Goal: Information Seeking & Learning: Learn about a topic

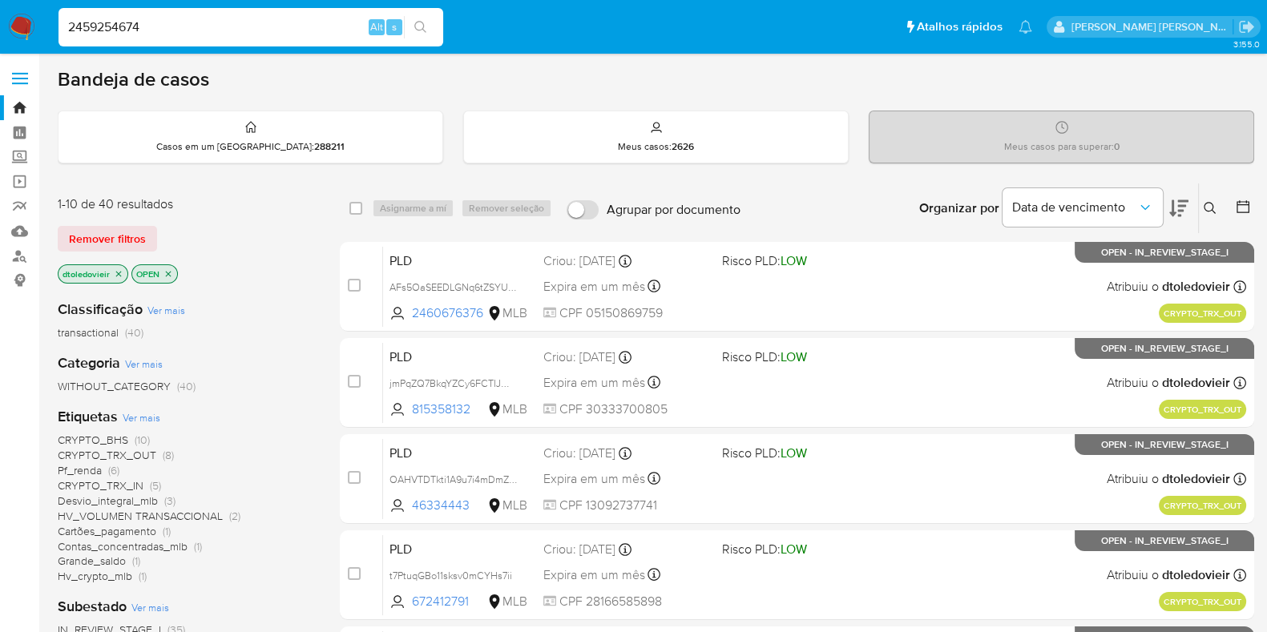
type input "2459254674"
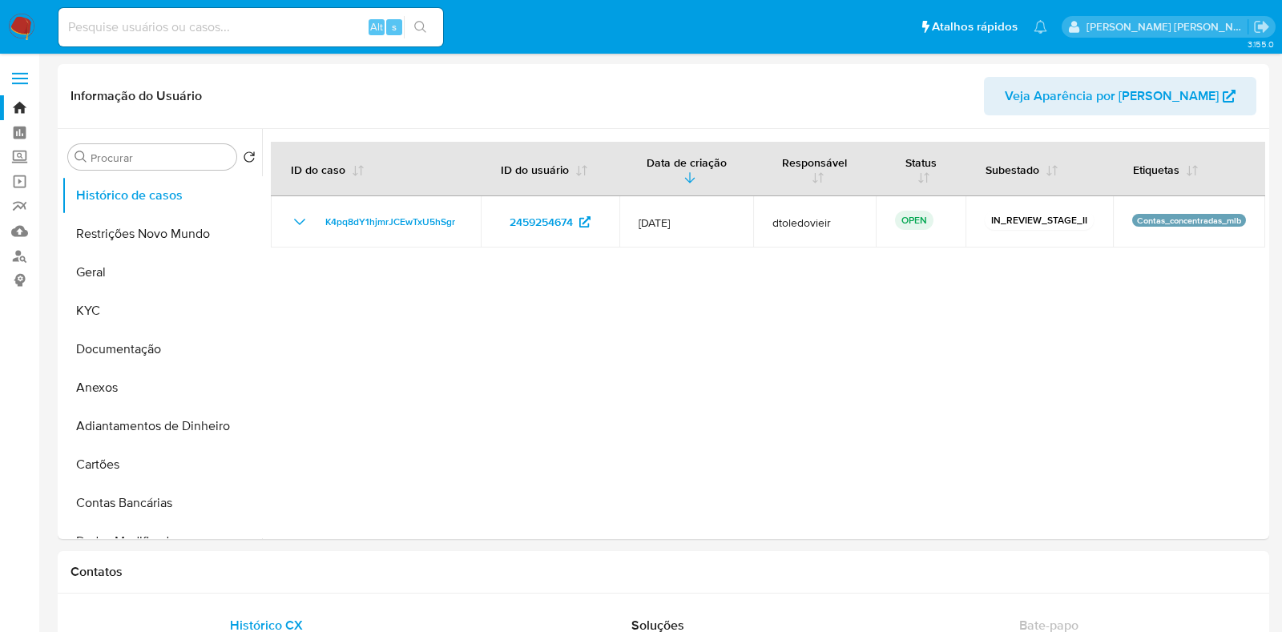
select select "10"
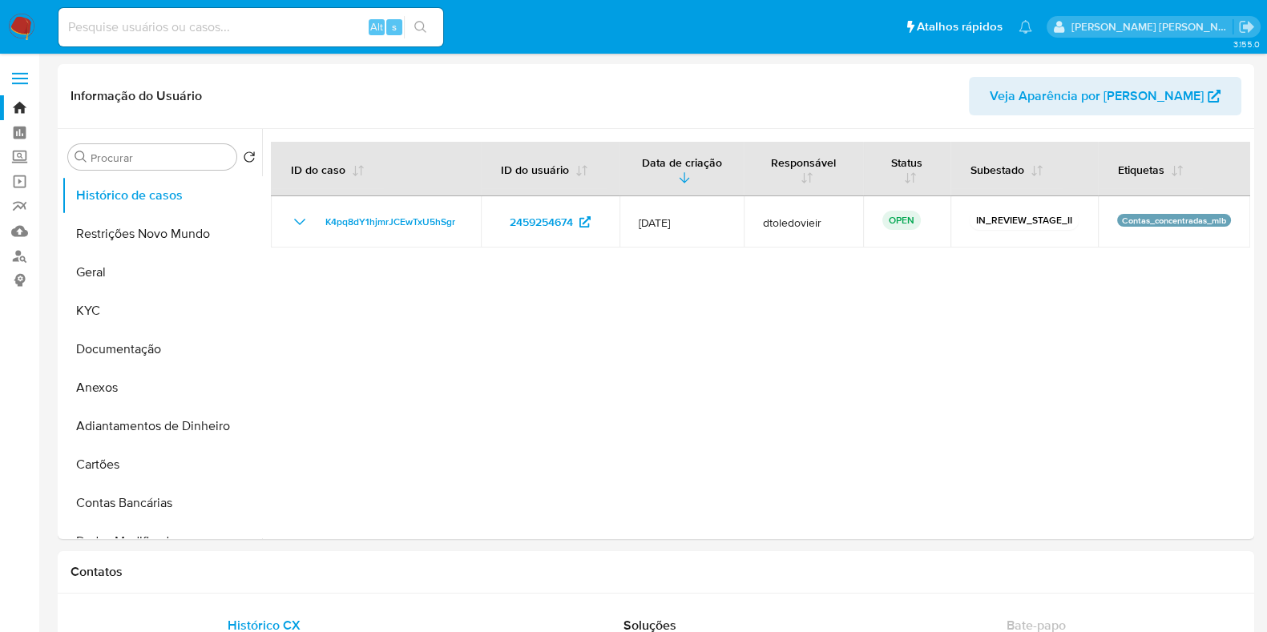
click at [189, 27] on input at bounding box center [250, 27] width 385 height 21
paste input "SELECT CUS_CUST_ID, CRIPTO_TIN_CREATION_DTTM, CRIPTO_TIN_AMOUNT, CRIPTO_PRC_EXC…"
type input "SELECT CUS_CUST_ID, CRIPTO_TIN_CREATION_DTTM, CRIPTO_TIN_AMOUNT, CRIPTO_PRC_EXC…"
click at [200, 35] on input at bounding box center [250, 27] width 385 height 21
paste input "118247890"
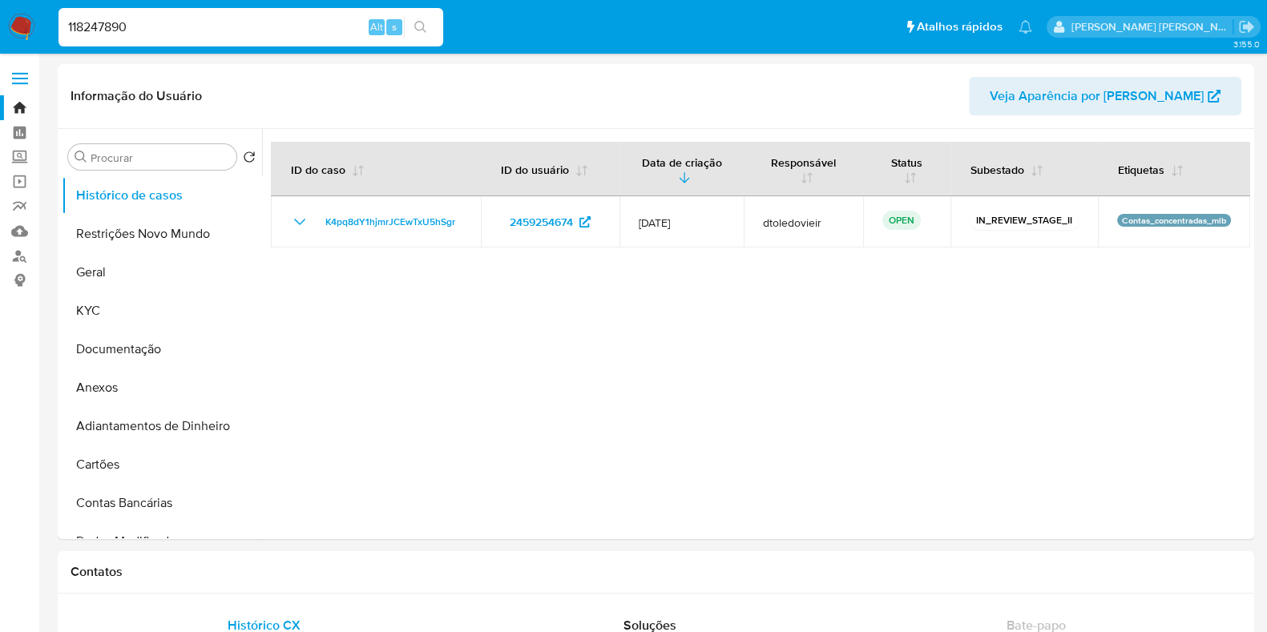
type input "118247890"
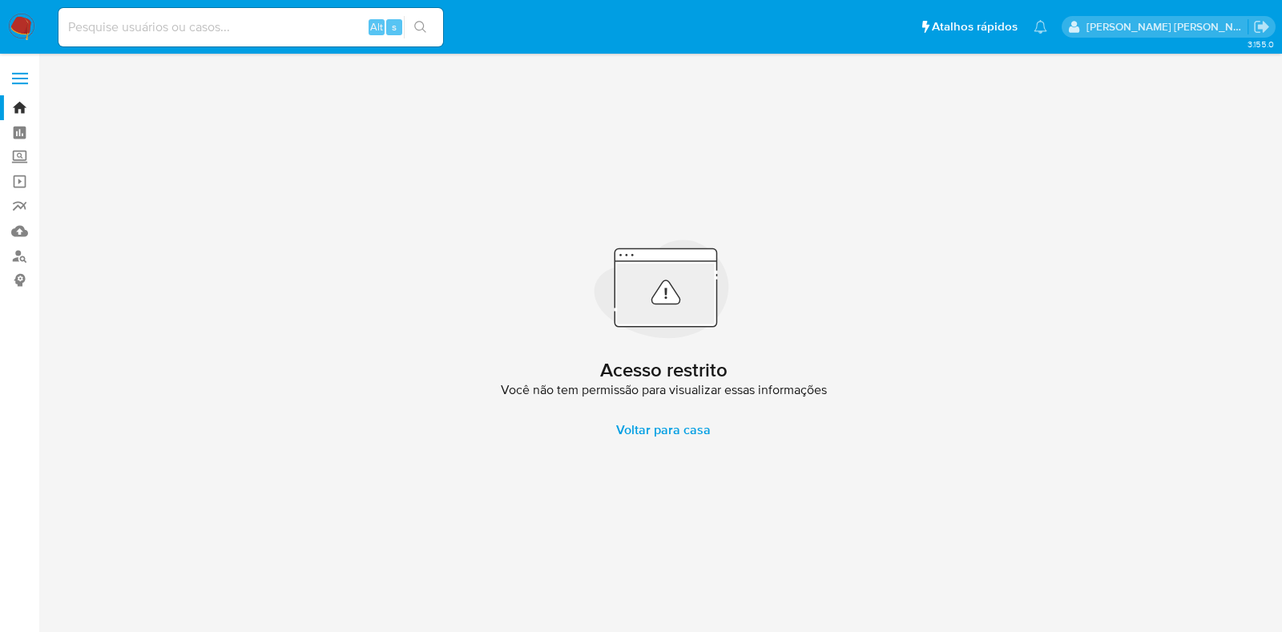
click at [280, 37] on input at bounding box center [250, 27] width 385 height 21
click at [187, 23] on input at bounding box center [250, 27] width 385 height 21
type input "2325634965"
click at [425, 24] on icon "search-icon" at bounding box center [420, 27] width 13 height 13
click at [412, 32] on button "search-icon" at bounding box center [420, 27] width 33 height 22
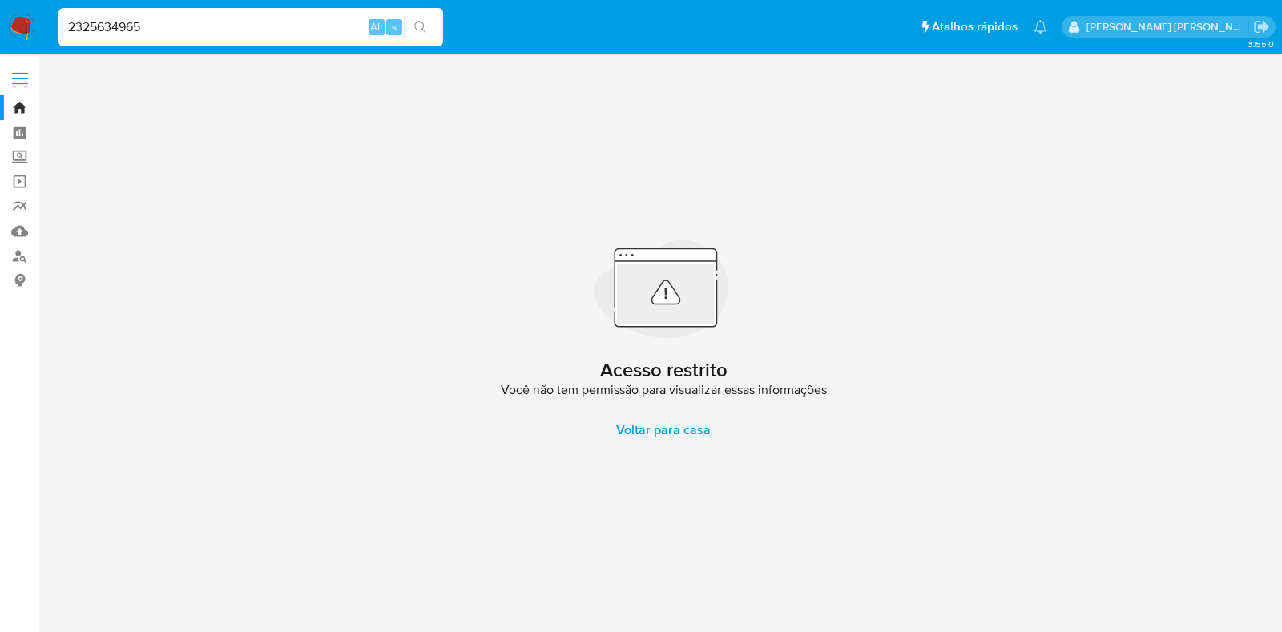
click at [24, 30] on img at bounding box center [21, 27] width 27 height 27
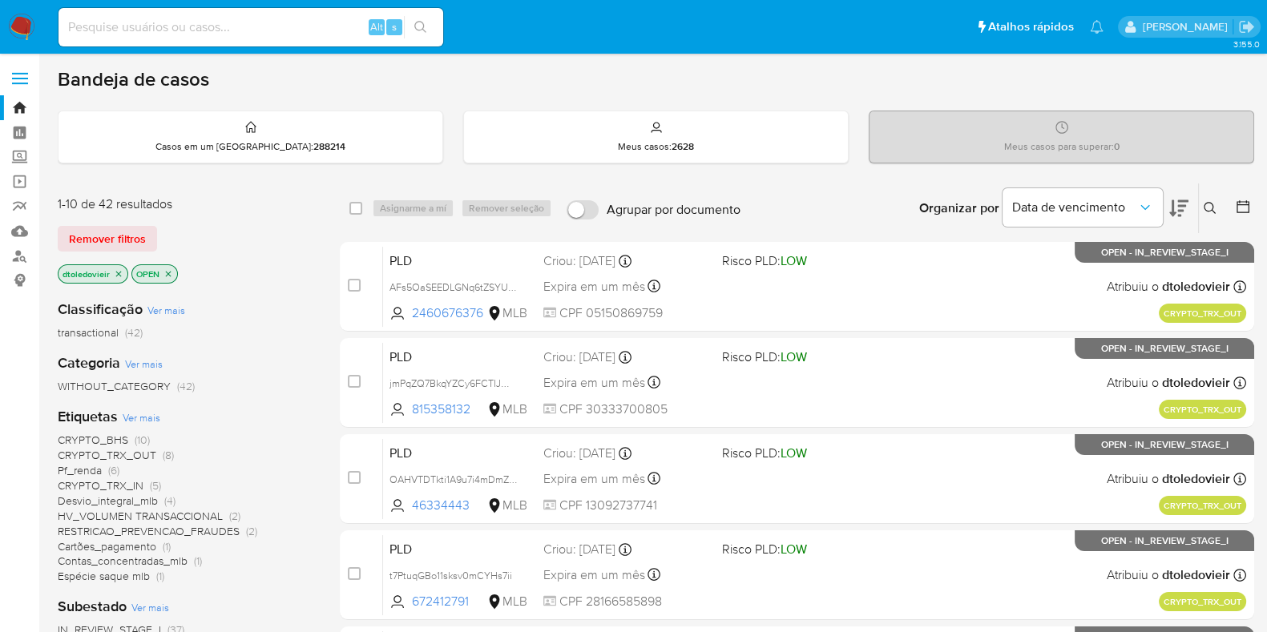
click at [29, 33] on img at bounding box center [21, 27] width 27 height 27
click at [206, 19] on input at bounding box center [250, 27] width 385 height 21
paste input "2459254674"
type input "2459254674"
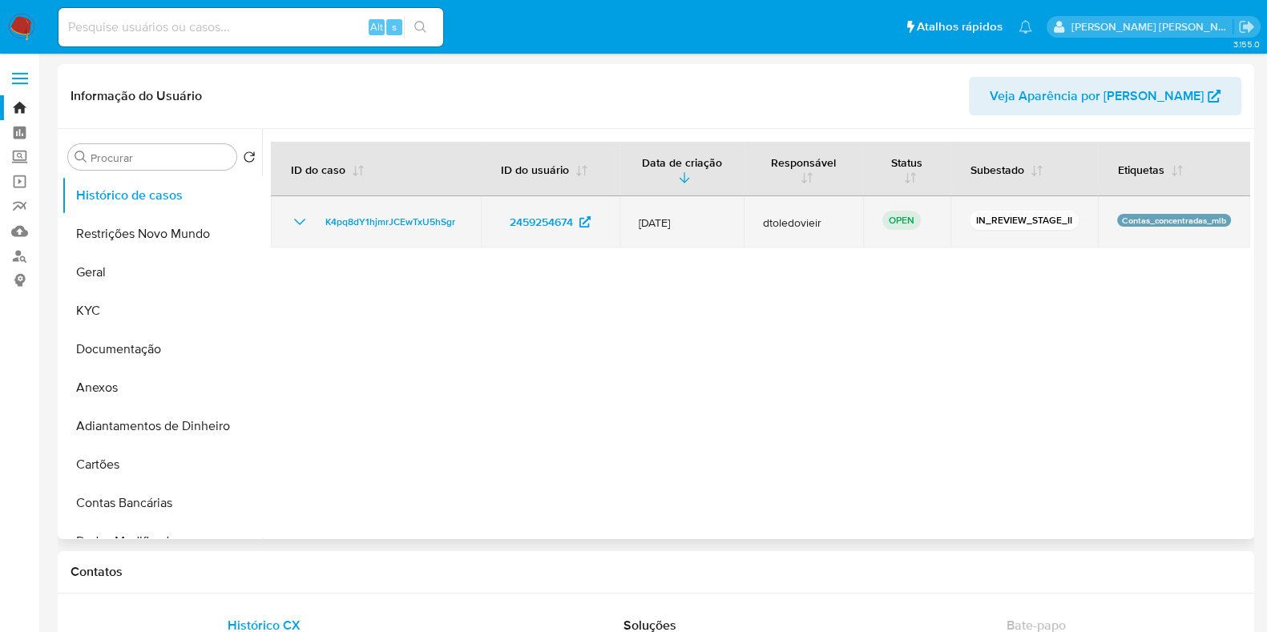
select select "10"
click at [425, 223] on span "K4pq8dY1hjmrJCEwTxU5hSgr" at bounding box center [390, 221] width 130 height 19
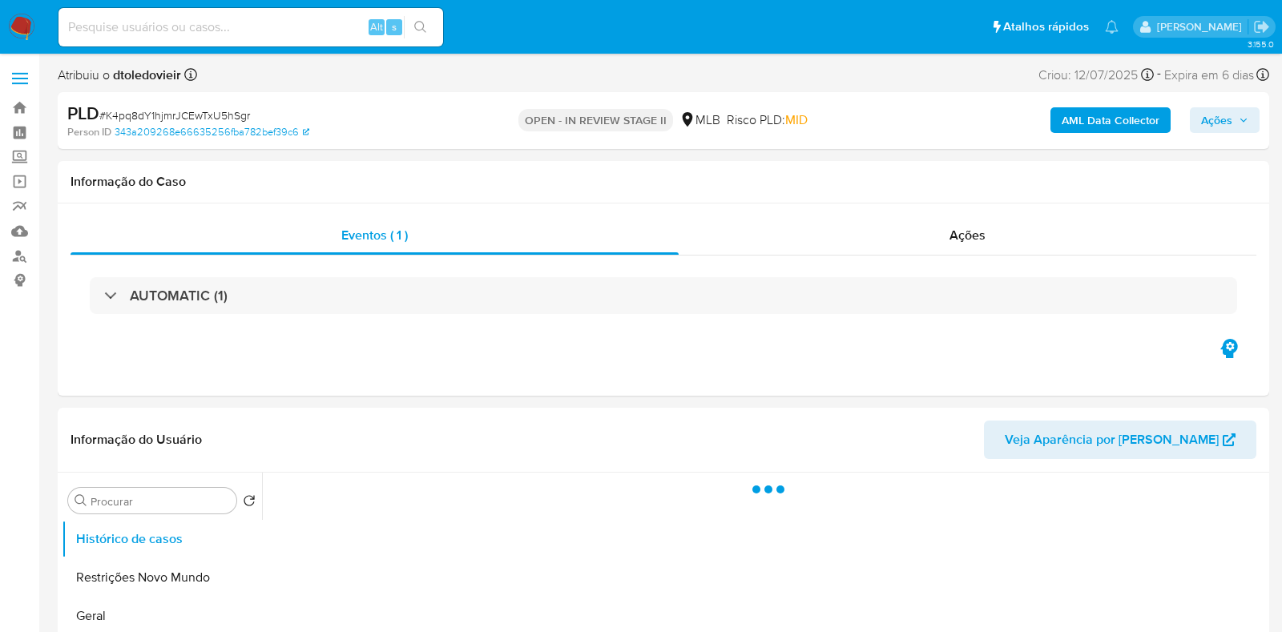
select select "10"
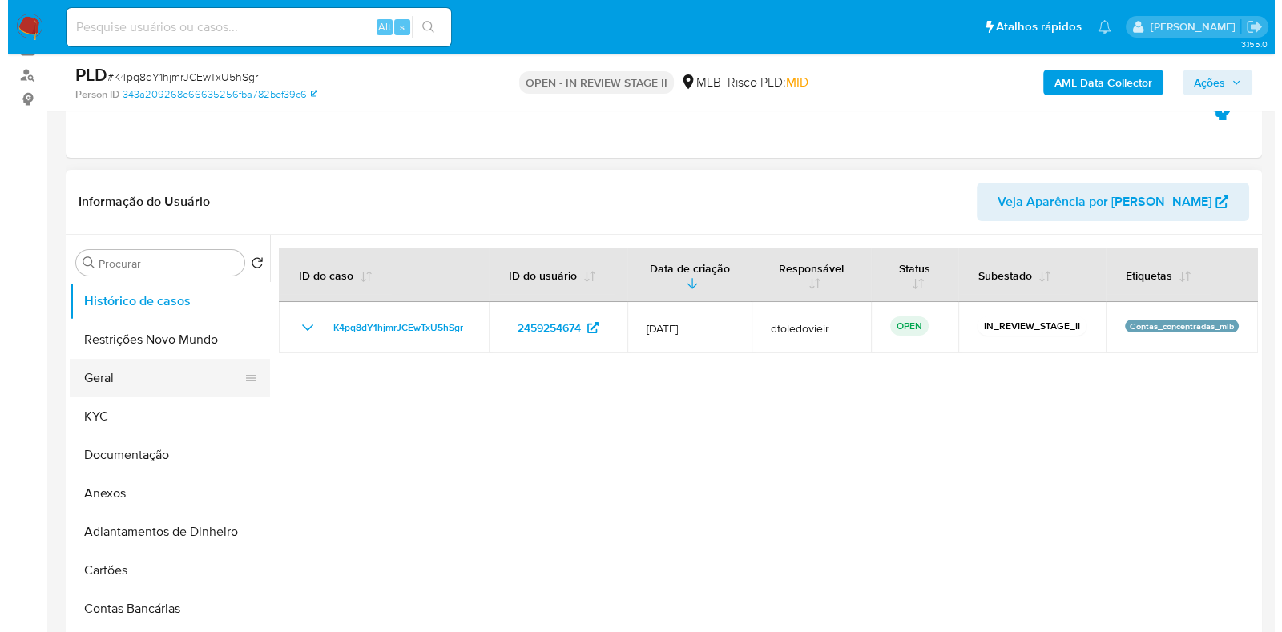
scroll to position [200, 0]
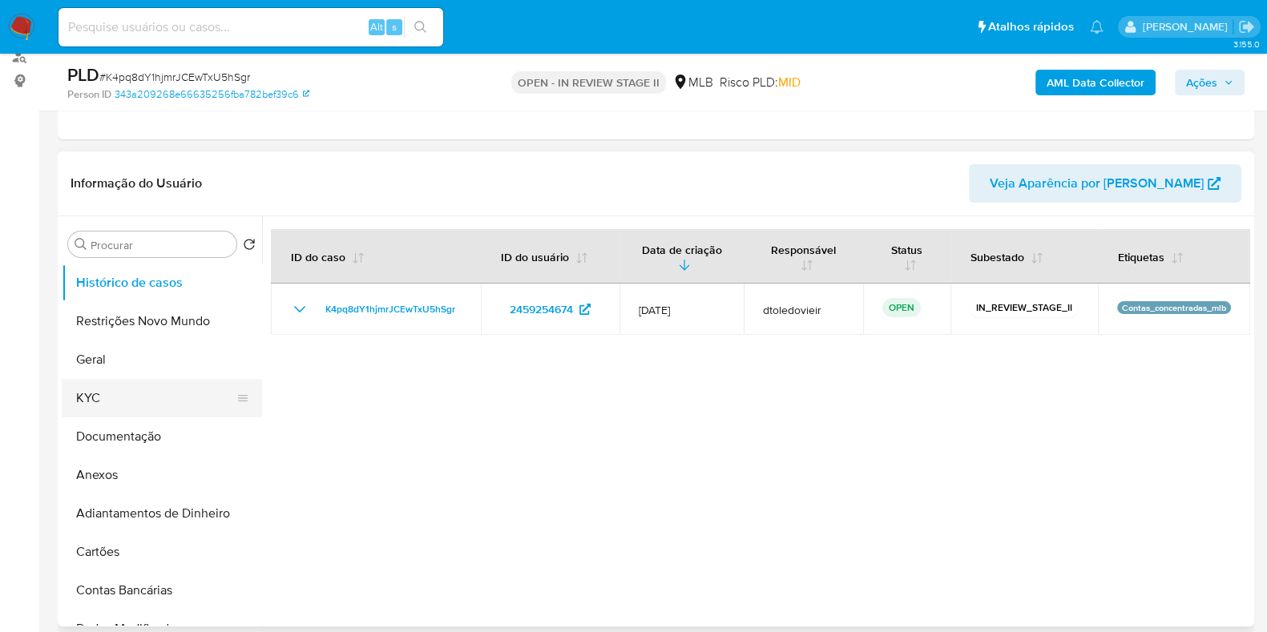
click at [132, 404] on button "KYC" at bounding box center [155, 398] width 187 height 38
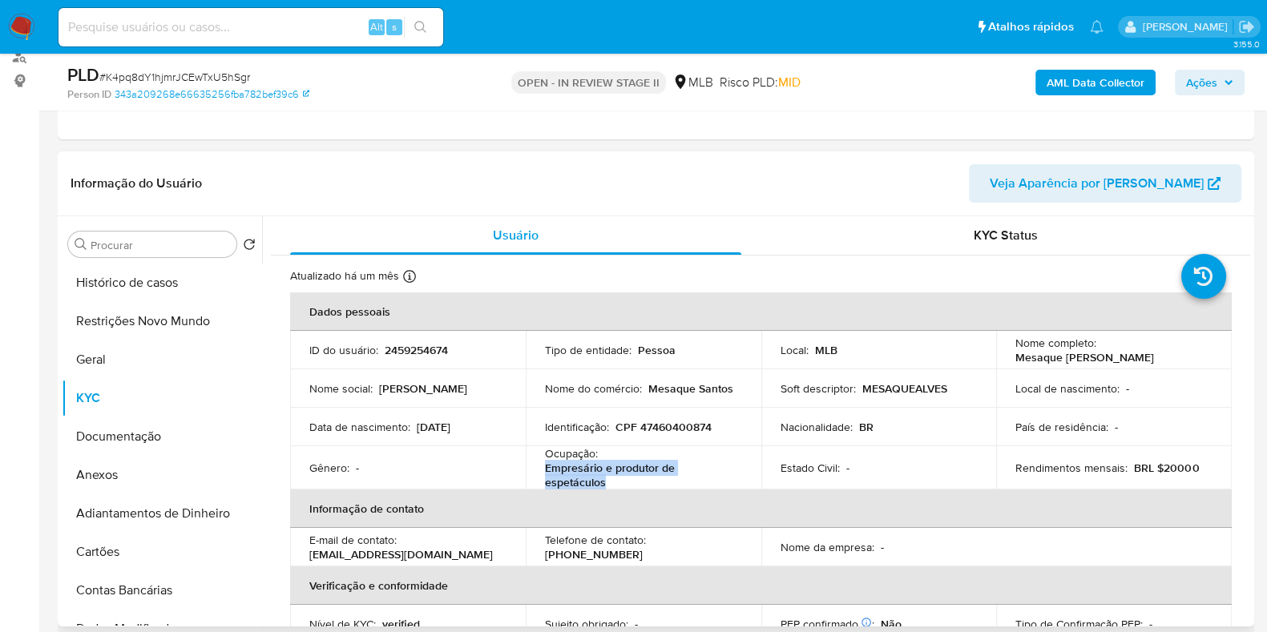
drag, startPoint x: 610, startPoint y: 480, endPoint x: 545, endPoint y: 471, distance: 65.5
click at [545, 471] on p "Empresário e produtor de espetáculos" at bounding box center [640, 475] width 191 height 29
copy p "Empresário e produtor de espetáculos"
click at [124, 437] on button "Documentação" at bounding box center [155, 436] width 187 height 38
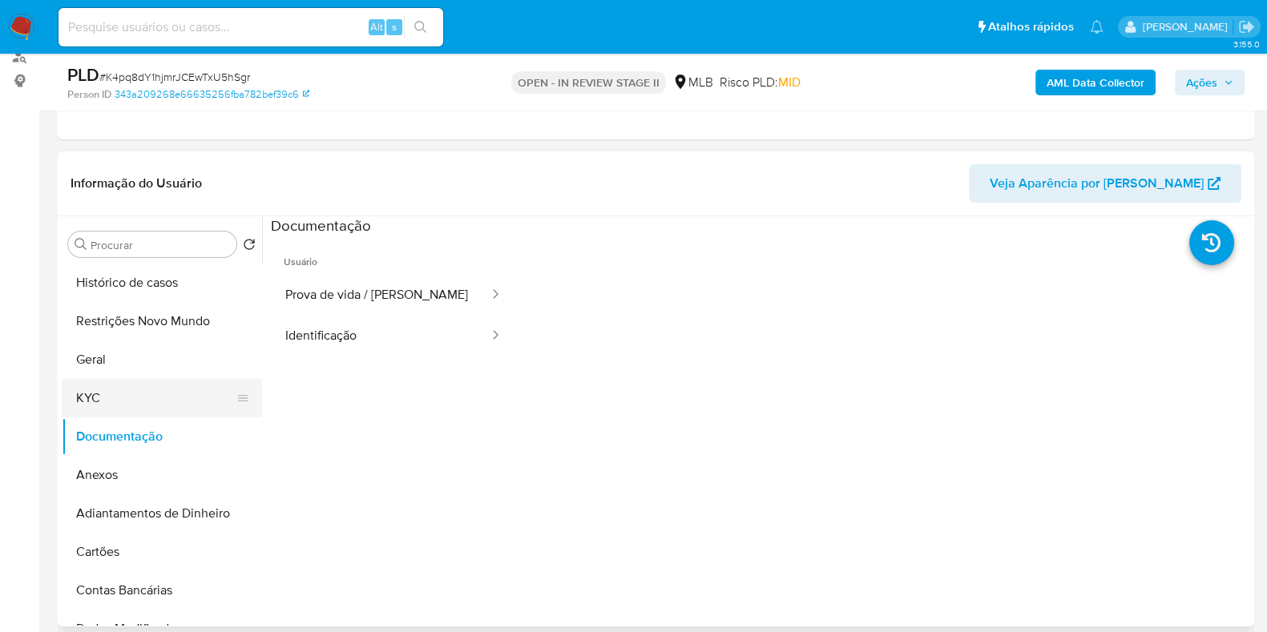
click at [146, 397] on button "KYC" at bounding box center [155, 398] width 187 height 38
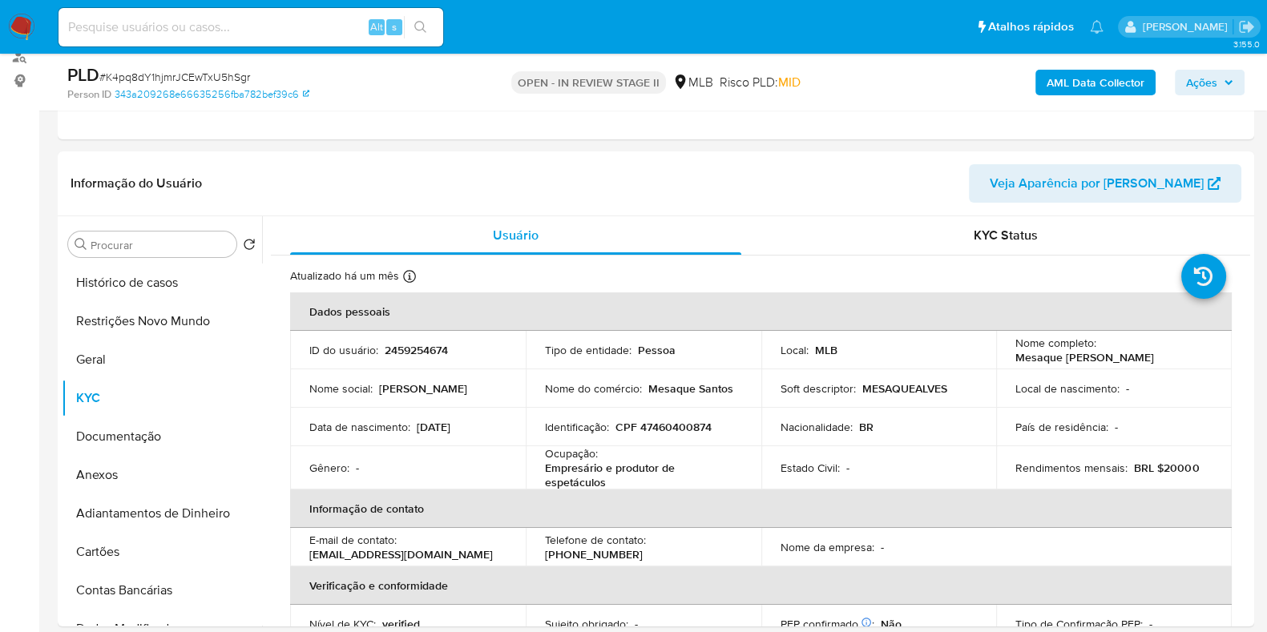
click at [1094, 83] on b "AML Data Collector" at bounding box center [1095, 83] width 98 height 26
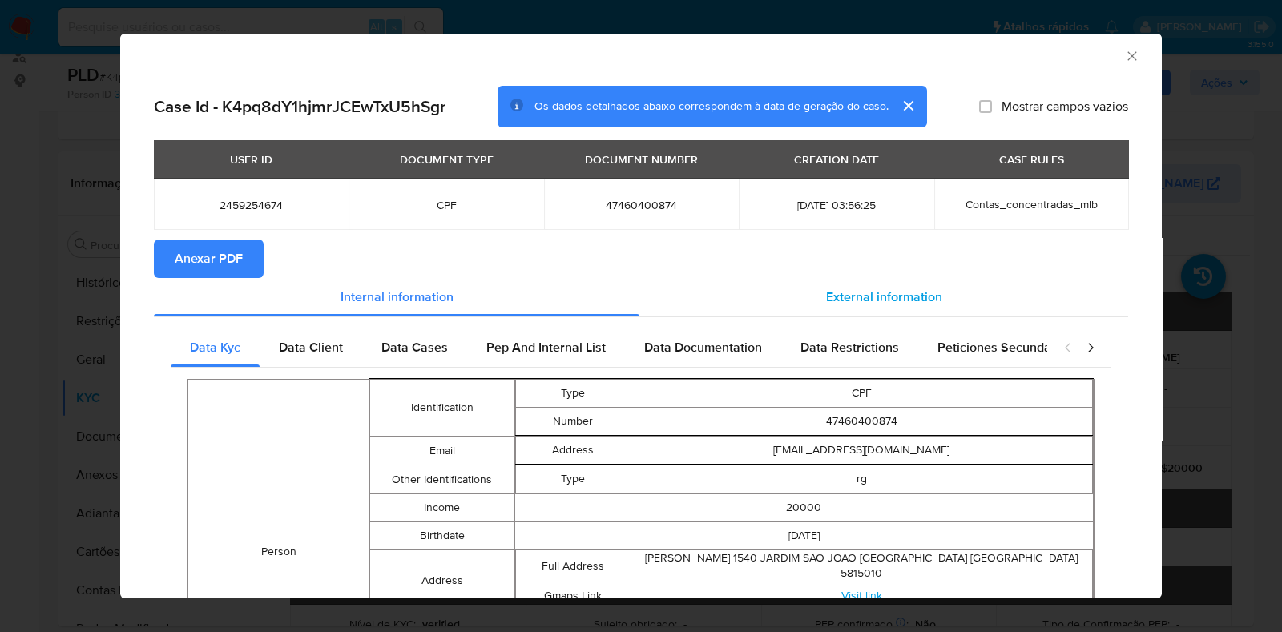
click at [892, 300] on span "External information" at bounding box center [884, 297] width 116 height 18
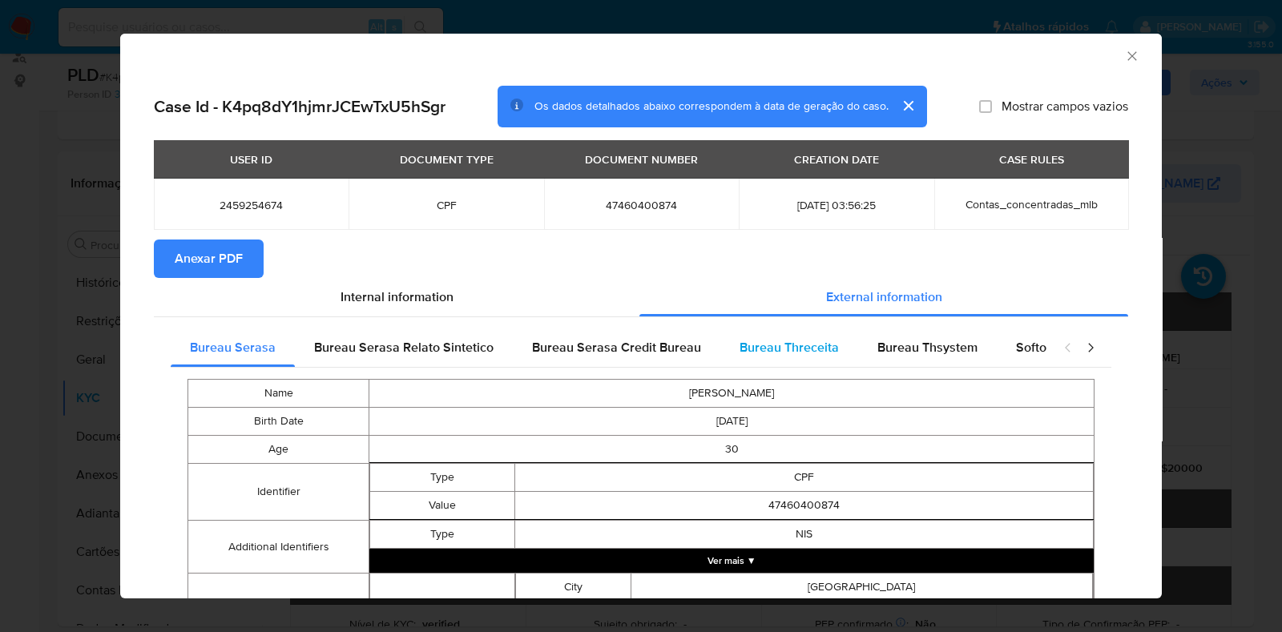
click at [800, 350] on span "Bureau Threceita" at bounding box center [789, 347] width 99 height 18
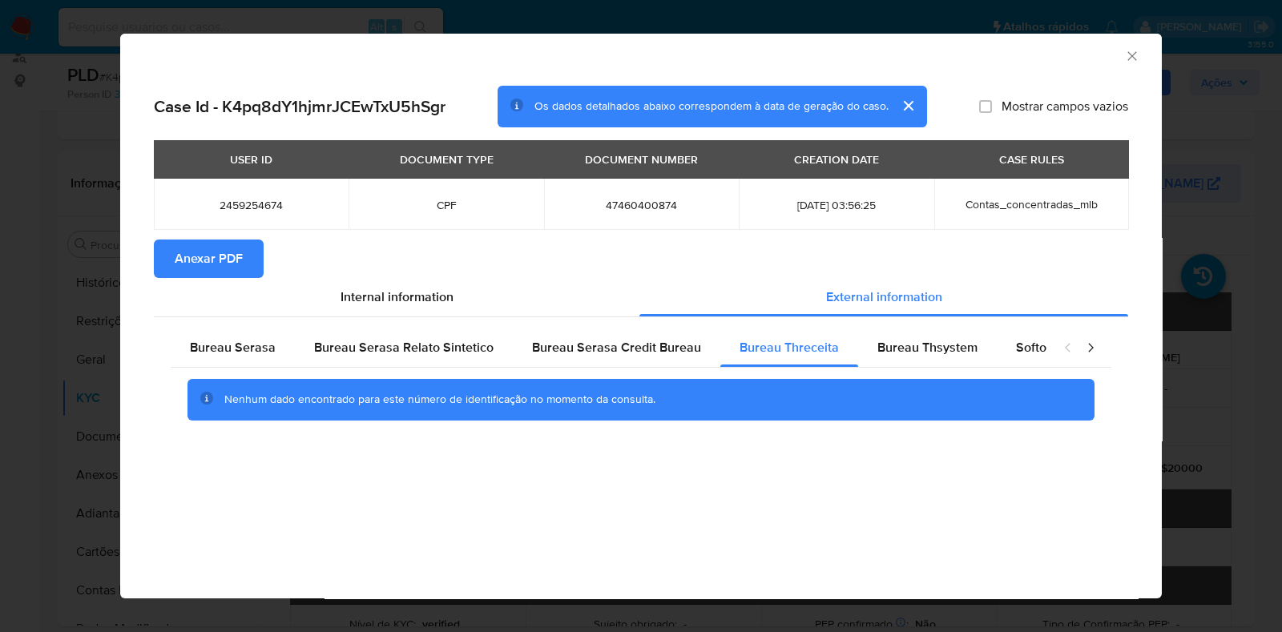
click at [890, 327] on div "Bureau Serasa Bureau Serasa Relato Sintetico Bureau Serasa Credit Bureau Bureau…" at bounding box center [641, 380] width 974 height 126
click at [892, 346] on span "Bureau Thsystem" at bounding box center [927, 347] width 100 height 18
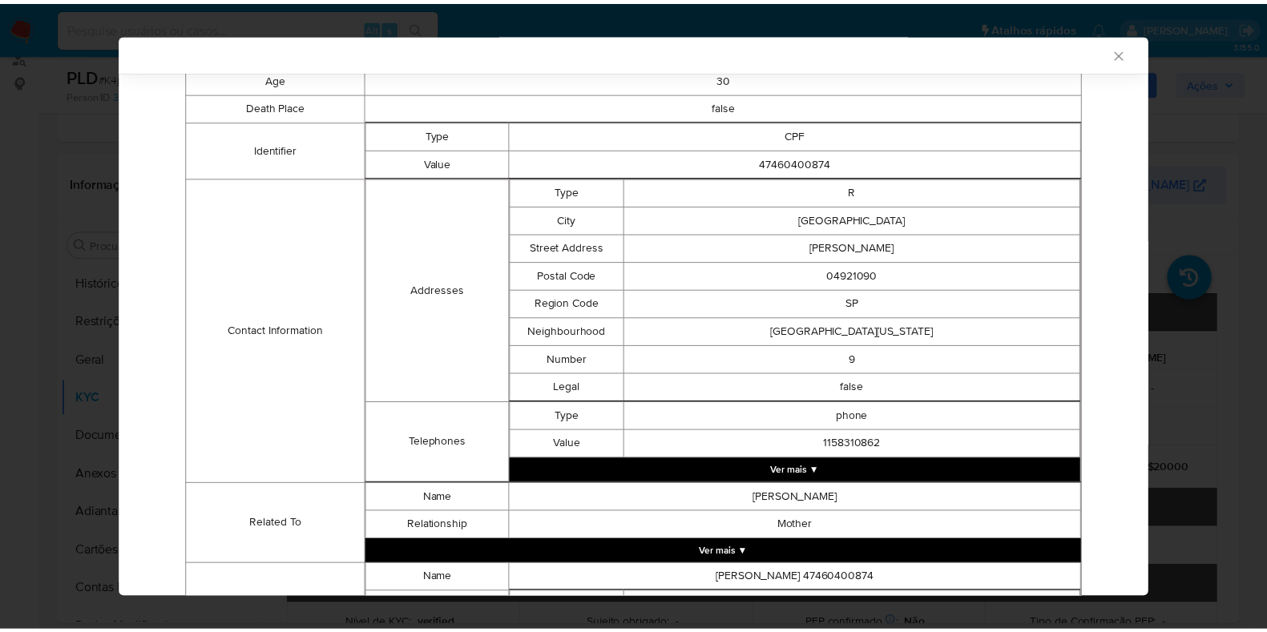
scroll to position [568, 0]
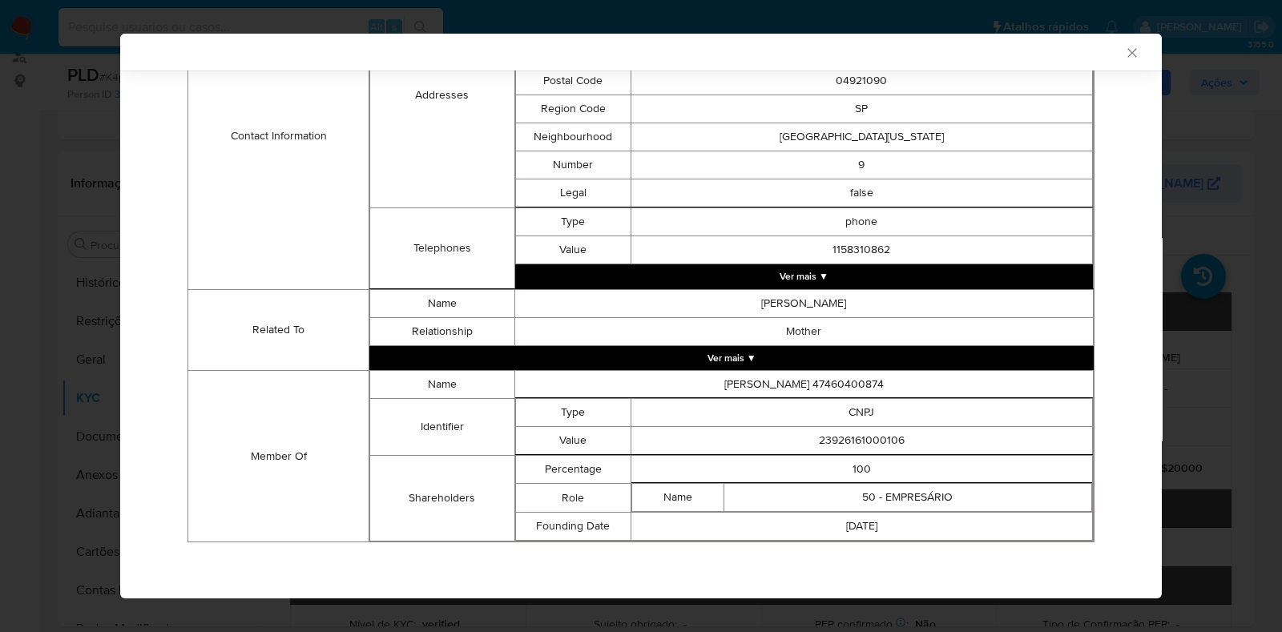
click at [841, 433] on td "23926161000106" at bounding box center [861, 441] width 461 height 28
copy td "23926161000106"
click at [97, 247] on div "AML Data Collector Case Id - K4pq8dY1hjmrJCEwTxU5hSgr Os dados detalhados abaix…" at bounding box center [641, 316] width 1282 height 632
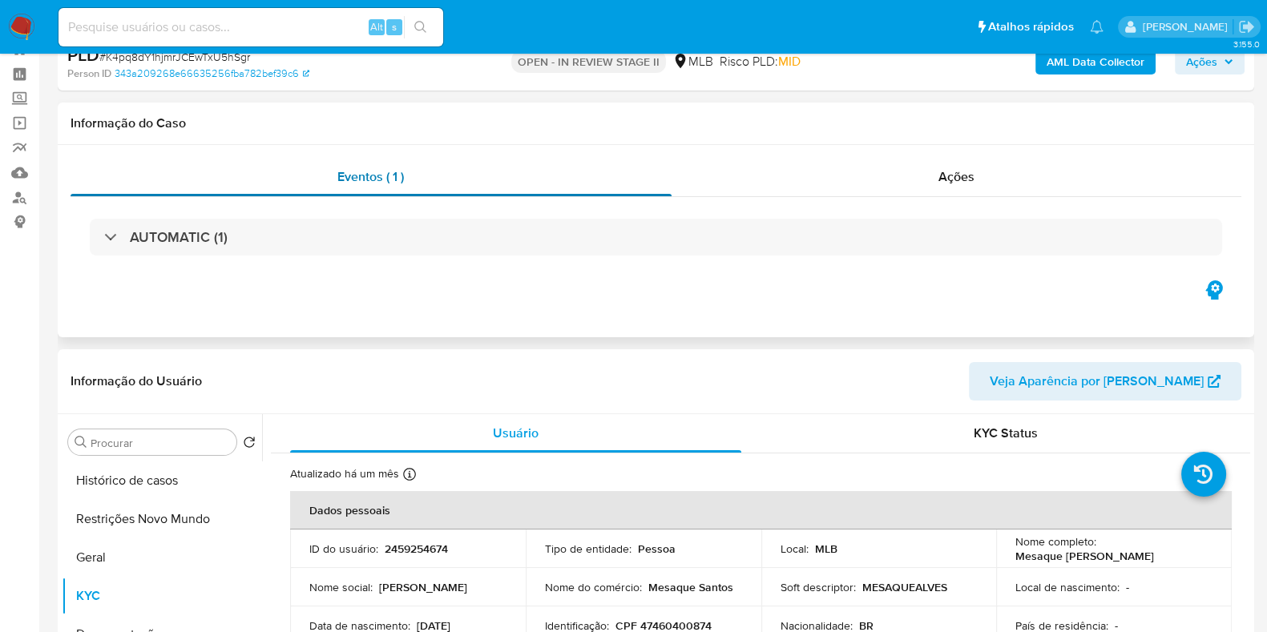
scroll to position [0, 0]
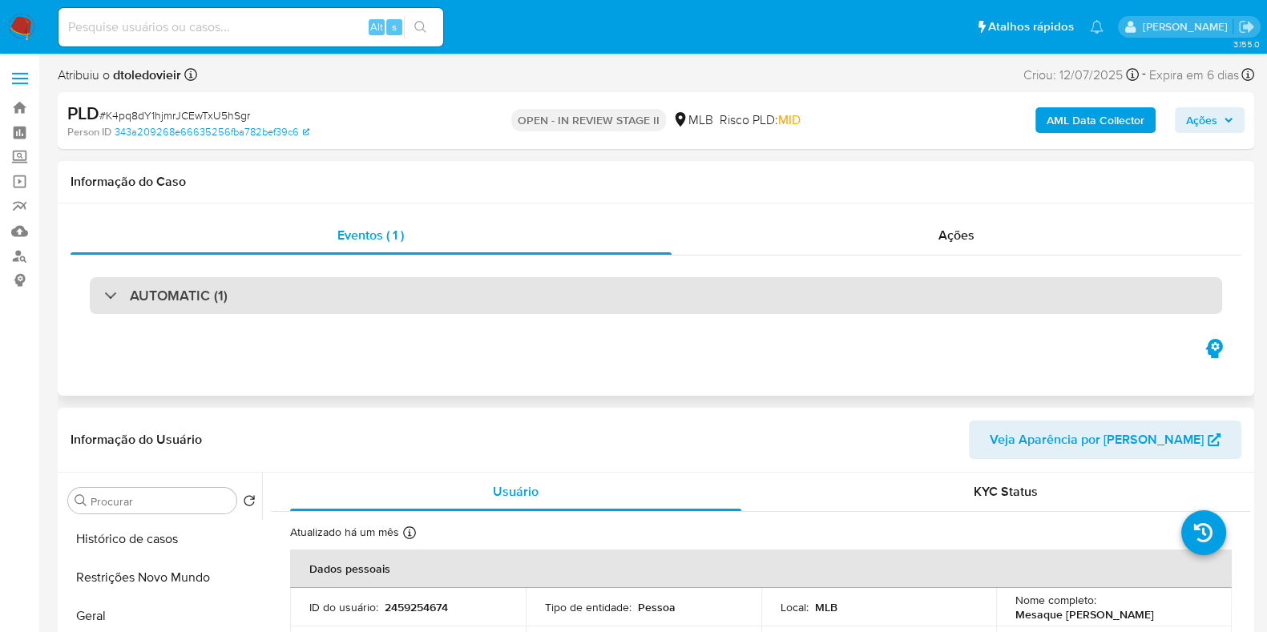
click at [240, 289] on div "AUTOMATIC (1)" at bounding box center [656, 295] width 1132 height 37
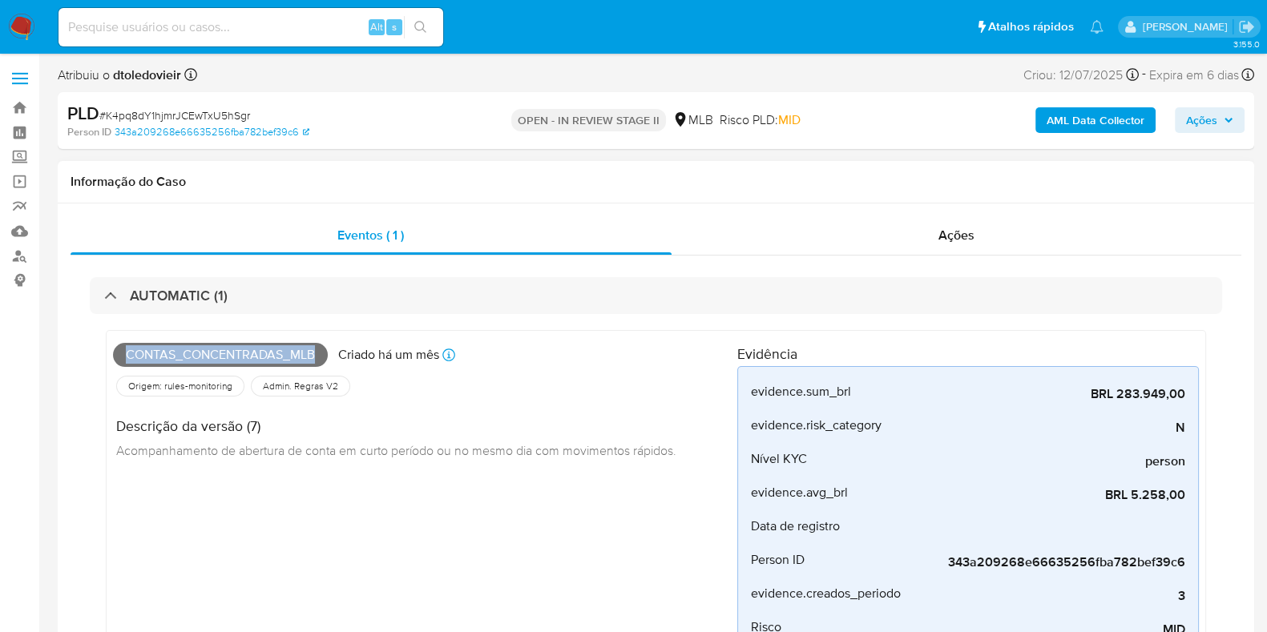
drag, startPoint x: 316, startPoint y: 356, endPoint x: 122, endPoint y: 355, distance: 194.7
click at [122, 355] on span "Contas_concentradas_mlb" at bounding box center [220, 355] width 215 height 24
copy span "Contas_concentradas_mlb"
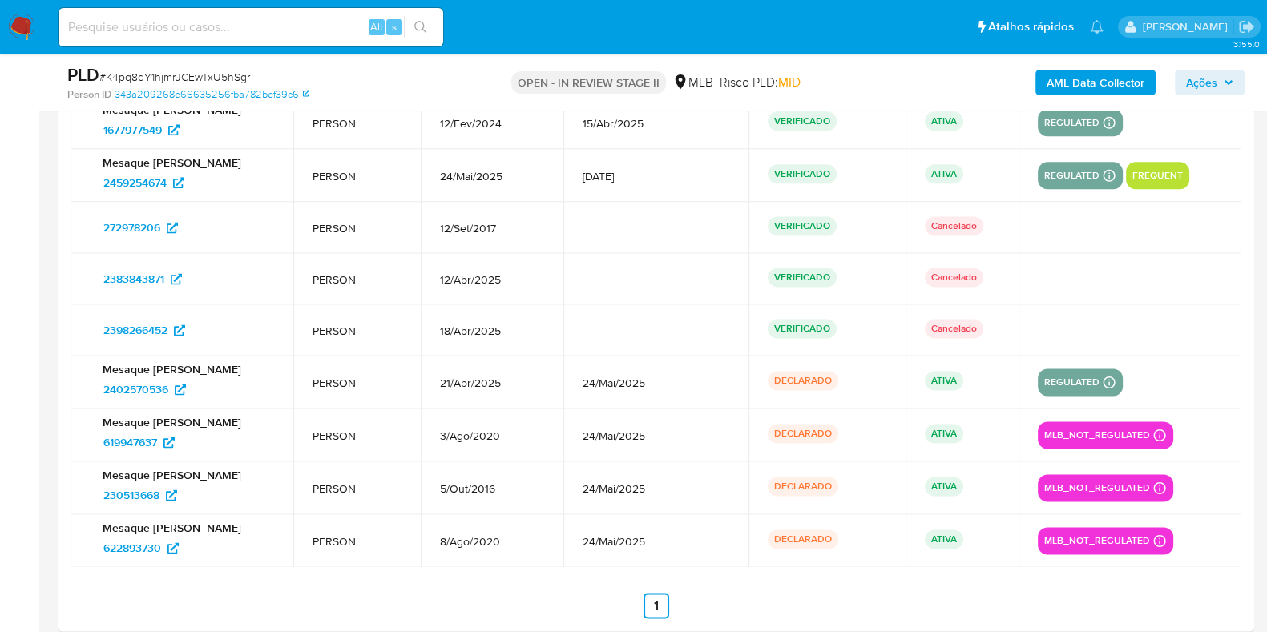
scroll to position [2603, 0]
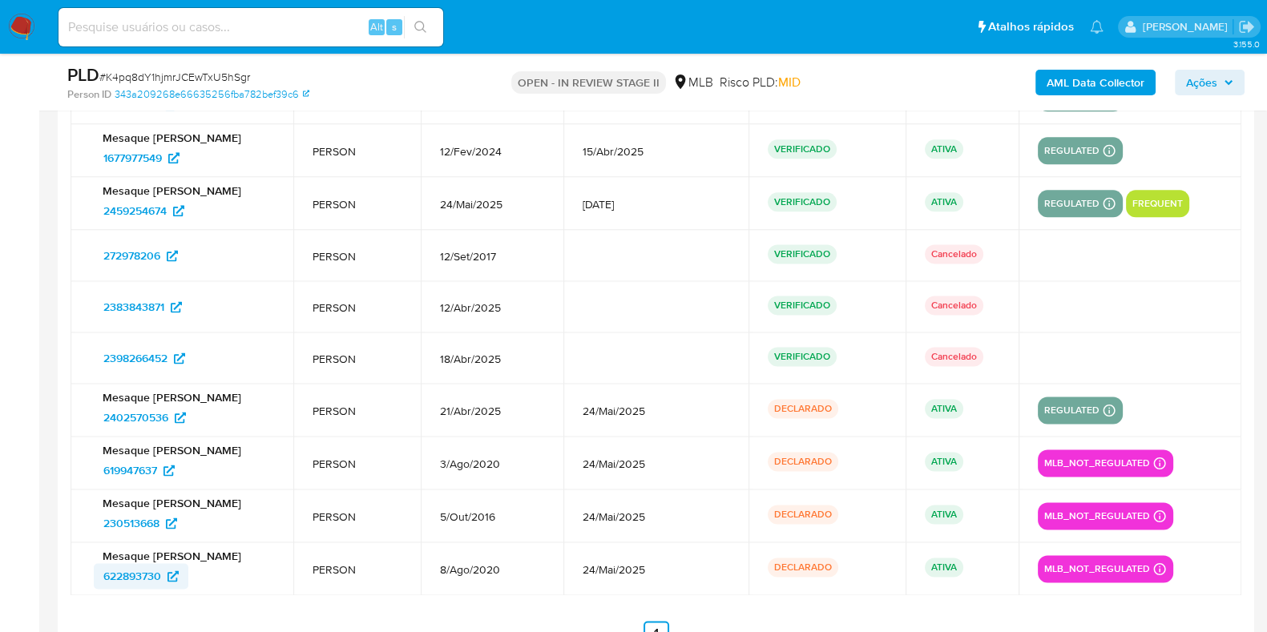
click at [127, 568] on span "622893730" at bounding box center [132, 576] width 58 height 26
click at [132, 520] on span "230513668" at bounding box center [131, 523] width 56 height 26
click at [131, 468] on span "619947637" at bounding box center [130, 470] width 54 height 26
click at [147, 414] on span "2402570536" at bounding box center [135, 418] width 65 height 26
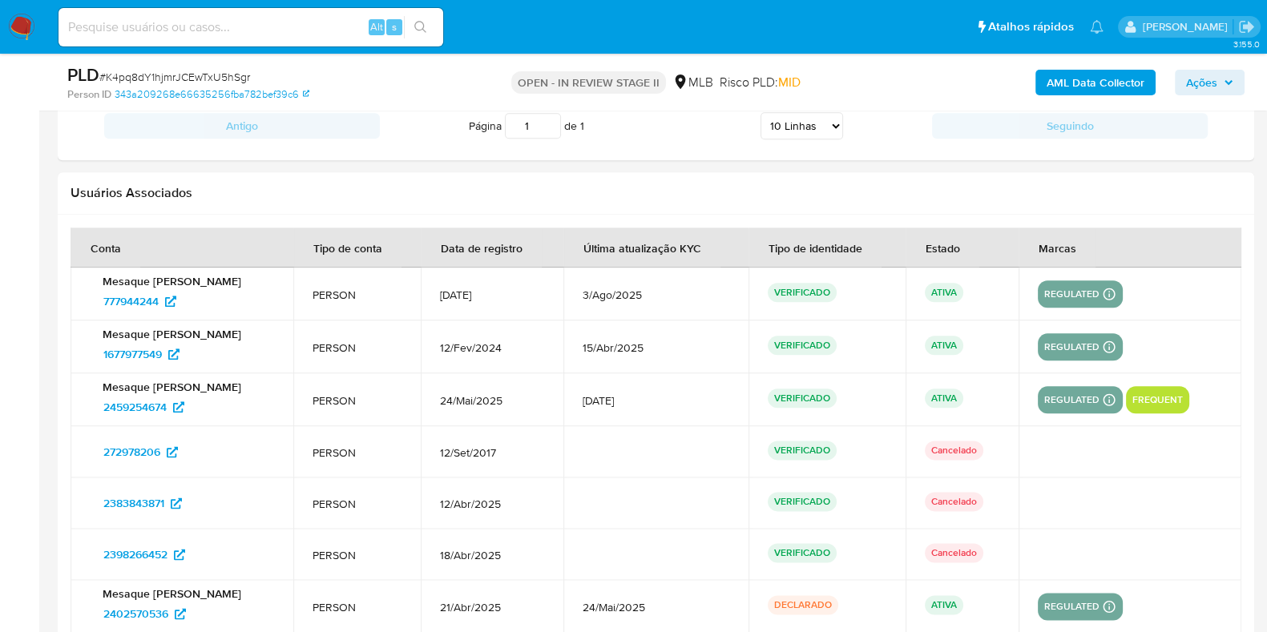
scroll to position [2404, 0]
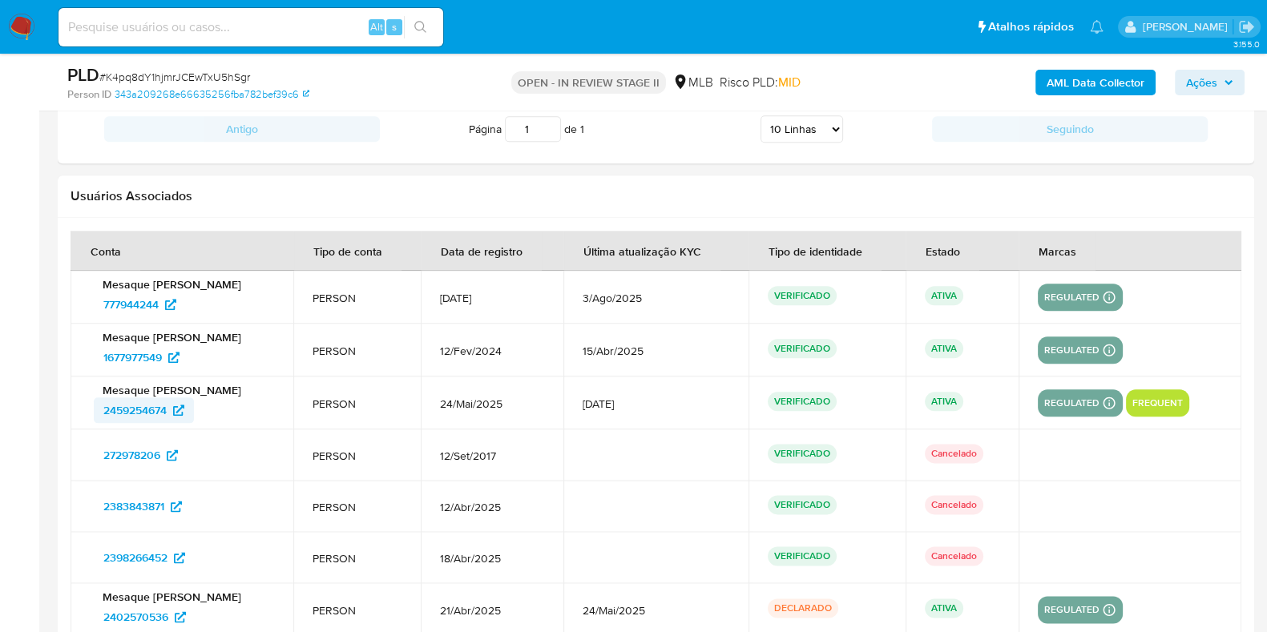
click at [144, 405] on span "2459254674" at bounding box center [134, 410] width 63 height 26
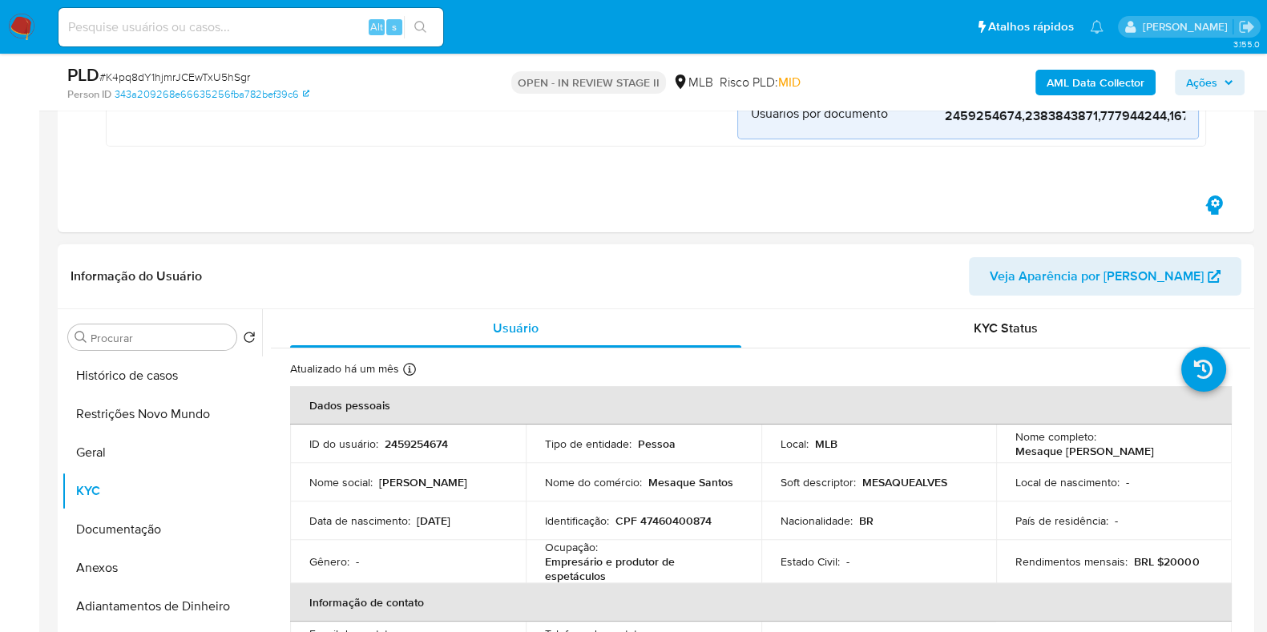
scroll to position [501, 0]
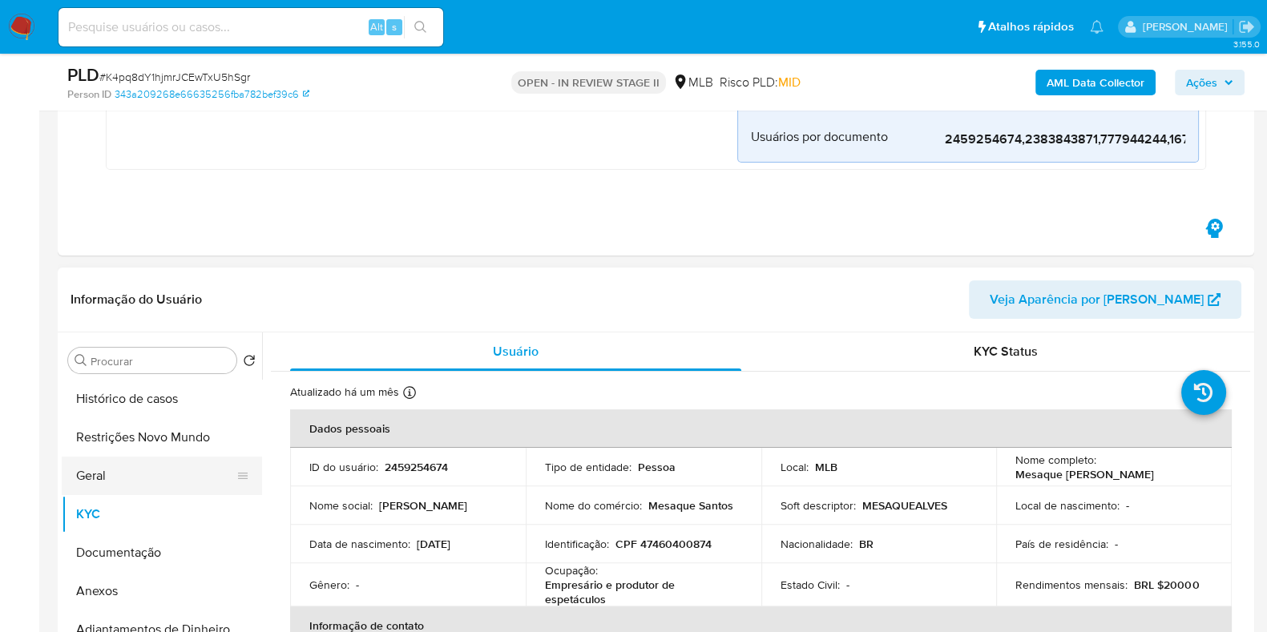
click at [150, 462] on button "Geral" at bounding box center [155, 476] width 187 height 38
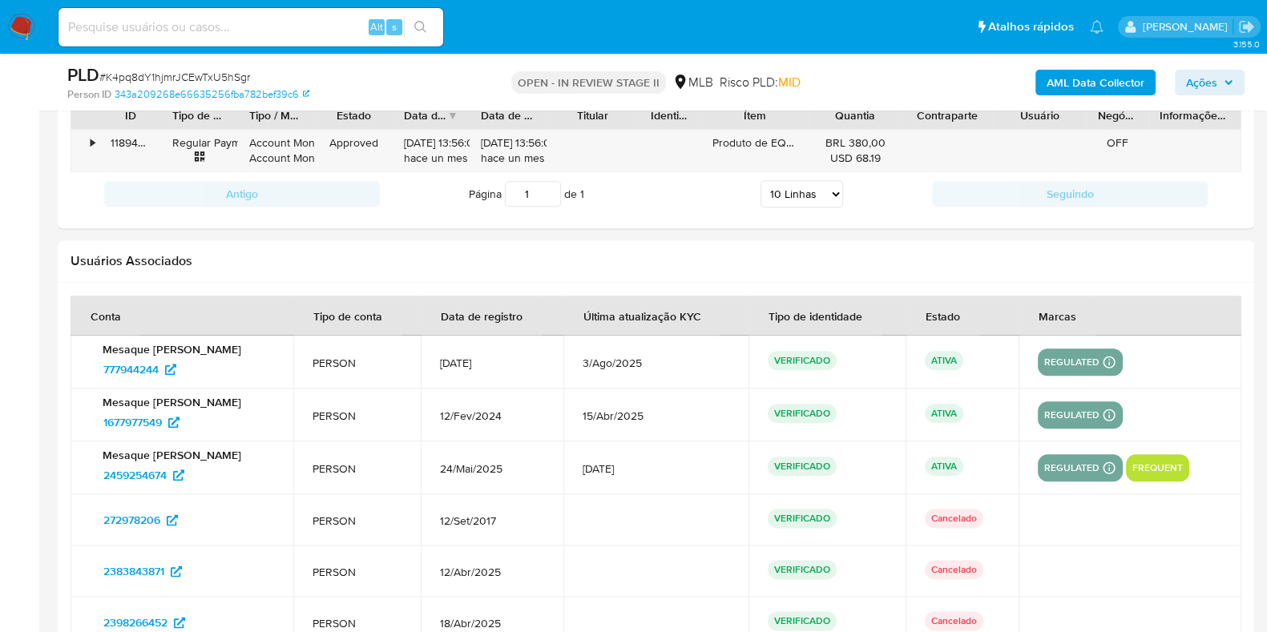
scroll to position [2603, 0]
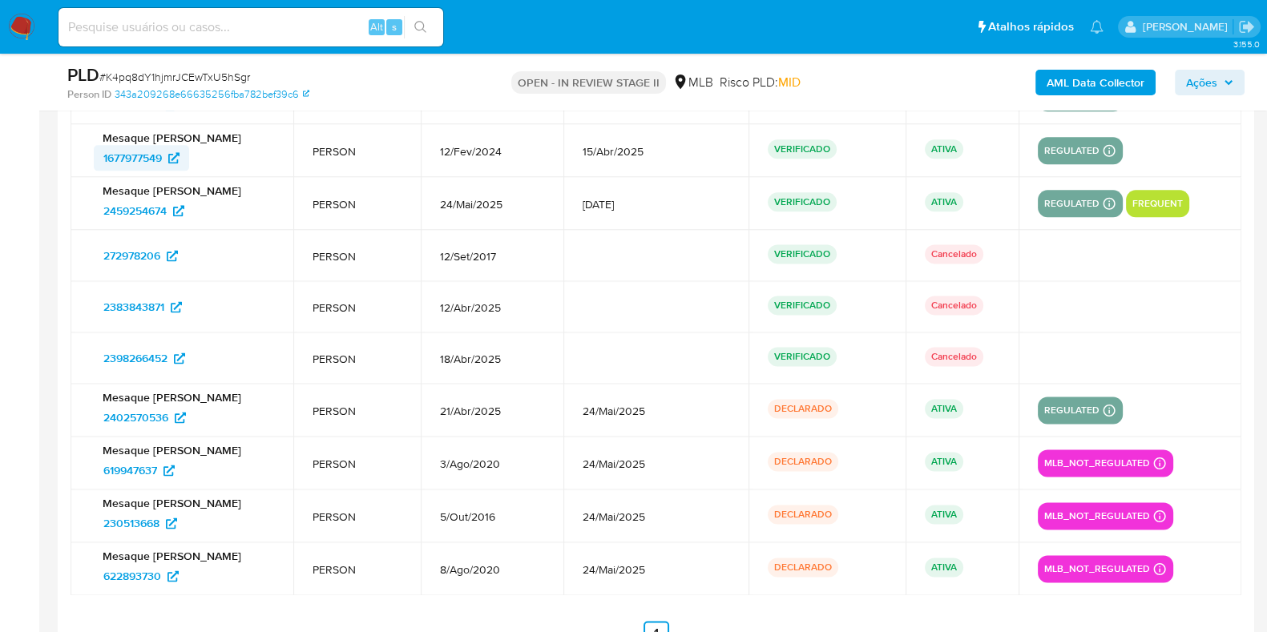
click at [151, 154] on span "1677977549" at bounding box center [132, 158] width 58 height 26
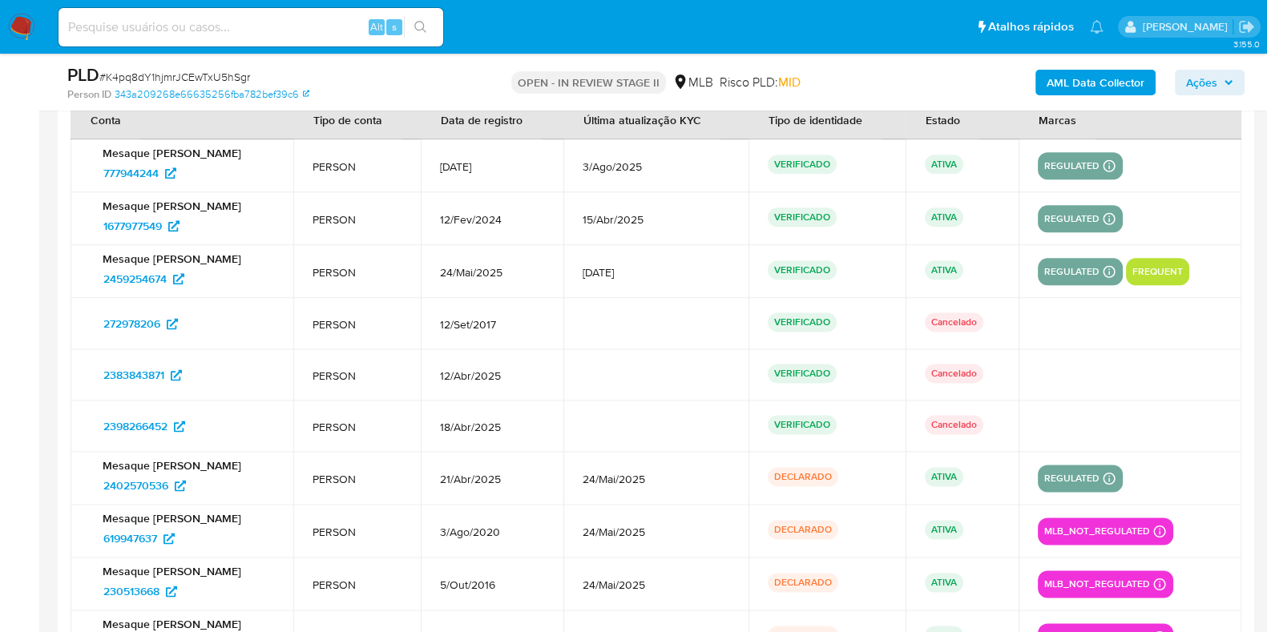
scroll to position [2503, 0]
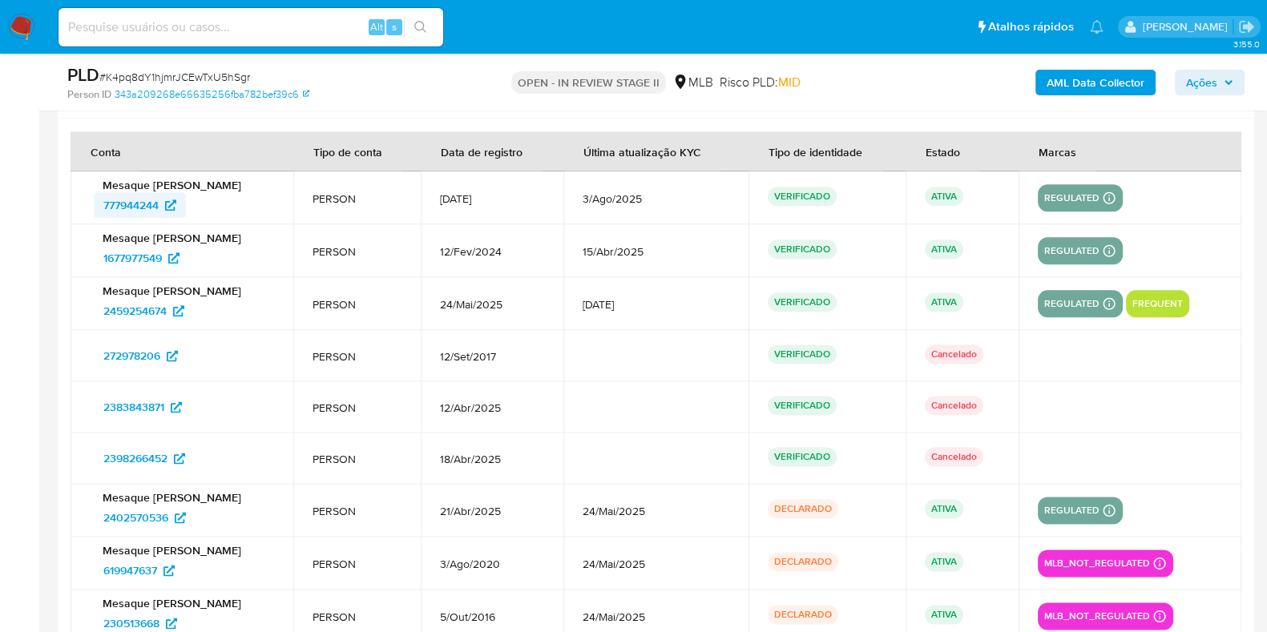
click at [137, 200] on span "777944244" at bounding box center [130, 205] width 55 height 26
click at [123, 258] on span "1677977549" at bounding box center [132, 258] width 58 height 26
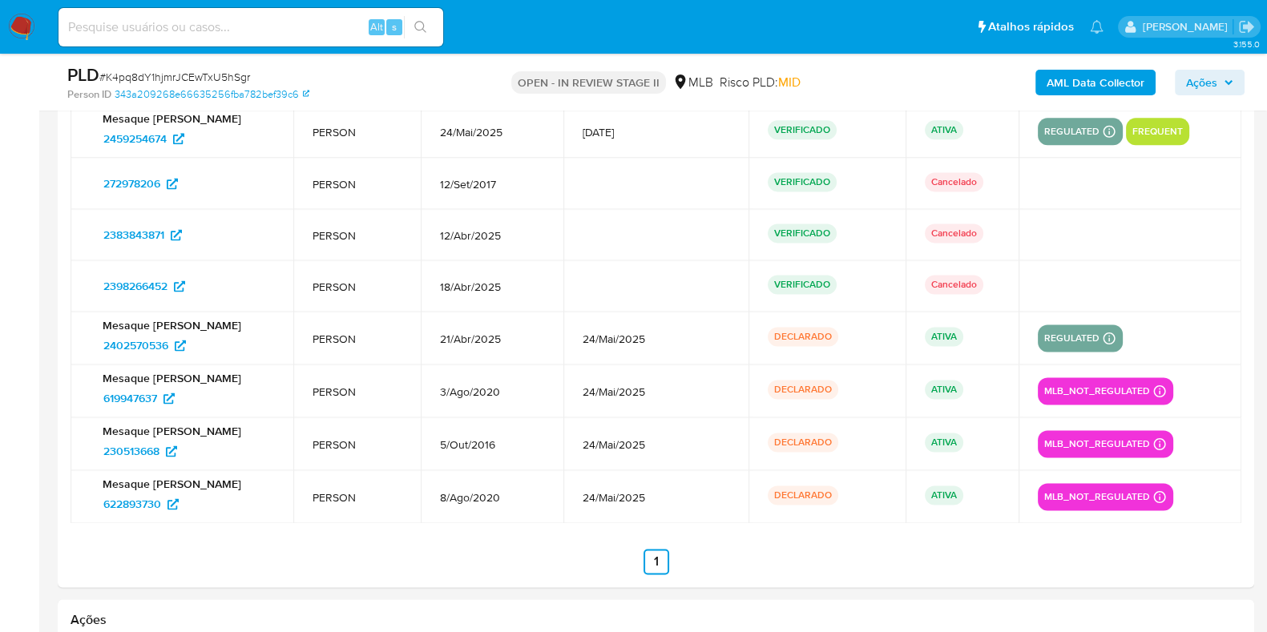
scroll to position [2703, 0]
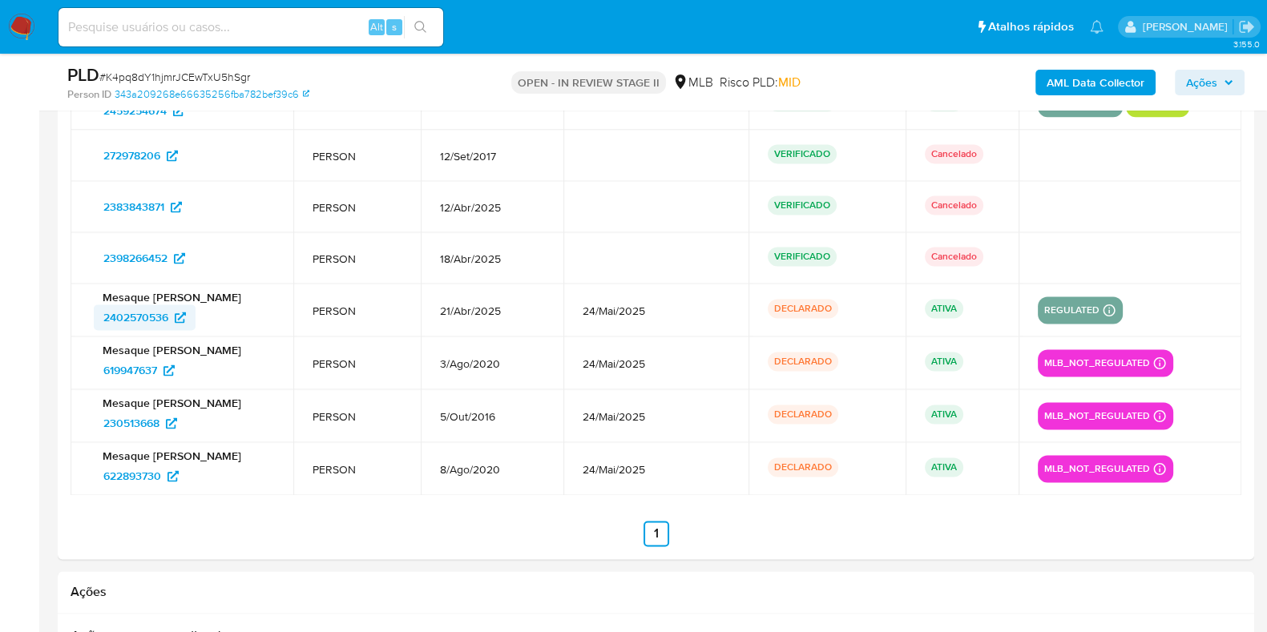
click at [145, 309] on span "2402570536" at bounding box center [135, 317] width 65 height 26
click at [133, 365] on span "619947637" at bounding box center [130, 370] width 54 height 26
click at [128, 421] on span "230513668" at bounding box center [131, 423] width 56 height 26
click at [130, 474] on span "622893730" at bounding box center [132, 476] width 58 height 26
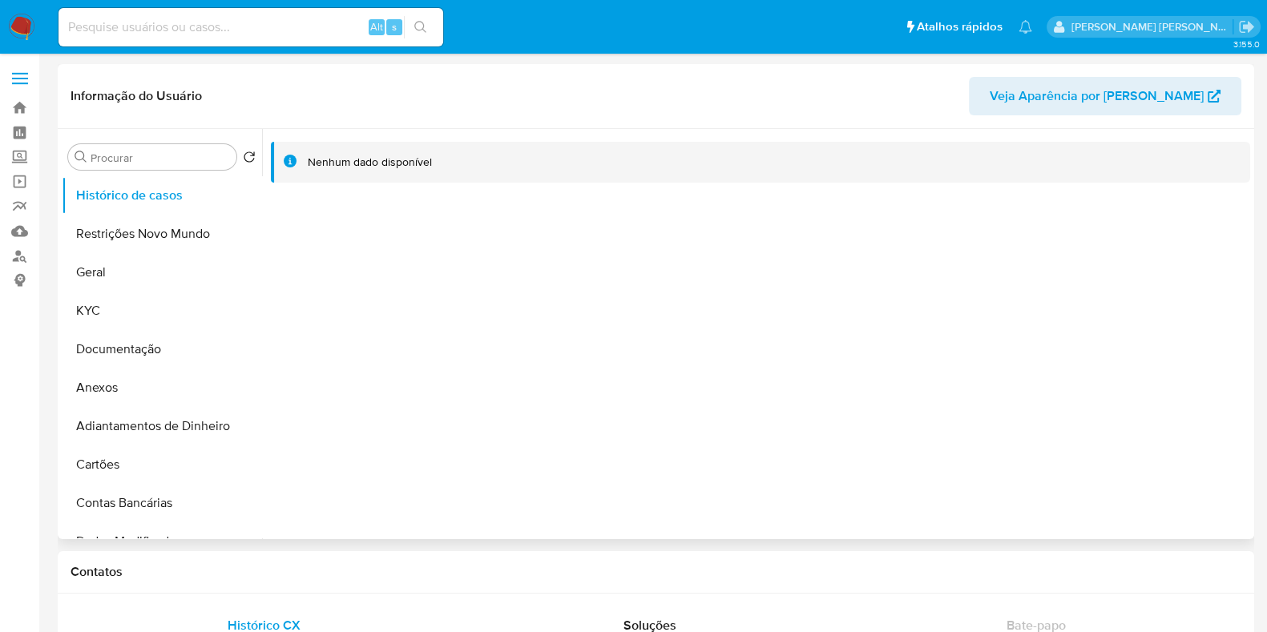
select select "10"
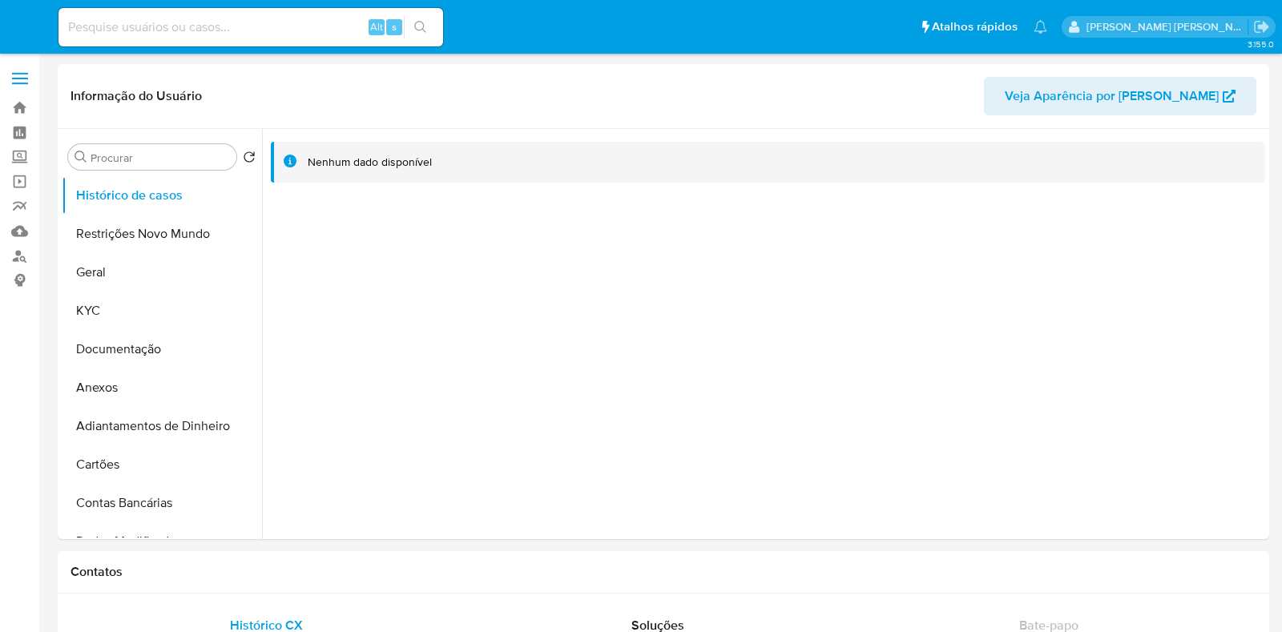
select select "10"
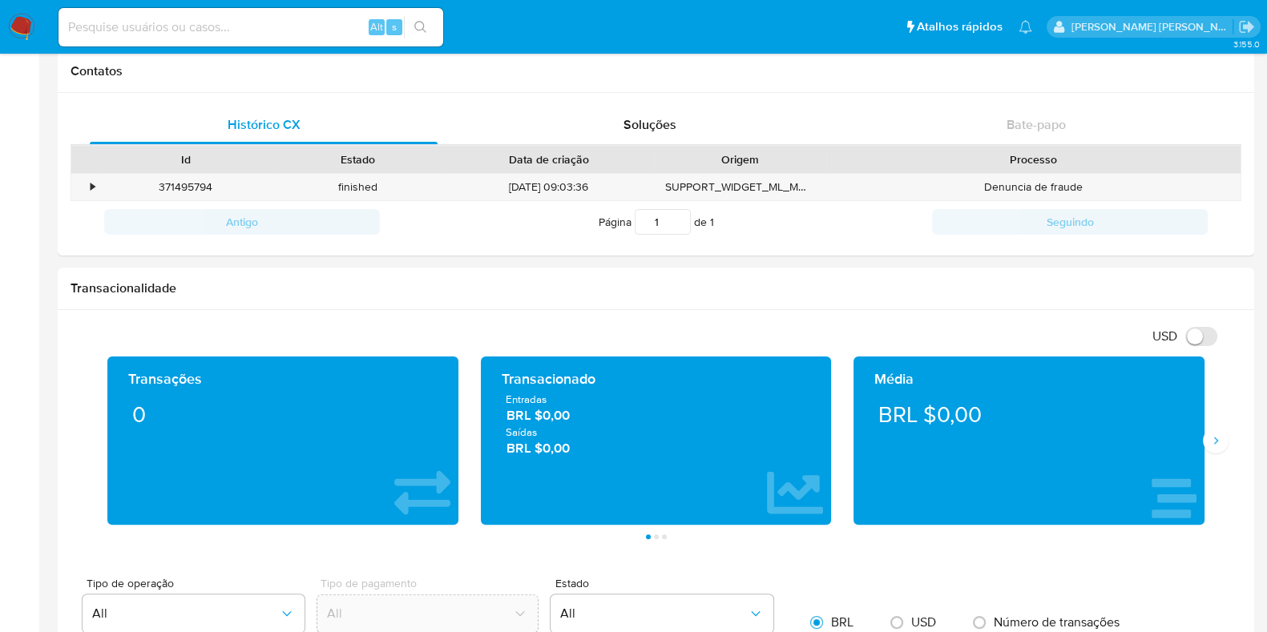
scroll to position [800, 0]
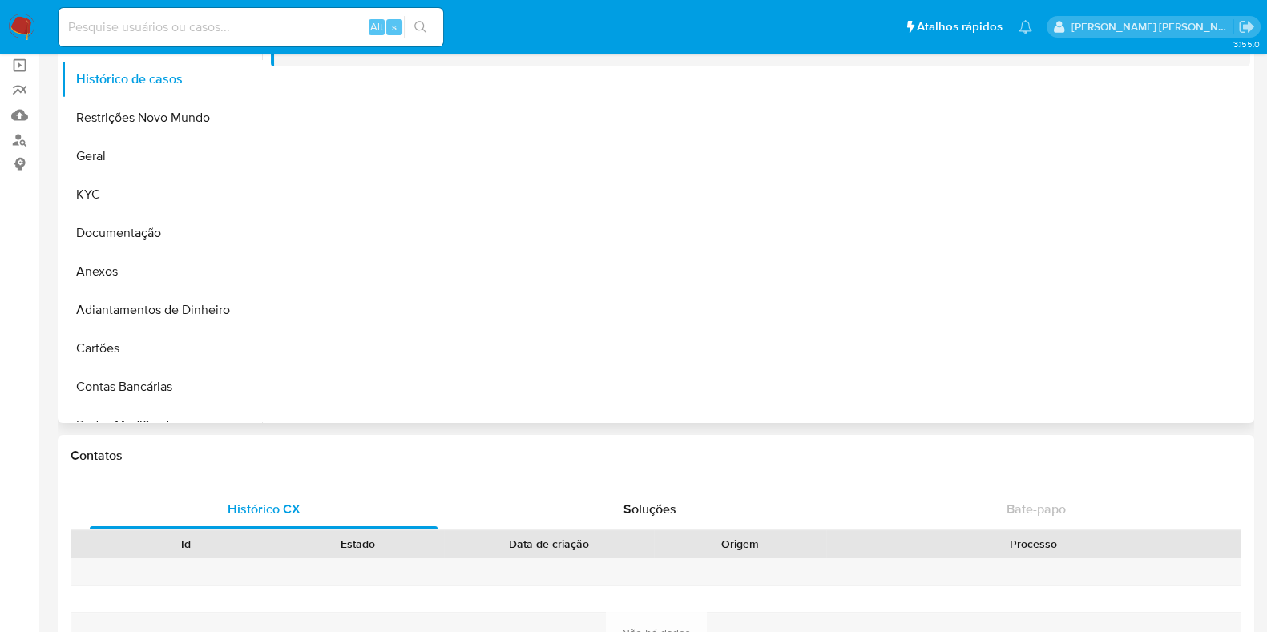
select select "10"
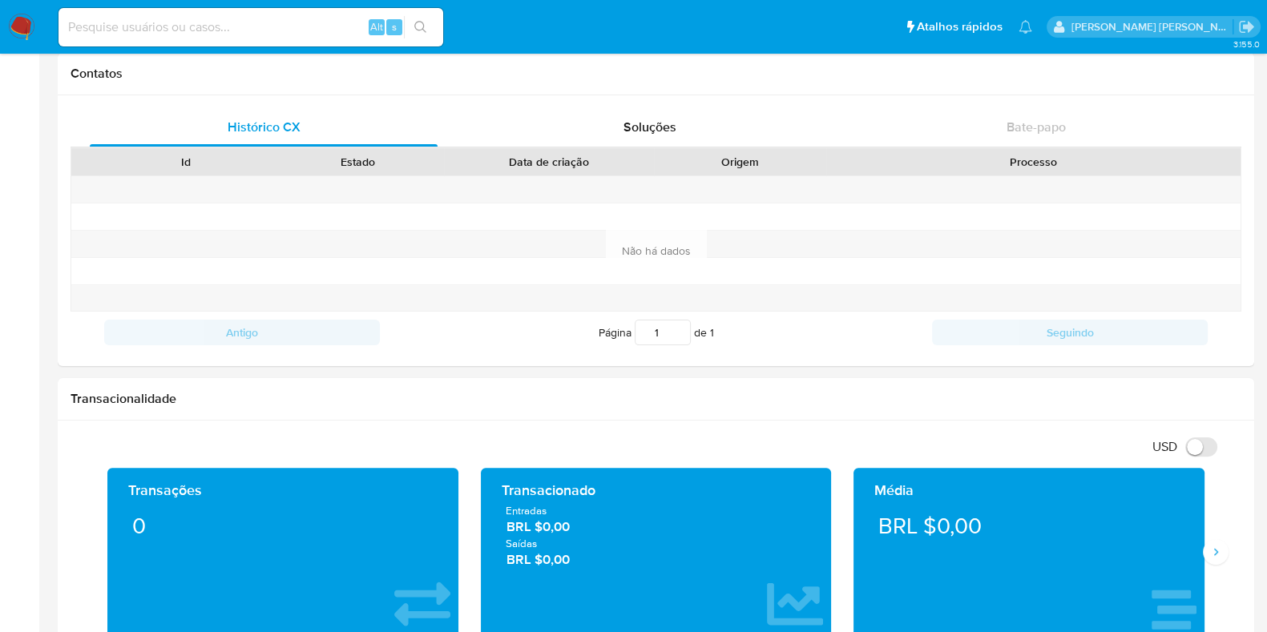
scroll to position [601, 0]
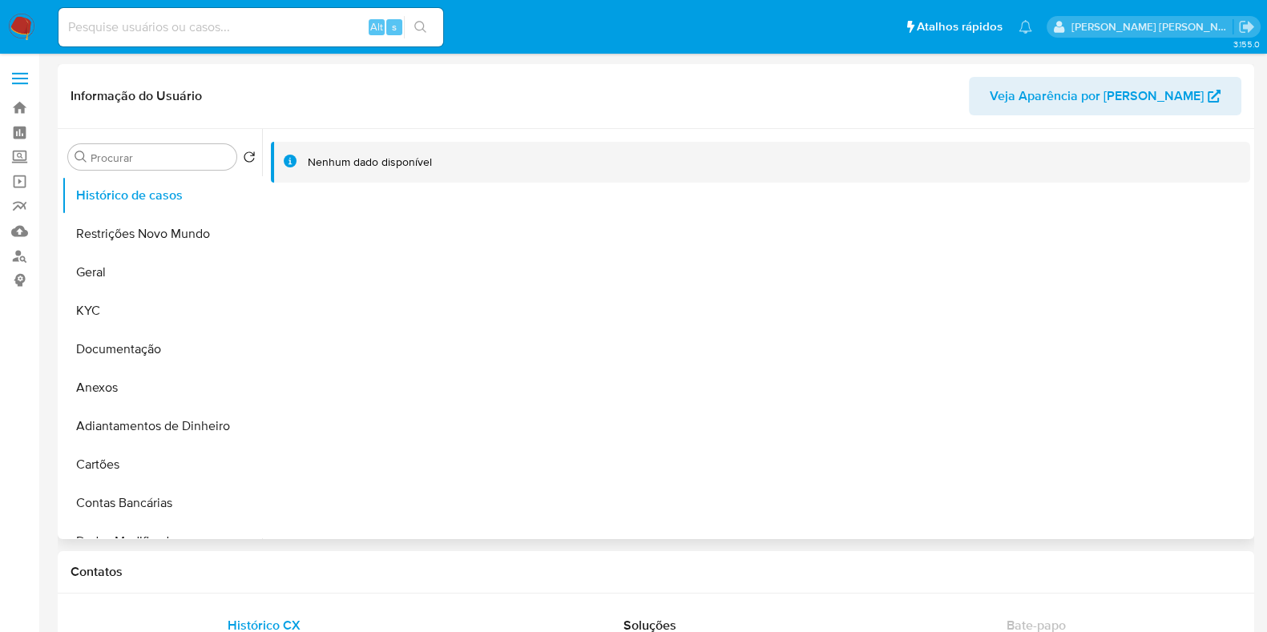
select select "10"
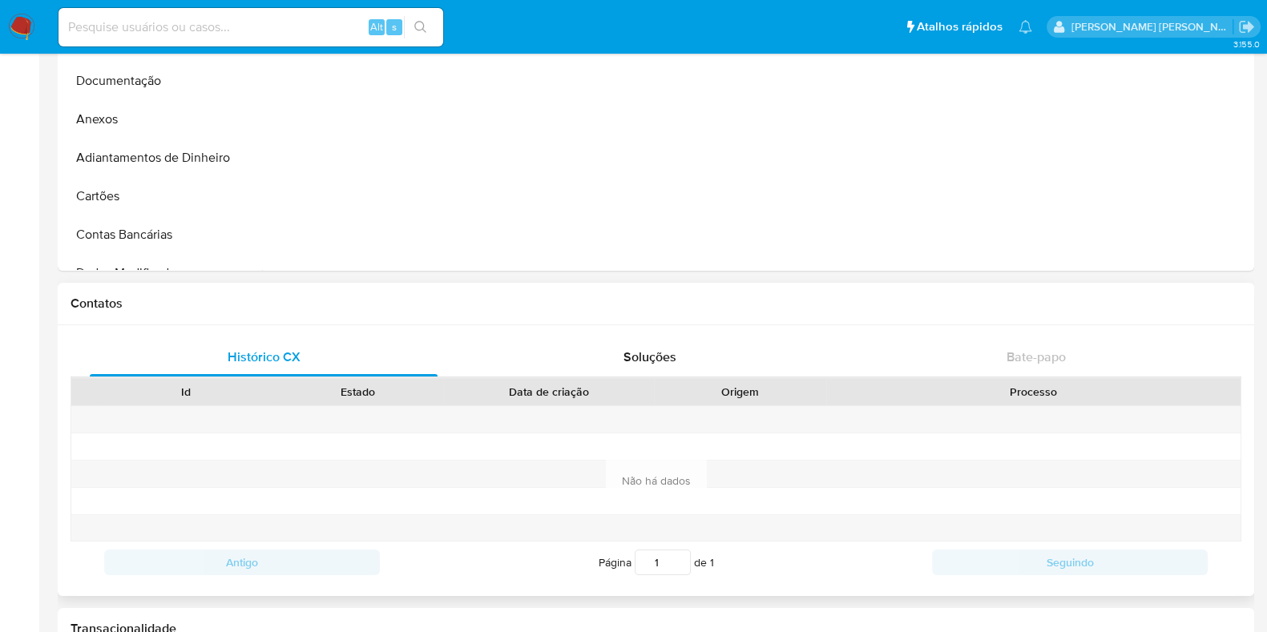
scroll to position [601, 0]
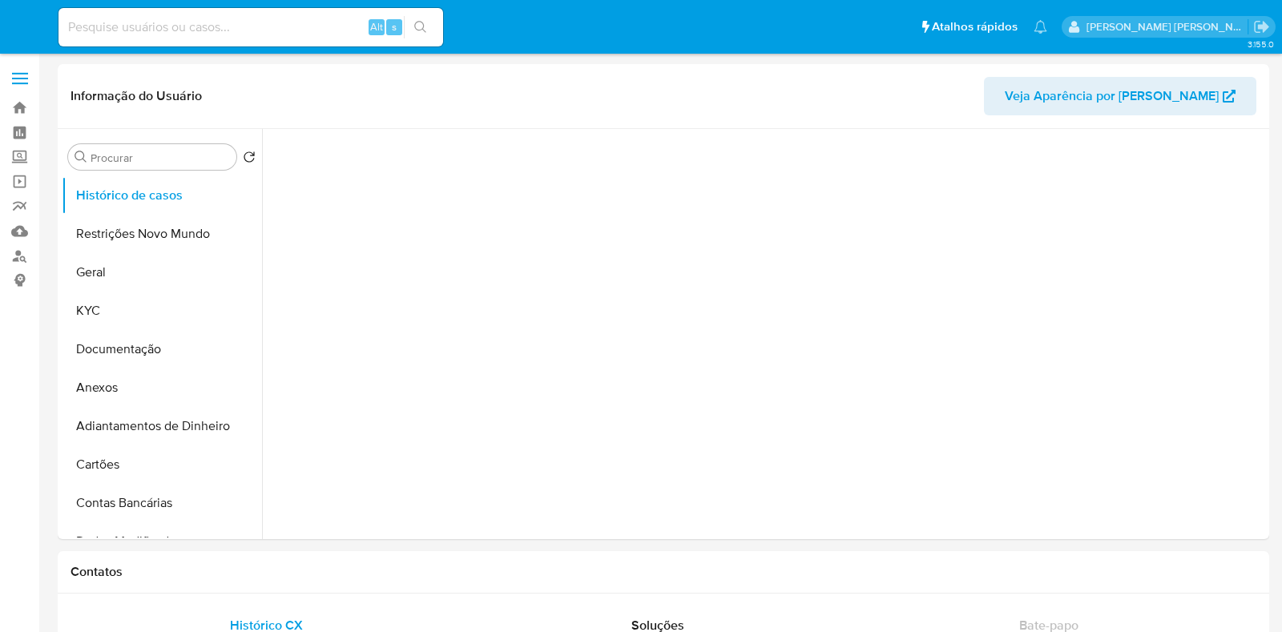
select select "10"
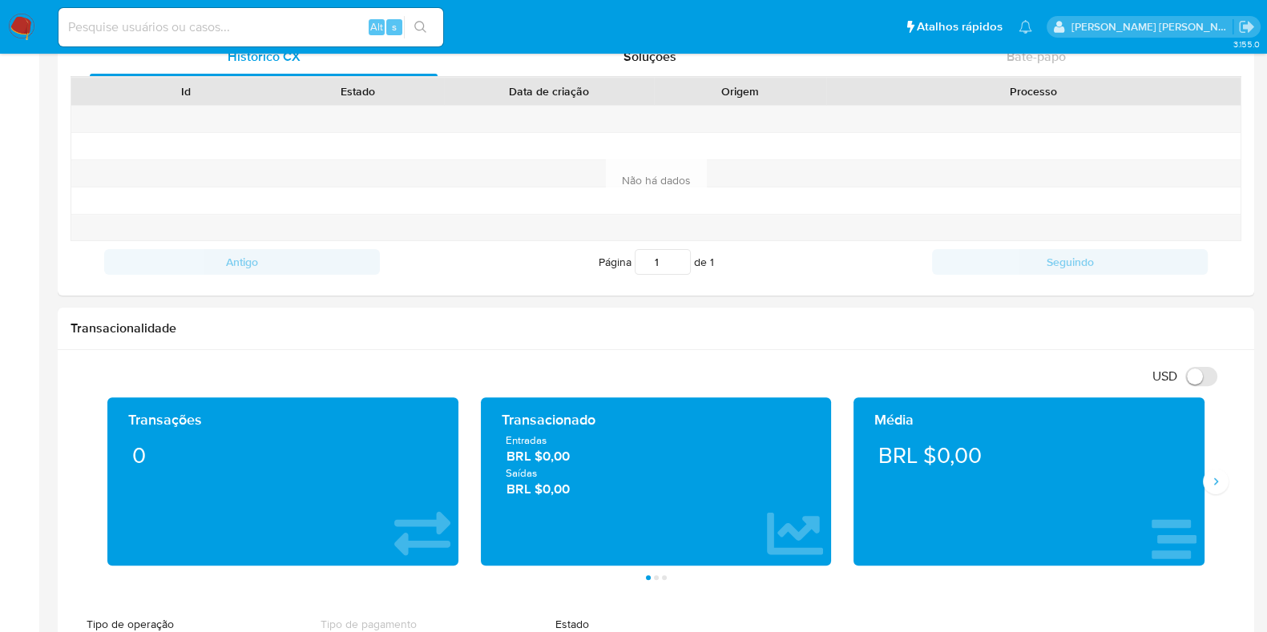
scroll to position [601, 0]
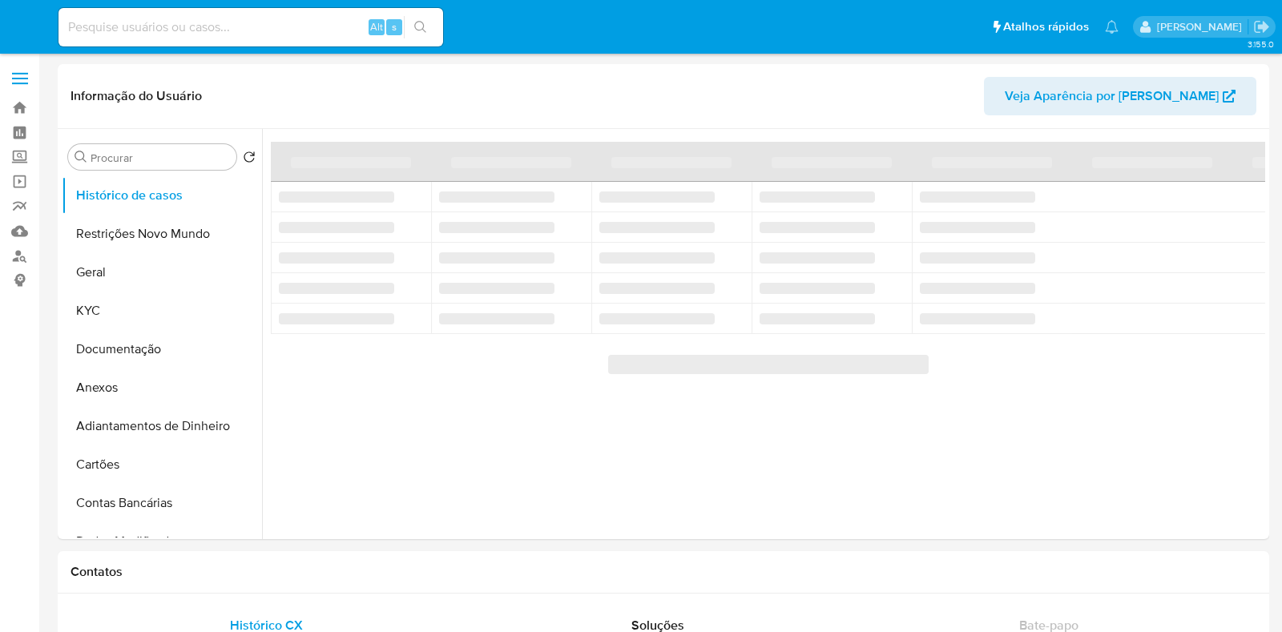
select select "10"
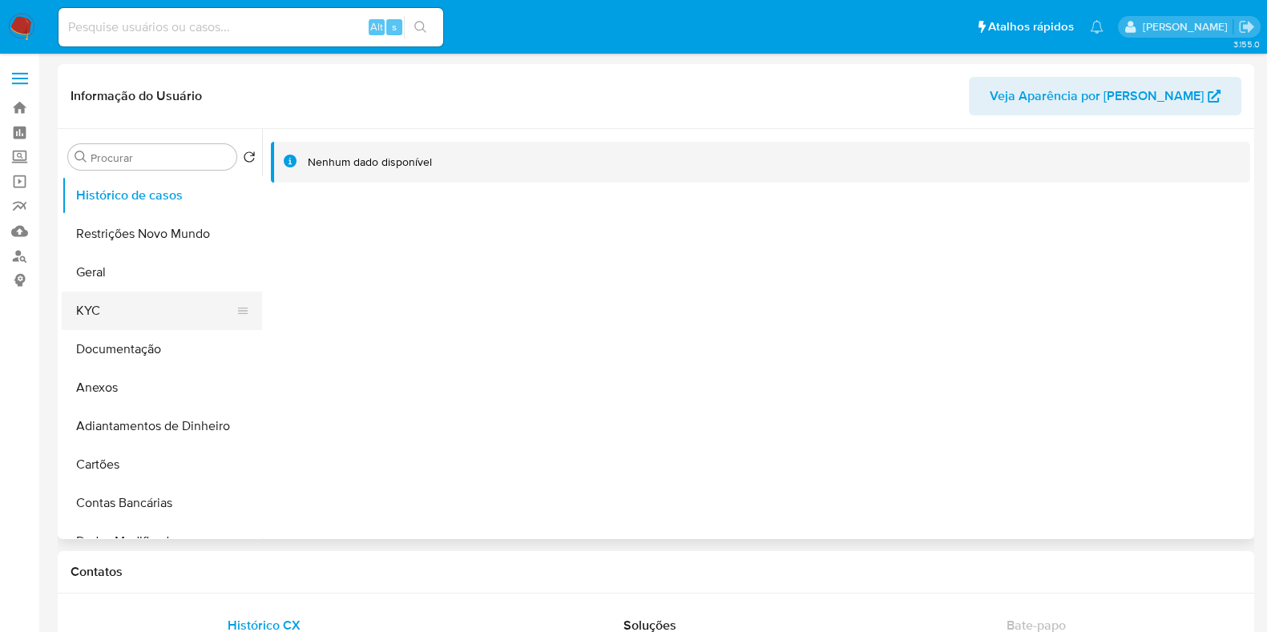
click at [112, 308] on button "KYC" at bounding box center [155, 311] width 187 height 38
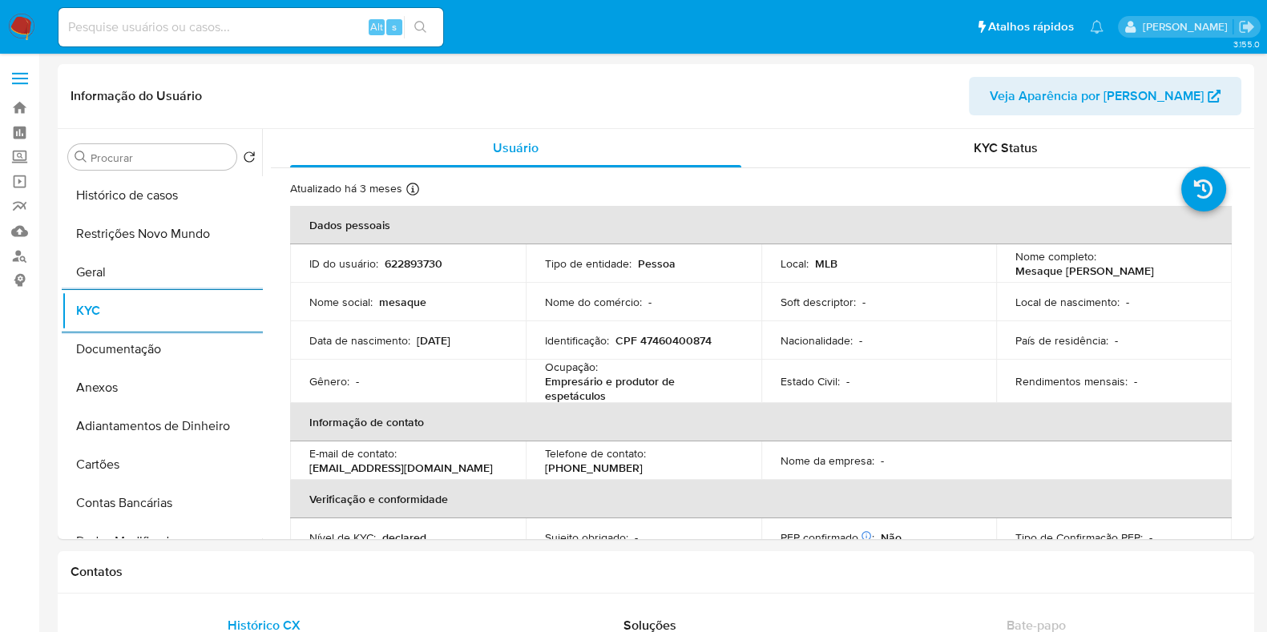
click at [266, 24] on input at bounding box center [250, 27] width 385 height 21
click at [421, 266] on p "622893730" at bounding box center [414, 263] width 58 height 14
copy p "622893730"
click at [148, 272] on button "Geral" at bounding box center [155, 272] width 187 height 38
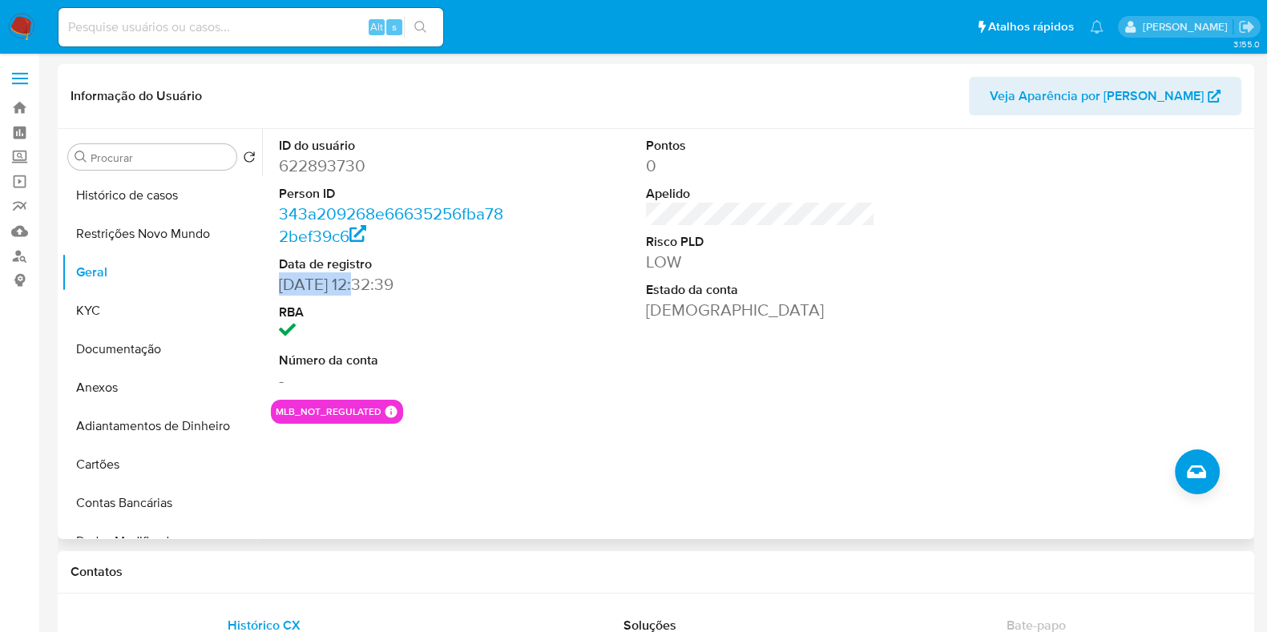
drag, startPoint x: 365, startPoint y: 285, endPoint x: 278, endPoint y: 285, distance: 86.5
click at [279, 285] on dd "08/08/2020 12:32:39" at bounding box center [393, 284] width 229 height 22
copy dd "08/08/2020"
click at [135, 304] on button "KYC" at bounding box center [155, 311] width 187 height 38
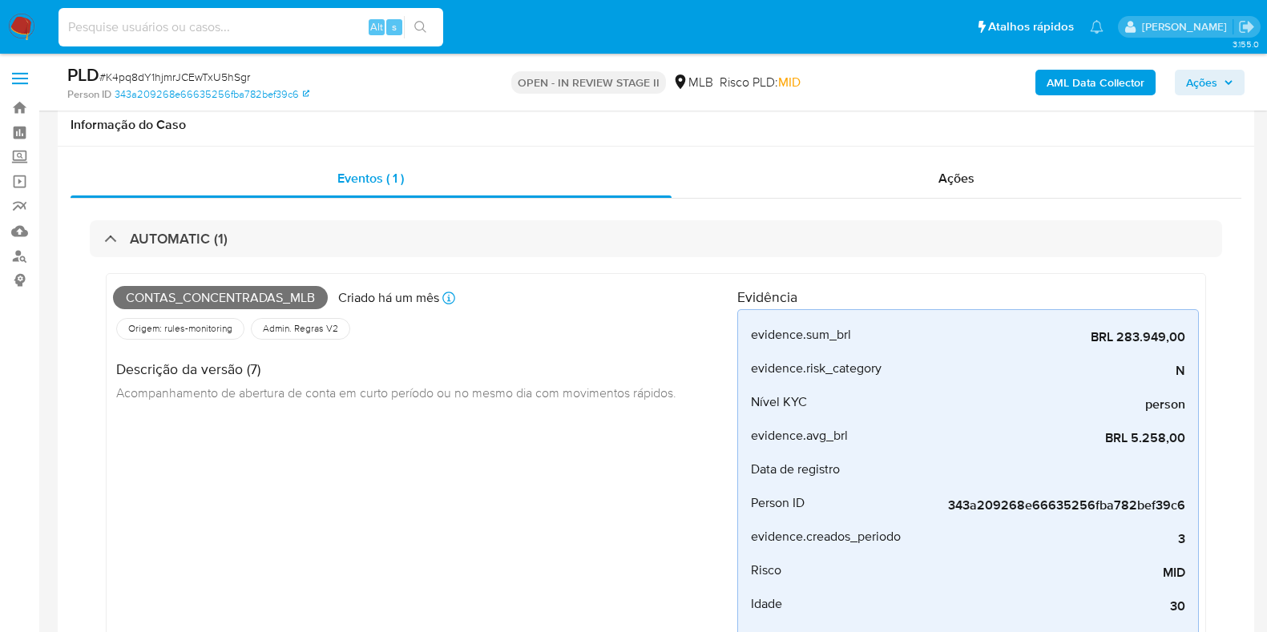
select select "10"
click at [166, 27] on input at bounding box center [250, 27] width 385 height 21
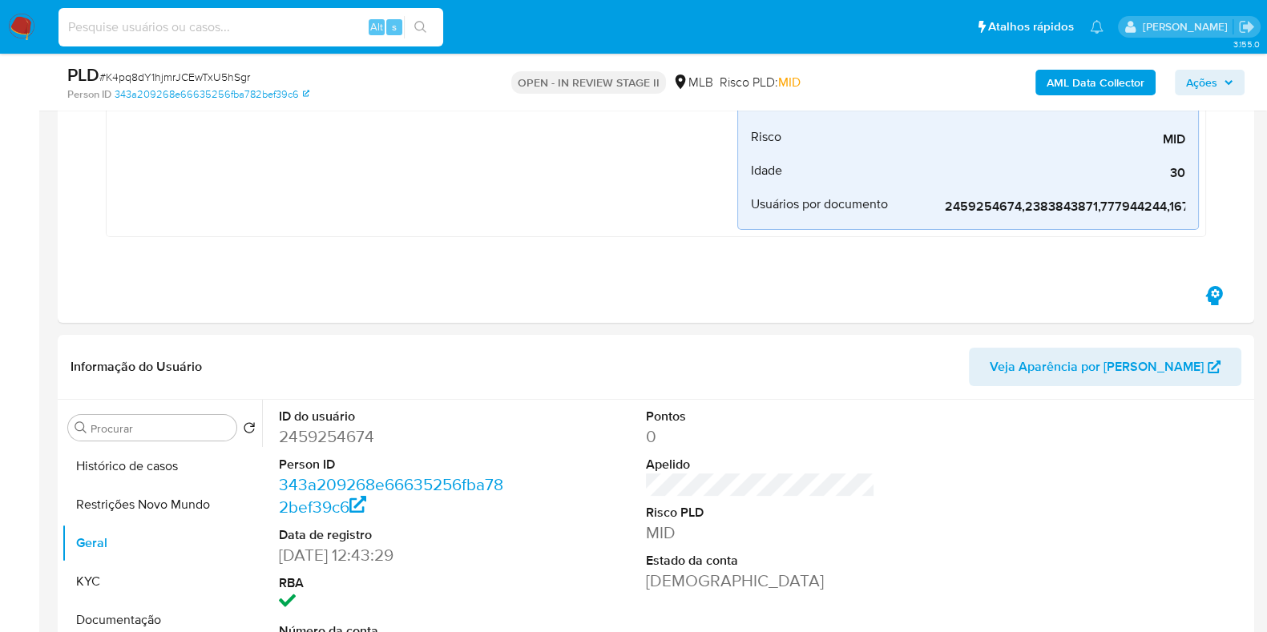
scroll to position [501, 0]
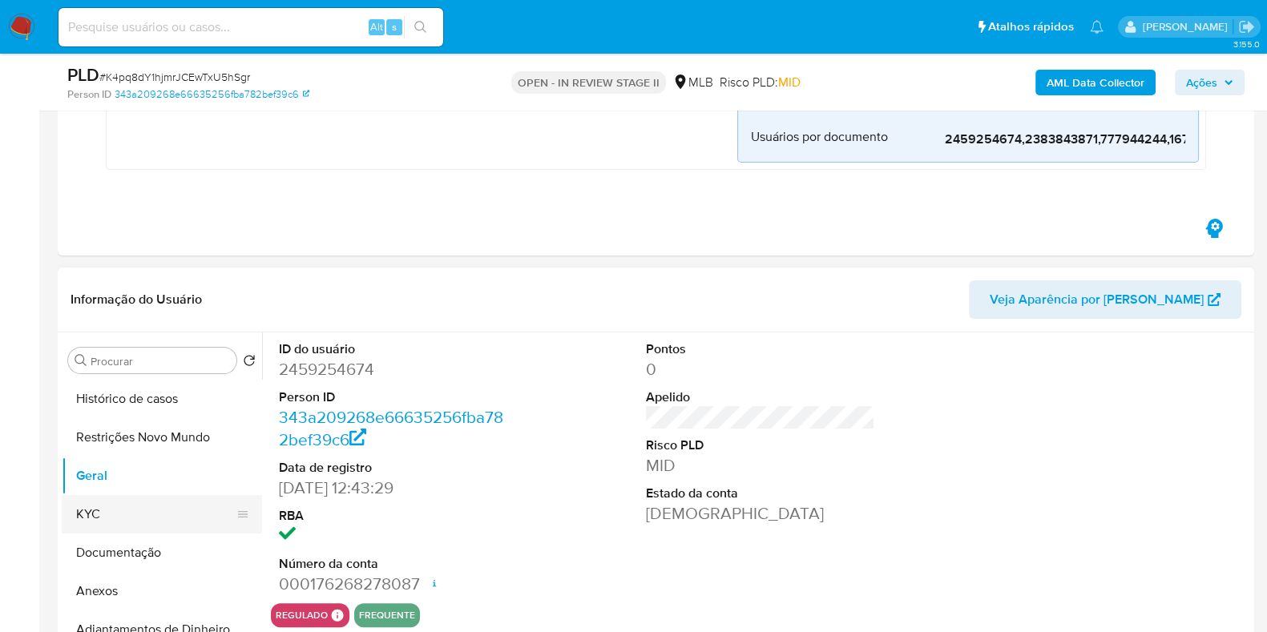
click at [106, 510] on button "KYC" at bounding box center [155, 514] width 187 height 38
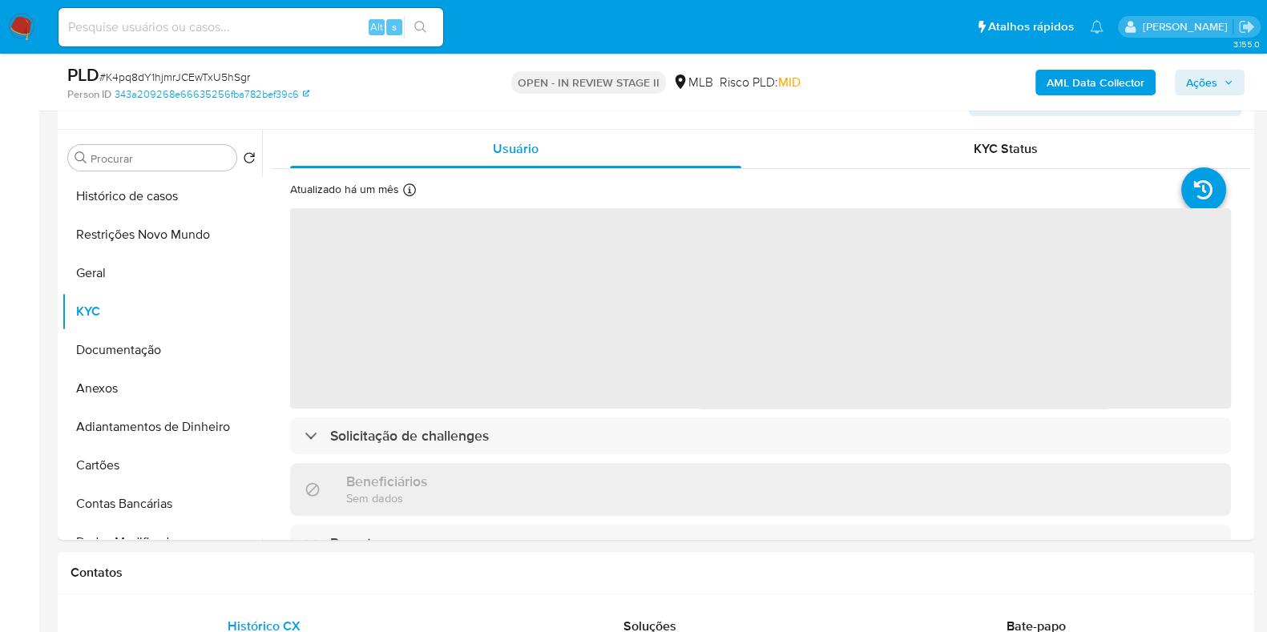
scroll to position [700, 0]
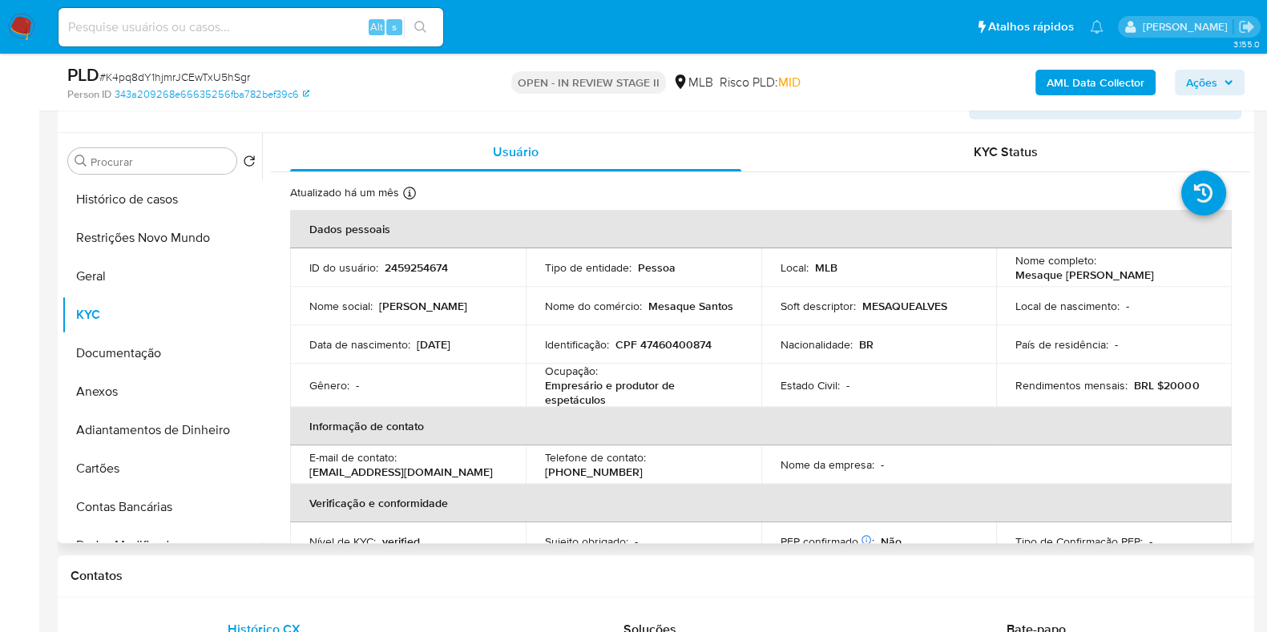
drag, startPoint x: 1156, startPoint y: 273, endPoint x: 1009, endPoint y: 278, distance: 147.5
click at [1009, 278] on td "Nome completo : Mesaque Alves Dos Santos" at bounding box center [1114, 267] width 236 height 38
copy p "Mesaque [PERSON_NAME] Dos [PERSON_NAME]"
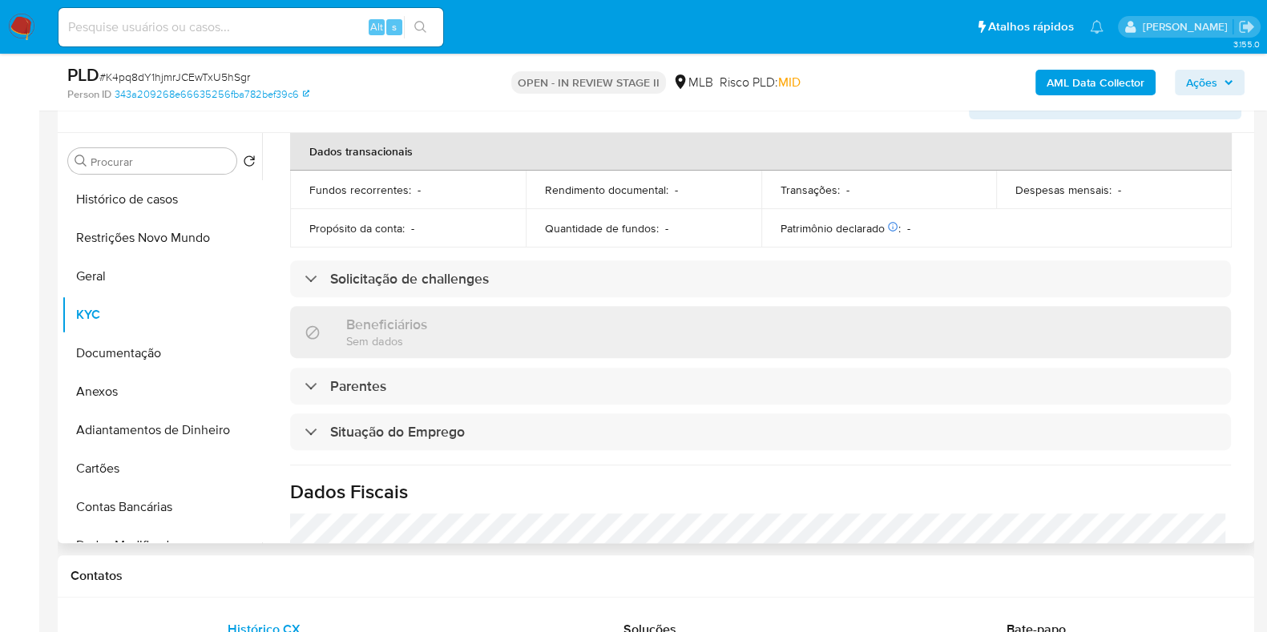
scroll to position [0, 0]
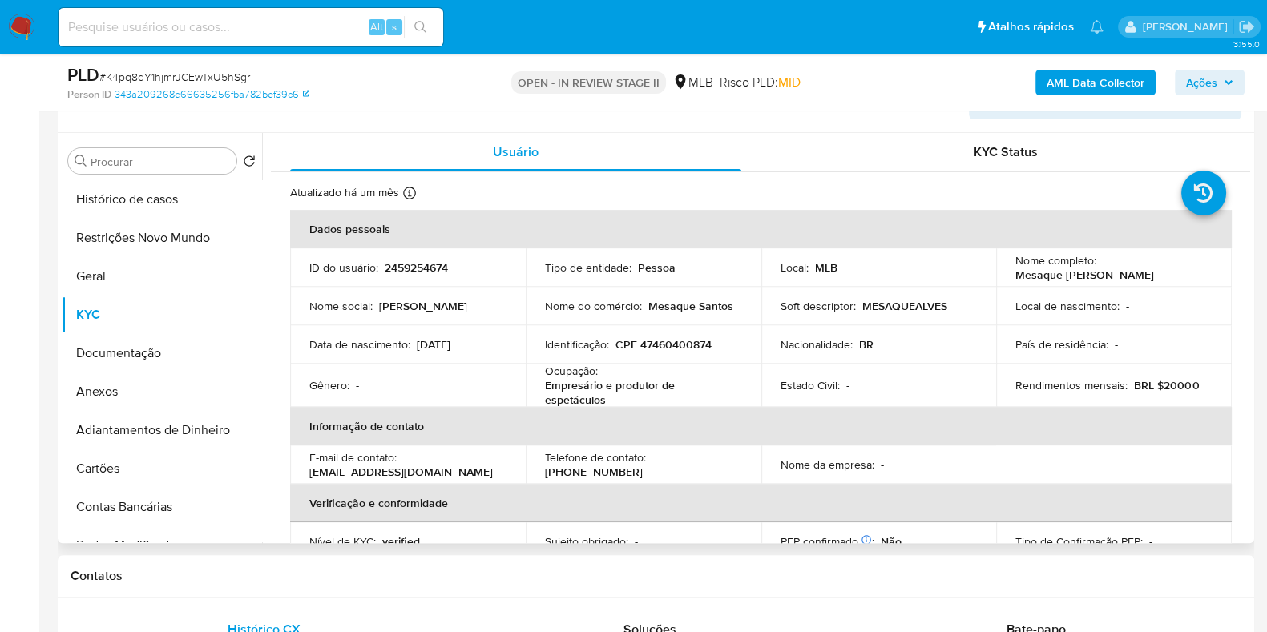
click at [674, 347] on p "CPF 47460400874" at bounding box center [663, 344] width 96 height 14
copy p "47460400874"
click at [162, 238] on button "Restrições Novo Mundo" at bounding box center [155, 238] width 187 height 38
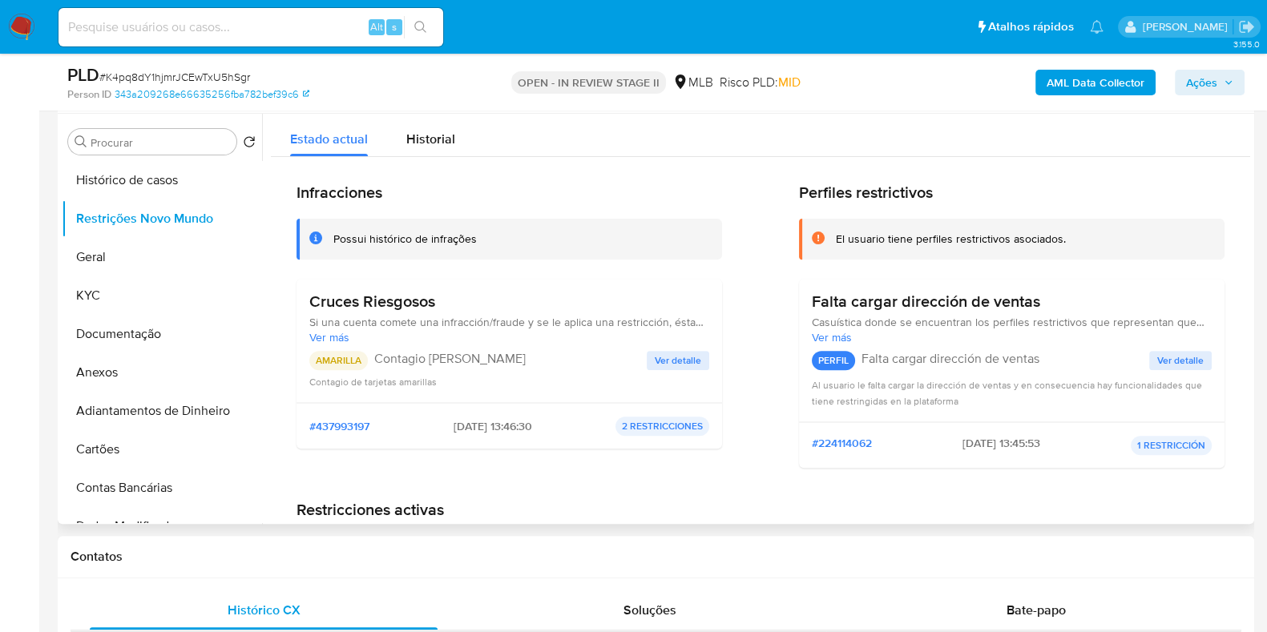
drag, startPoint x: 475, startPoint y: 306, endPoint x: 300, endPoint y: 304, distance: 174.7
click at [300, 304] on div "Cruces Riesgosos Si una cuenta comete una infracción/fraude y se le aplica una …" at bounding box center [508, 341] width 425 height 124
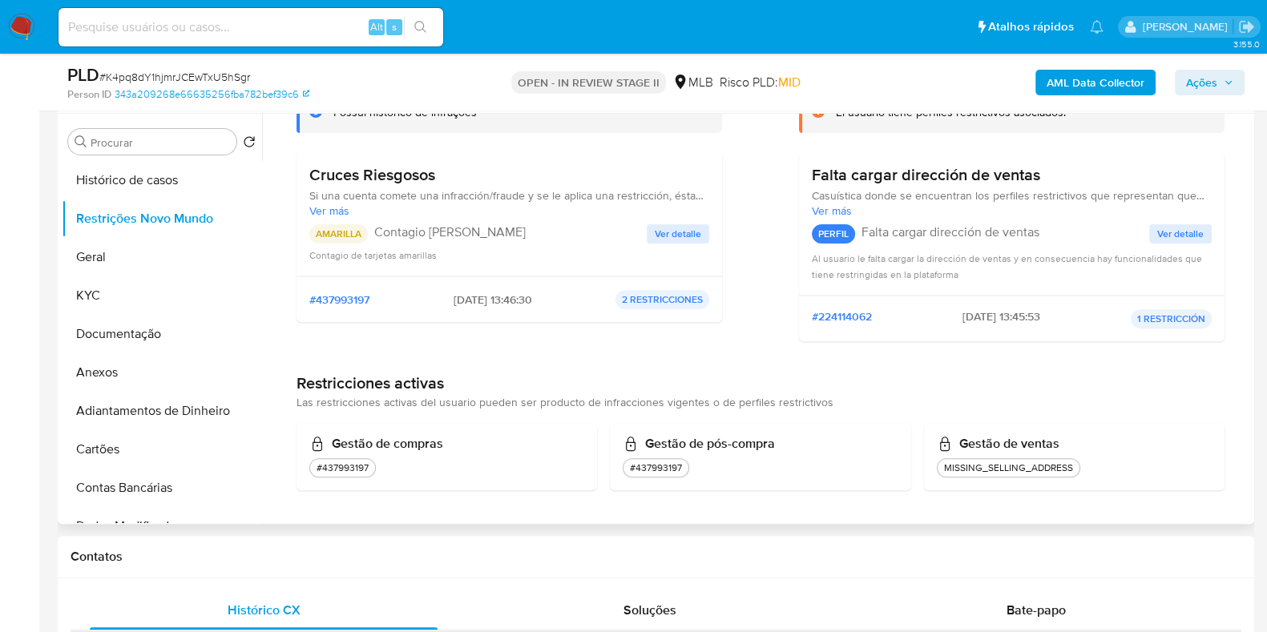
click at [675, 227] on span "Ver detalle" at bounding box center [678, 234] width 46 height 16
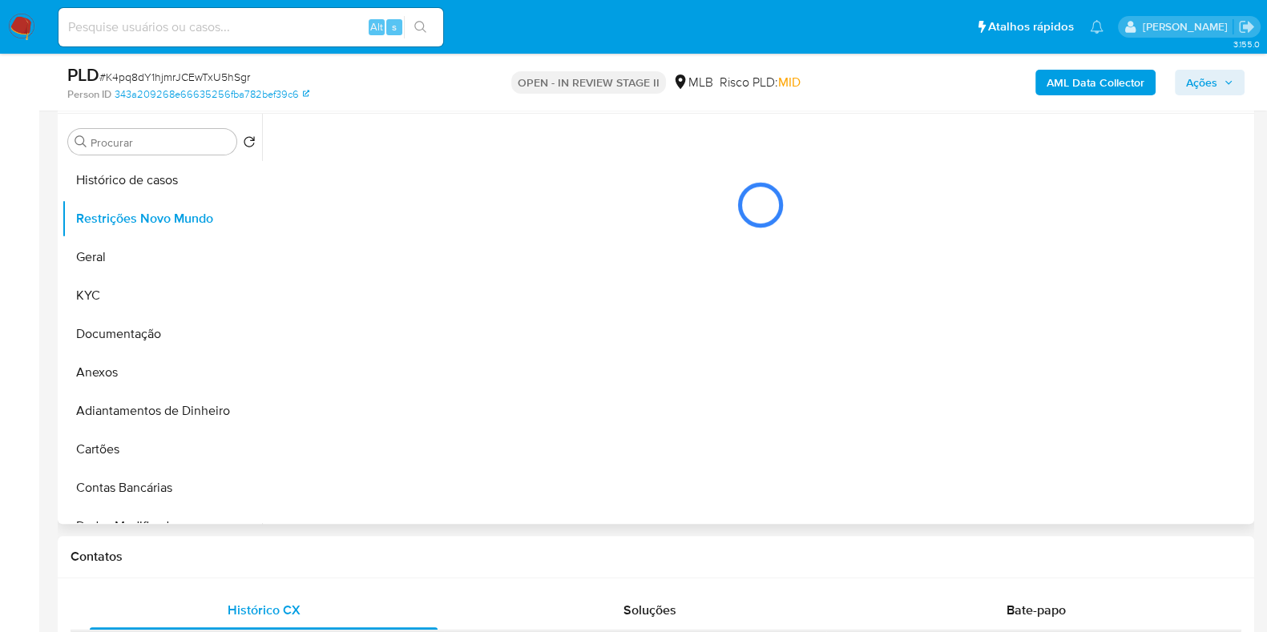
scroll to position [0, 0]
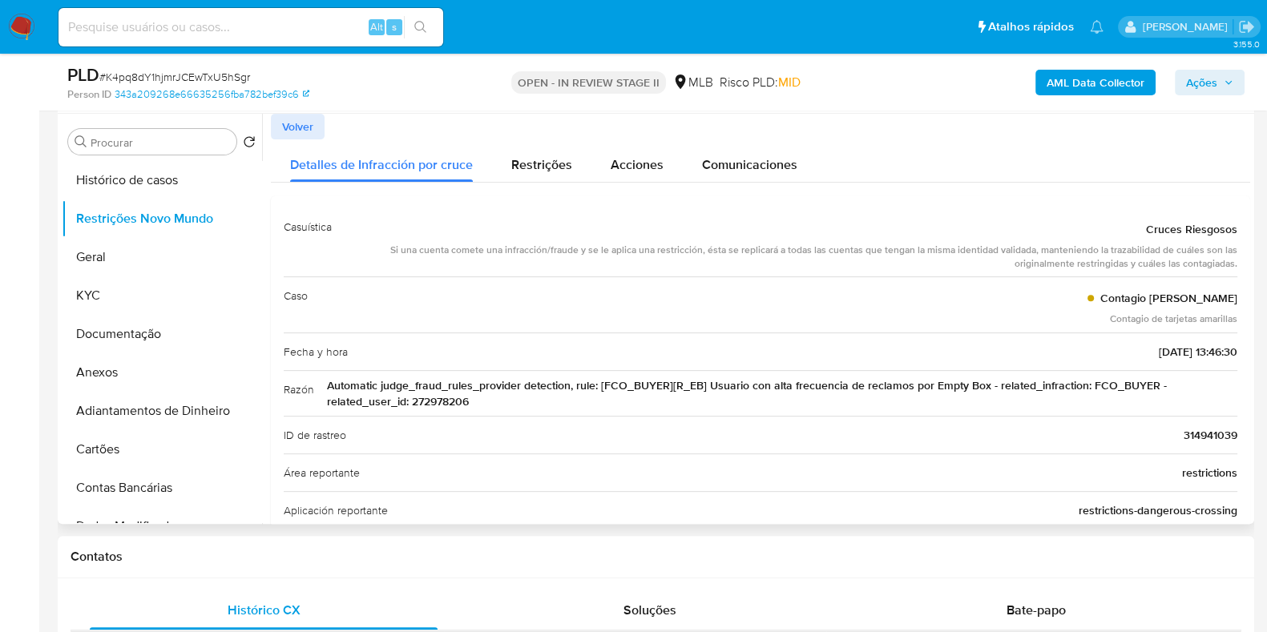
click at [744, 380] on span "Automatic judge_fraud_rules_provider detection, rule: [FCO_BUYER][R_EB] Usuario…" at bounding box center [782, 393] width 910 height 32
click at [308, 115] on span "Volver" at bounding box center [297, 126] width 31 height 22
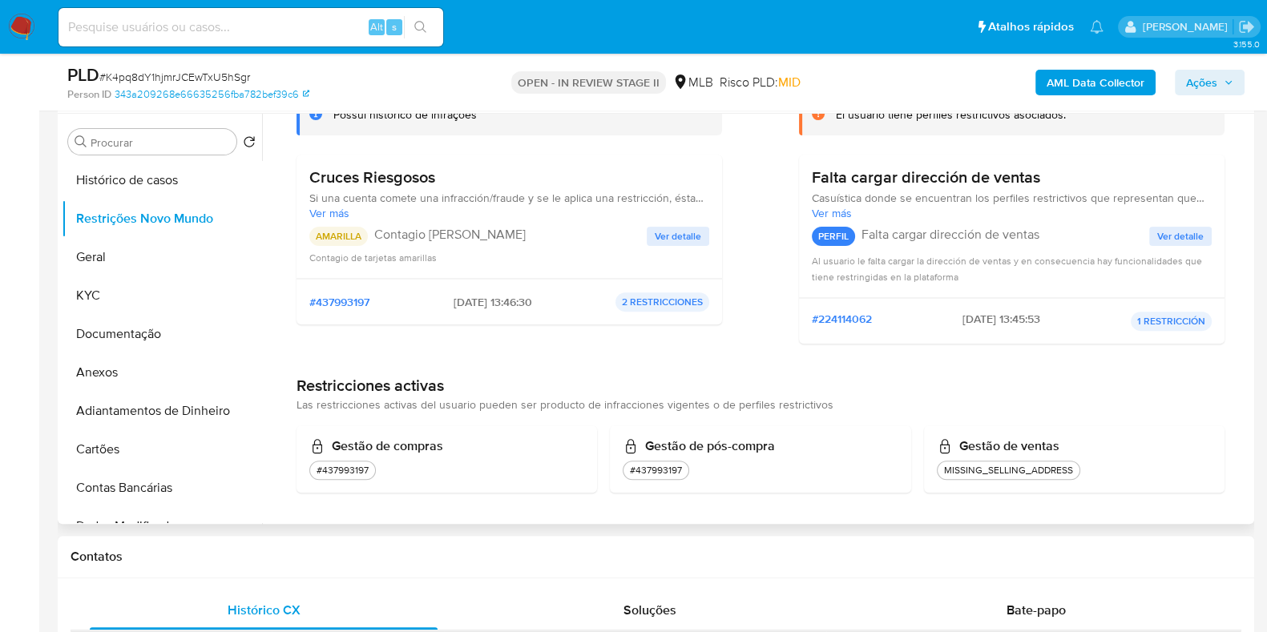
scroll to position [127, 0]
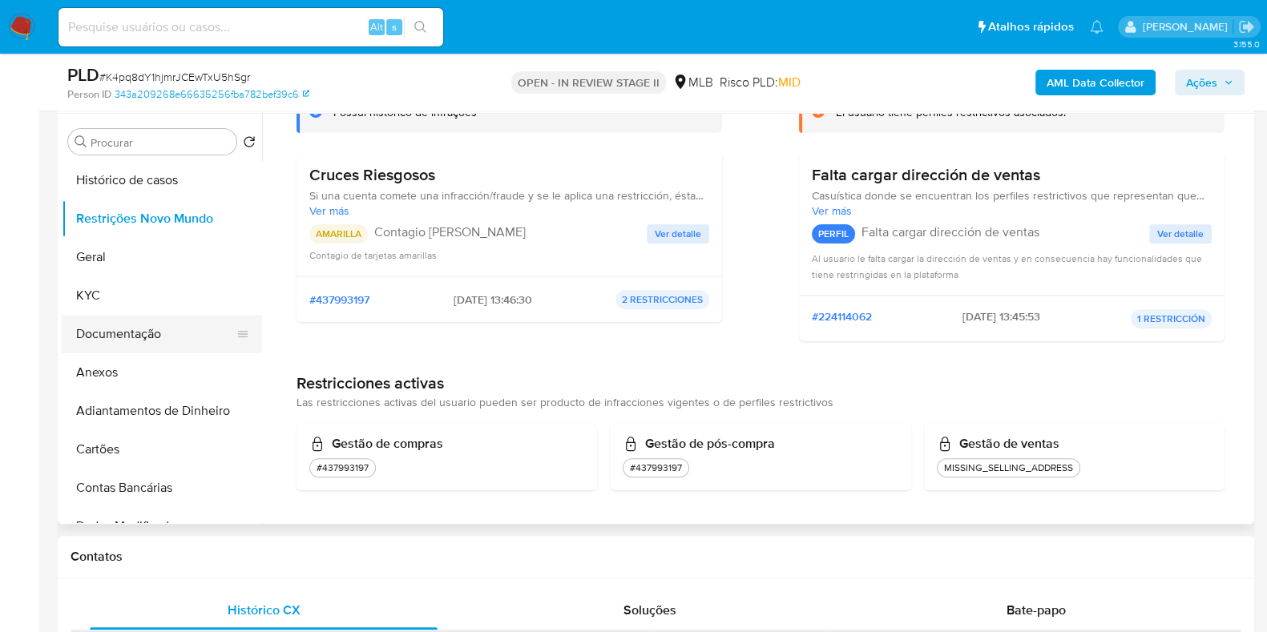
click at [181, 340] on button "Documentação" at bounding box center [155, 334] width 187 height 38
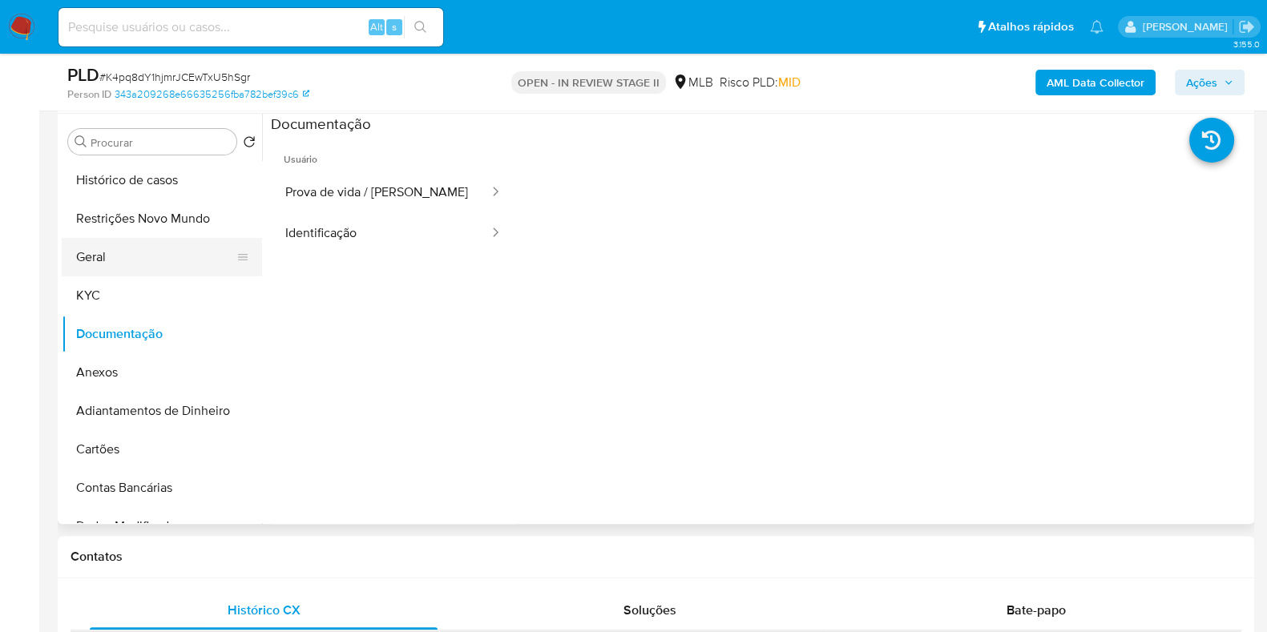
click at [125, 238] on button "Geral" at bounding box center [155, 257] width 187 height 38
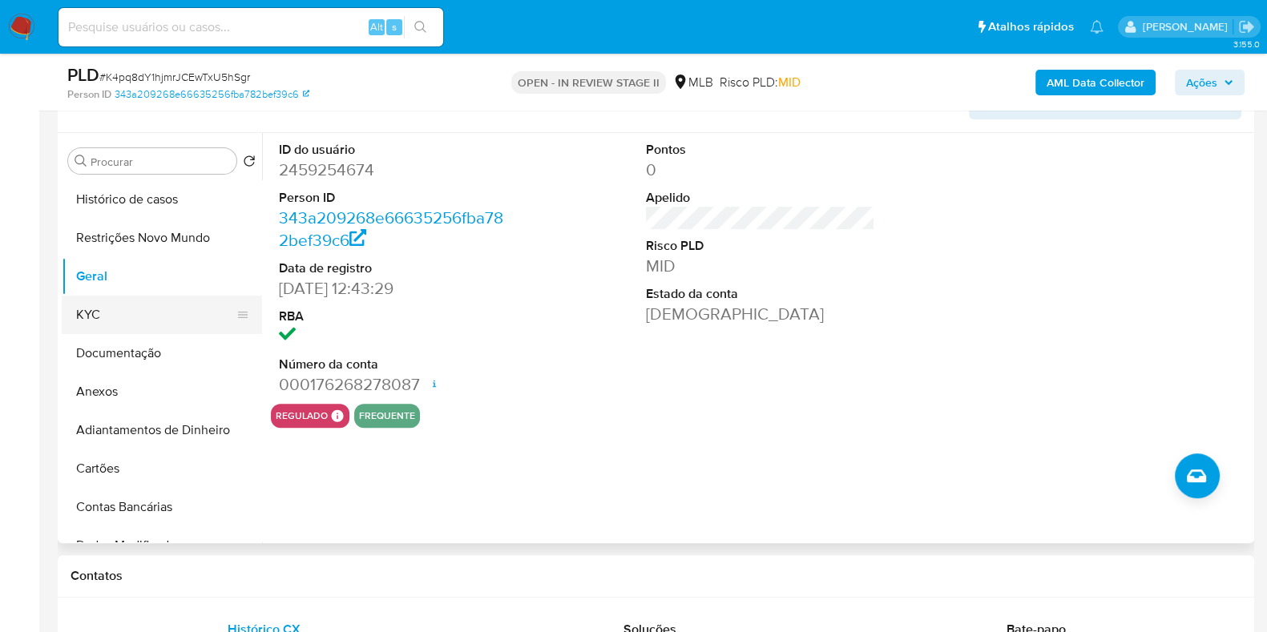
click at [96, 314] on button "KYC" at bounding box center [155, 315] width 187 height 38
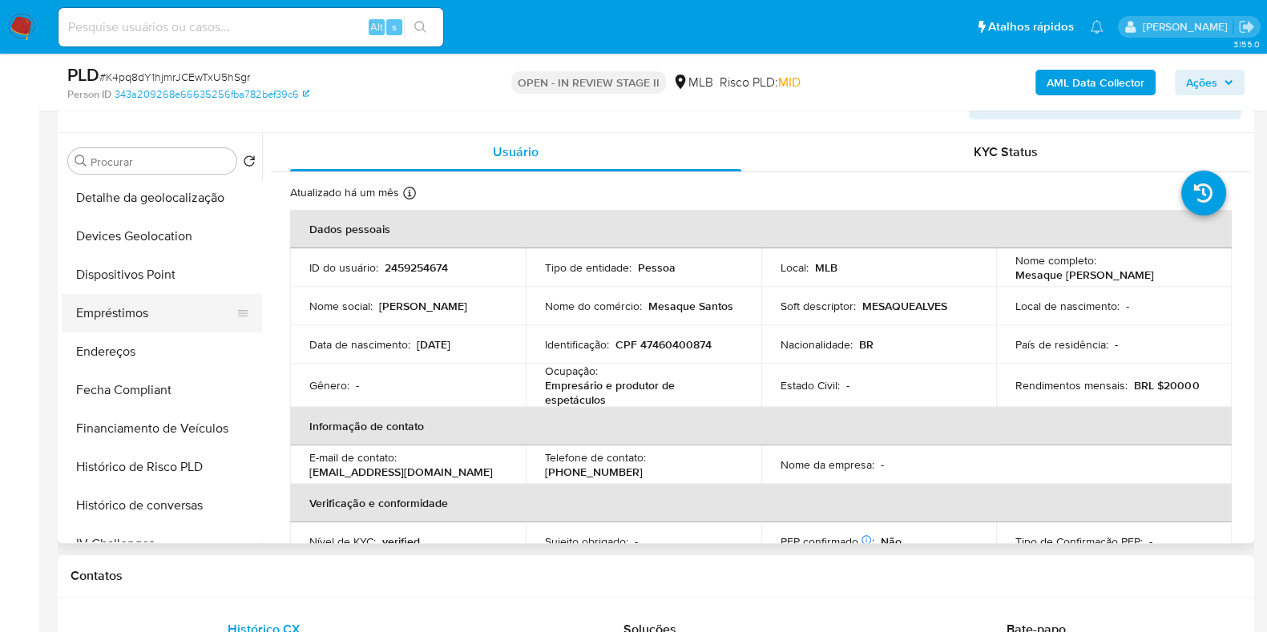
scroll to position [400, 0]
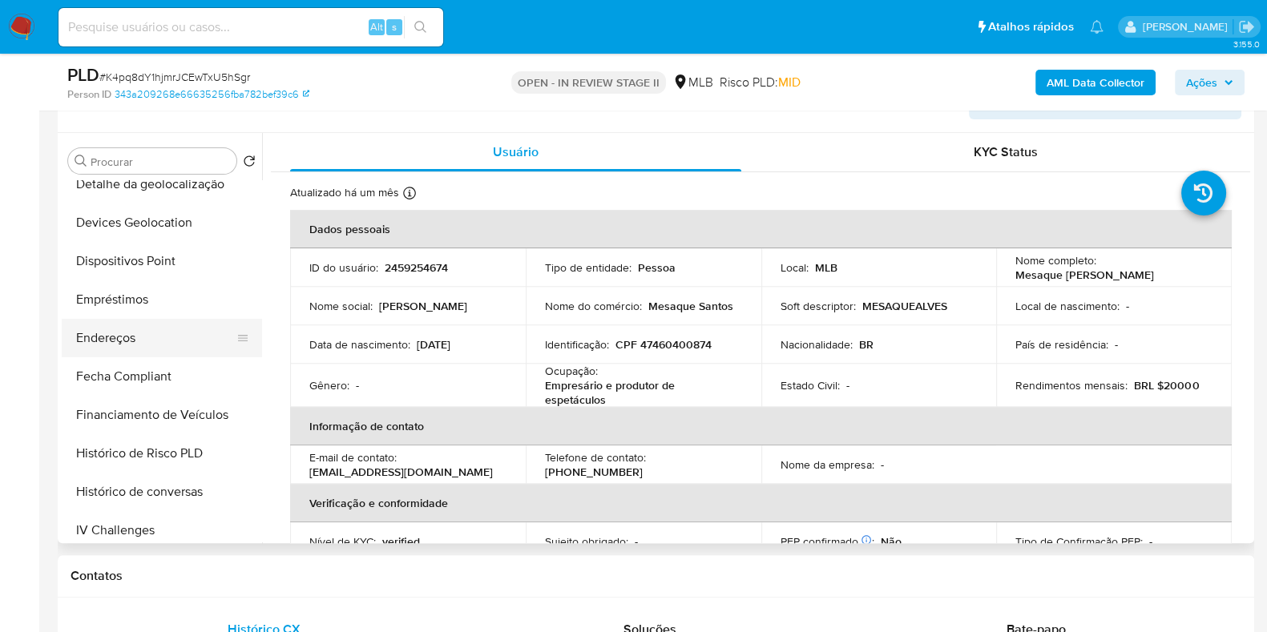
click at [141, 347] on button "Endereços" at bounding box center [155, 338] width 187 height 38
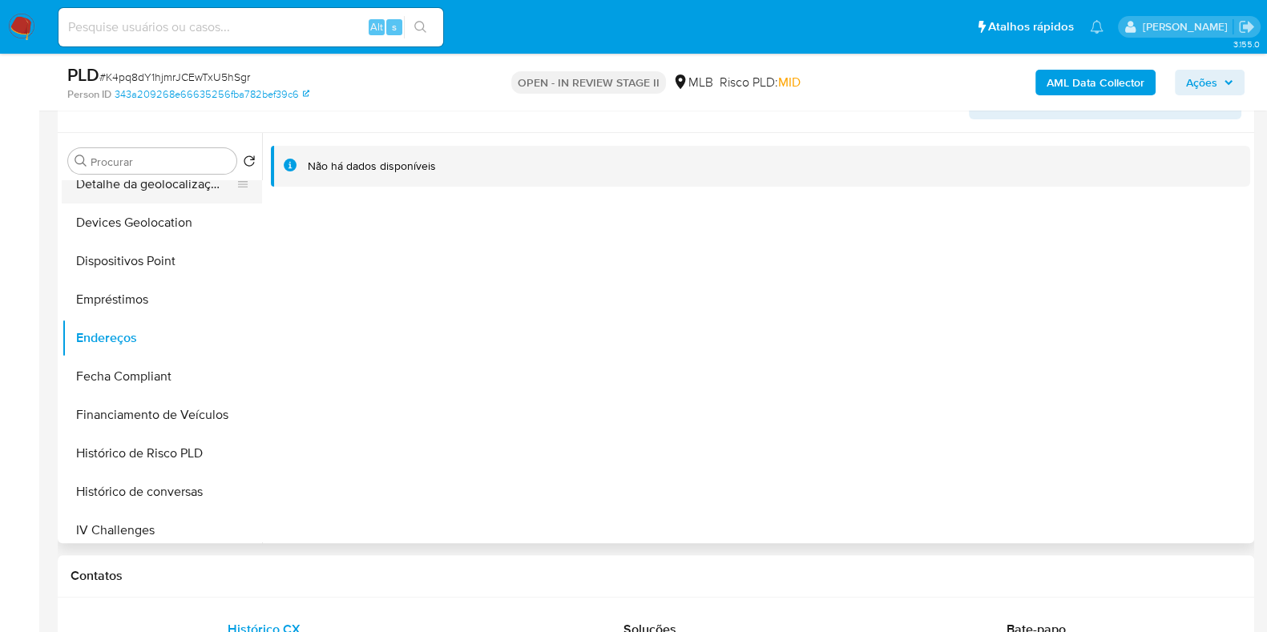
click at [195, 188] on button "Detalhe da geolocalização" at bounding box center [155, 184] width 187 height 38
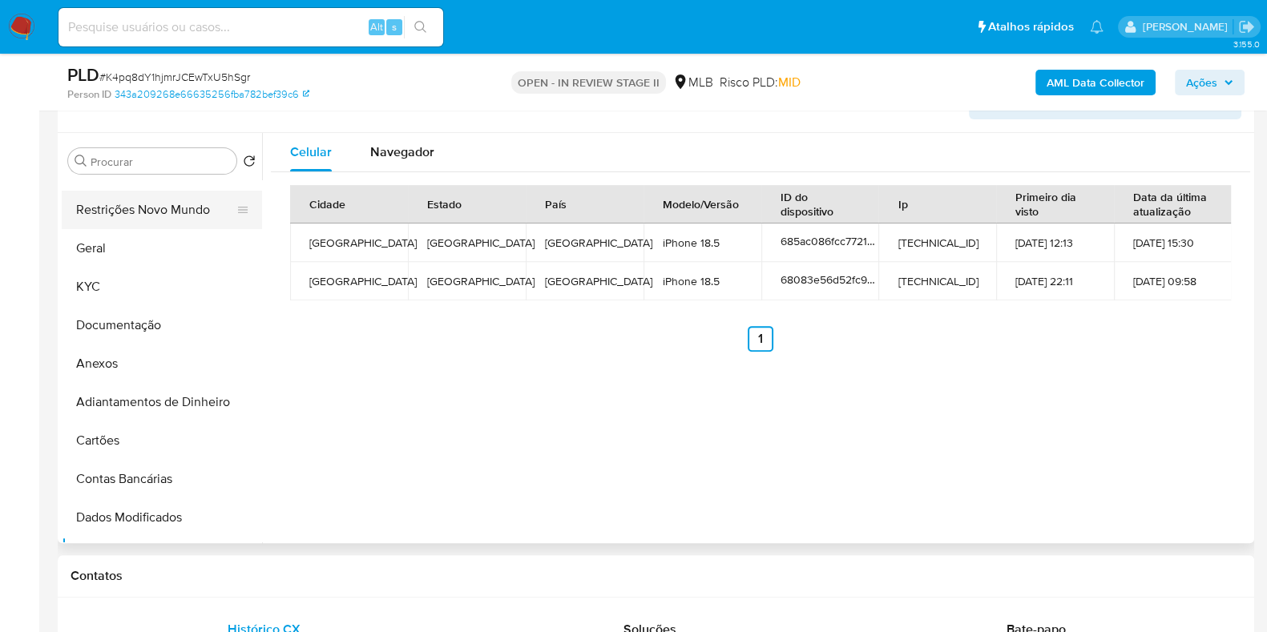
scroll to position [0, 0]
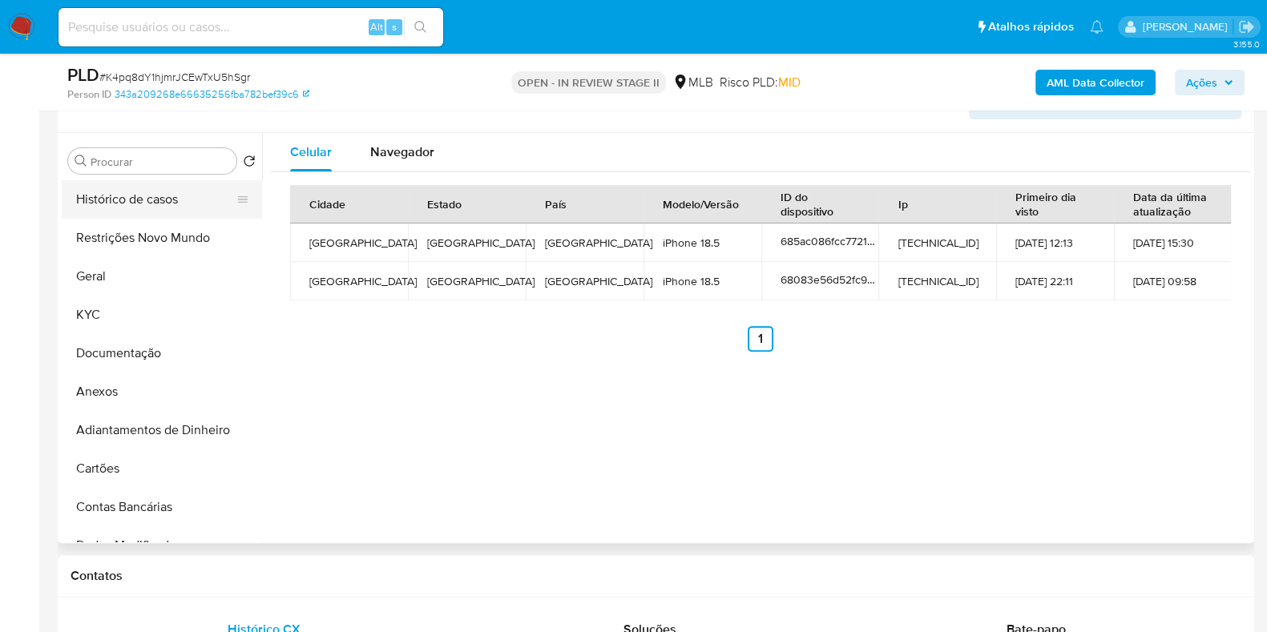
click at [160, 213] on button "Histórico de casos" at bounding box center [155, 199] width 187 height 38
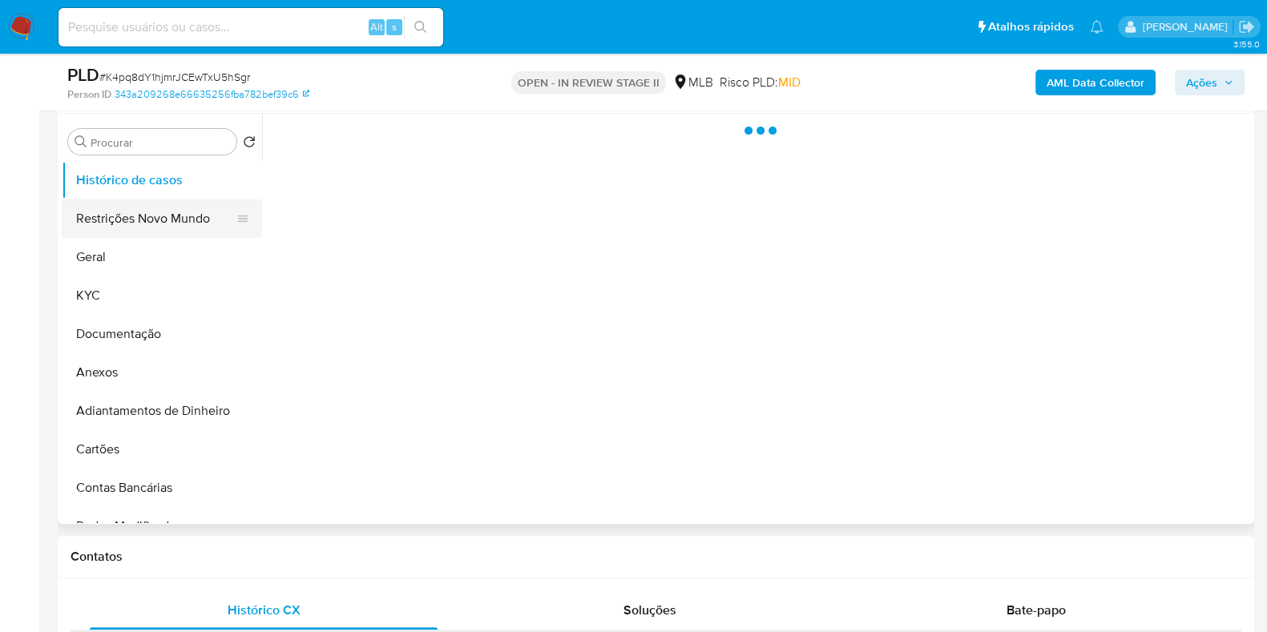
click at [143, 230] on button "Restrições Novo Mundo" at bounding box center [155, 219] width 187 height 38
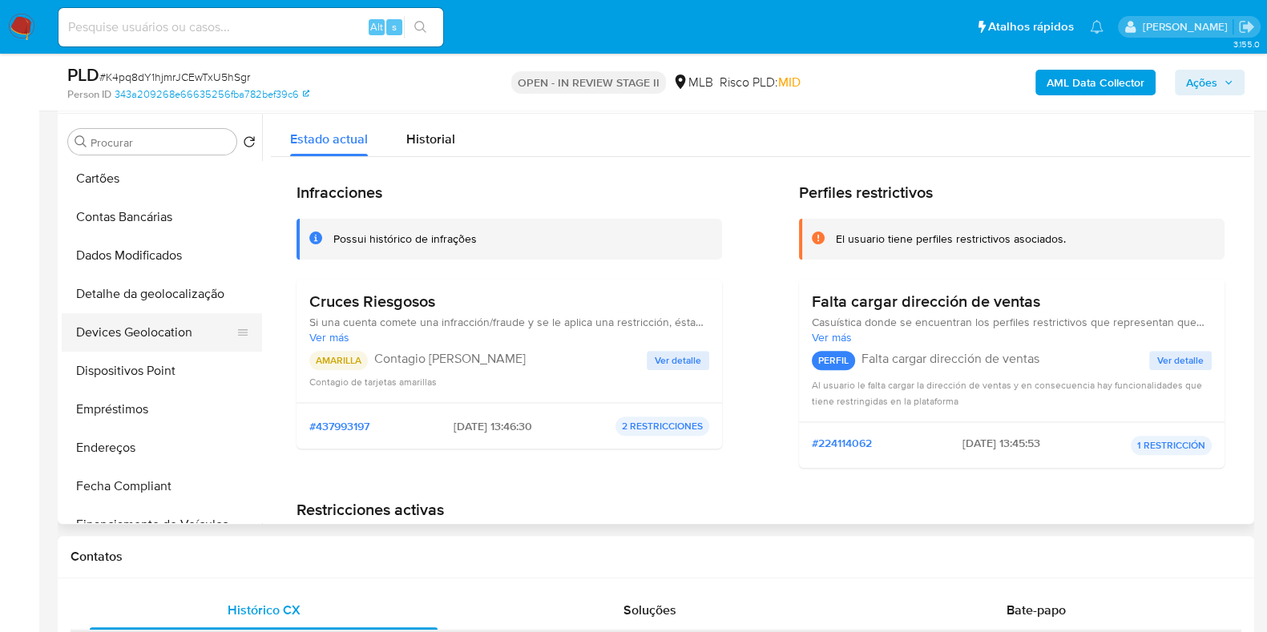
scroll to position [300, 0]
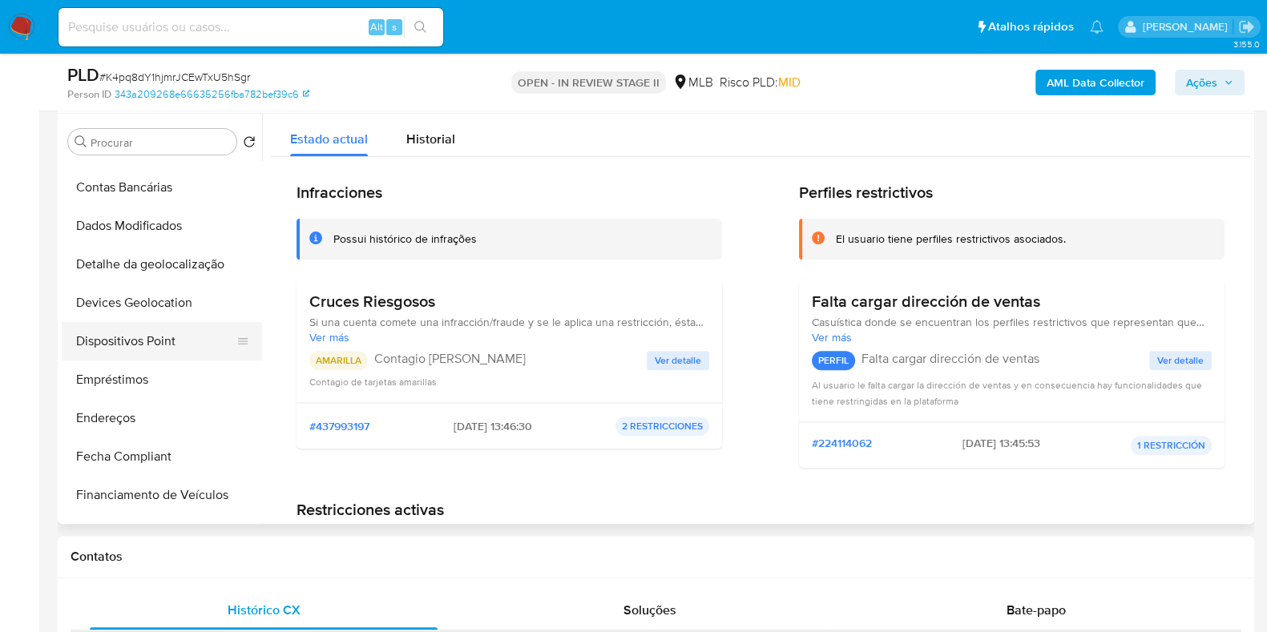
click at [160, 333] on button "Dispositivos Point" at bounding box center [155, 341] width 187 height 38
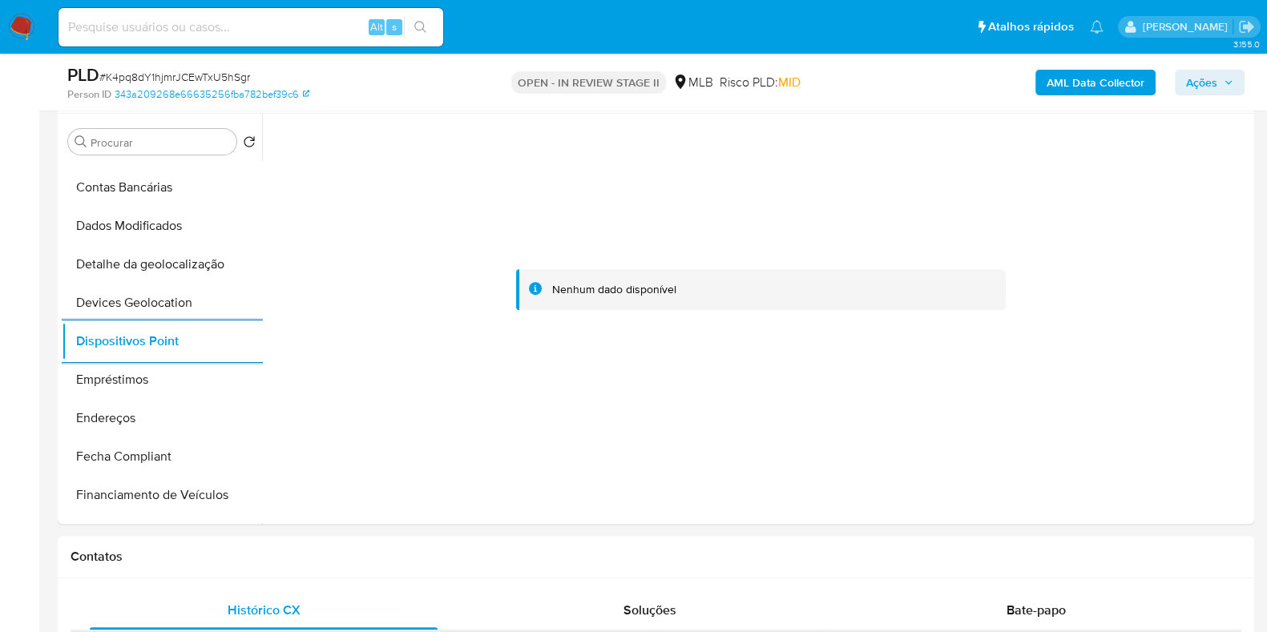
click at [1074, 87] on b "AML Data Collector" at bounding box center [1095, 83] width 98 height 26
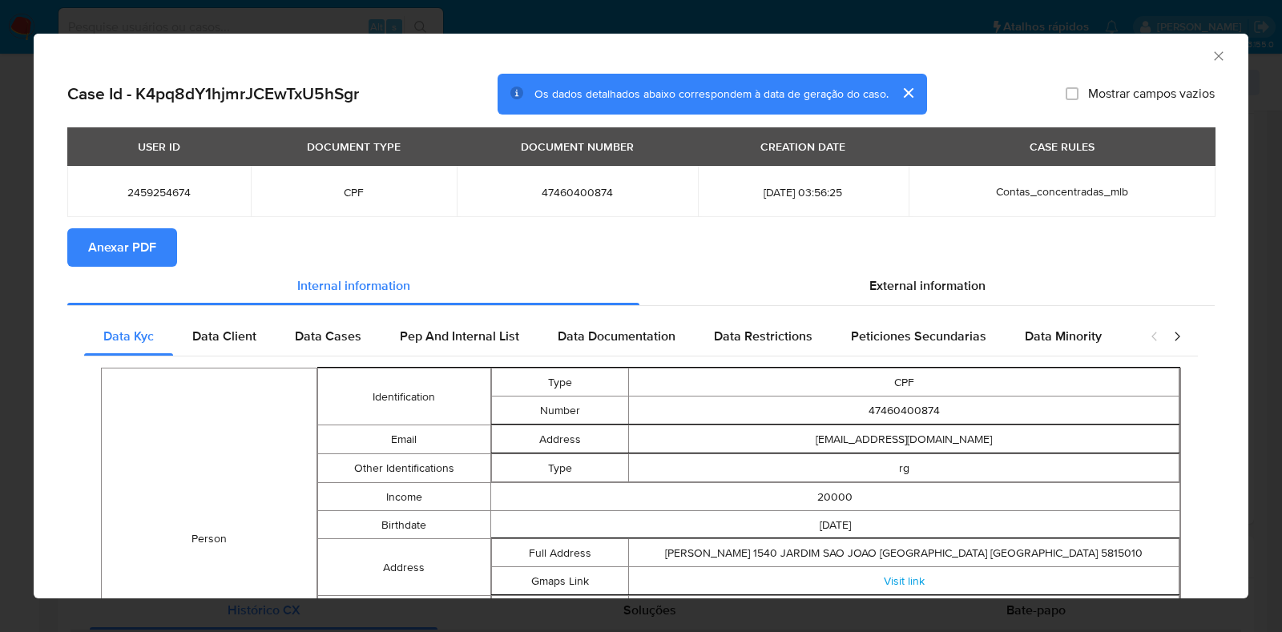
click at [118, 258] on span "Anexar PDF" at bounding box center [122, 247] width 68 height 35
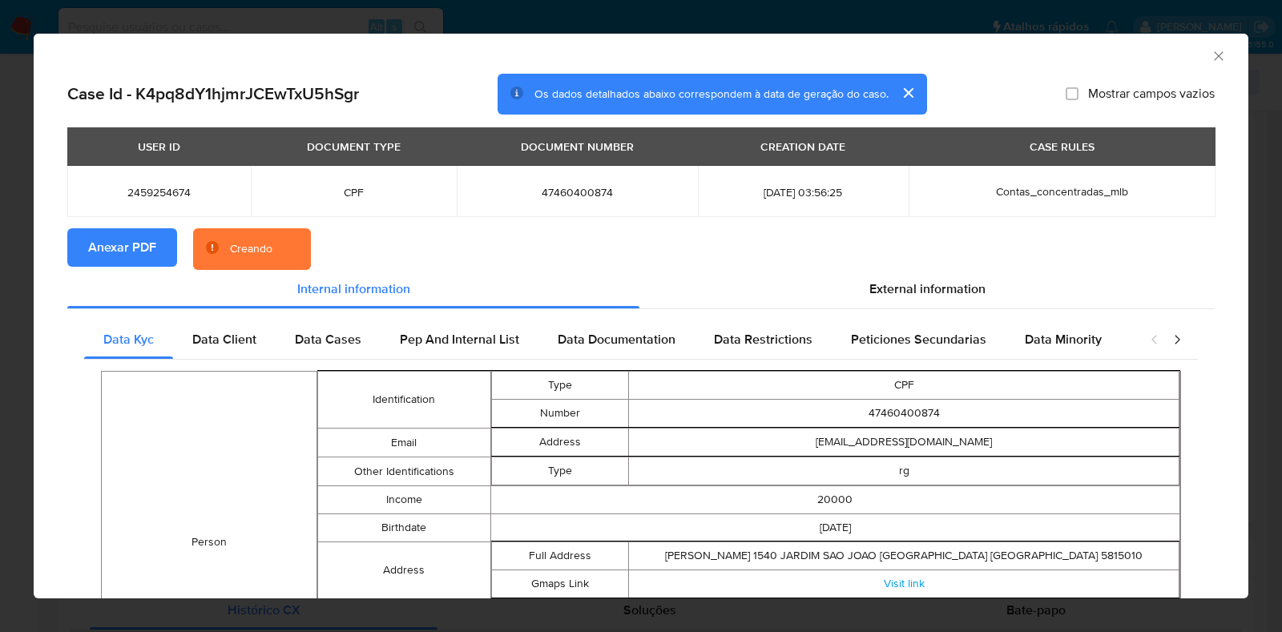
click at [0, 260] on div "AML Data Collector Case Id - K4pq8dY1hjmrJCEwTxU5hSgr Os dados detalhados abaix…" at bounding box center [641, 316] width 1282 height 632
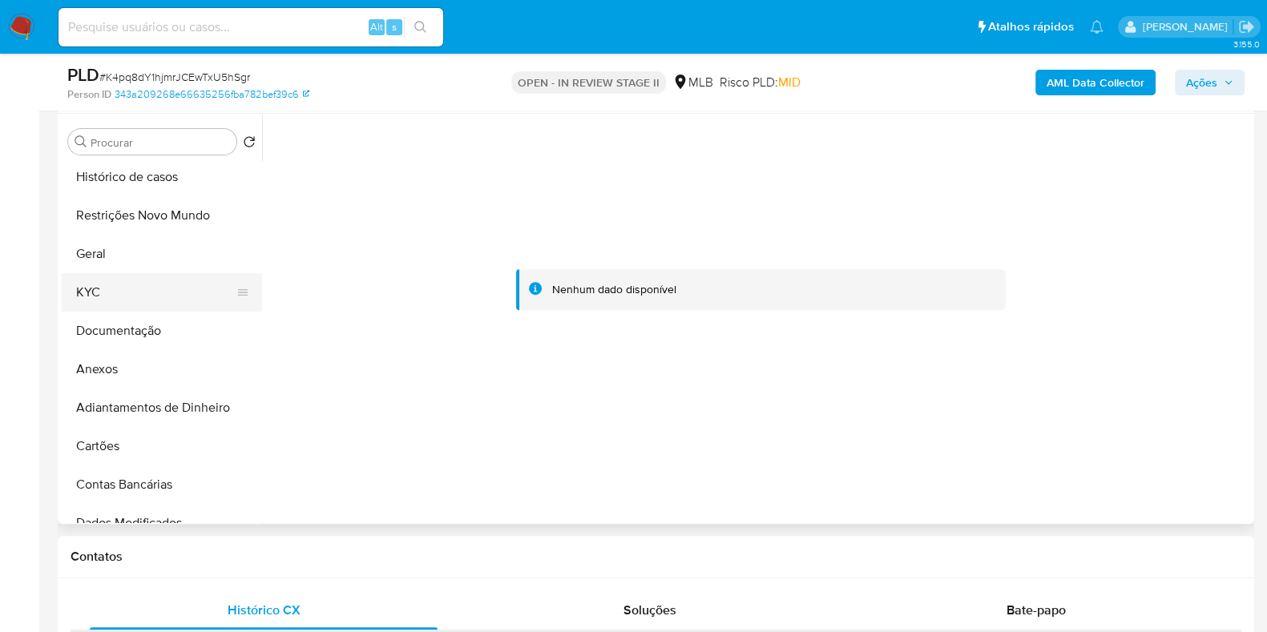
scroll to position [0, 0]
click at [145, 294] on button "KYC" at bounding box center [155, 295] width 187 height 38
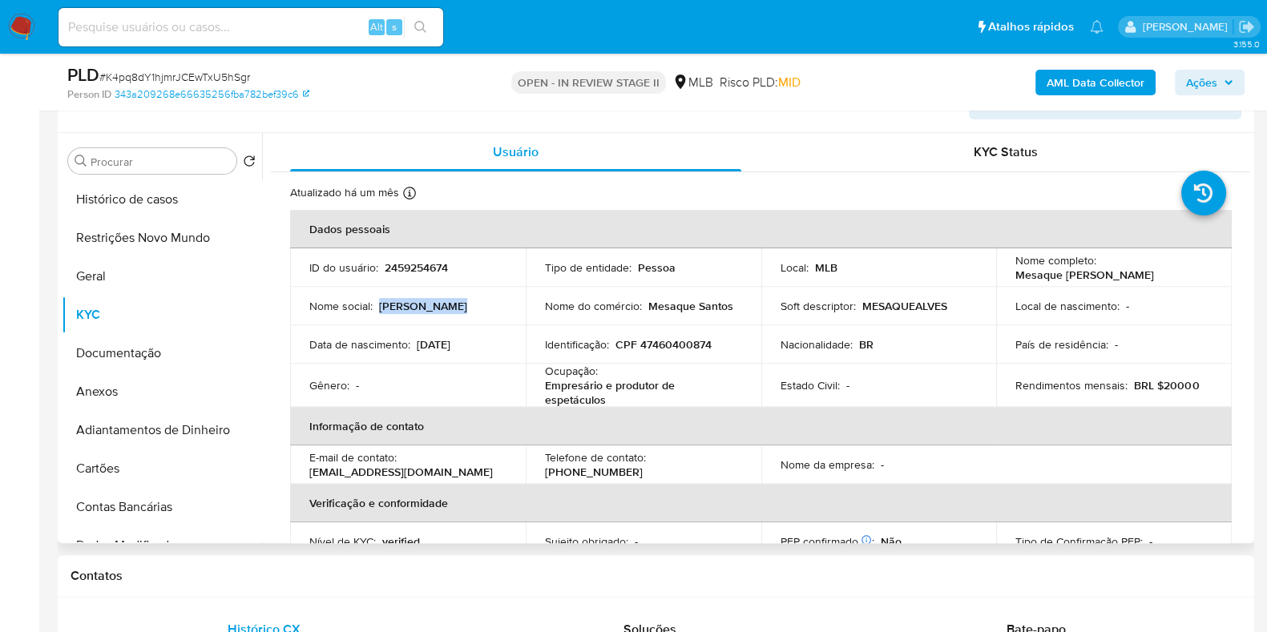
drag, startPoint x: 425, startPoint y: 309, endPoint x: 381, endPoint y: 311, distance: 43.3
click at [381, 311] on div "Nome social : Mesaque Alves" at bounding box center [407, 306] width 197 height 14
drag, startPoint x: 1155, startPoint y: 272, endPoint x: 1006, endPoint y: 276, distance: 149.1
click at [1006, 276] on td "Nome completo : Mesaque Alves Dos Santos" at bounding box center [1114, 267] width 236 height 38
copy p "Mesaque Alves Dos Santos"
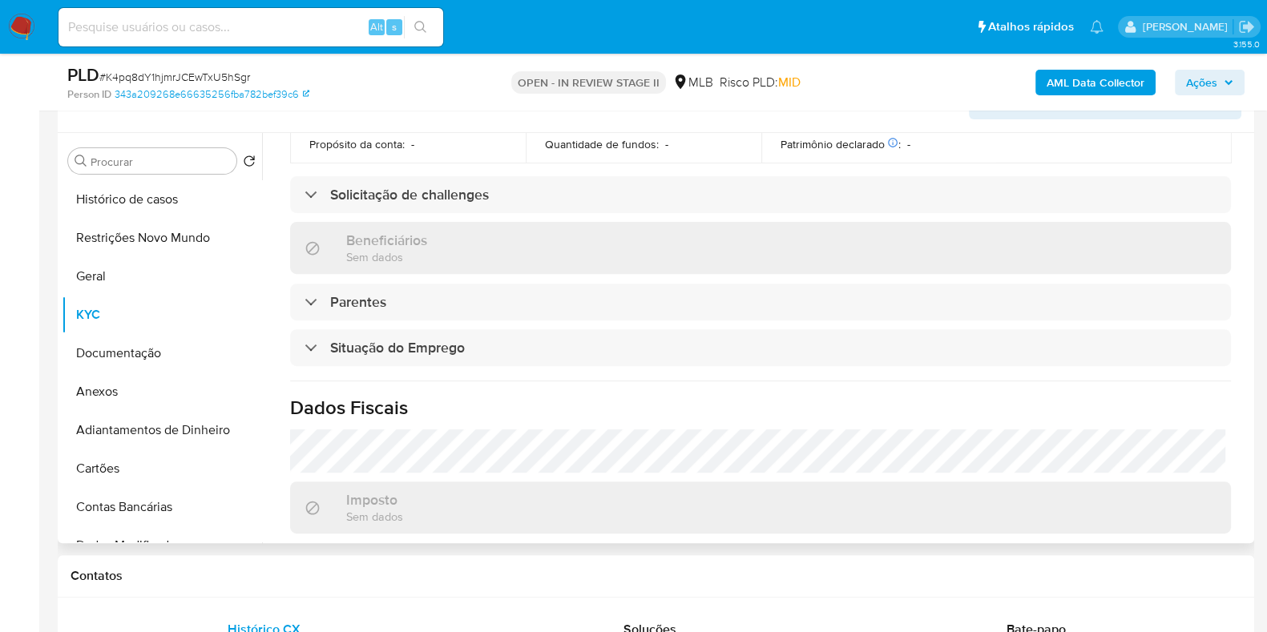
scroll to position [700, 0]
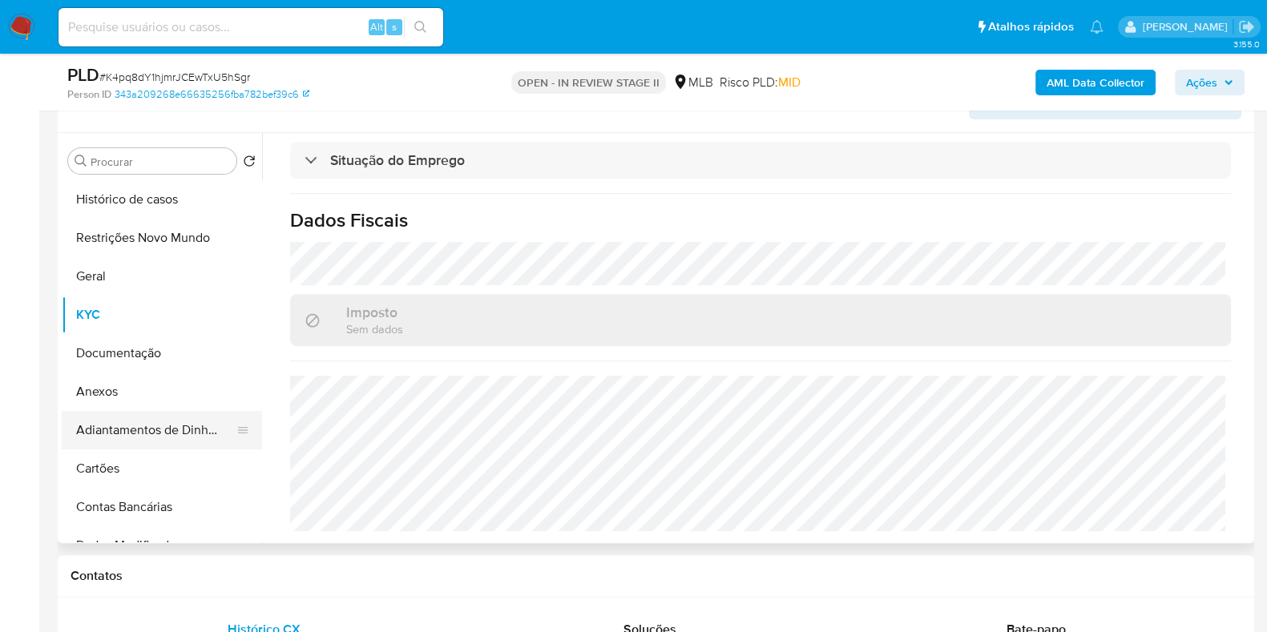
drag, startPoint x: 149, startPoint y: 394, endPoint x: 172, endPoint y: 390, distance: 23.6
click at [149, 394] on button "Anexos" at bounding box center [162, 392] width 200 height 38
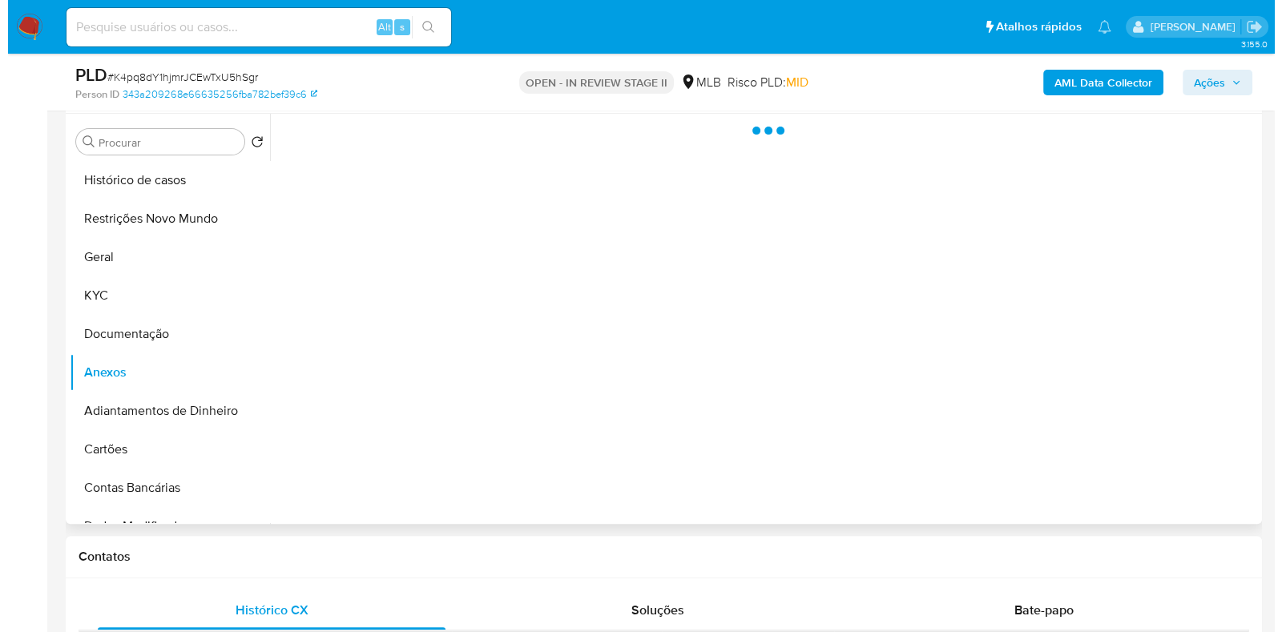
scroll to position [0, 0]
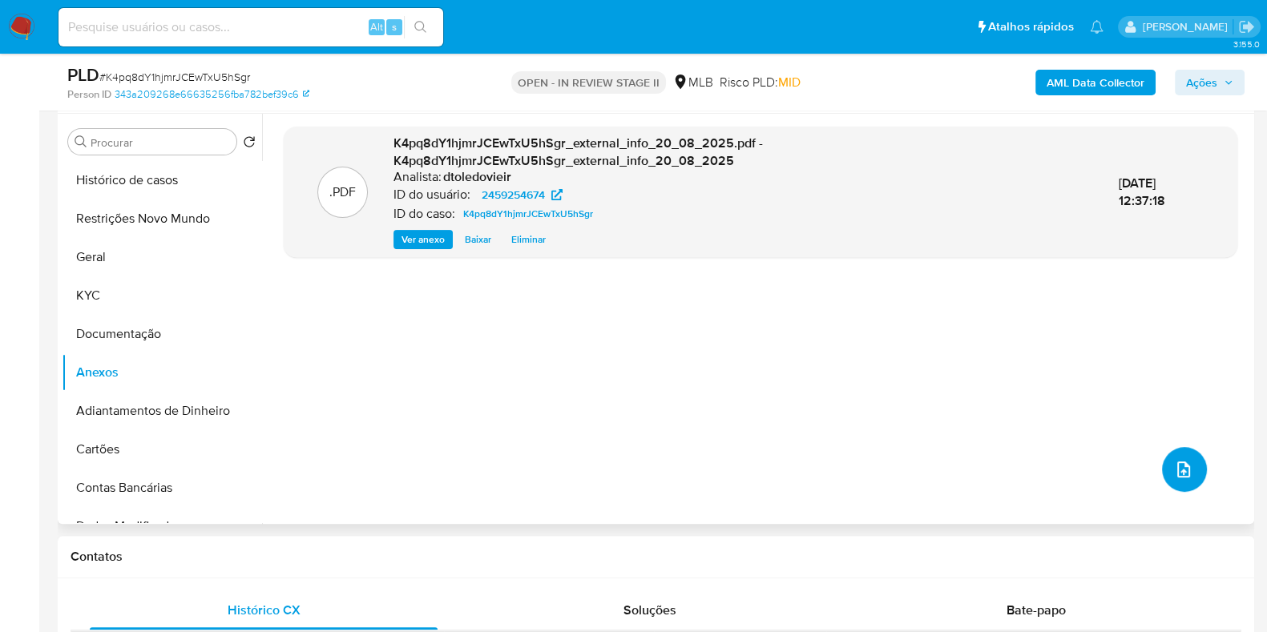
click at [1190, 467] on button "upload-file" at bounding box center [1184, 469] width 45 height 45
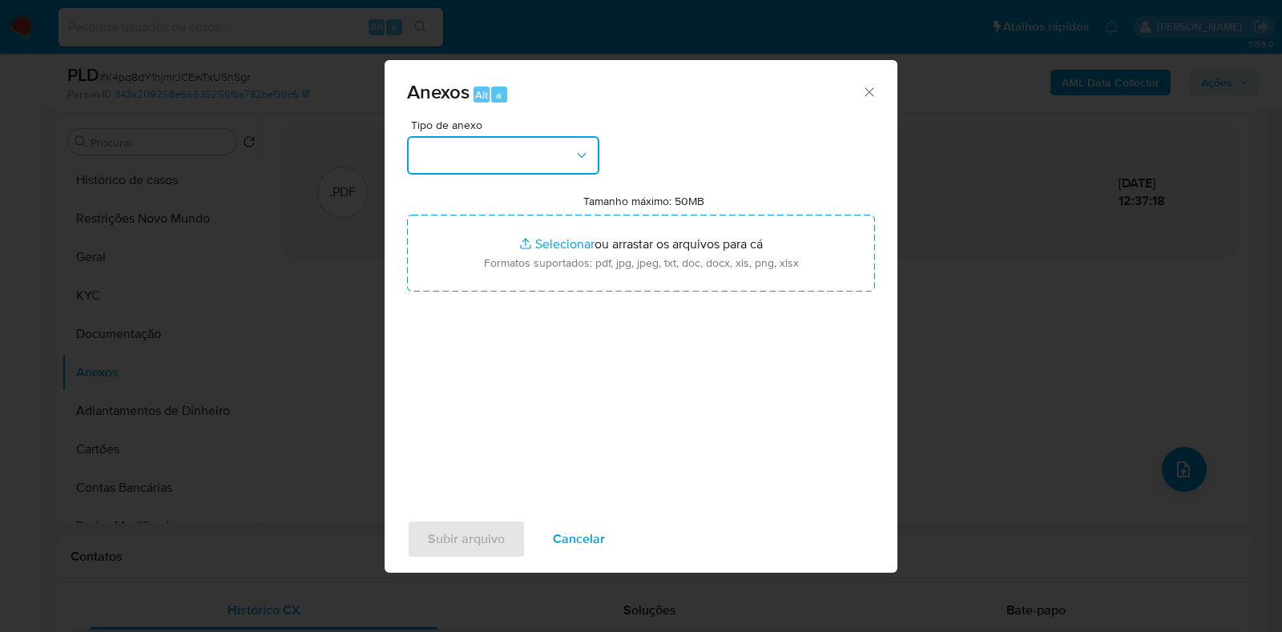
click at [537, 153] on button "button" at bounding box center [503, 155] width 192 height 38
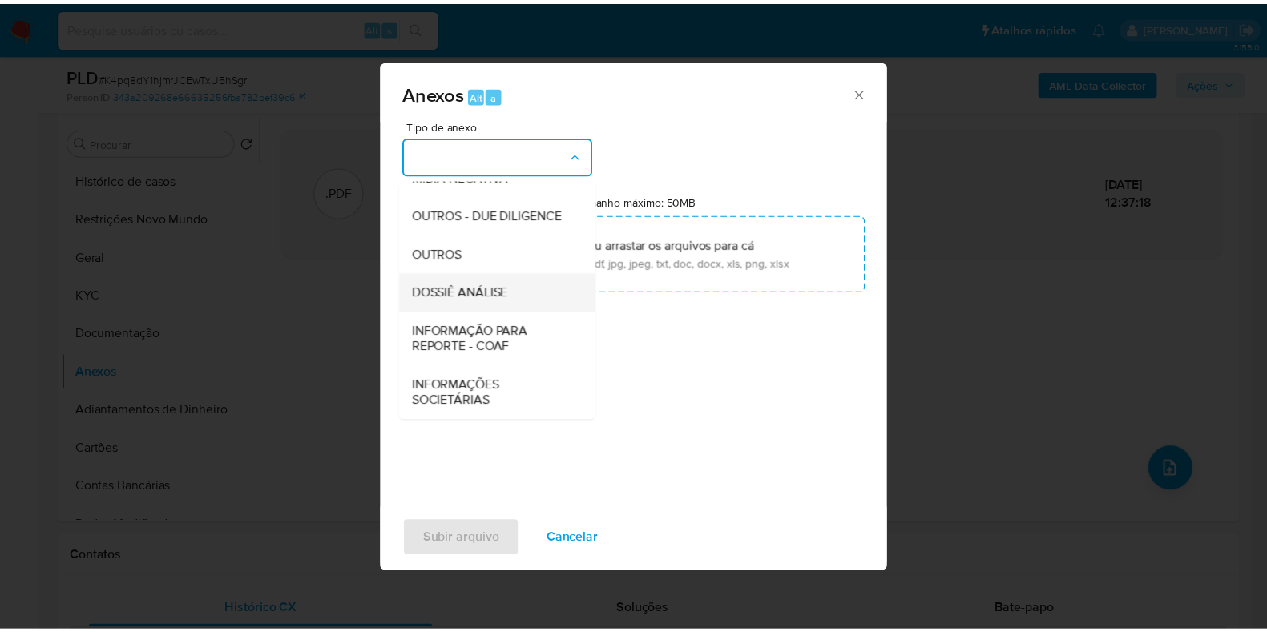
scroll to position [247, 0]
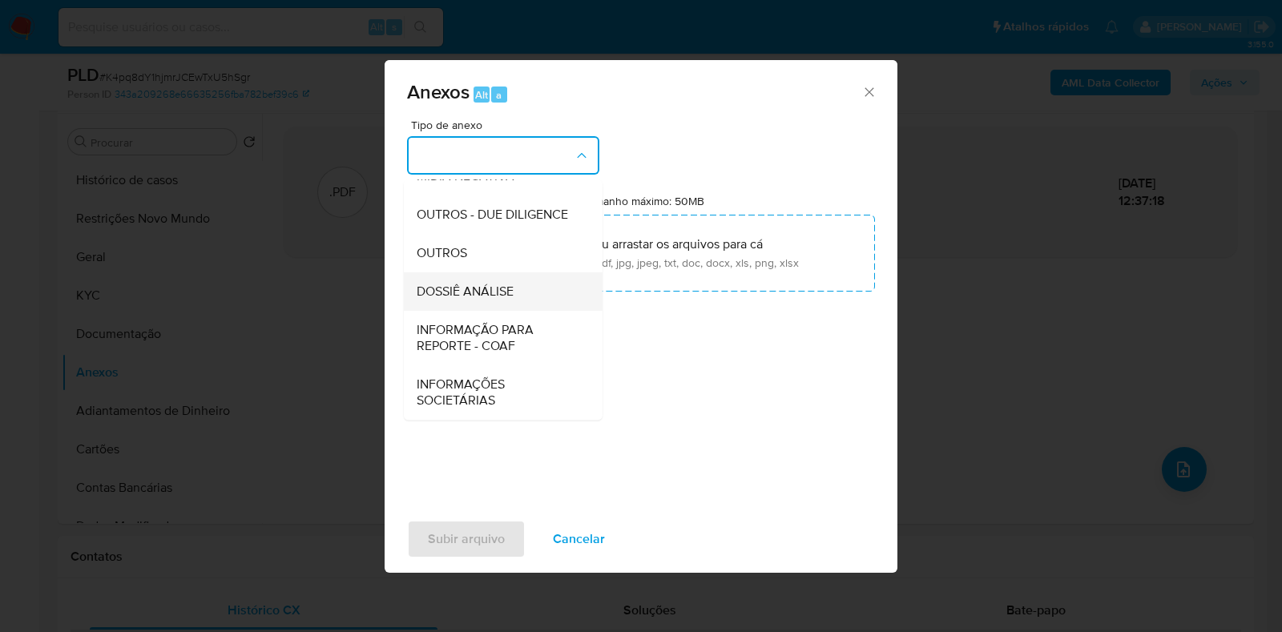
click at [461, 302] on div "DOSSIÊ ANÁLISE" at bounding box center [498, 291] width 163 height 38
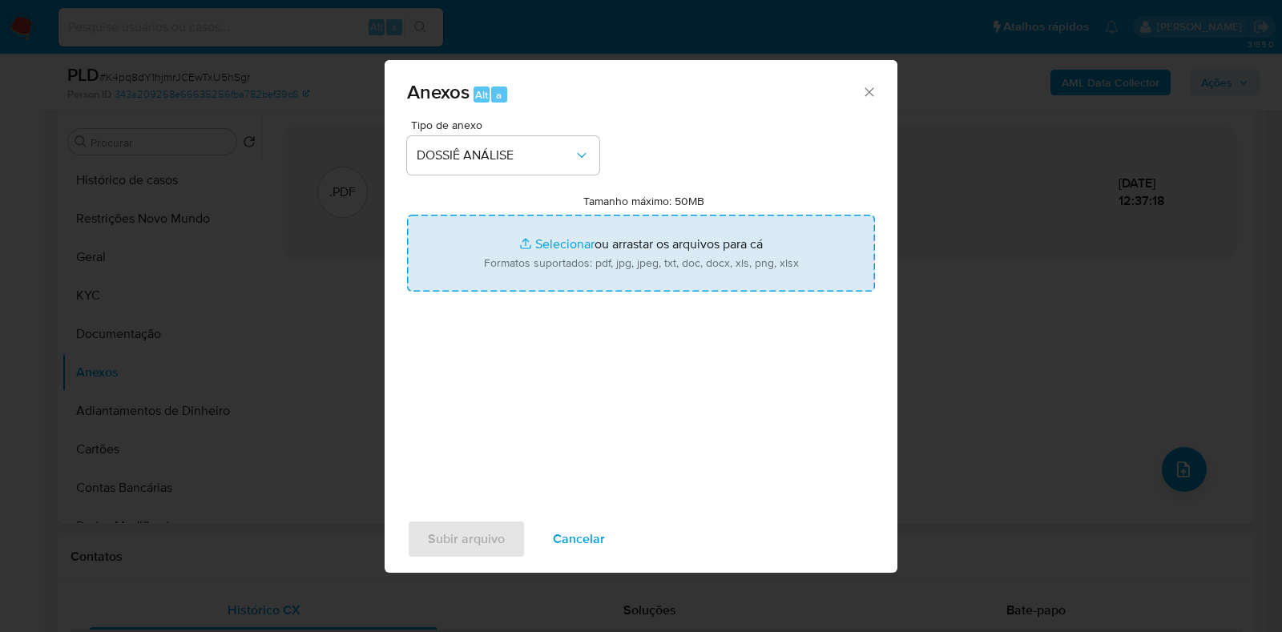
type input "C:\fakepath\SAR - CPF 47460400874 - MESAQUE ALVES DOS SANTOS.pdf"
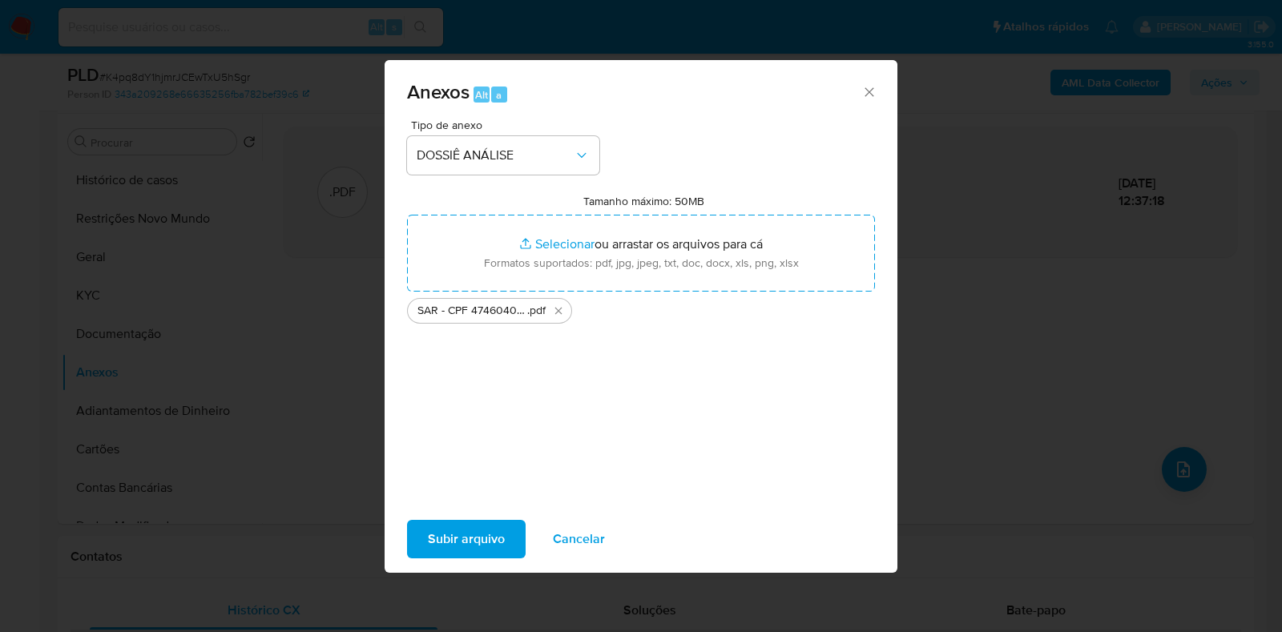
click at [466, 532] on span "Subir arquivo" at bounding box center [466, 539] width 77 height 35
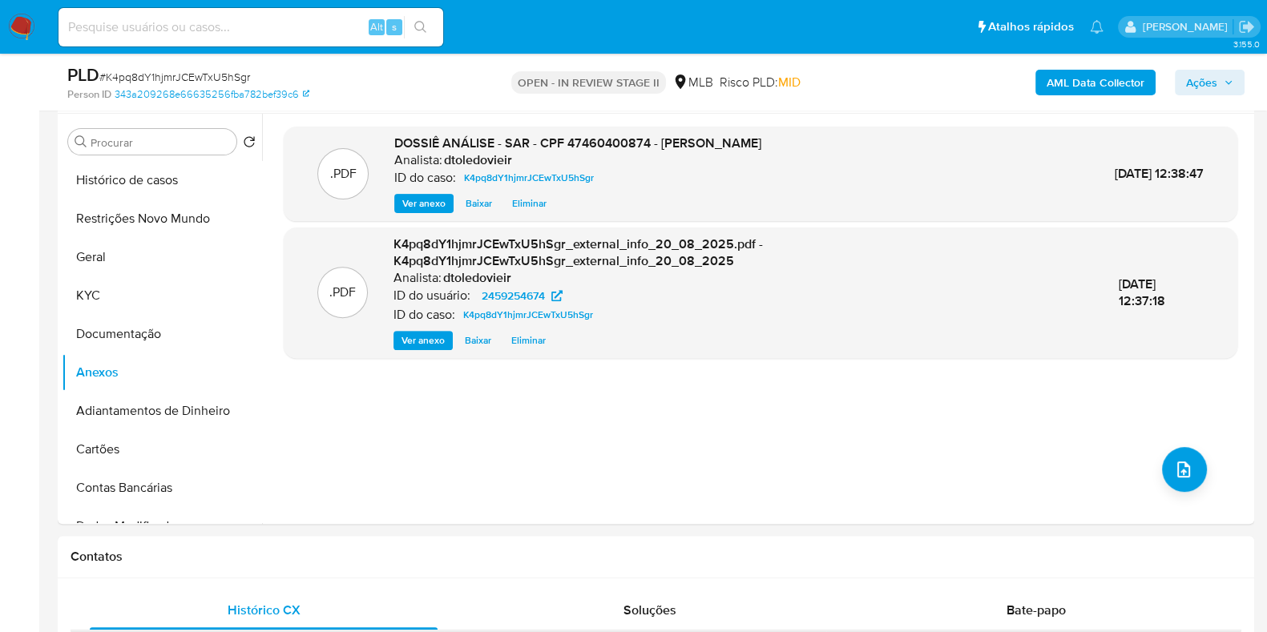
click at [1205, 77] on span "Ações" at bounding box center [1201, 83] width 31 height 26
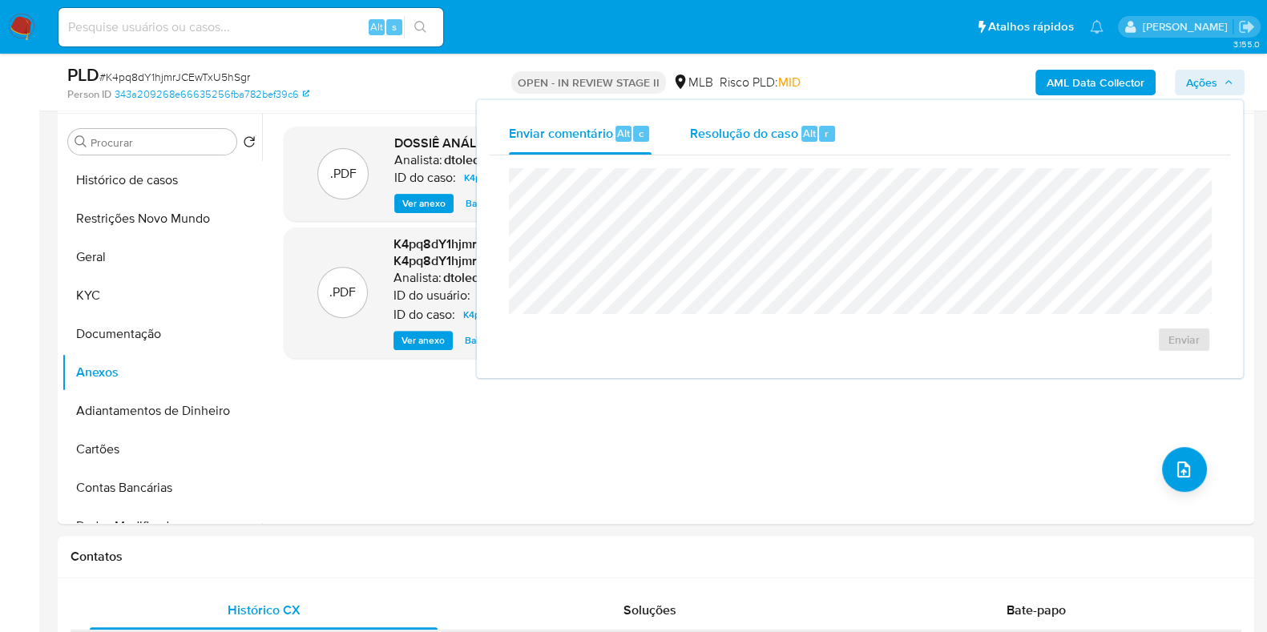
click at [781, 143] on div "Resolução do caso Alt r" at bounding box center [763, 134] width 147 height 42
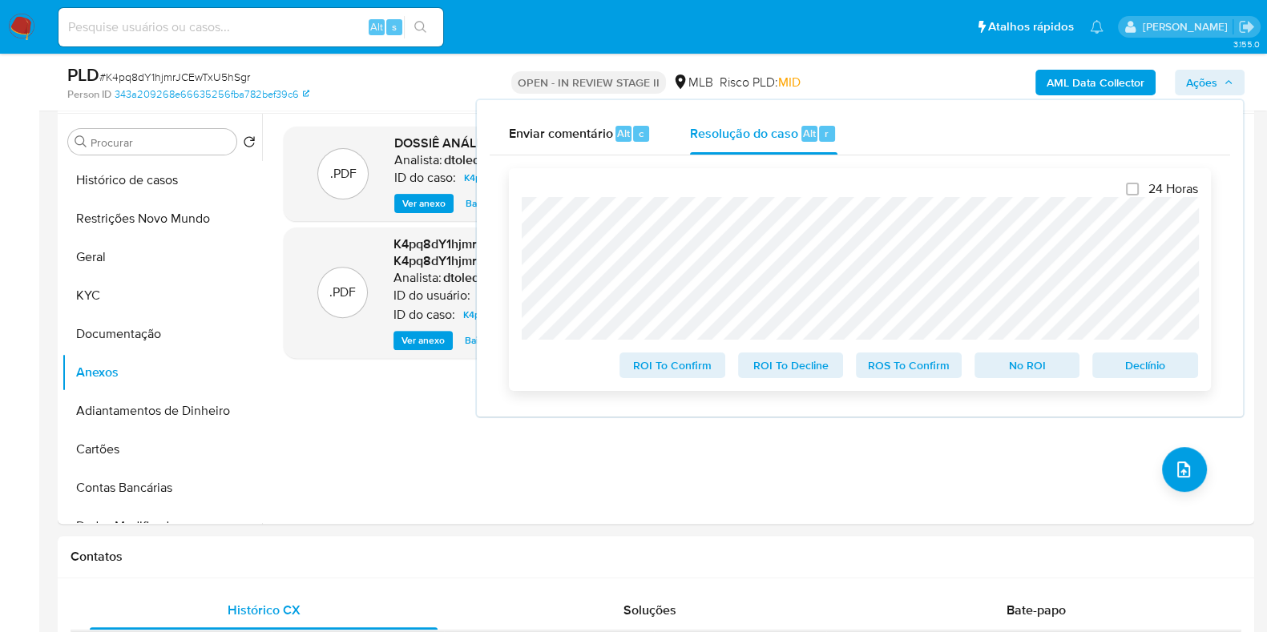
click at [936, 363] on span "ROS To Confirm" at bounding box center [908, 365] width 83 height 22
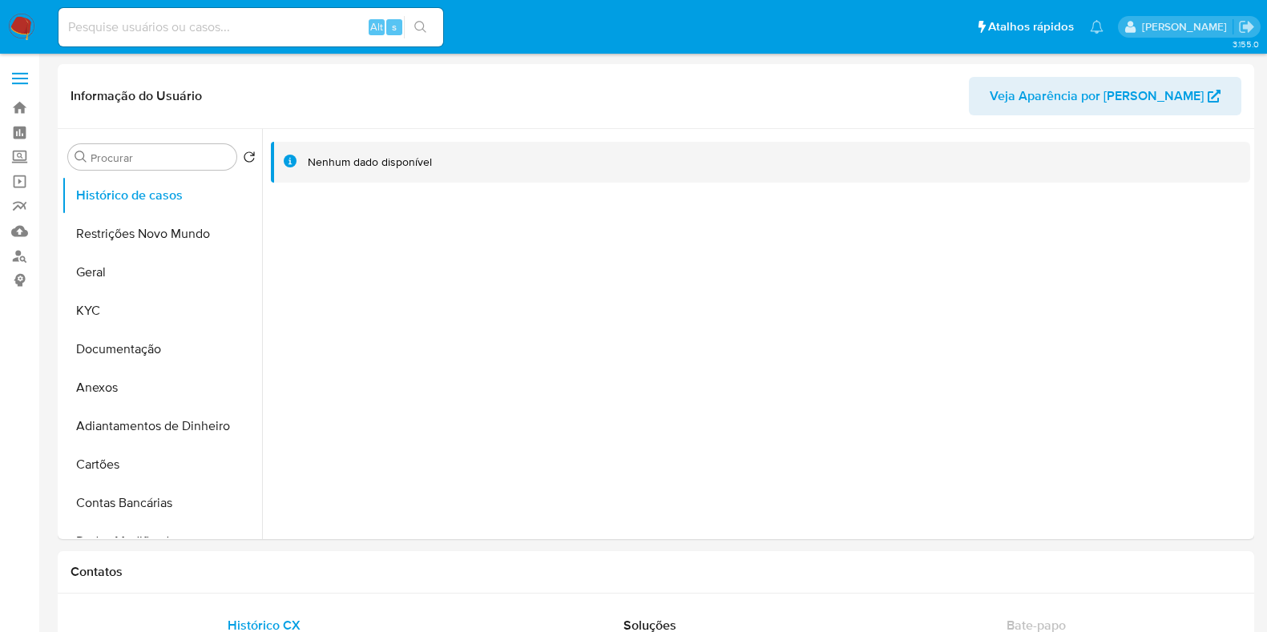
select select "10"
click at [113, 275] on button "Geral" at bounding box center [155, 272] width 187 height 38
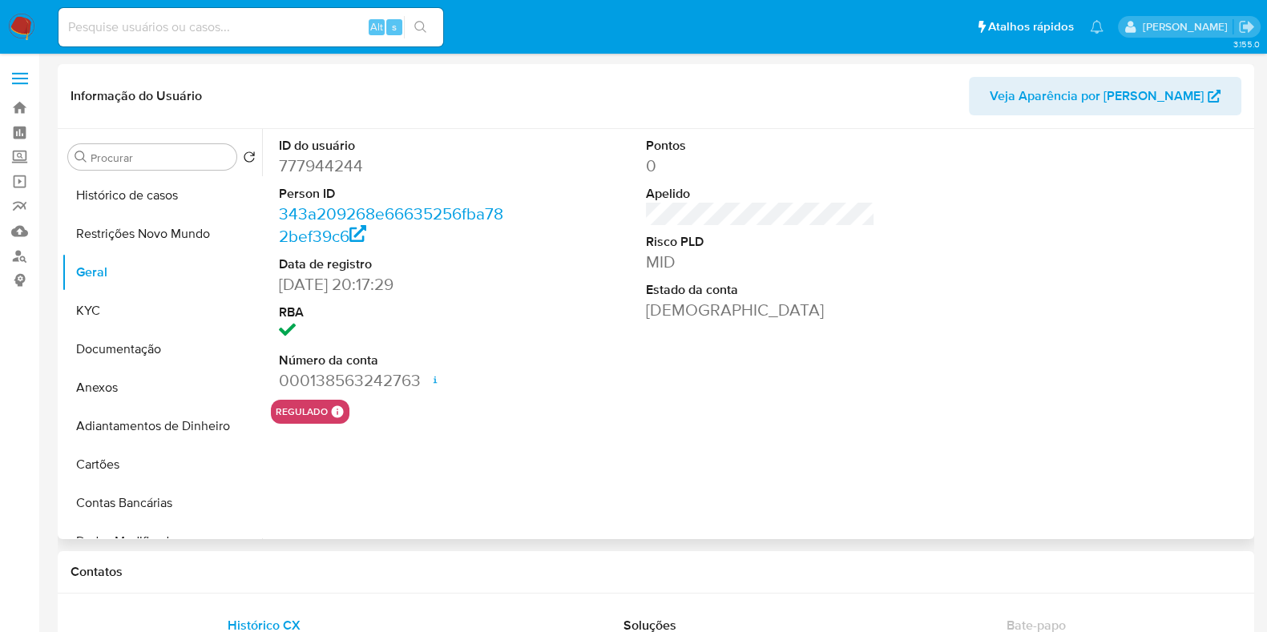
click at [312, 162] on dd "777944244" at bounding box center [393, 166] width 229 height 22
copy dd "777944244"
drag, startPoint x: 357, startPoint y: 284, endPoint x: 268, endPoint y: 285, distance: 88.9
click at [268, 285] on div "ID do usuário 777944244 Person ID 343a209268e66635256fba782bef39c6 Data de regi…" at bounding box center [756, 334] width 988 height 410
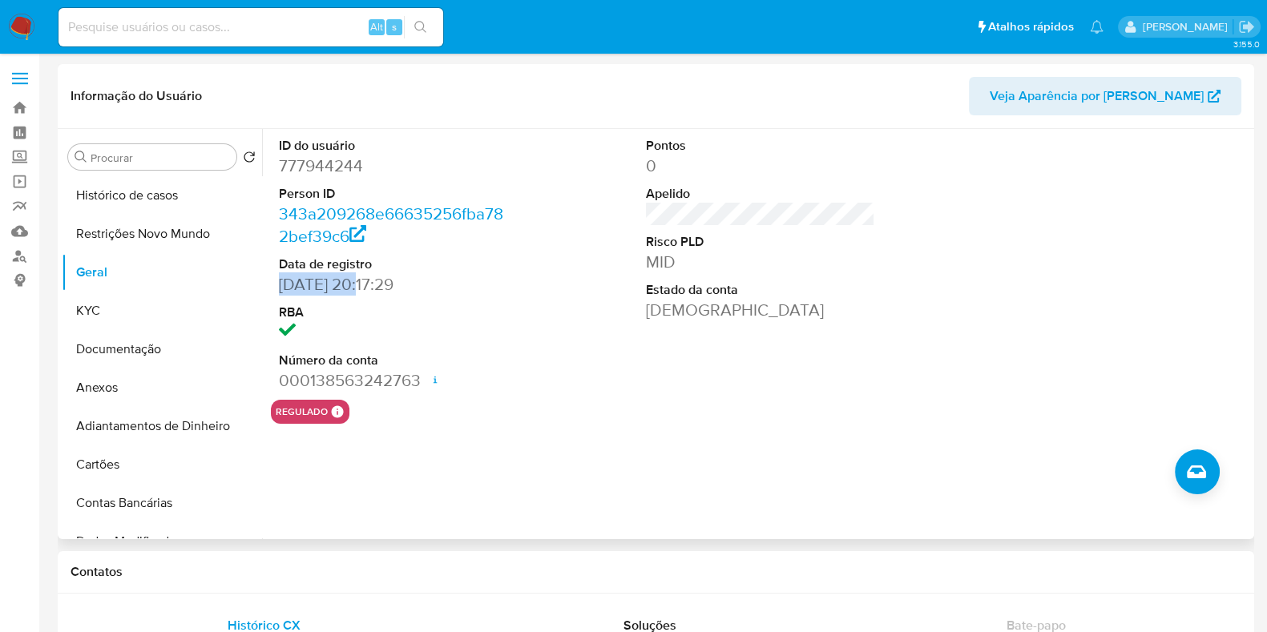
copy dd "18/06/2021"
click at [151, 312] on button "KYC" at bounding box center [155, 311] width 187 height 38
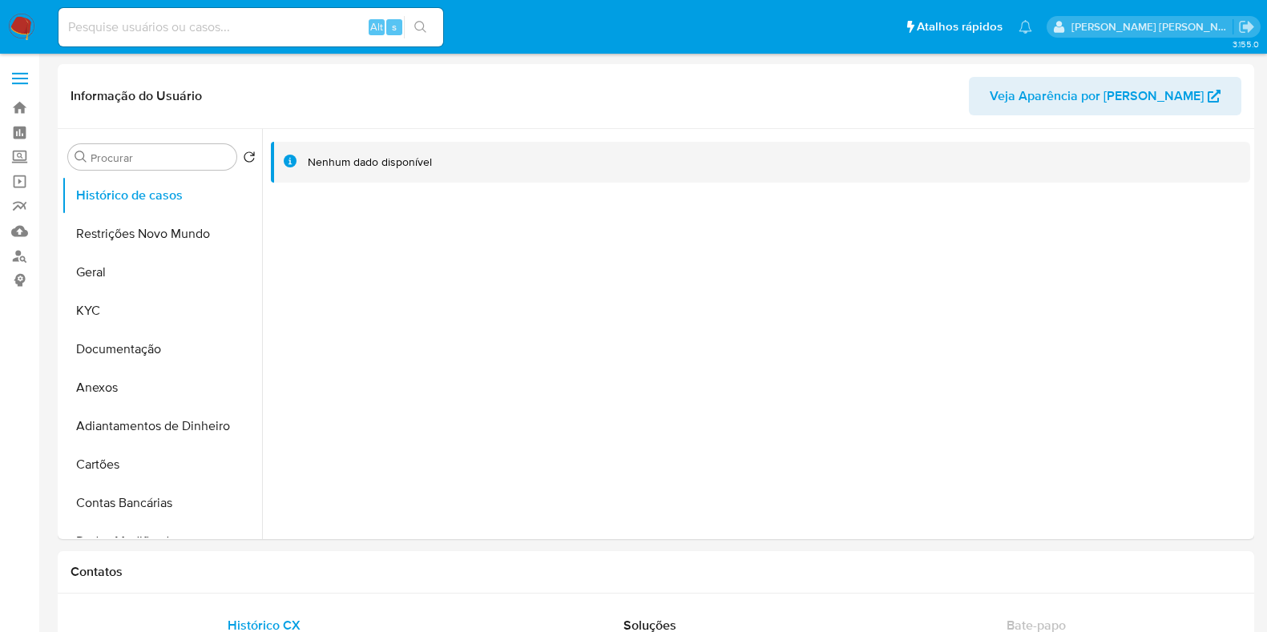
select select "10"
click at [128, 273] on button "Geral" at bounding box center [155, 272] width 187 height 38
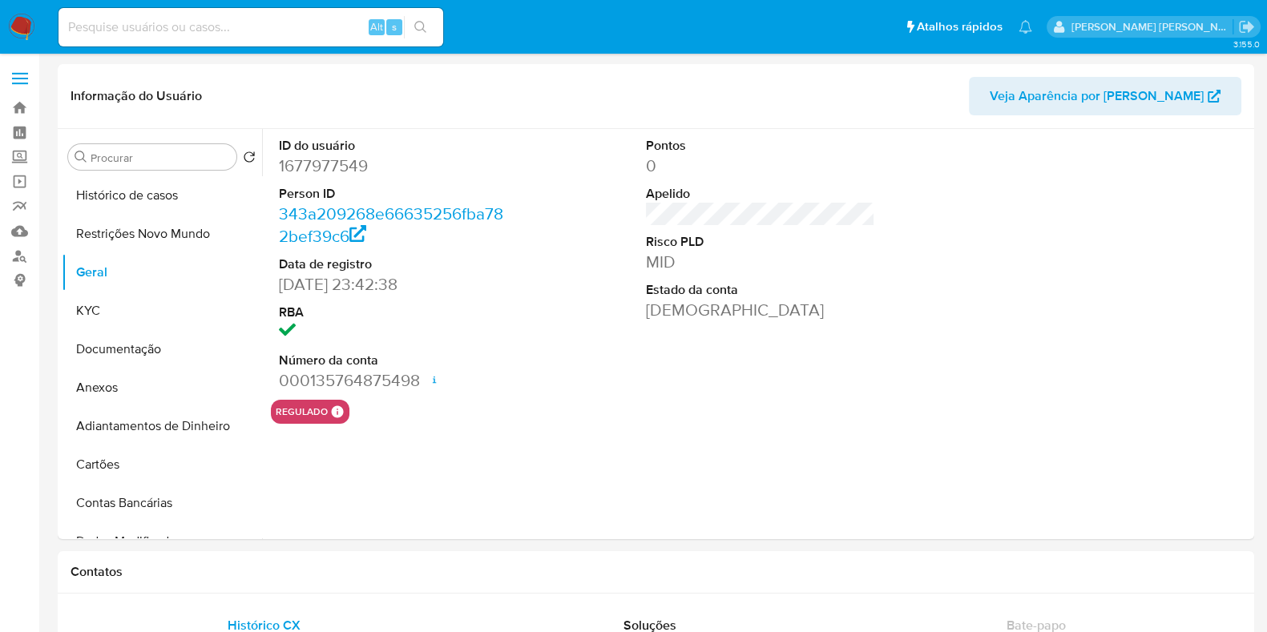
click at [321, 163] on dd "1677977549" at bounding box center [393, 166] width 229 height 22
copy dd "1677977549"
drag, startPoint x: 357, startPoint y: 286, endPoint x: 272, endPoint y: 288, distance: 84.9
click at [272, 288] on div "ID do usuário 1677977549 Person ID 343a209268e66635256fba782bef39c6 Data de reg…" at bounding box center [393, 264] width 245 height 271
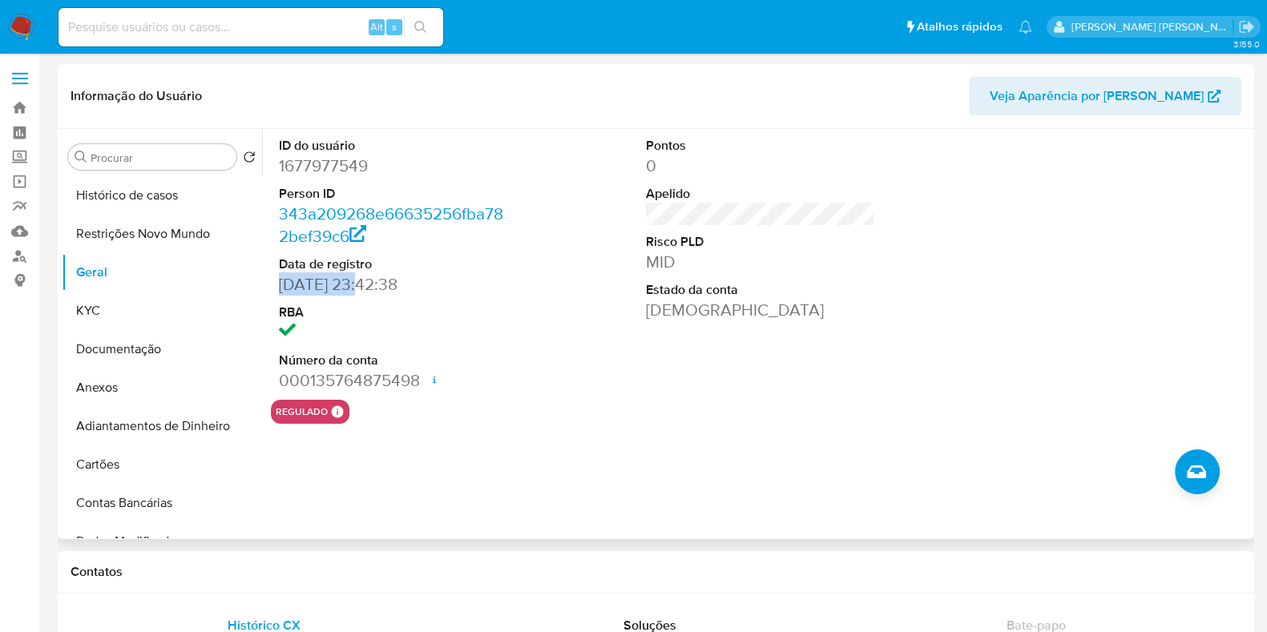
copy dd "11/02/2024"
click at [155, 292] on button "KYC" at bounding box center [155, 311] width 187 height 38
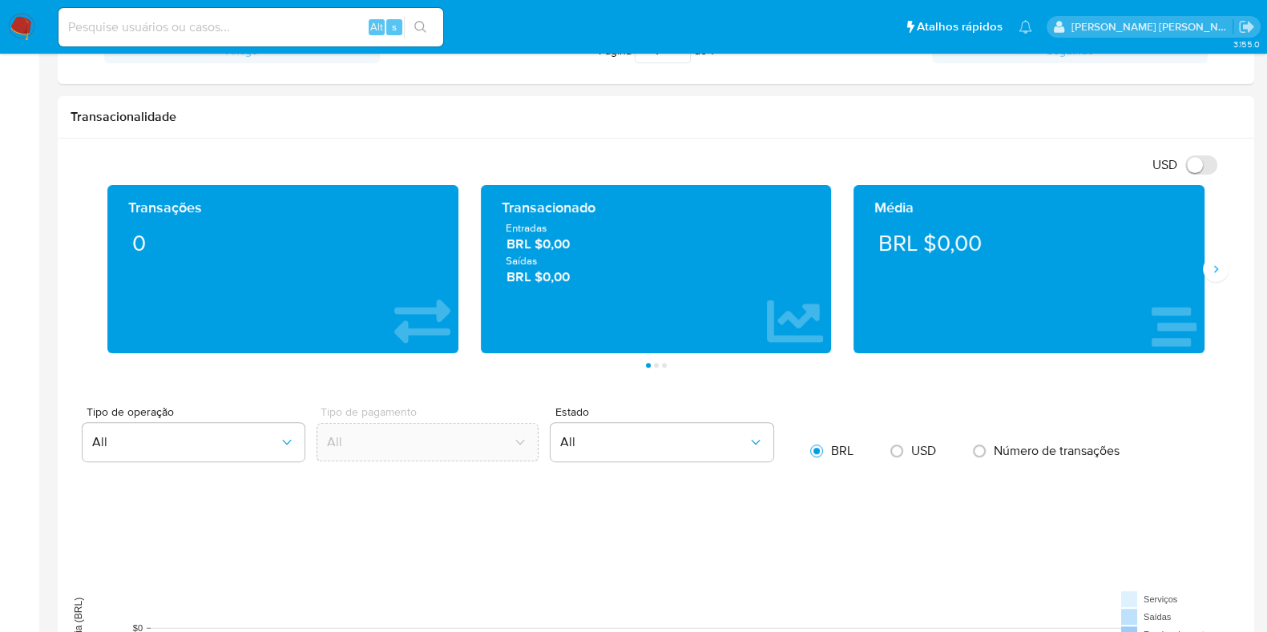
scroll to position [700, 0]
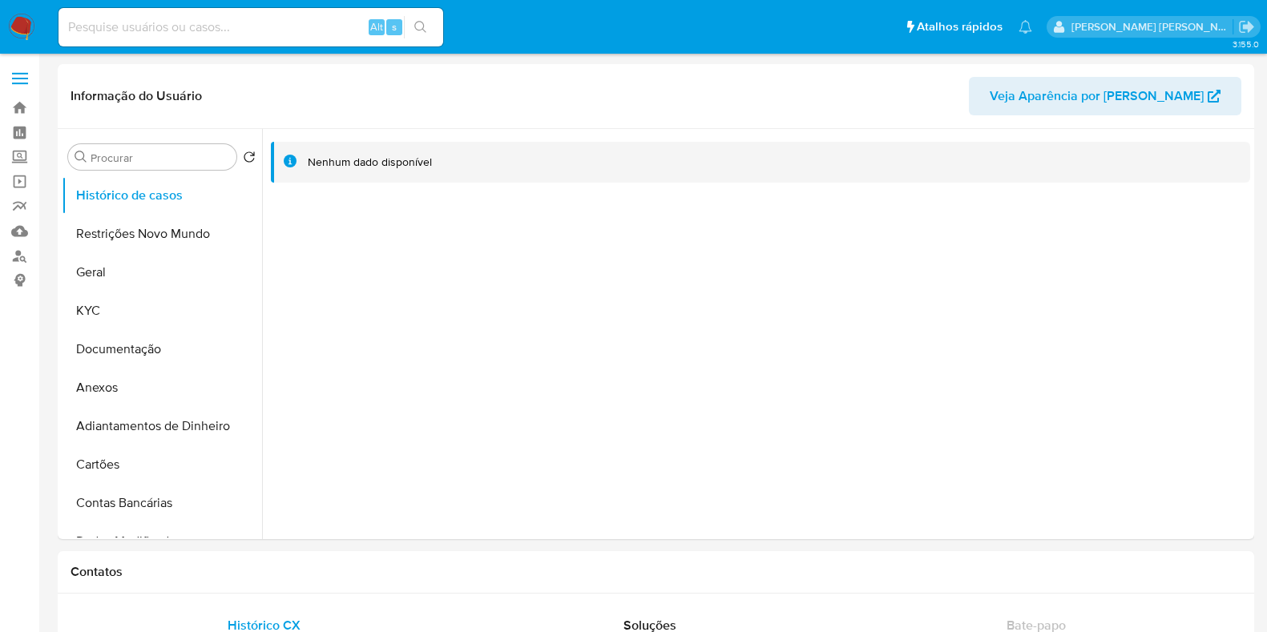
select select "10"
click at [143, 272] on button "Geral" at bounding box center [155, 272] width 187 height 38
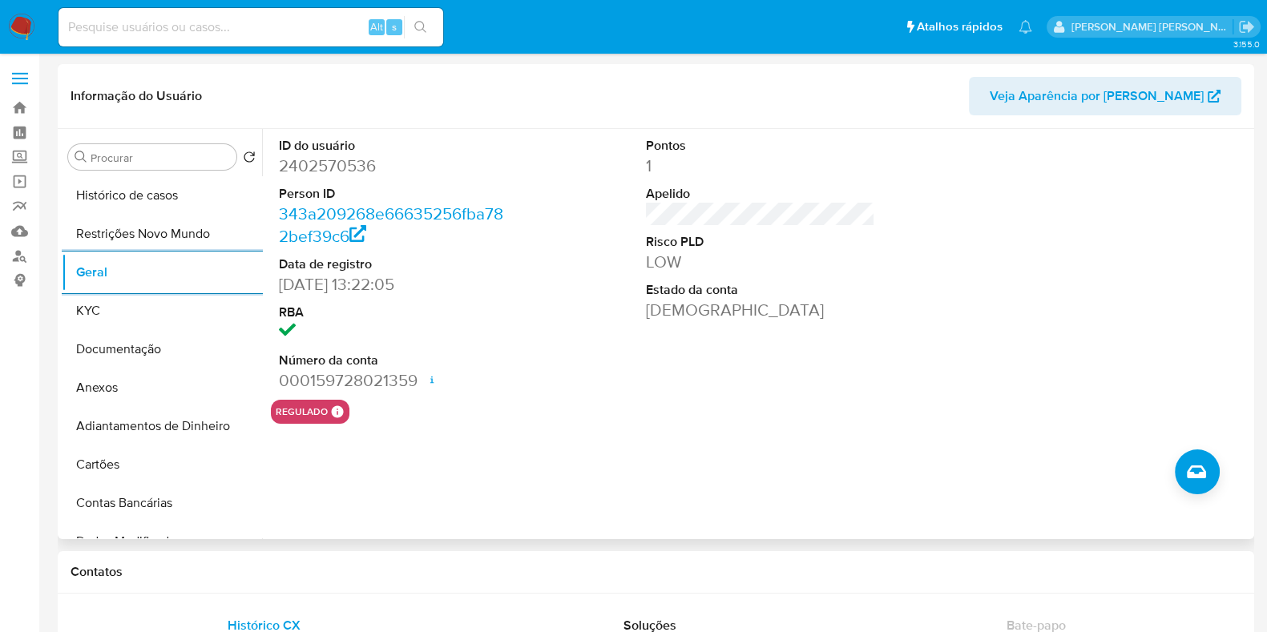
click at [324, 167] on dd "2402570536" at bounding box center [393, 166] width 229 height 22
copy dd "2402570536"
drag, startPoint x: 364, startPoint y: 283, endPoint x: 281, endPoint y: 284, distance: 82.5
click at [281, 284] on dd "21/04/2025 13:22:05" at bounding box center [393, 284] width 229 height 22
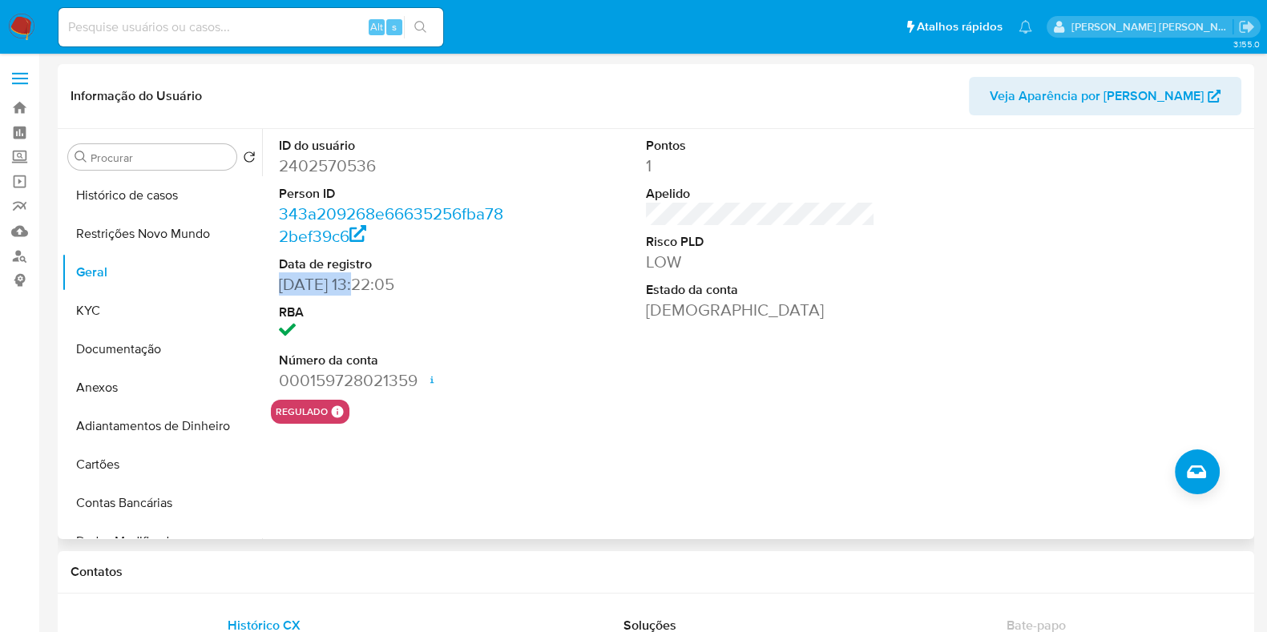
copy dd "21/04/2025"
click at [160, 322] on button "KYC" at bounding box center [155, 311] width 187 height 38
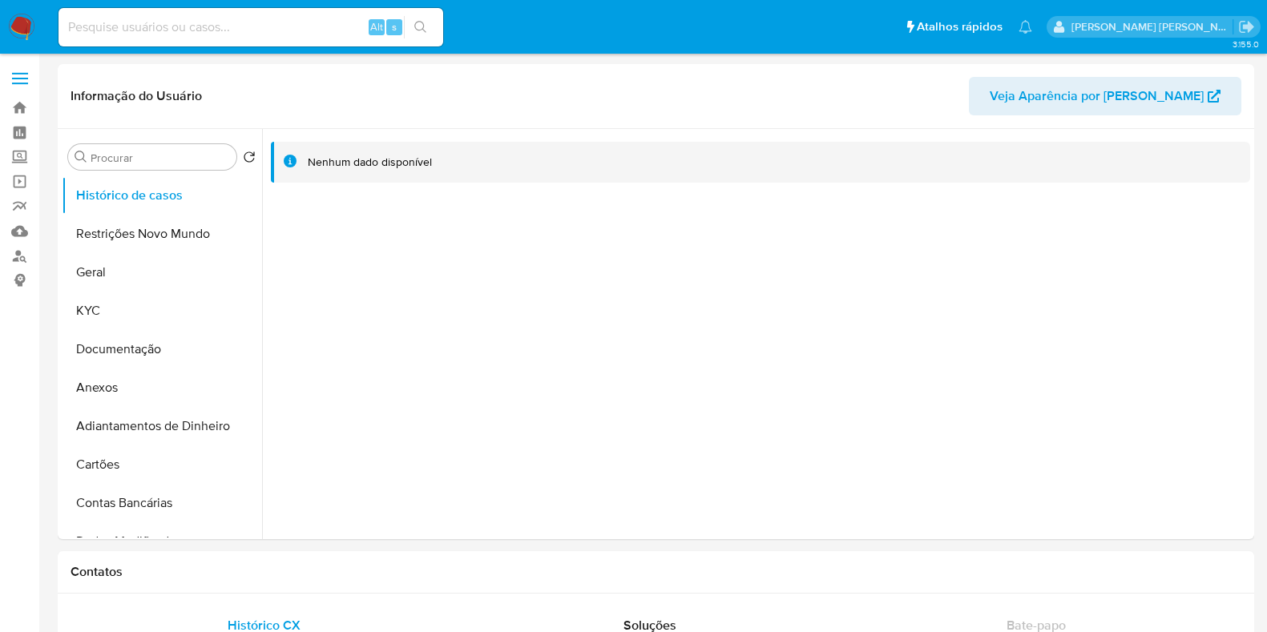
select select "10"
click at [160, 271] on button "Geral" at bounding box center [155, 272] width 187 height 38
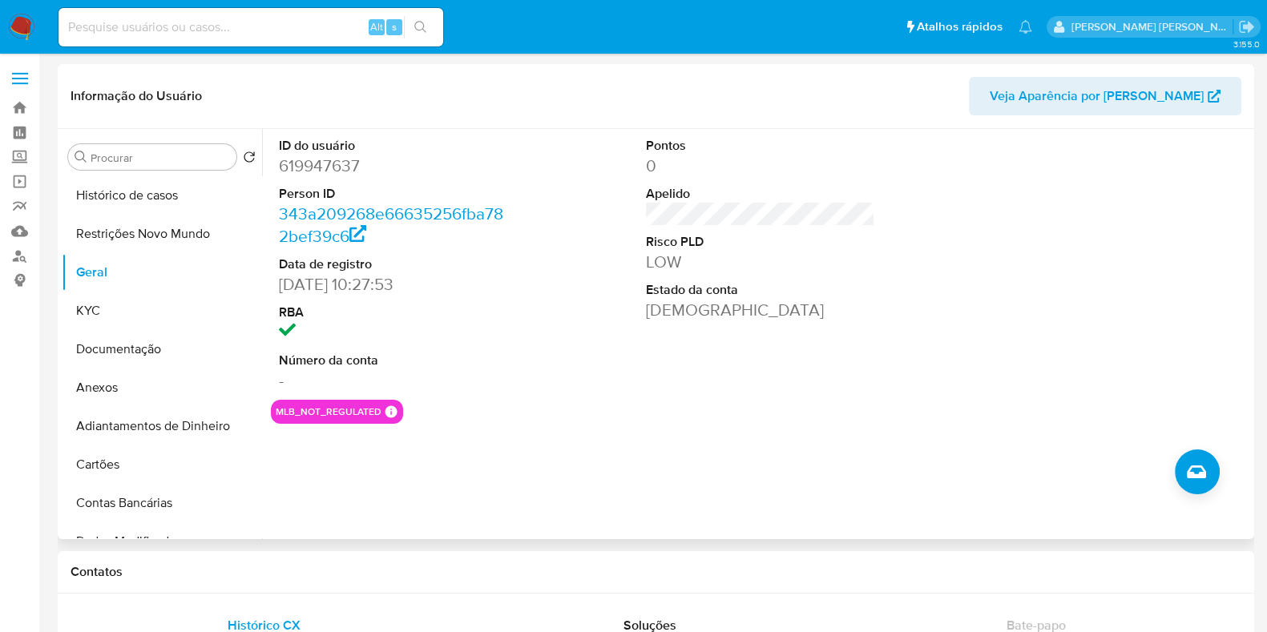
click at [341, 167] on dd "619947637" at bounding box center [393, 166] width 229 height 22
copy dd "619947637"
drag, startPoint x: 365, startPoint y: 284, endPoint x: 278, endPoint y: 285, distance: 86.5
click at [279, 285] on dd "[DATE] 10:27:53" at bounding box center [393, 284] width 229 height 22
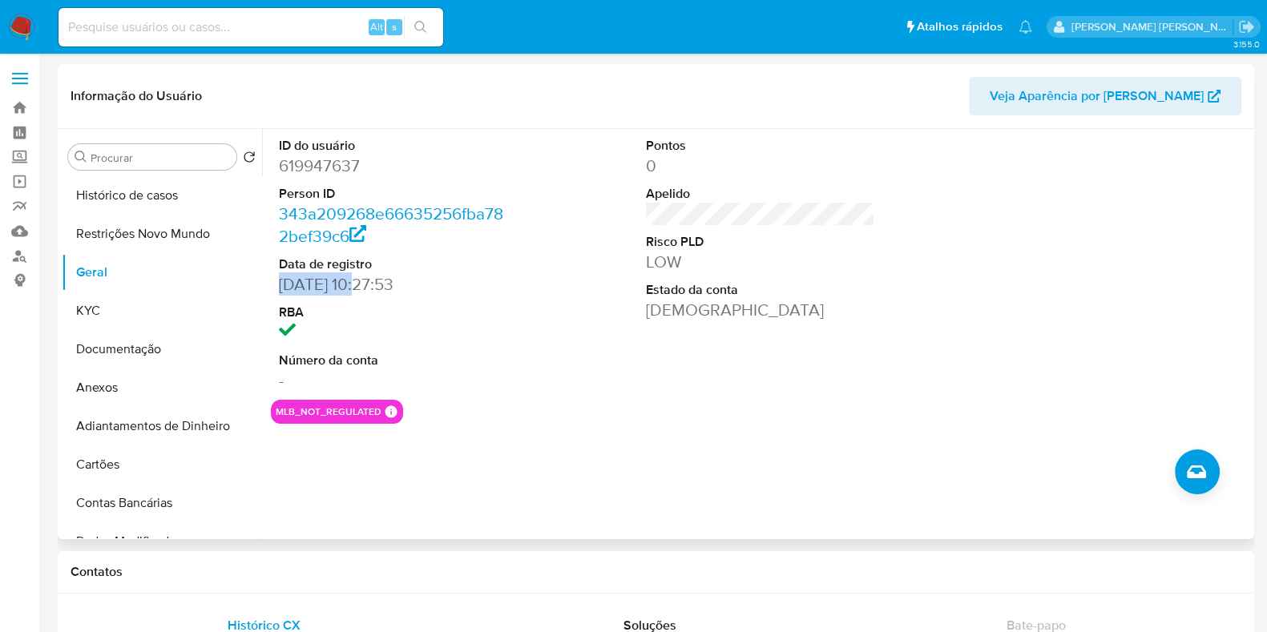
copy dd "[DATE]"
click at [143, 306] on button "KYC" at bounding box center [155, 311] width 187 height 38
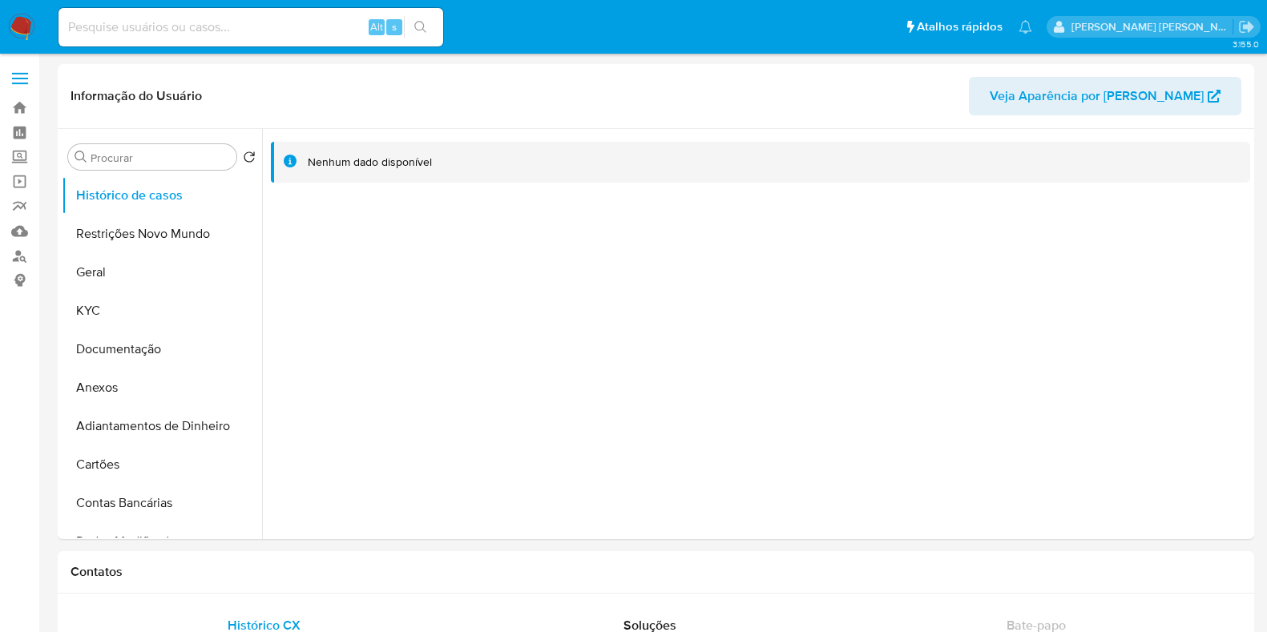
select select "10"
click at [148, 272] on button "Geral" at bounding box center [155, 272] width 187 height 38
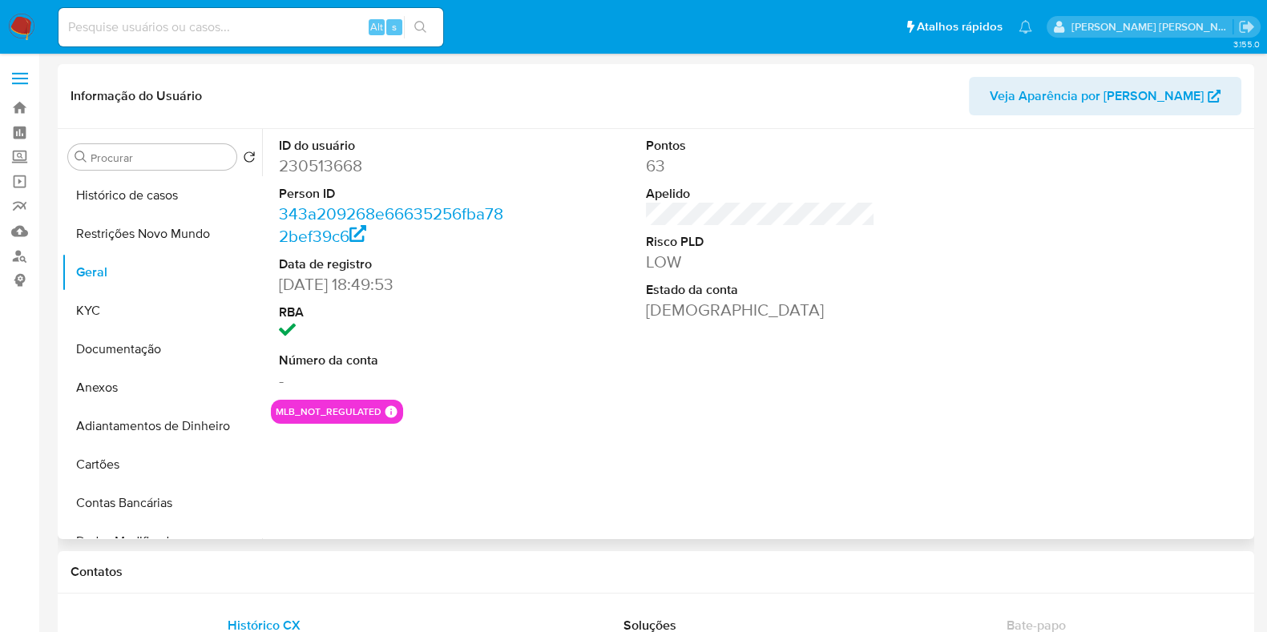
click at [320, 163] on dd "230513668" at bounding box center [393, 166] width 229 height 22
copy dd "230513668"
drag, startPoint x: 357, startPoint y: 282, endPoint x: 279, endPoint y: 284, distance: 78.6
click at [279, 284] on dd "05/10/2016 18:49:53" at bounding box center [393, 284] width 229 height 22
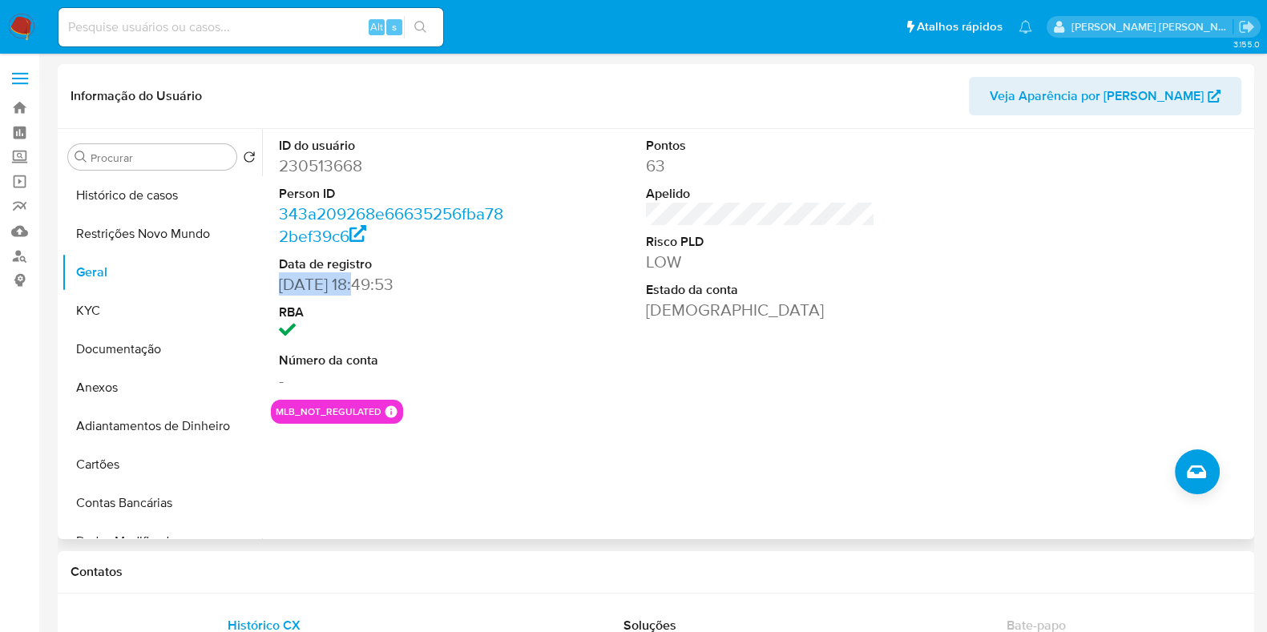
copy dd "05/10/2016"
click at [144, 308] on button "KYC" at bounding box center [155, 311] width 187 height 38
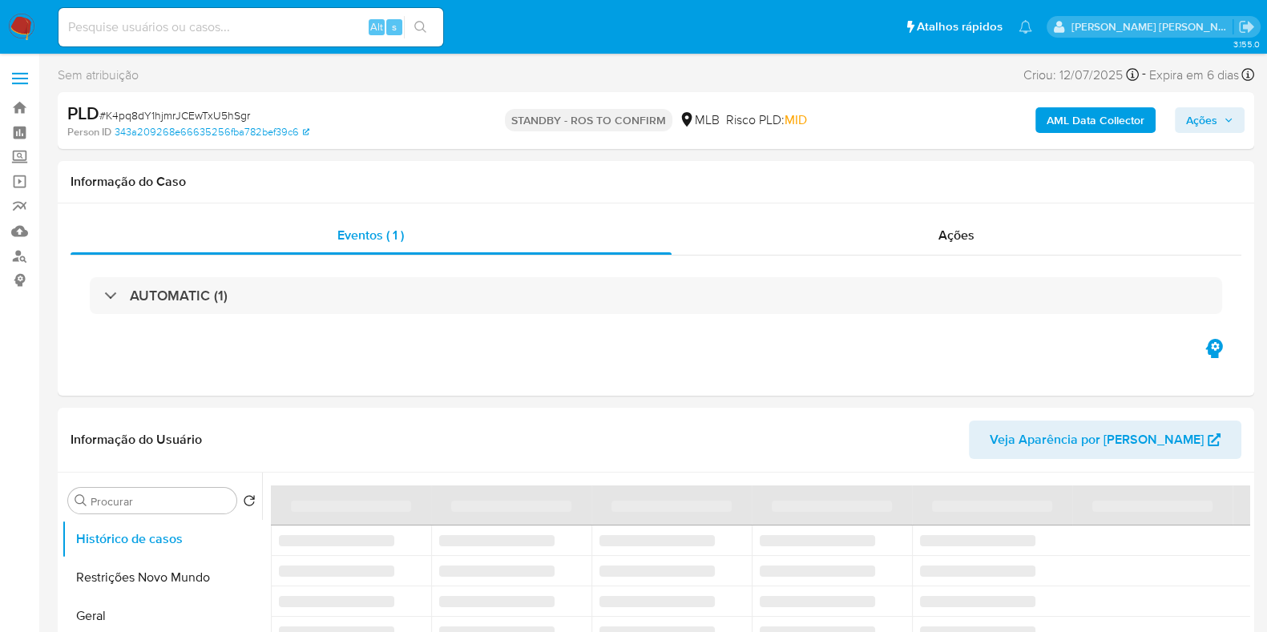
select select "10"
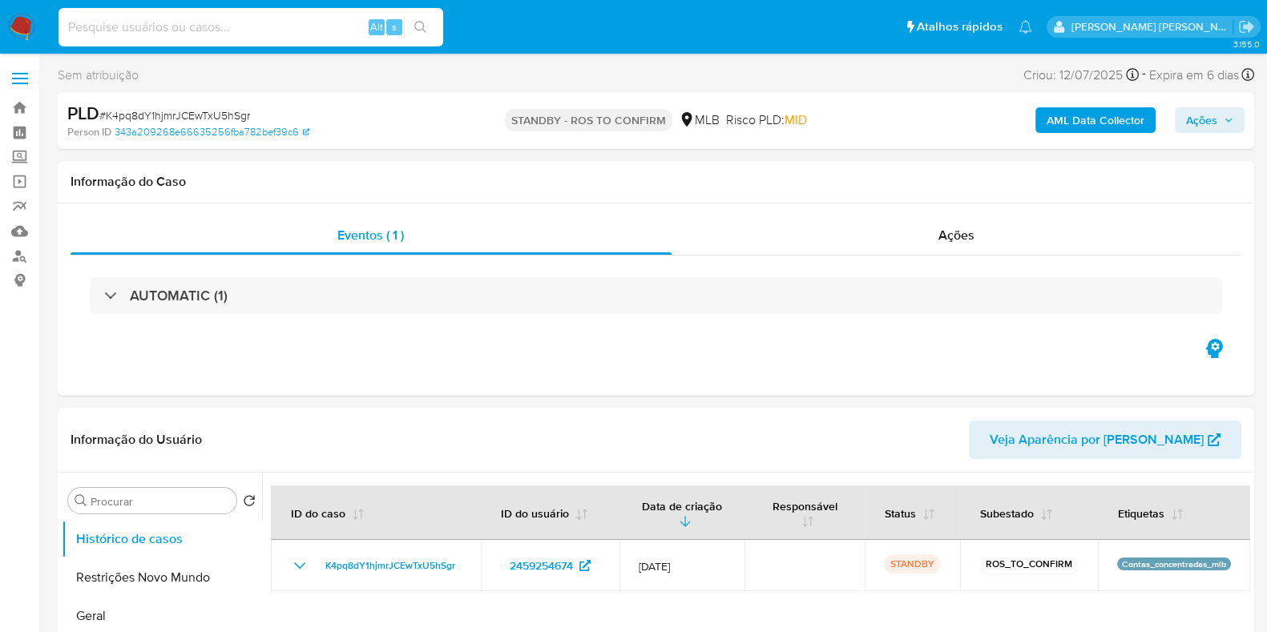
click at [284, 35] on input at bounding box center [250, 27] width 385 height 21
paste input "177400985"
type input "177400985"
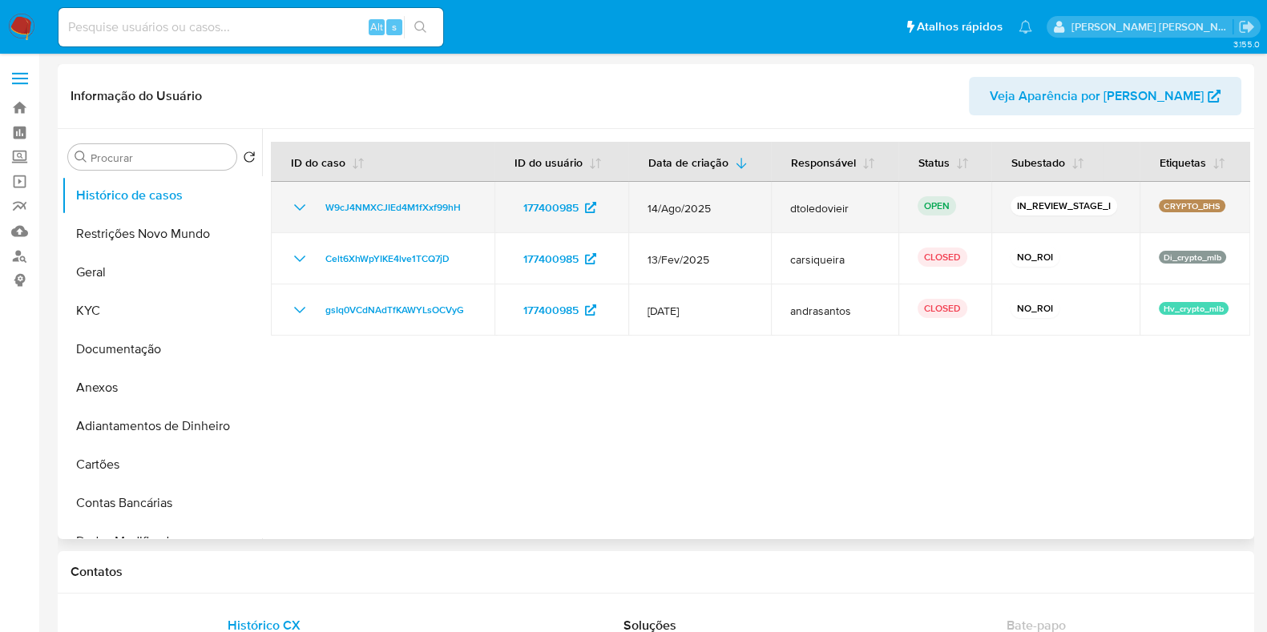
select select "10"
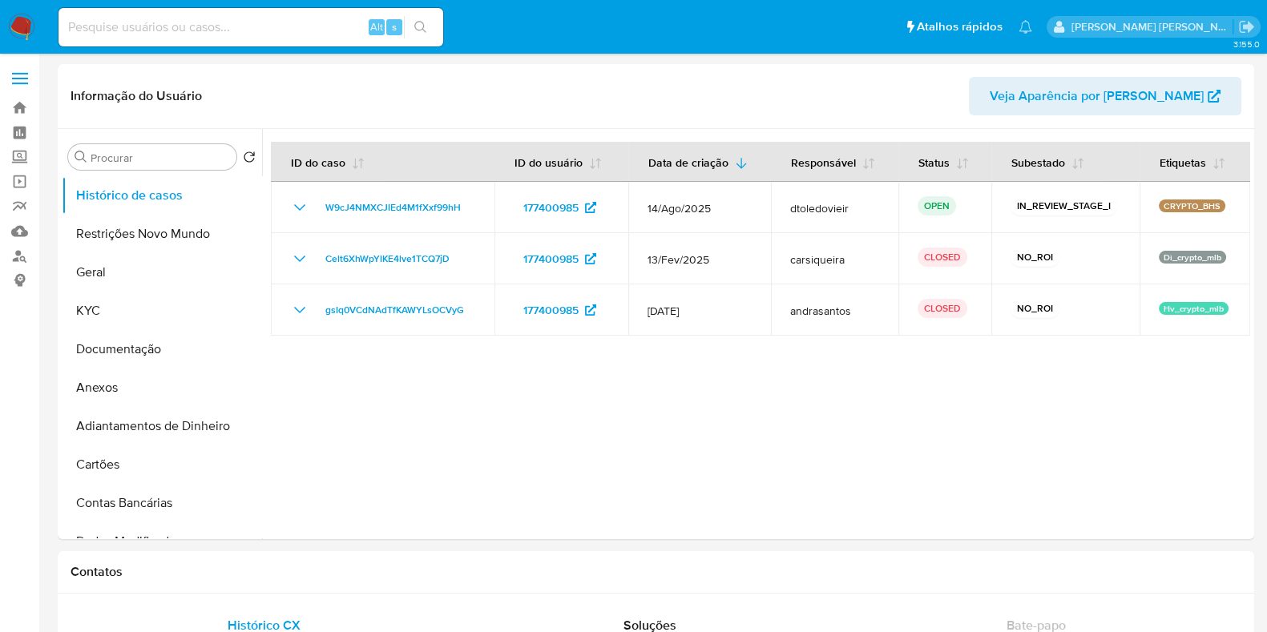
click at [25, 20] on img at bounding box center [21, 27] width 27 height 27
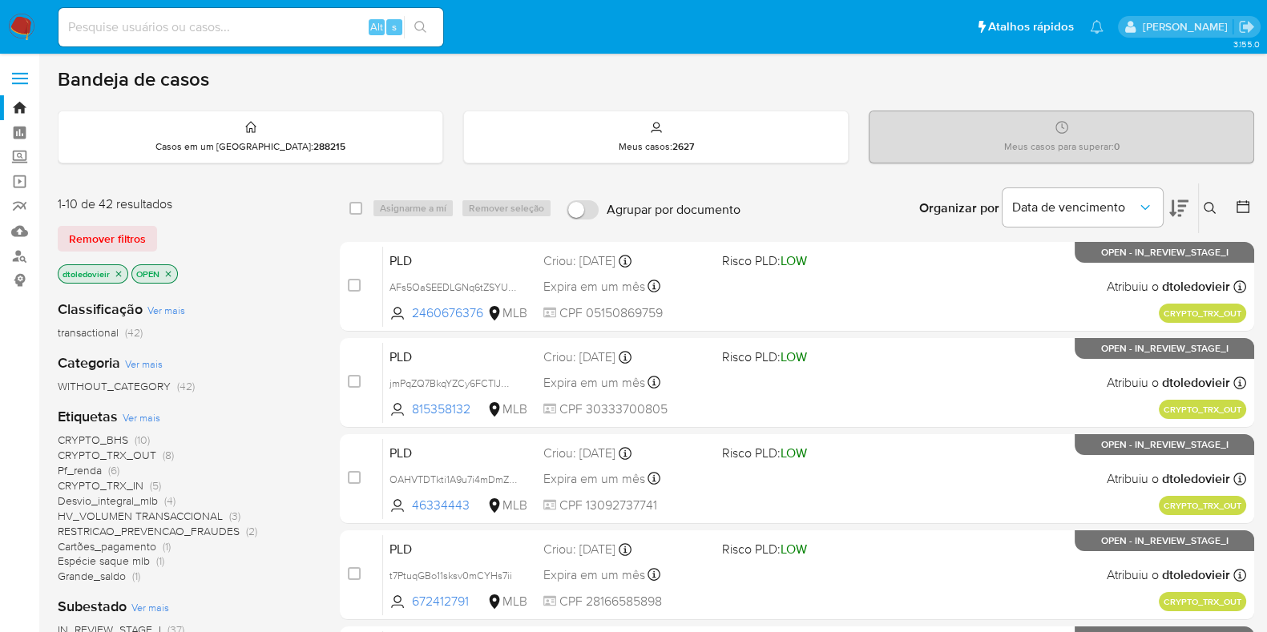
click at [1180, 201] on icon at bounding box center [1178, 208] width 19 height 19
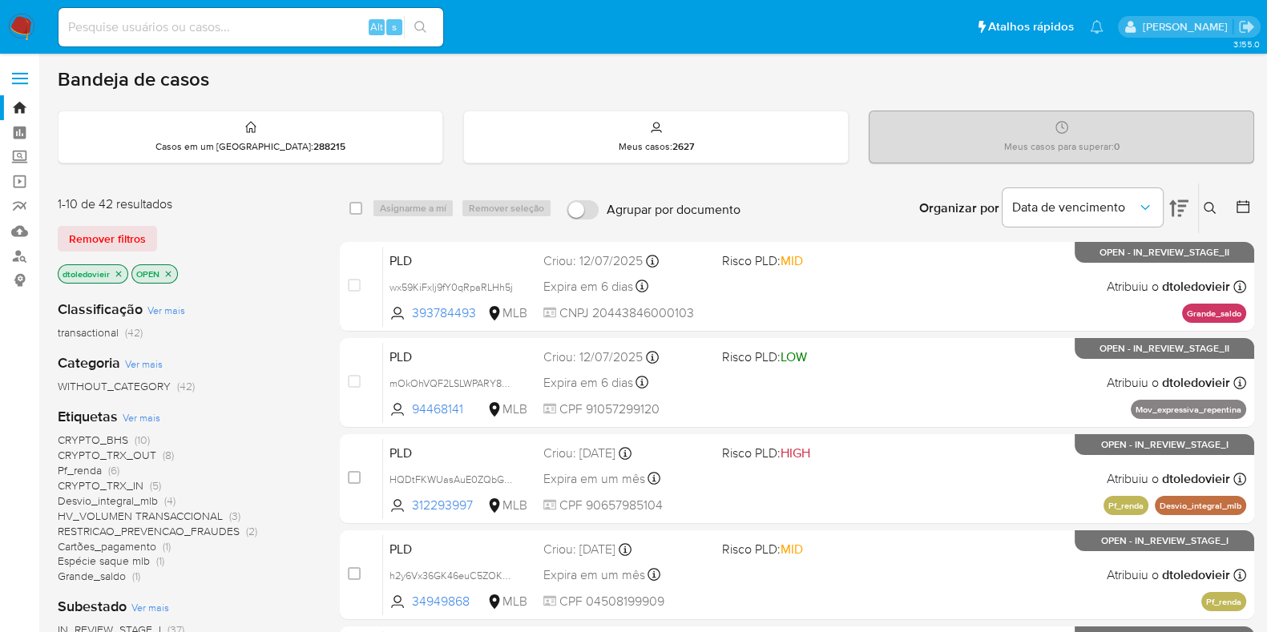
scroll to position [99, 0]
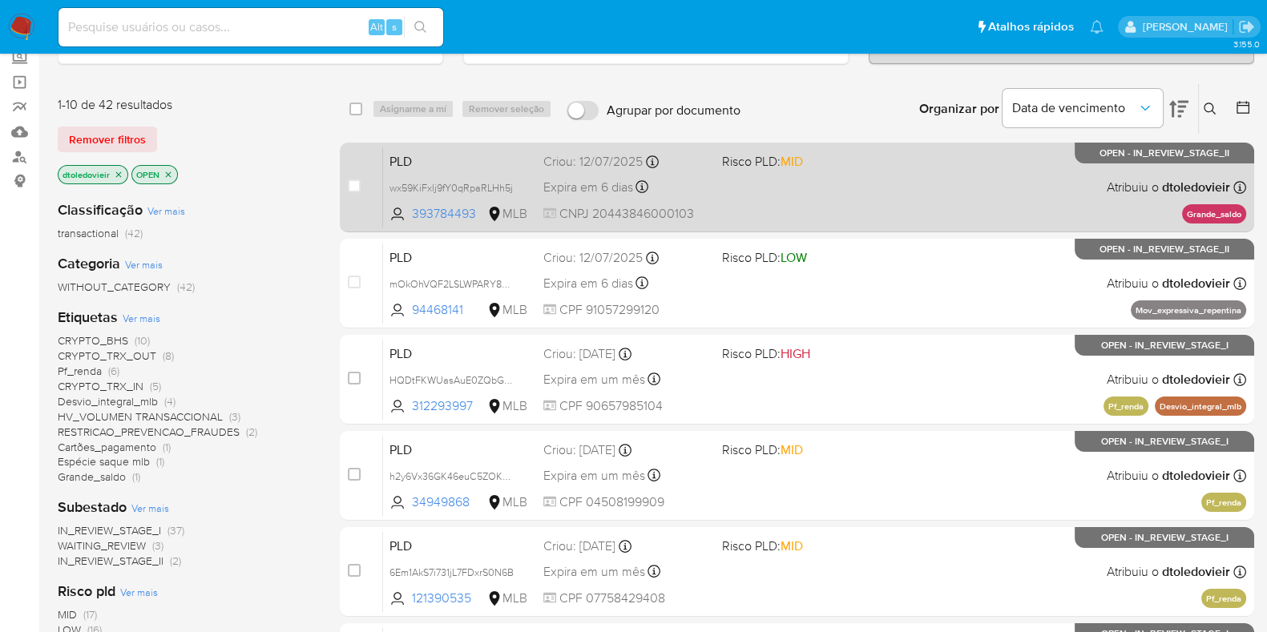
click at [813, 190] on div "PLD wx59KiFxlj9fY0qRpaRLHh5j 393784493 MLB Risco PLD: MID Criou: [DATE] Criou: …" at bounding box center [814, 187] width 863 height 81
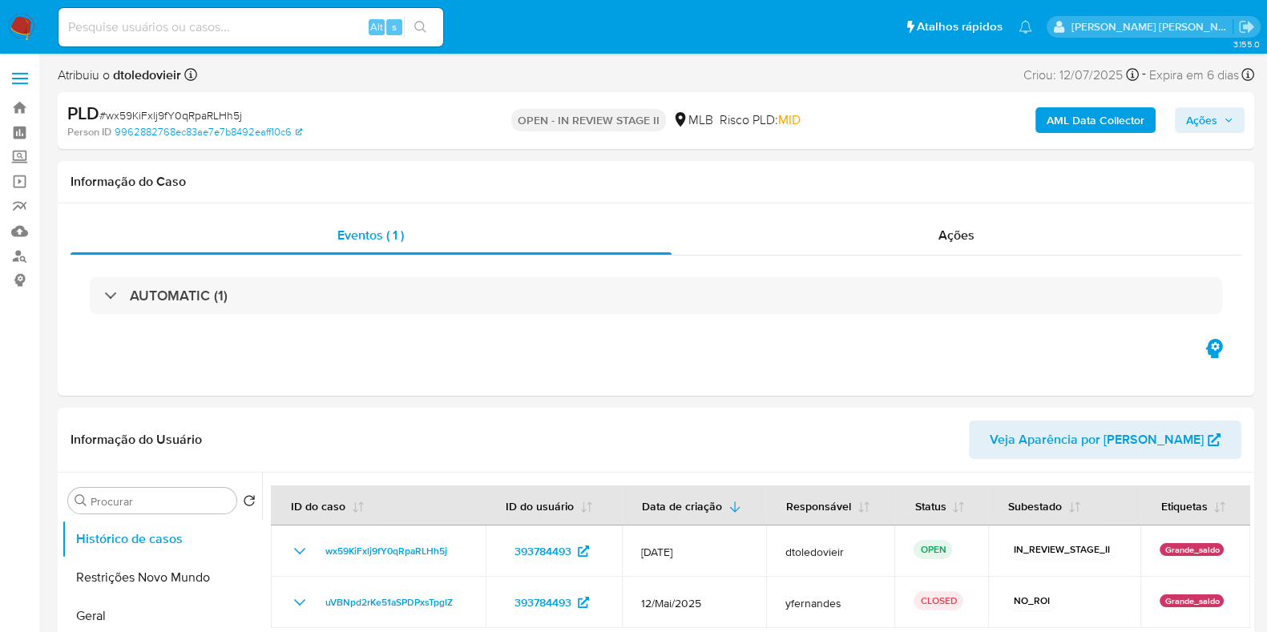
select select "10"
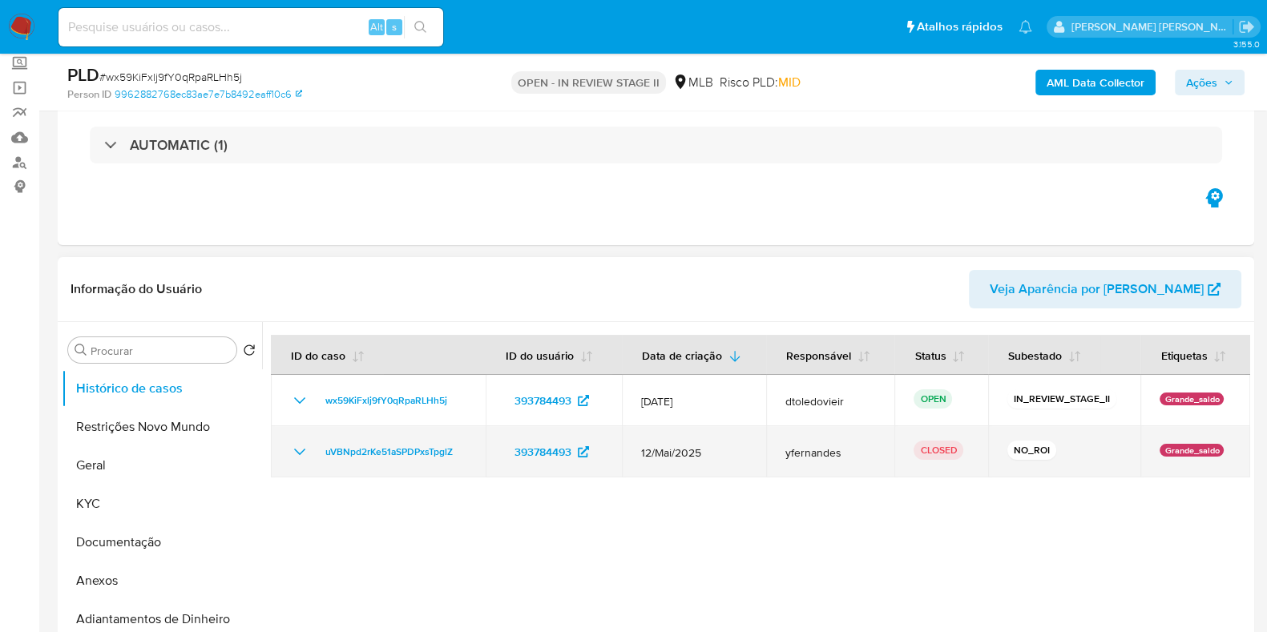
scroll to position [200, 0]
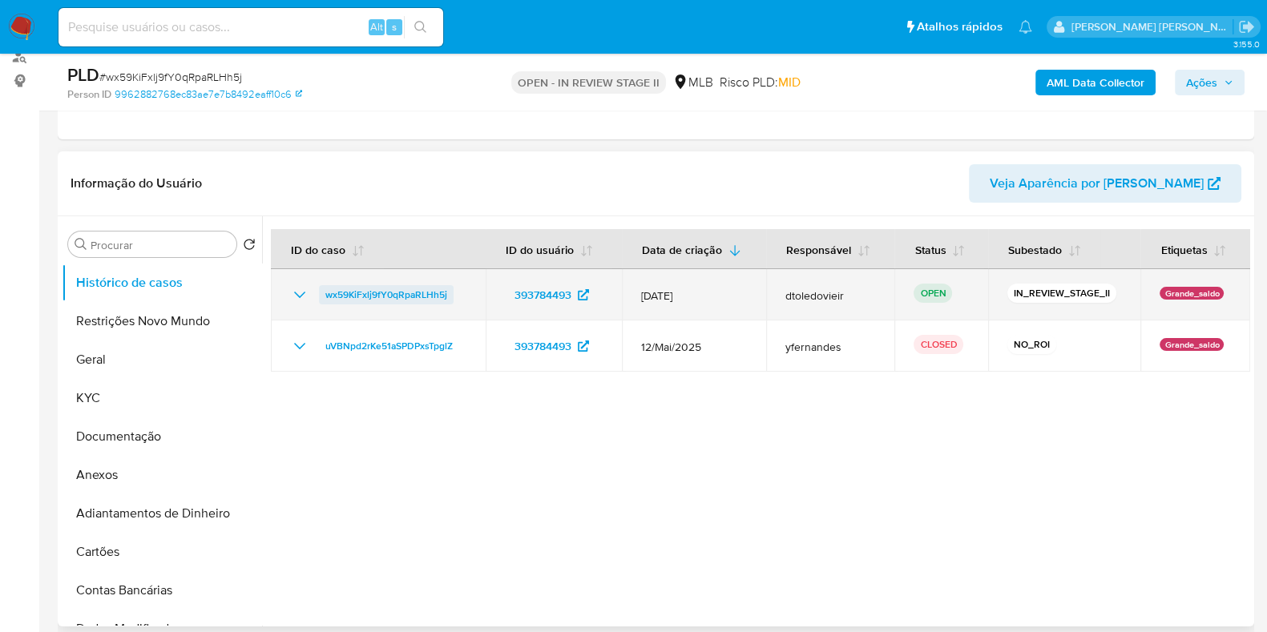
click at [429, 295] on span "wx59KiFxlj9fY0qRpaRLHh5j" at bounding box center [386, 294] width 122 height 19
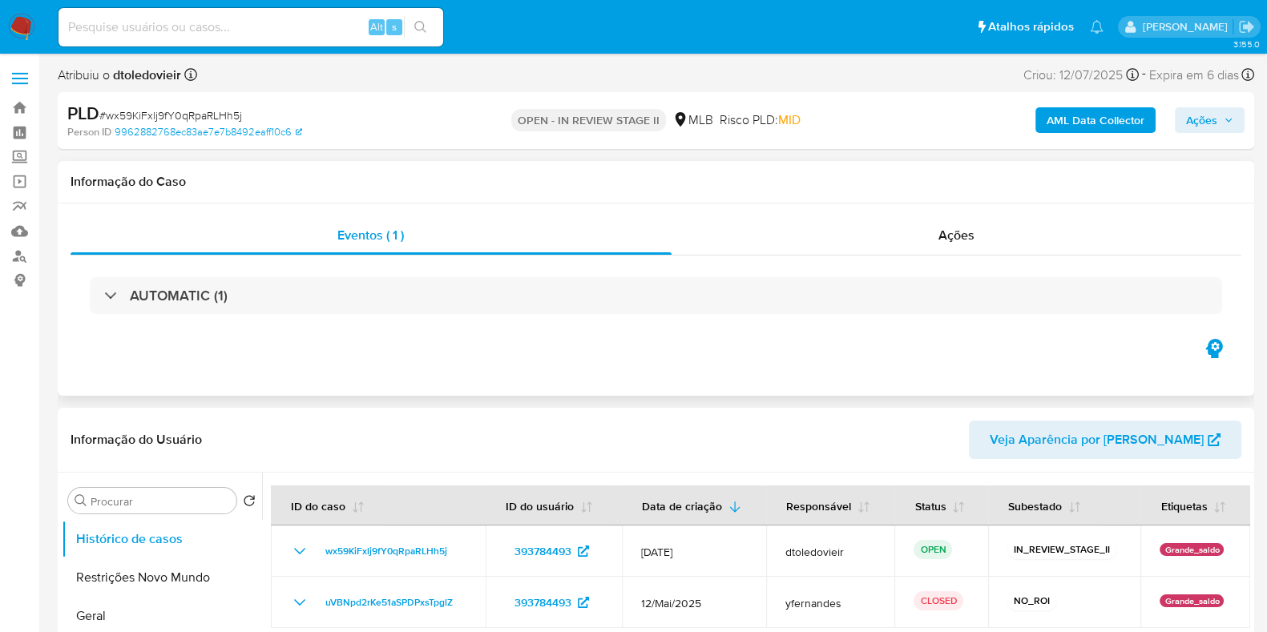
select select "10"
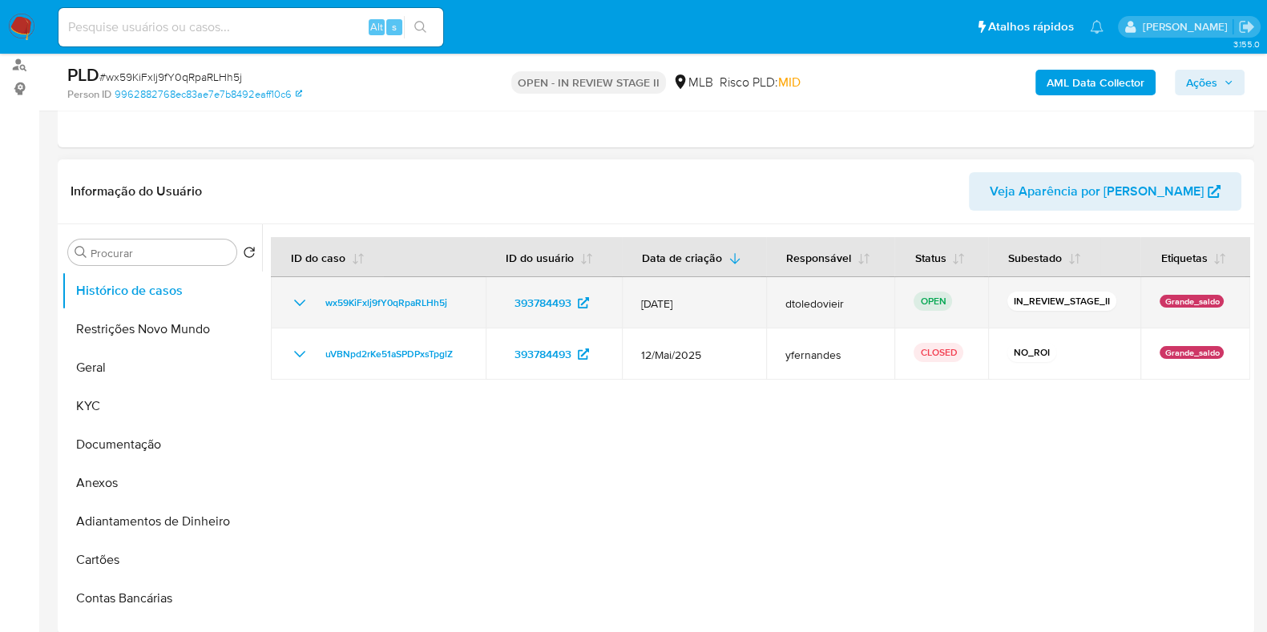
scroll to position [200, 0]
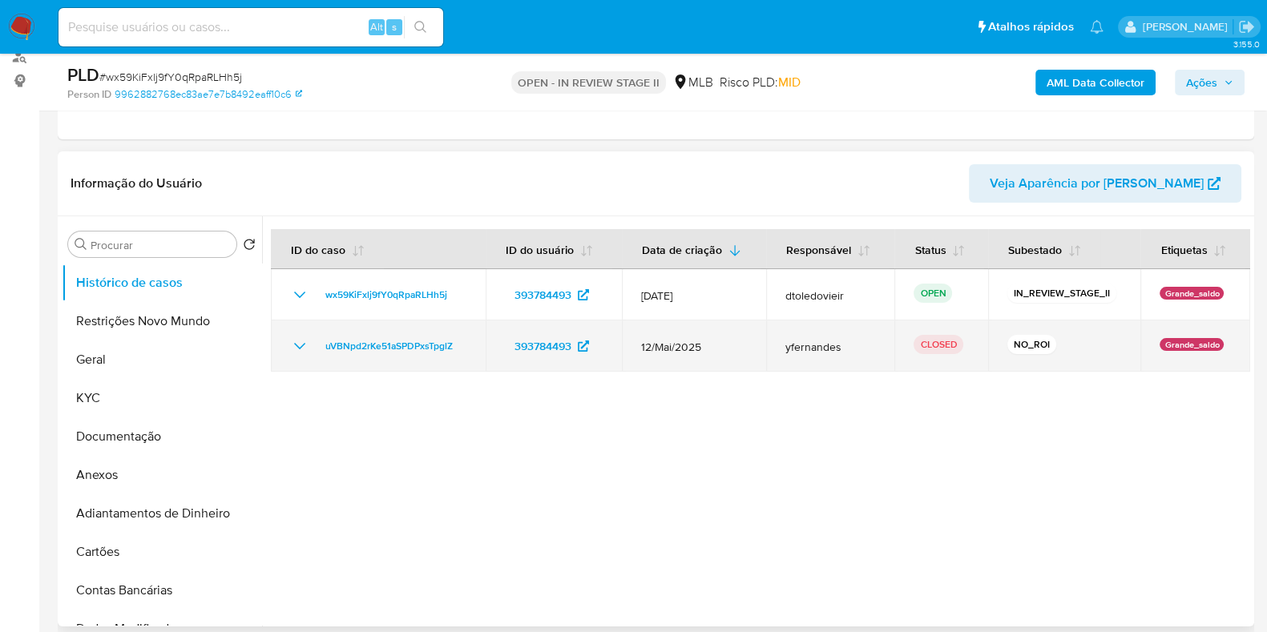
drag, startPoint x: 469, startPoint y: 340, endPoint x: 312, endPoint y: 349, distance: 156.5
click at [312, 349] on td "uVBNpd2rKe51aSPDPxsTpglZ" at bounding box center [378, 345] width 215 height 51
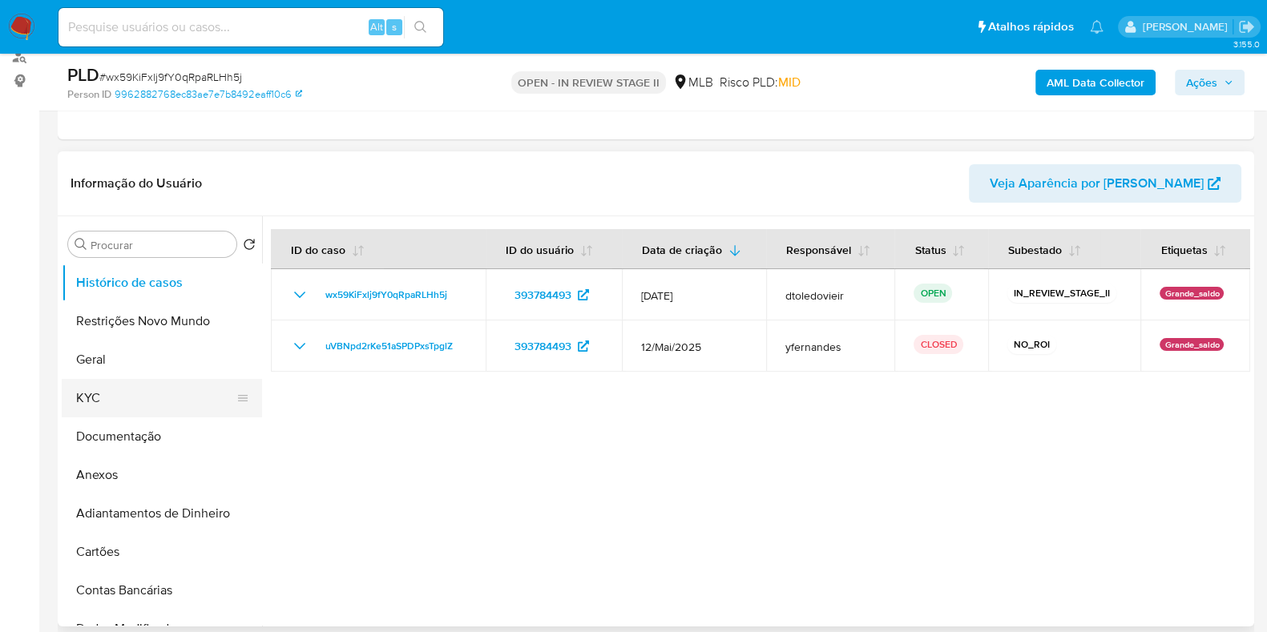
click at [134, 404] on button "KYC" at bounding box center [155, 398] width 187 height 38
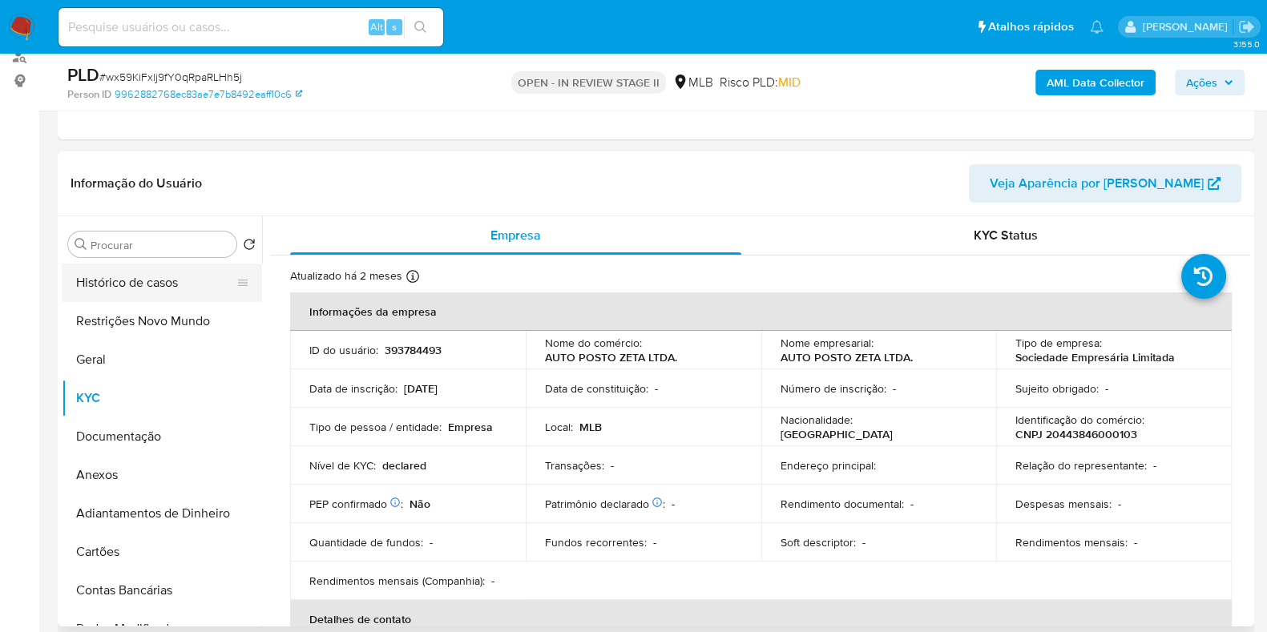
click at [140, 264] on button "Histórico de casos" at bounding box center [155, 283] width 187 height 38
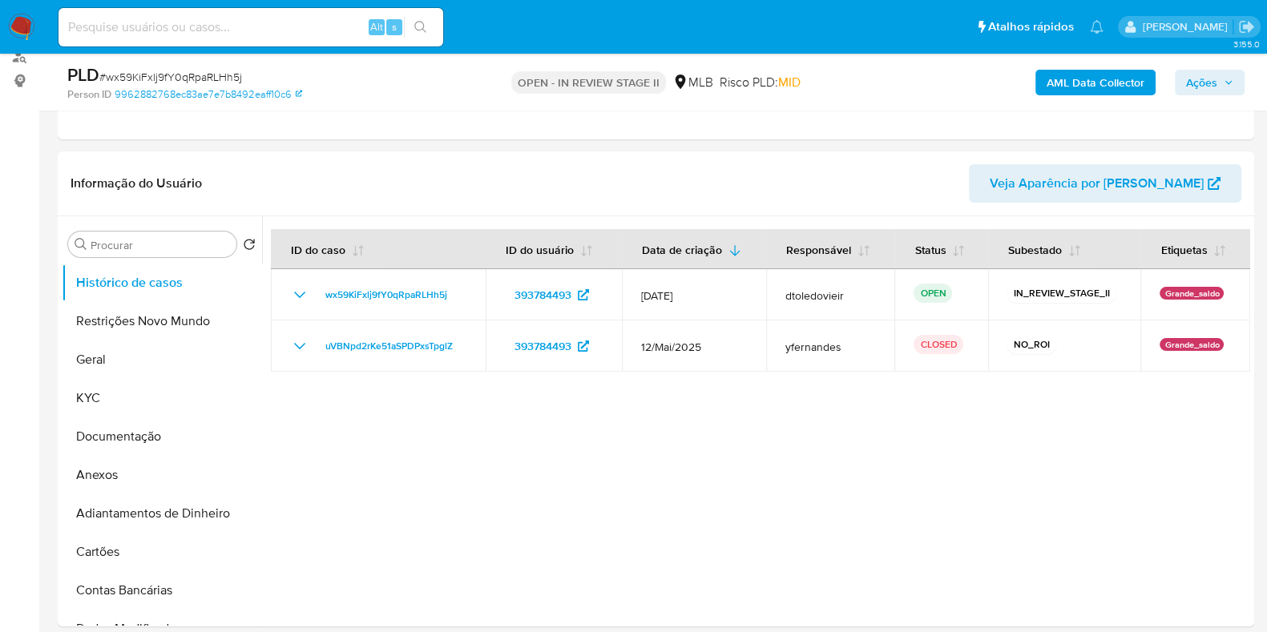
click at [204, 72] on span "# wx59KiFxlj9fY0qRpaRLHh5j" at bounding box center [170, 77] width 143 height 16
copy span "wx59KiFxlj9fY0qRpaRLHh5j"
click at [142, 414] on button "KYC" at bounding box center [155, 398] width 187 height 38
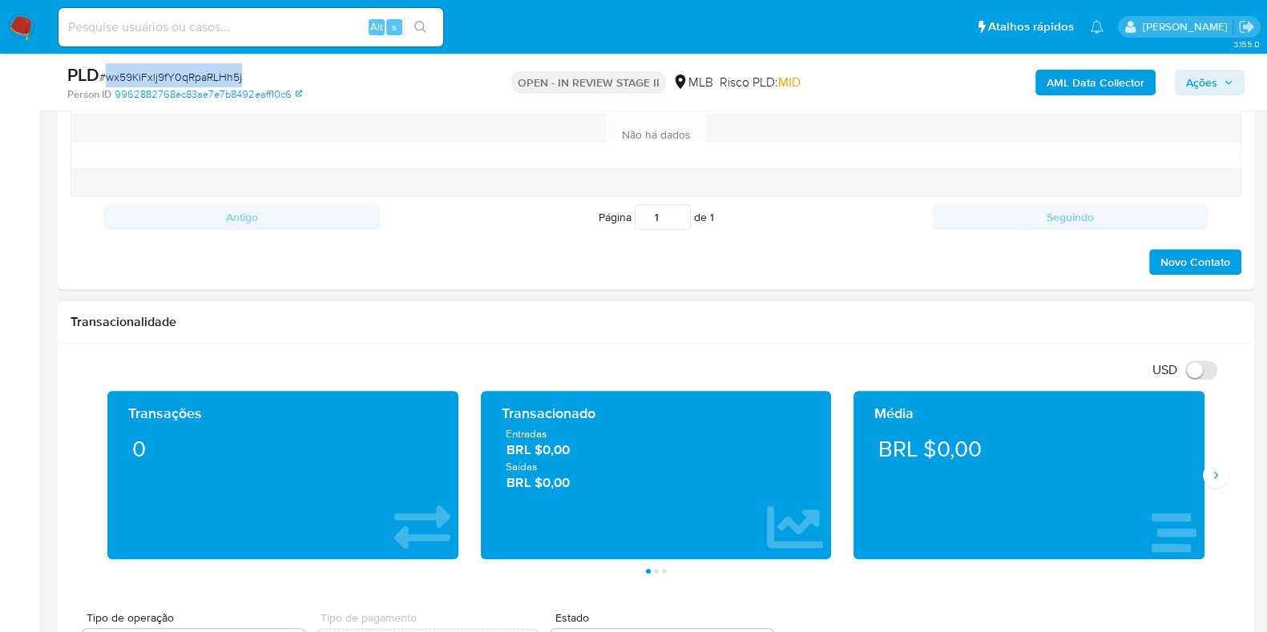
scroll to position [901, 0]
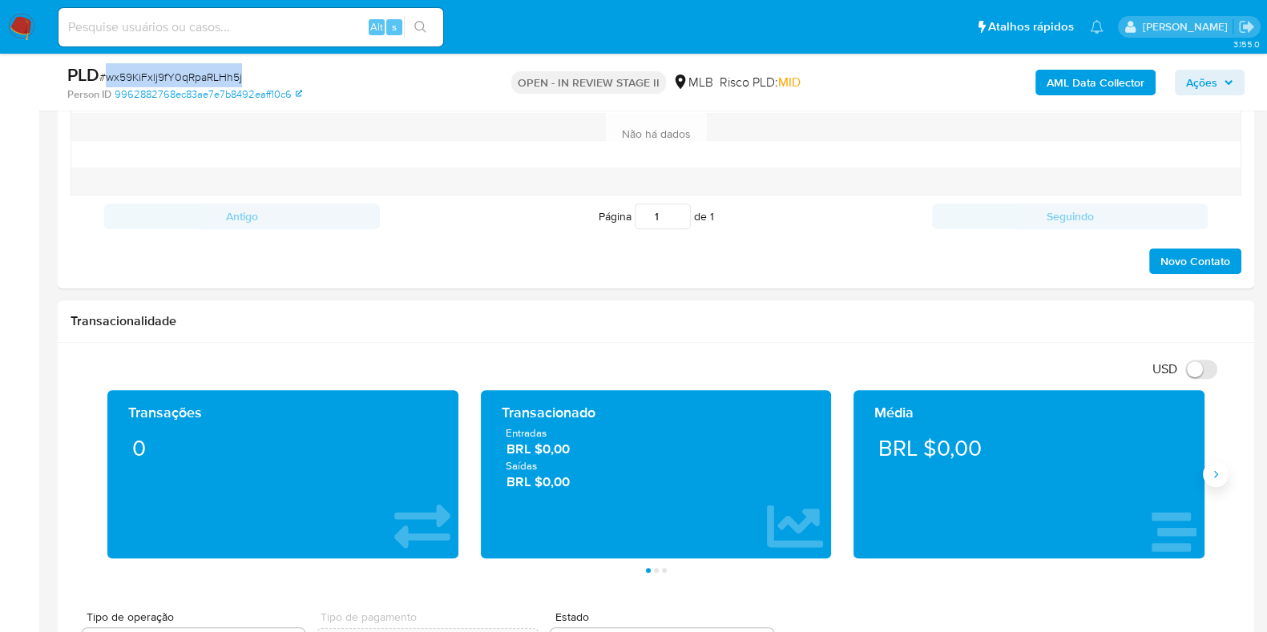
click at [1215, 468] on icon "Siguiente" at bounding box center [1215, 474] width 13 height 13
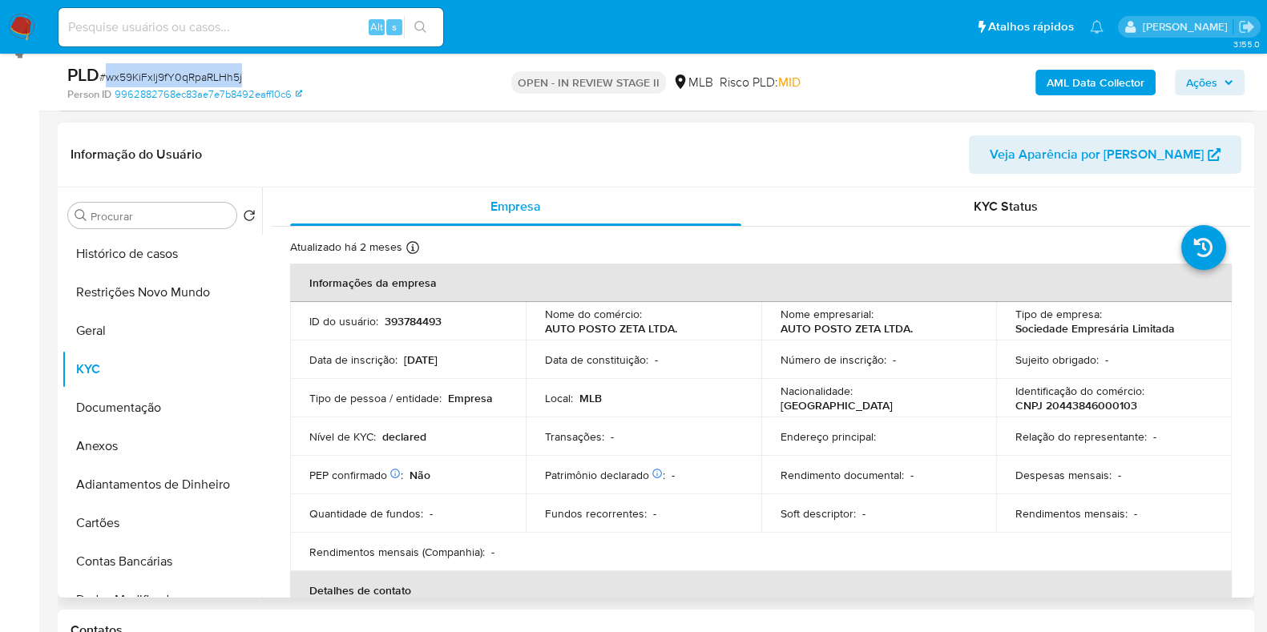
scroll to position [200, 0]
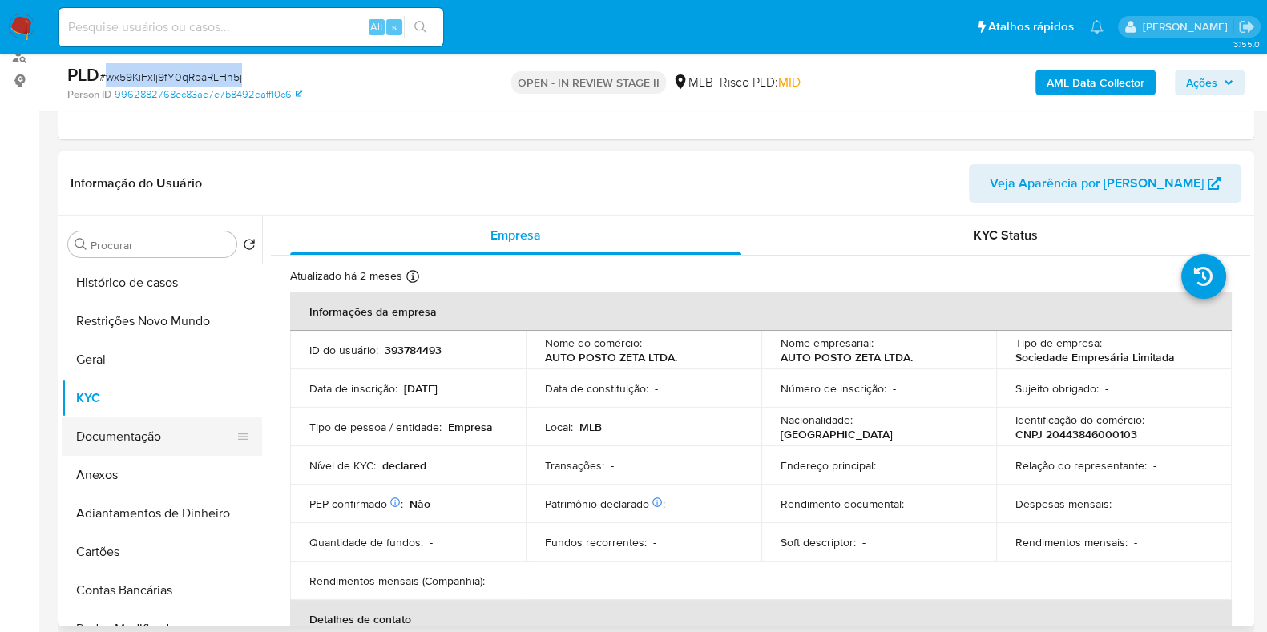
click at [111, 442] on button "Documentação" at bounding box center [155, 436] width 187 height 38
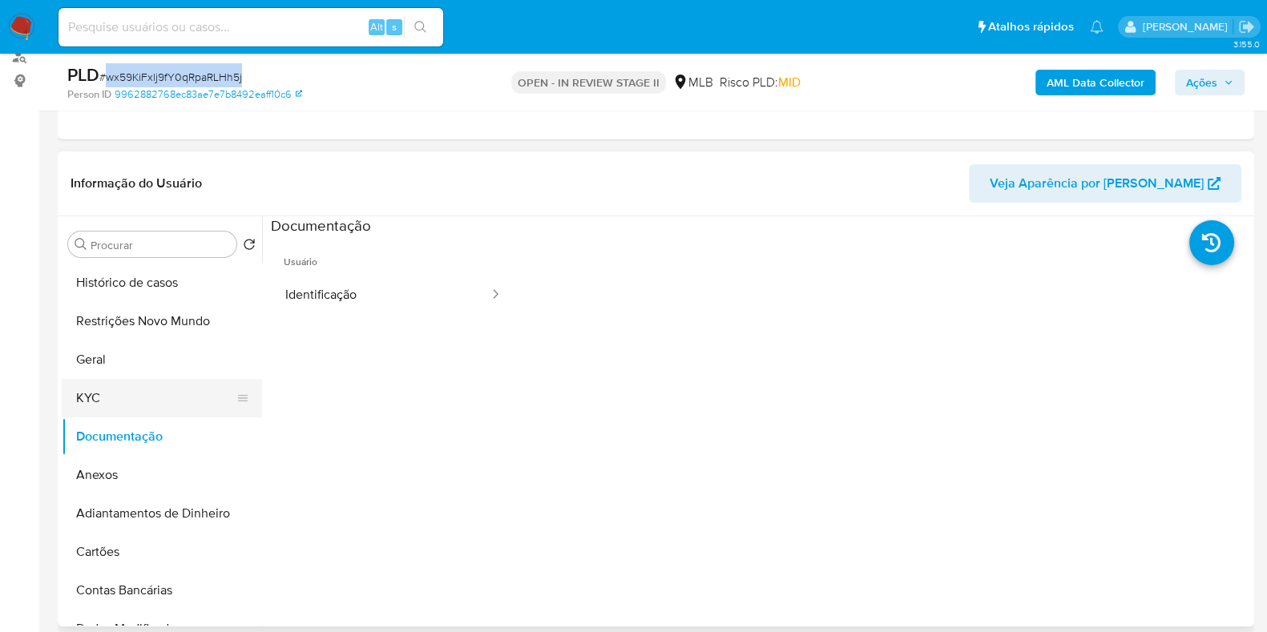
click at [157, 405] on button "KYC" at bounding box center [155, 398] width 187 height 38
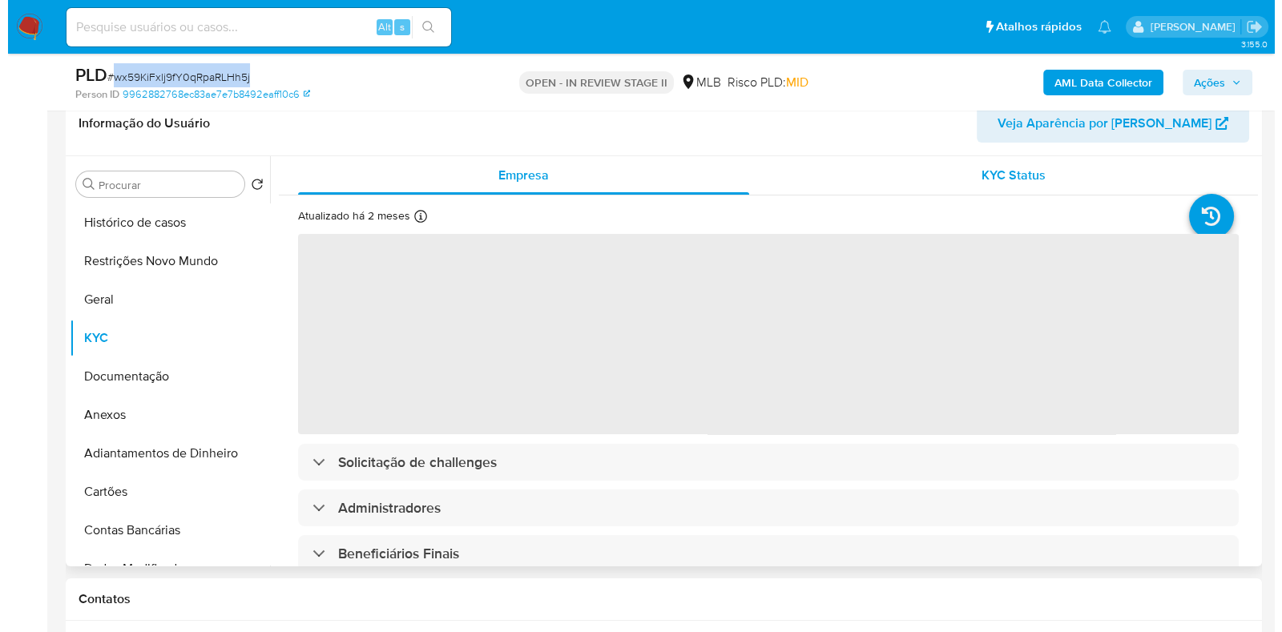
scroll to position [300, 0]
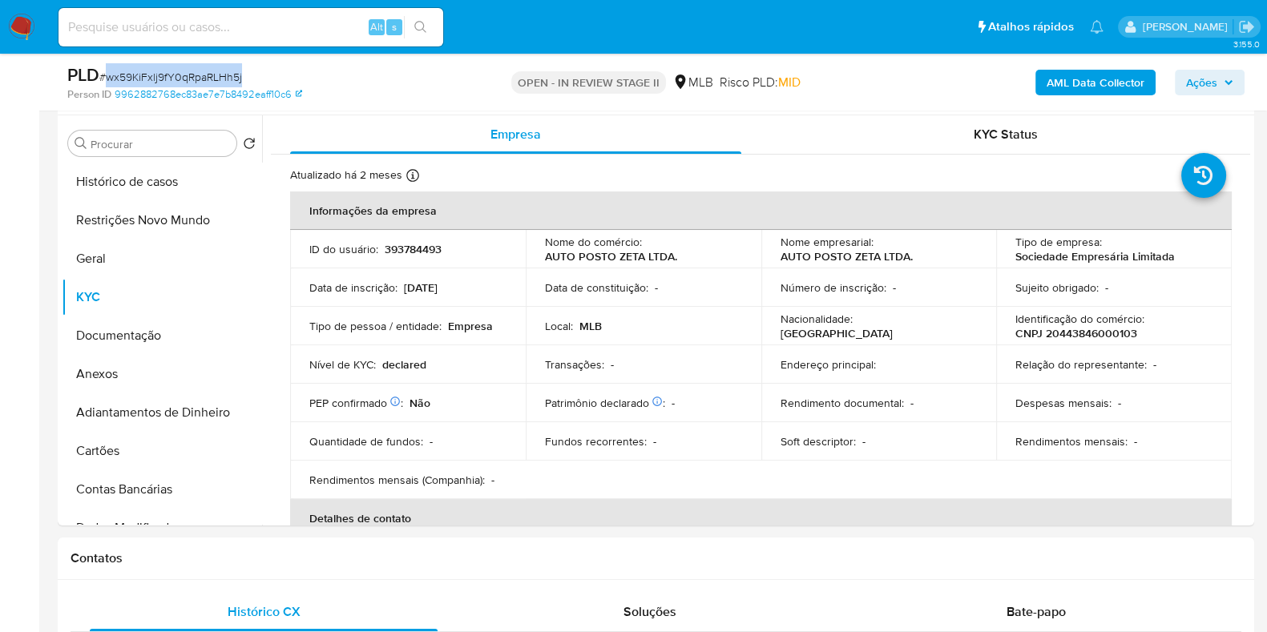
click at [1083, 84] on b "AML Data Collector" at bounding box center [1095, 83] width 98 height 26
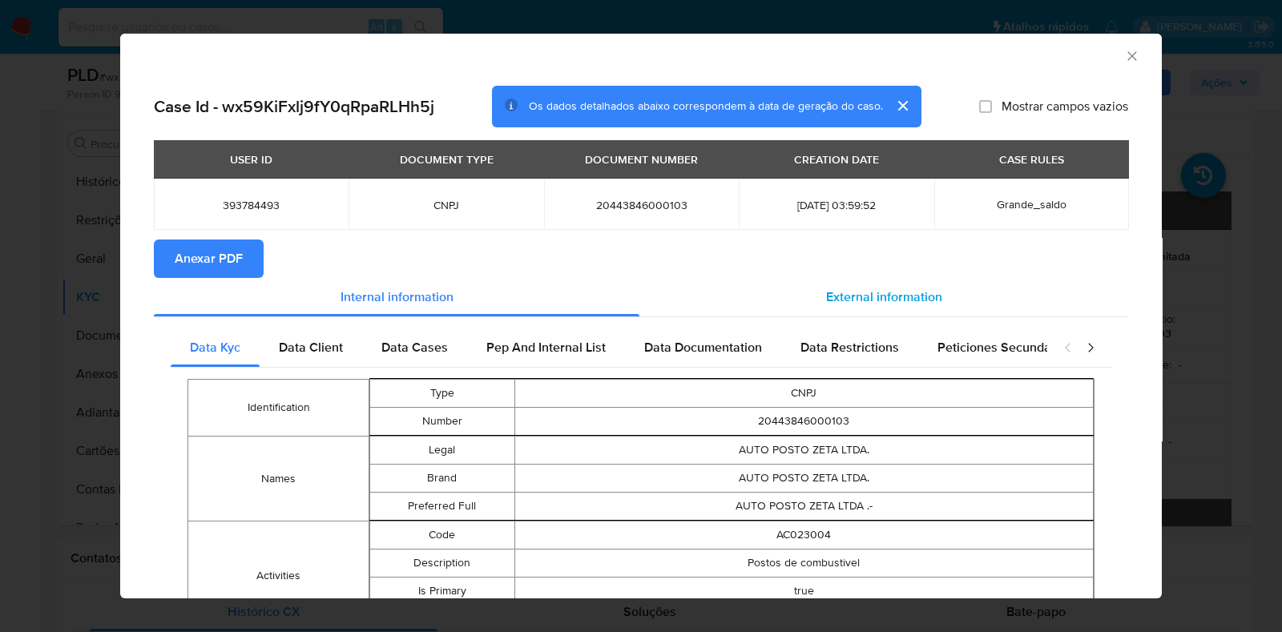
click at [889, 290] on span "External information" at bounding box center [884, 297] width 116 height 18
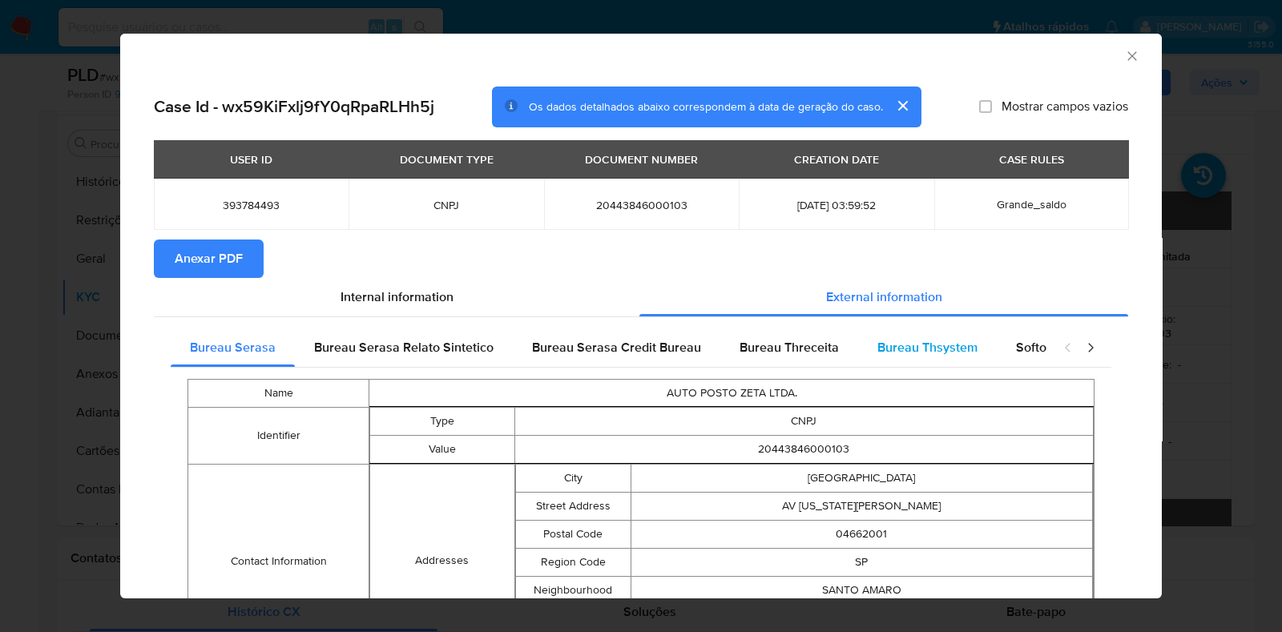
click at [913, 343] on span "Bureau Thsystem" at bounding box center [927, 347] width 100 height 18
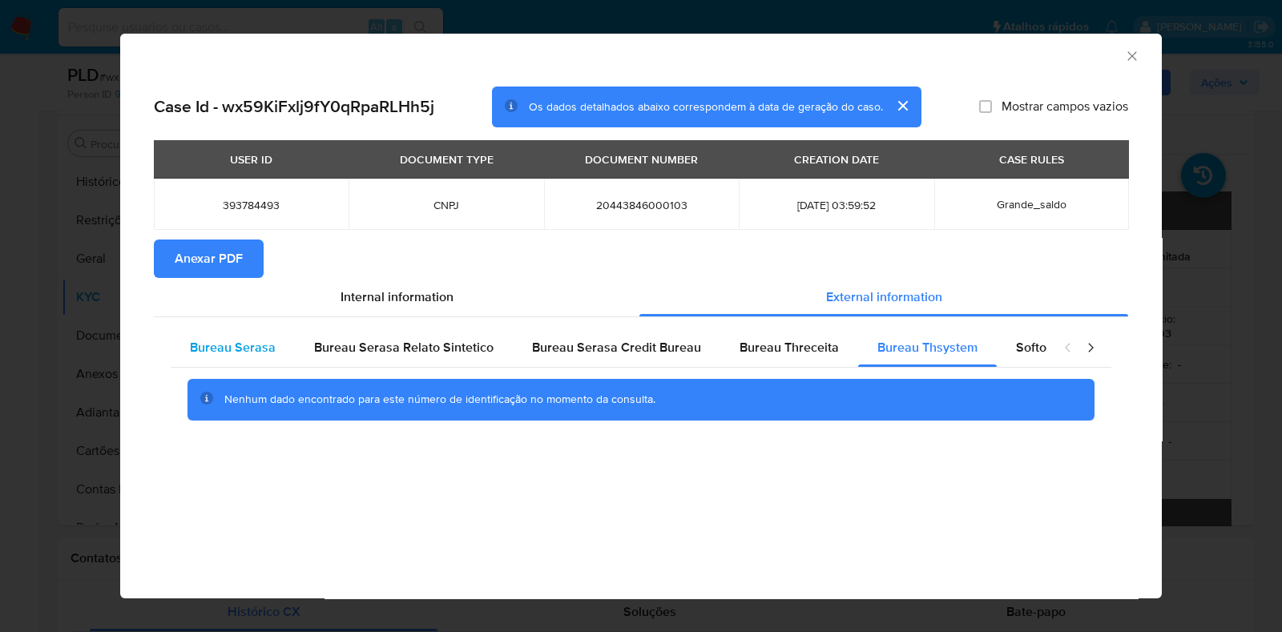
click at [208, 354] on span "Bureau Serasa" at bounding box center [233, 347] width 86 height 18
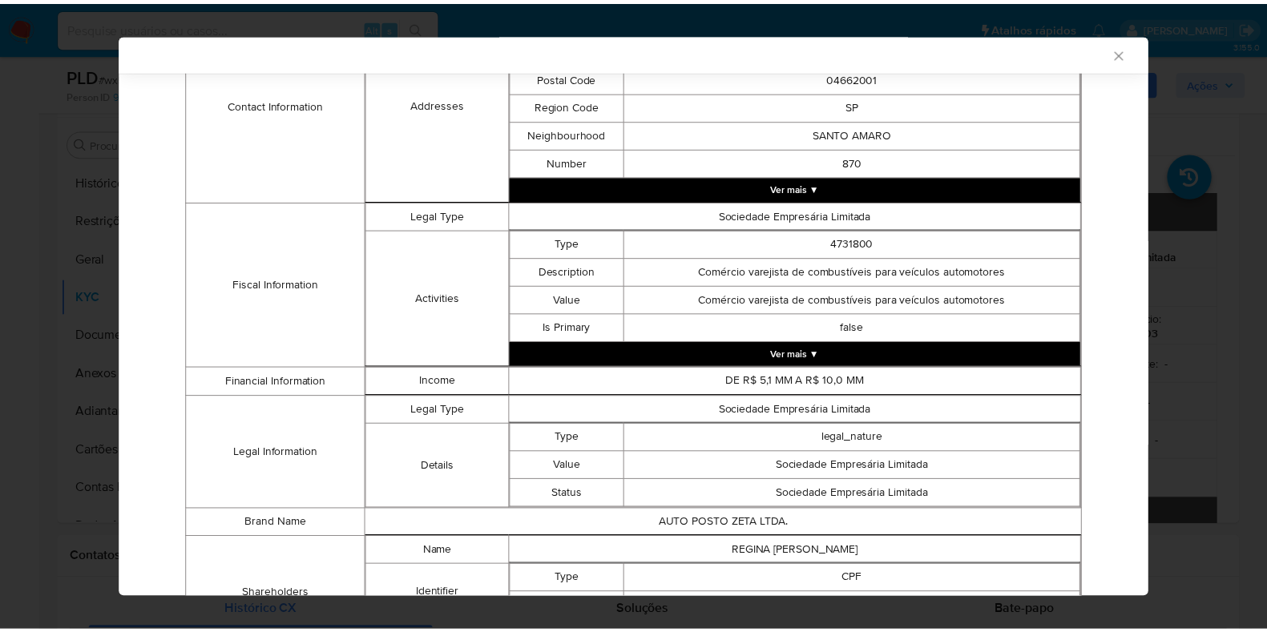
scroll to position [597, 0]
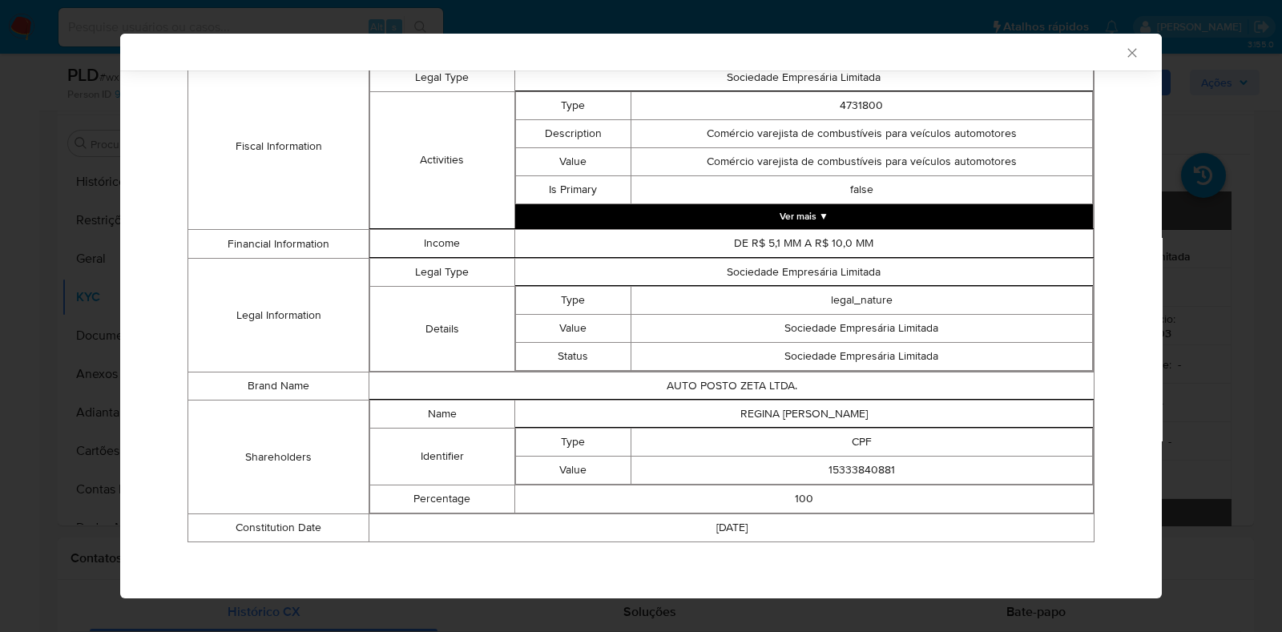
click at [46, 277] on div "AML Data Collector Case Id - wx59KiFxlj9fY0qRpaRLHh5j Os dados detalhados abaix…" at bounding box center [641, 316] width 1282 height 632
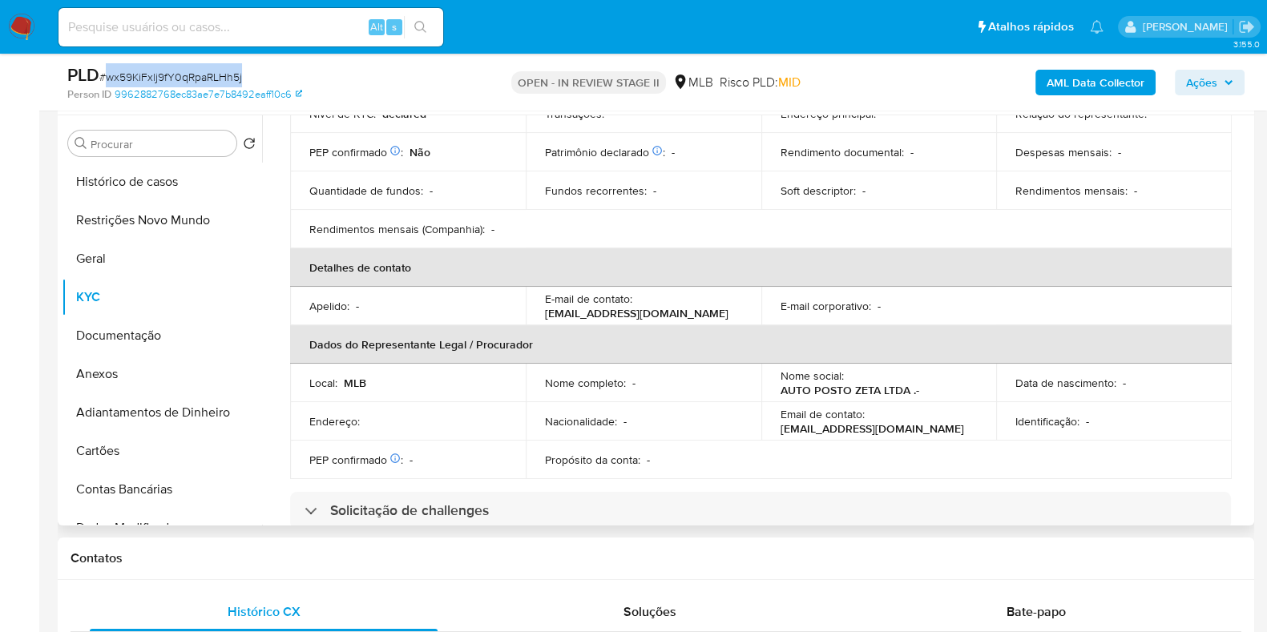
scroll to position [300, 0]
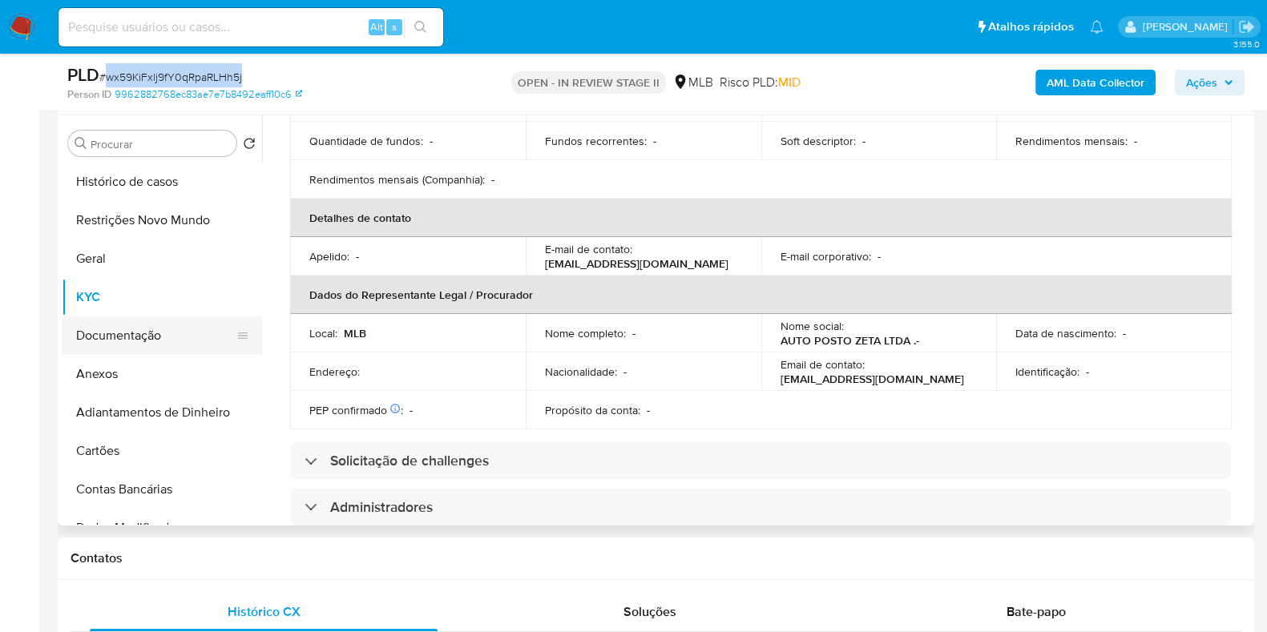
click at [180, 338] on button "Documentação" at bounding box center [155, 335] width 187 height 38
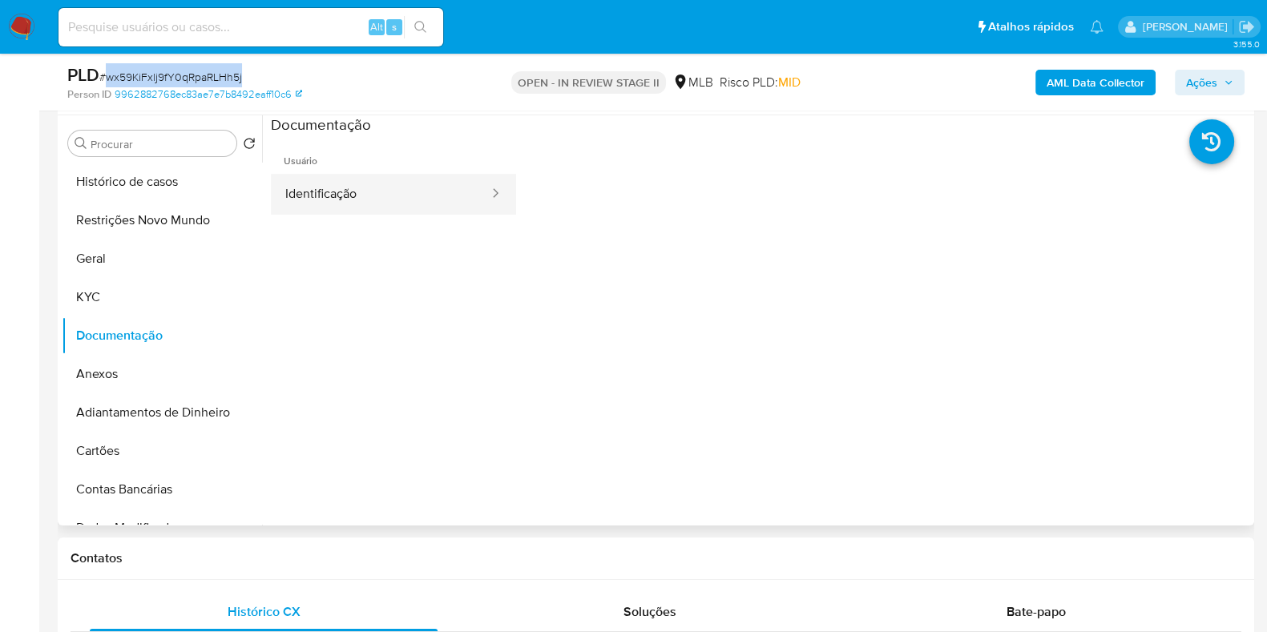
click at [389, 203] on button "Identificação" at bounding box center [381, 194] width 220 height 41
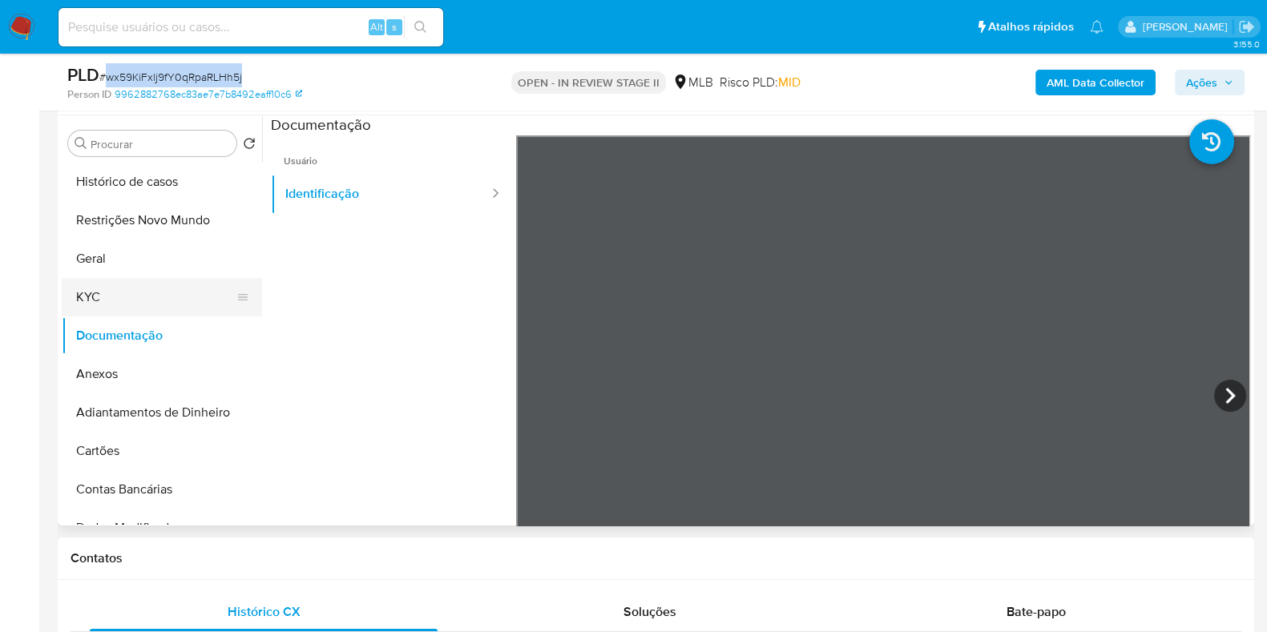
click at [144, 294] on button "KYC" at bounding box center [155, 297] width 187 height 38
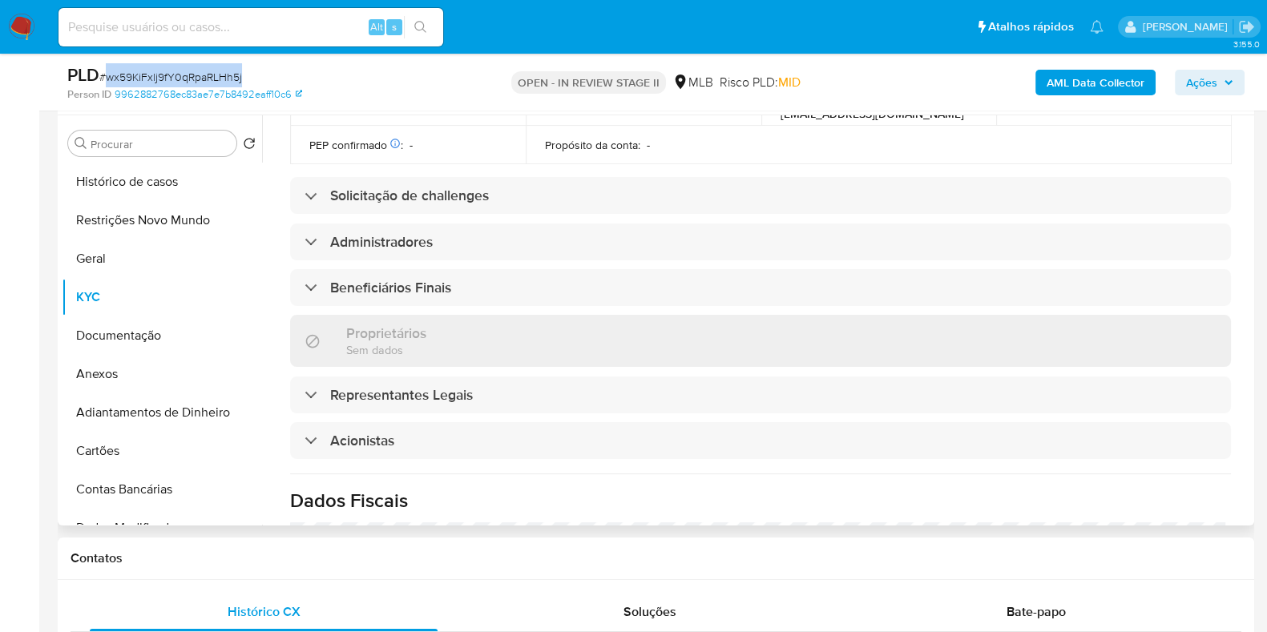
scroll to position [905, 0]
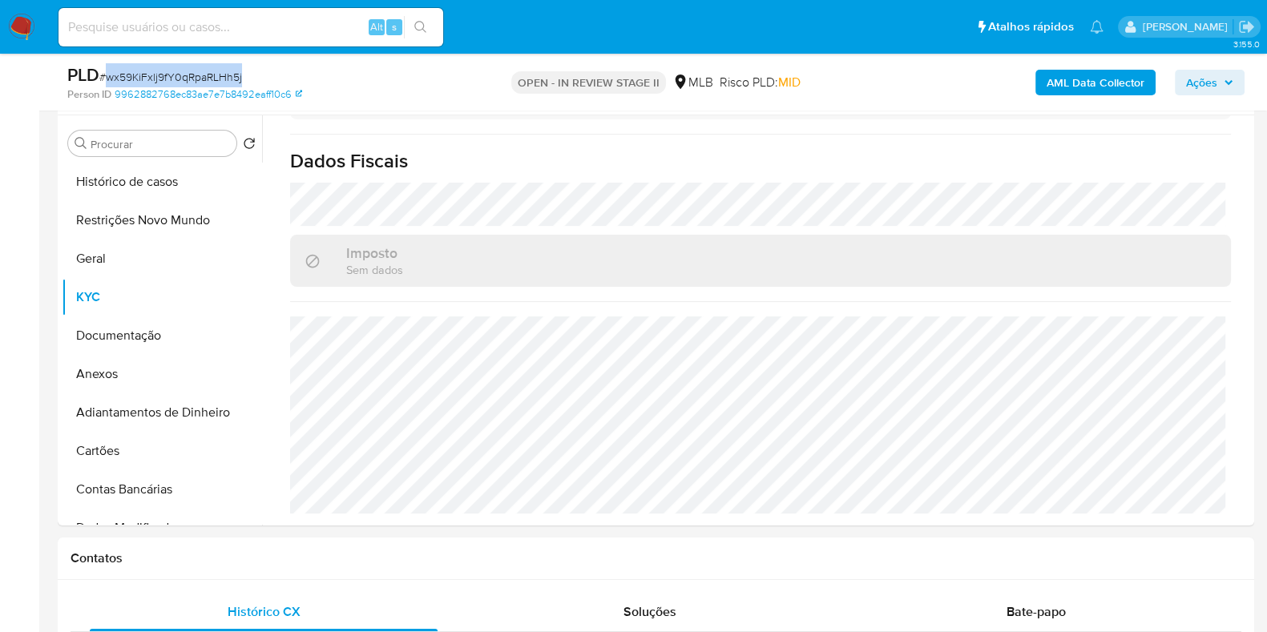
click at [1192, 82] on span "Ações" at bounding box center [1201, 83] width 31 height 26
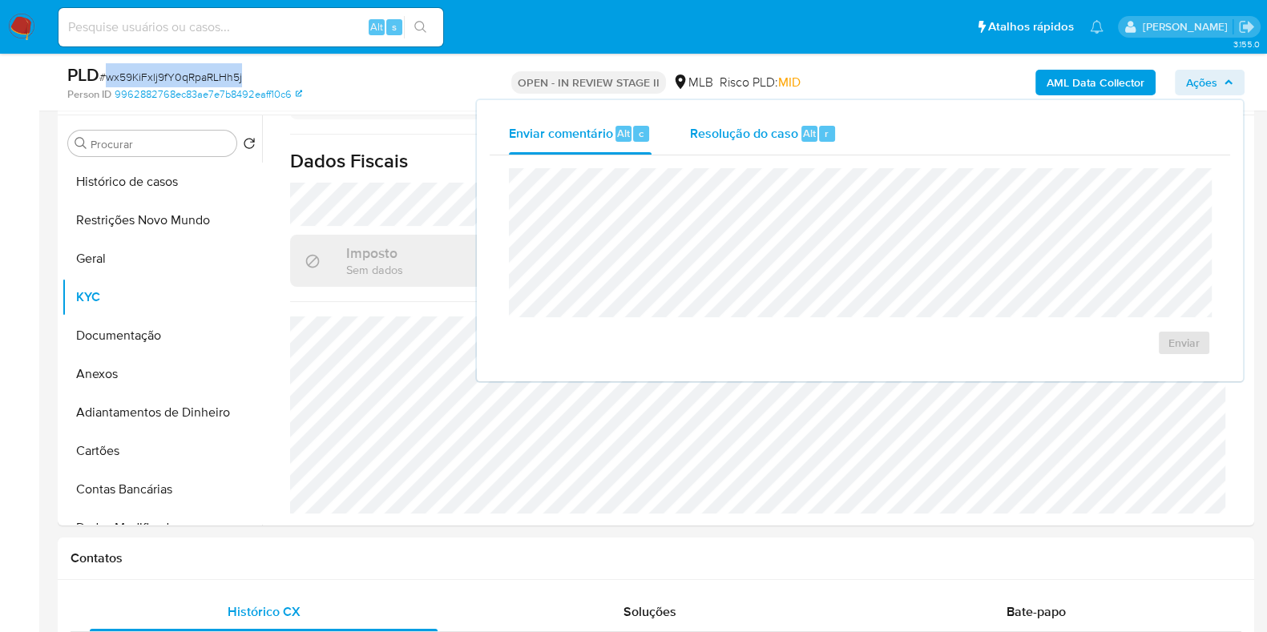
click at [735, 143] on div "Resolução do caso Alt r" at bounding box center [763, 134] width 147 height 42
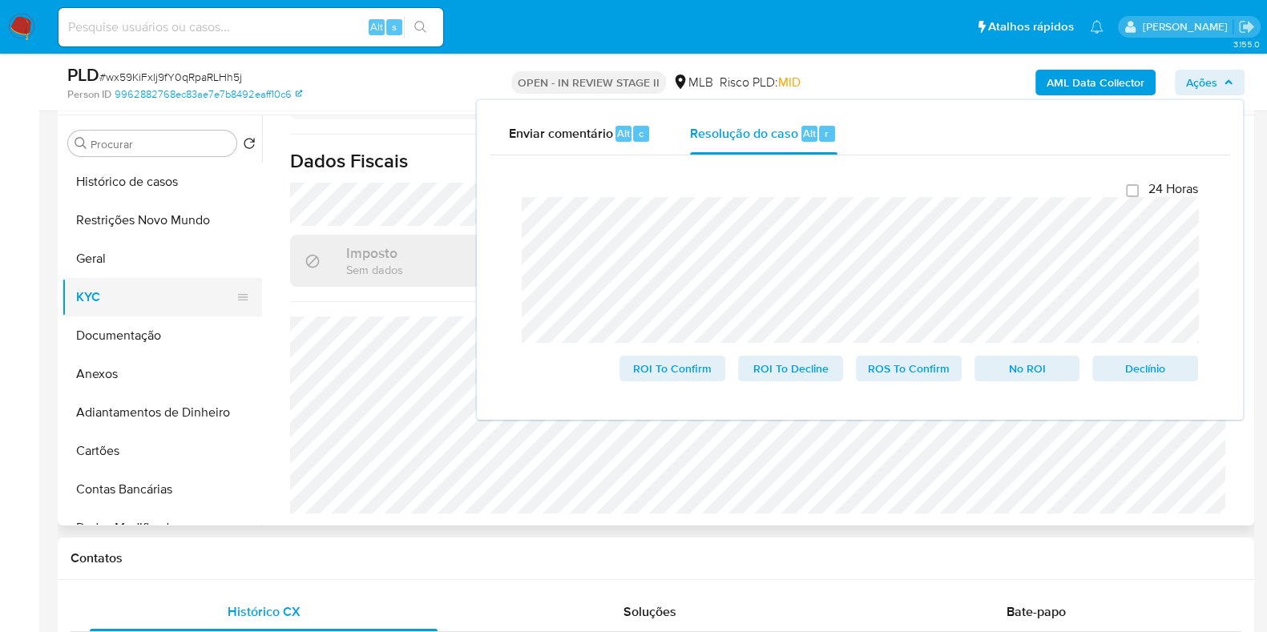
click at [121, 308] on button "KYC" at bounding box center [155, 297] width 187 height 38
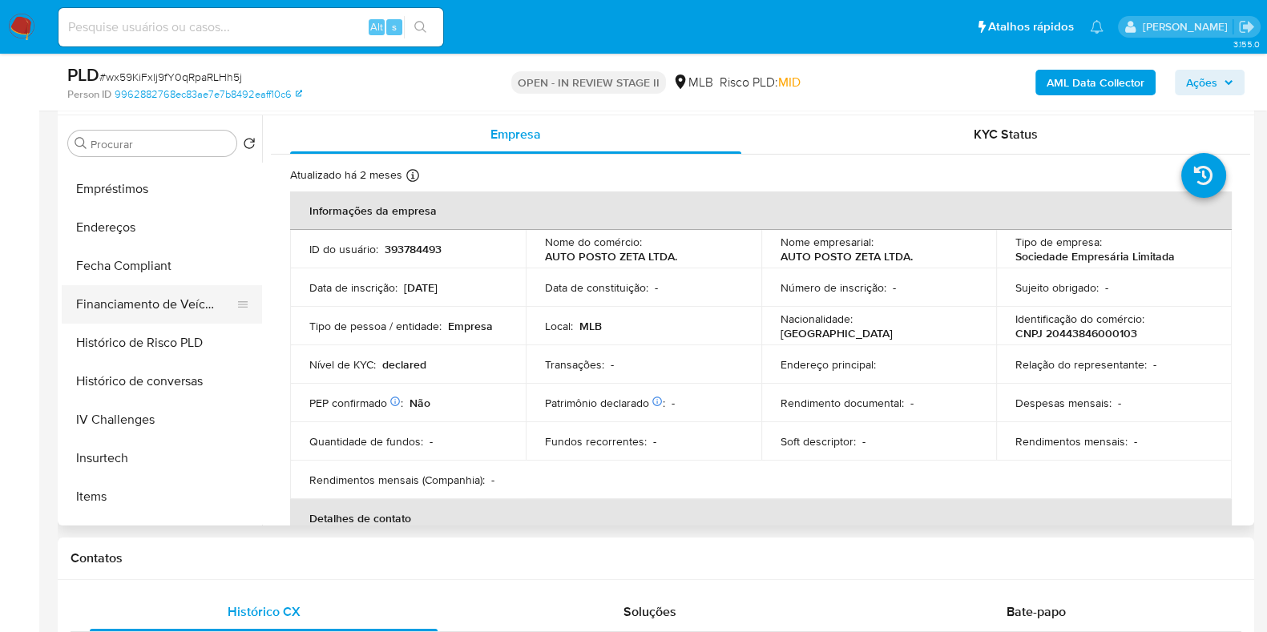
scroll to position [501, 0]
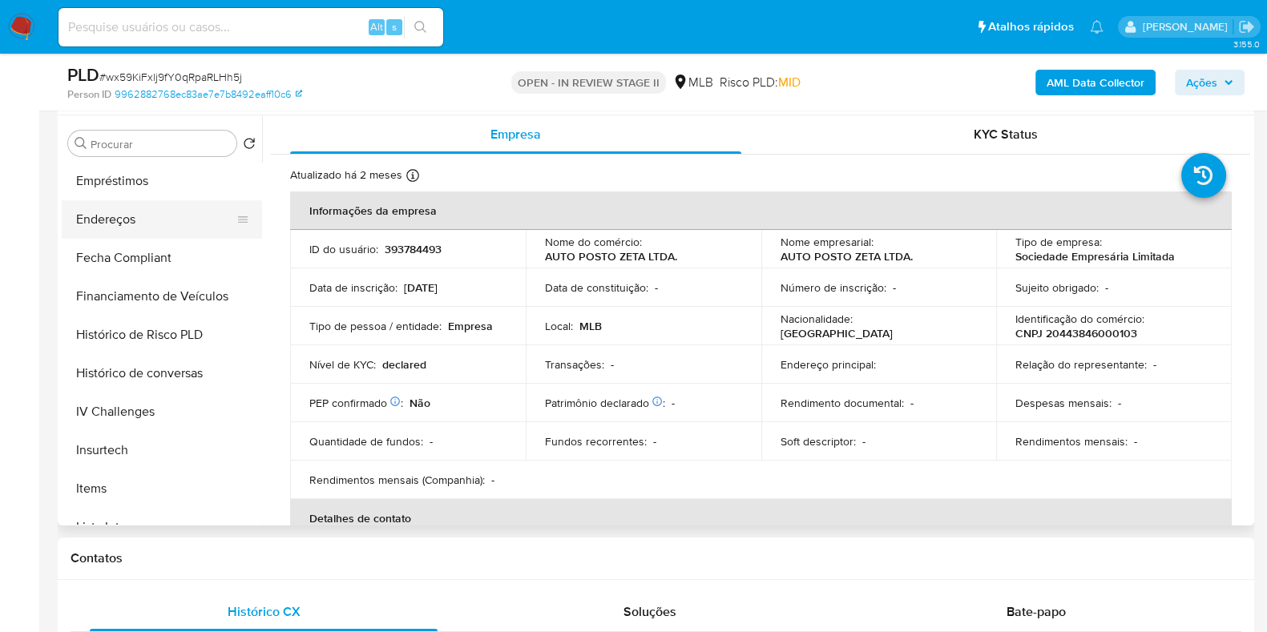
click at [136, 225] on button "Endereços" at bounding box center [155, 219] width 187 height 38
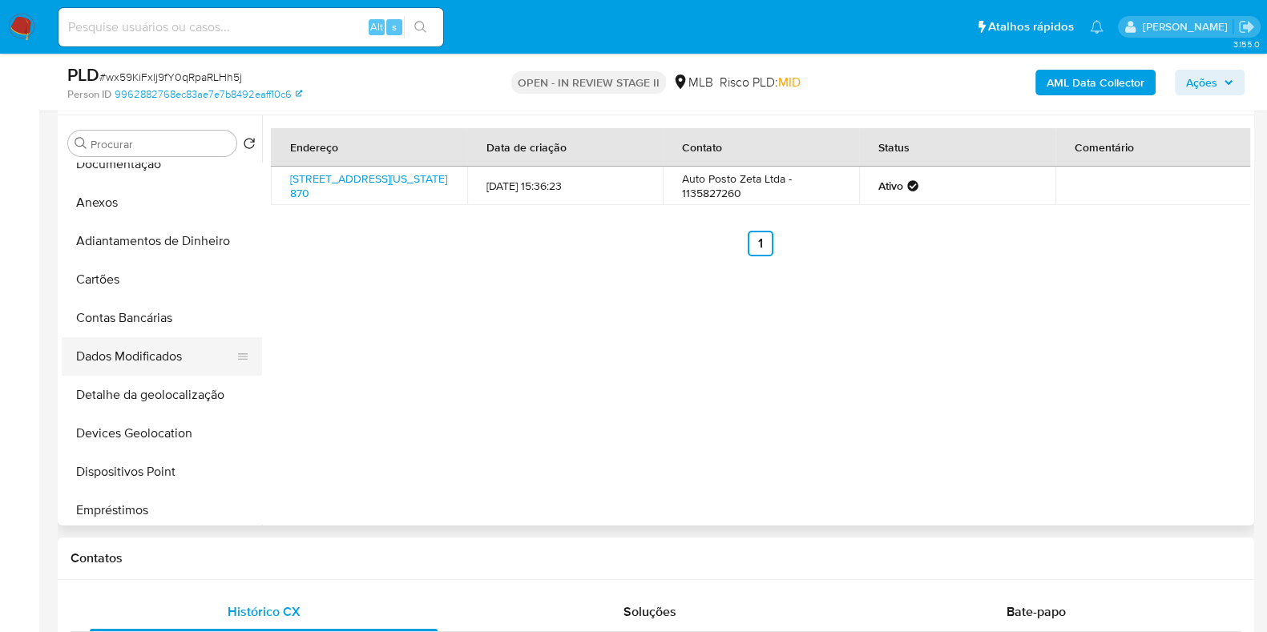
scroll to position [200, 0]
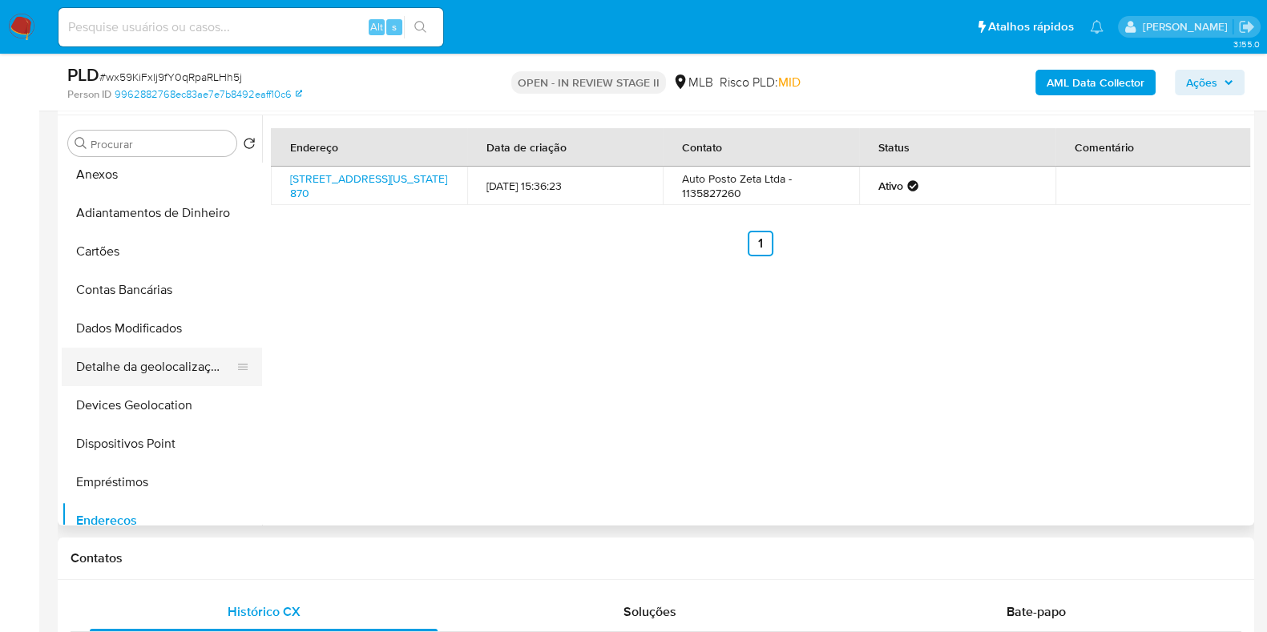
click at [183, 374] on button "Detalhe da geolocalização" at bounding box center [155, 367] width 187 height 38
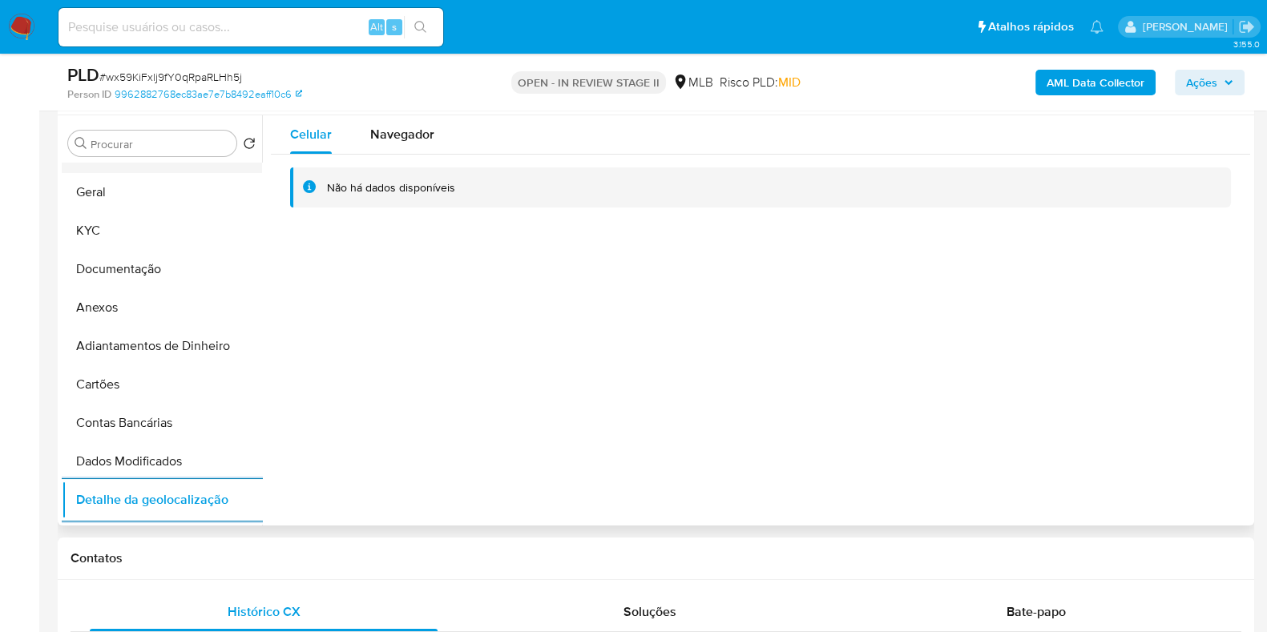
scroll to position [0, 0]
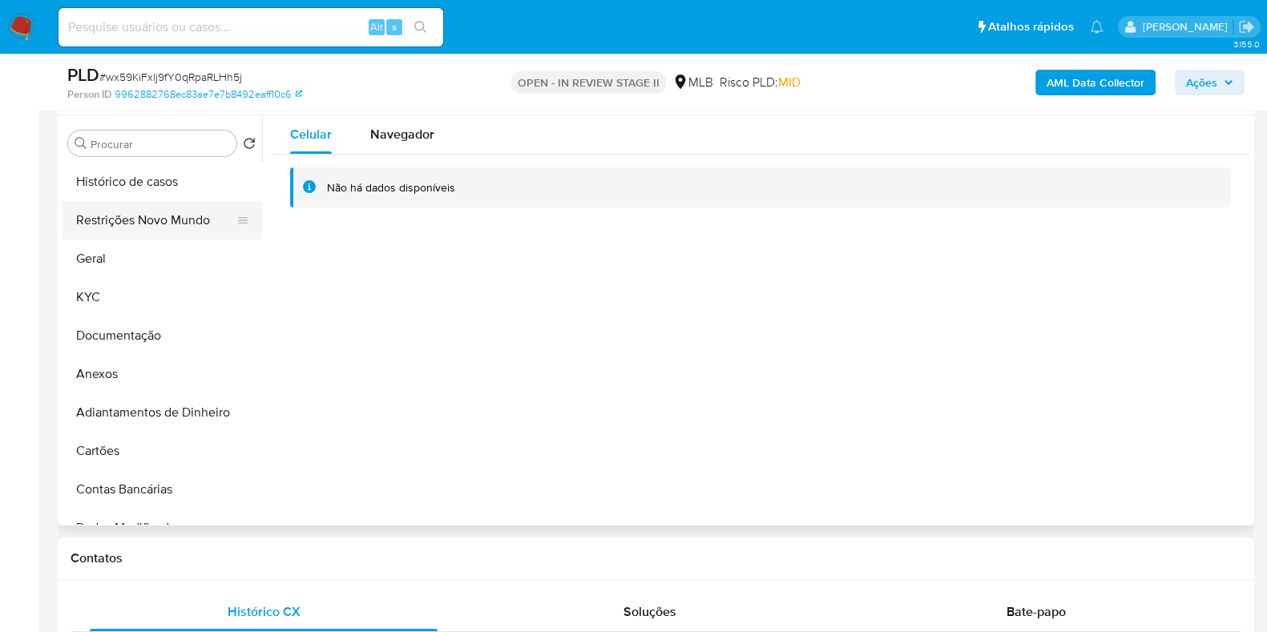
click at [155, 218] on button "Restrições Novo Mundo" at bounding box center [155, 220] width 187 height 38
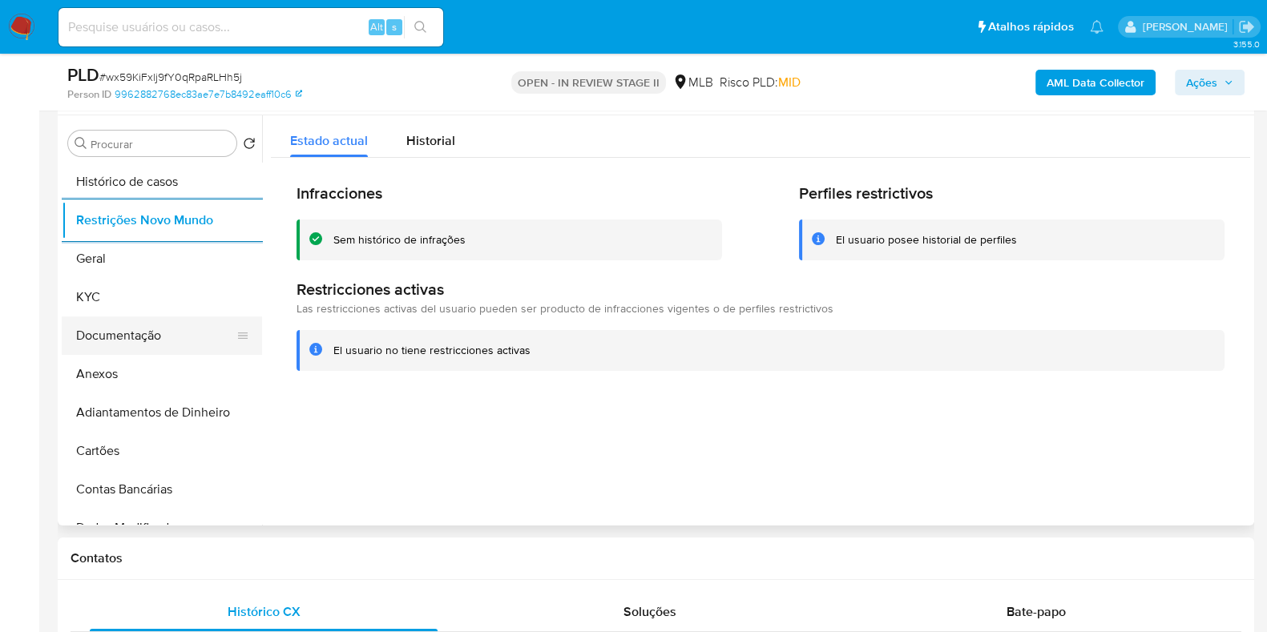
scroll to position [200, 0]
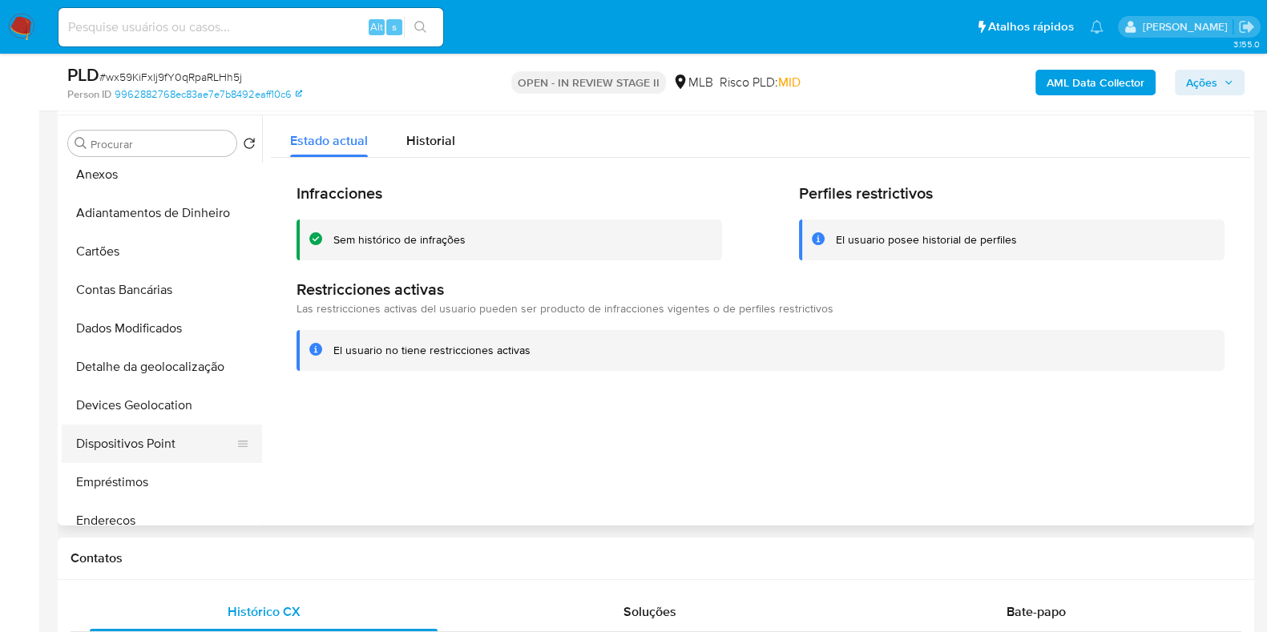
click at [142, 449] on button "Dispositivos Point" at bounding box center [155, 444] width 187 height 38
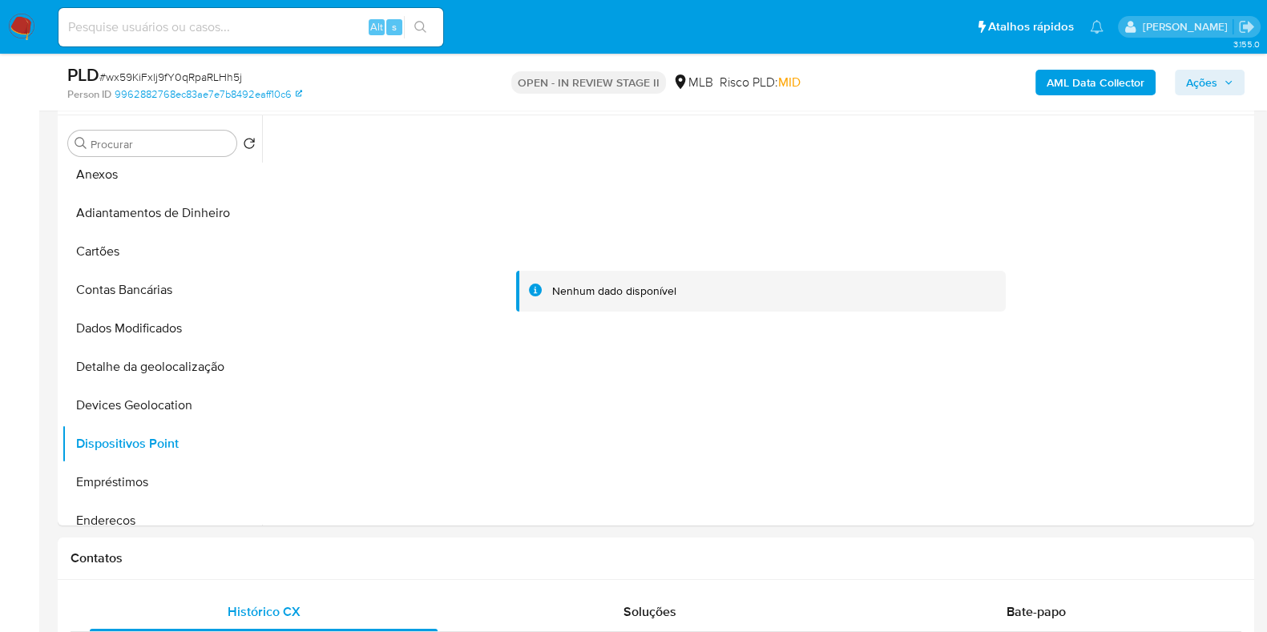
click at [1066, 95] on b "AML Data Collector" at bounding box center [1095, 83] width 98 height 26
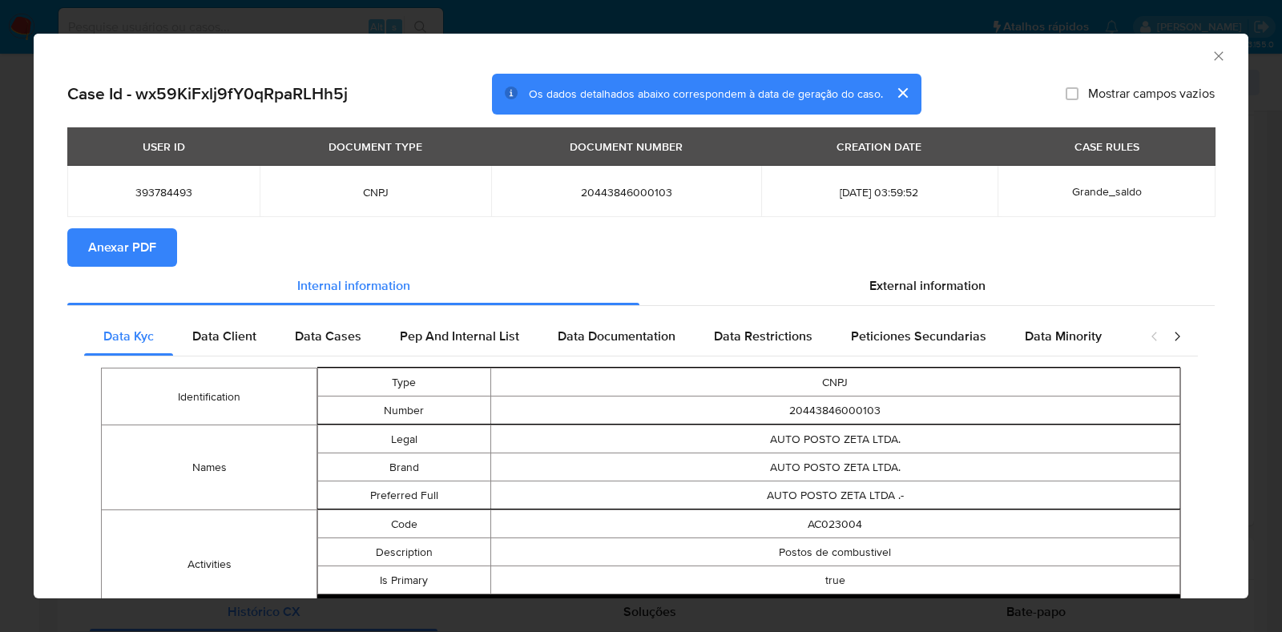
click at [127, 264] on span "Anexar PDF" at bounding box center [122, 247] width 68 height 35
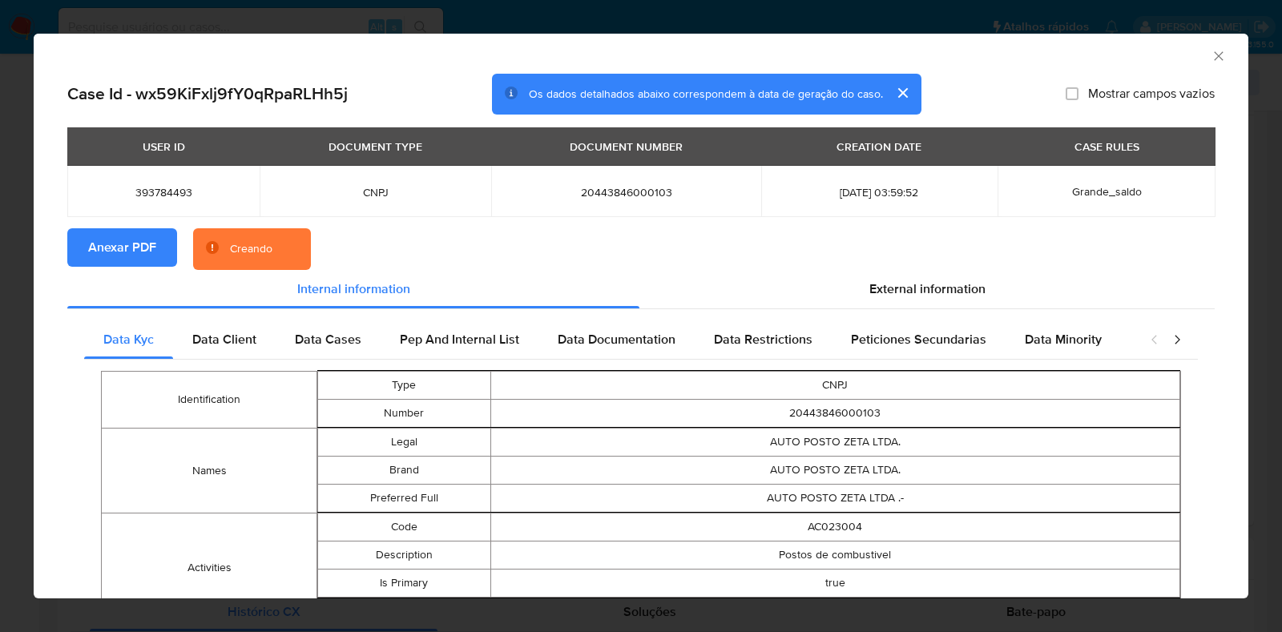
click at [0, 282] on div "AML Data Collector Case Id - wx59KiFxlj9fY0qRpaRLHh5j Os dados detalhados abaix…" at bounding box center [641, 316] width 1282 height 632
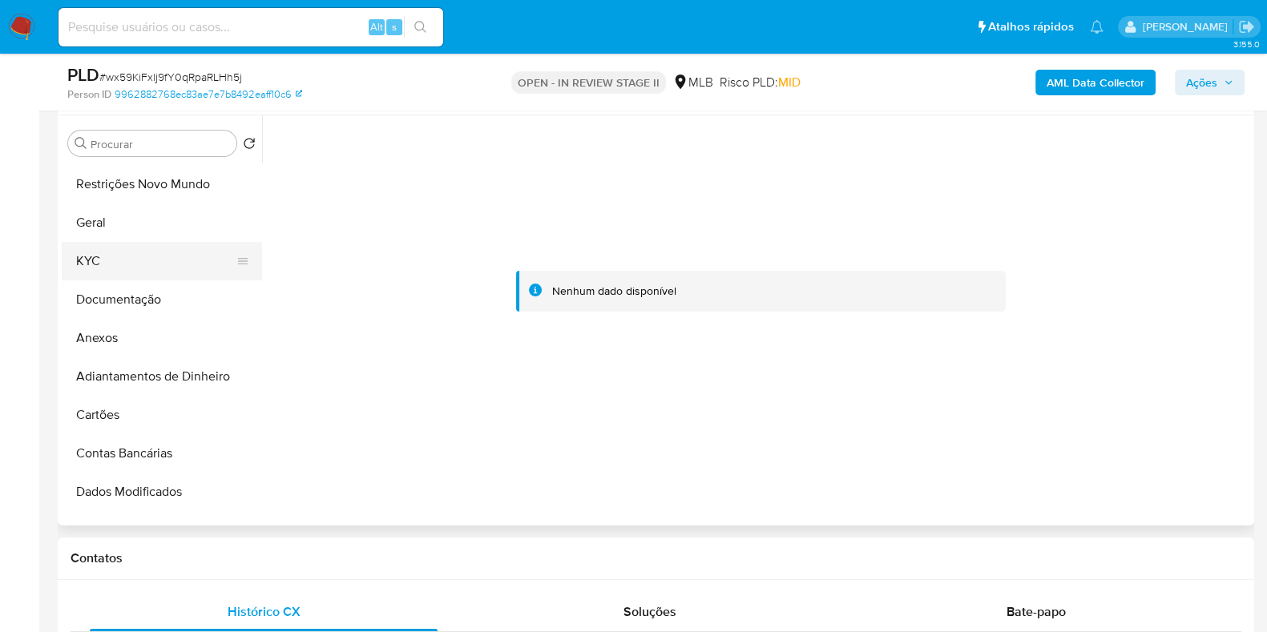
scroll to position [0, 0]
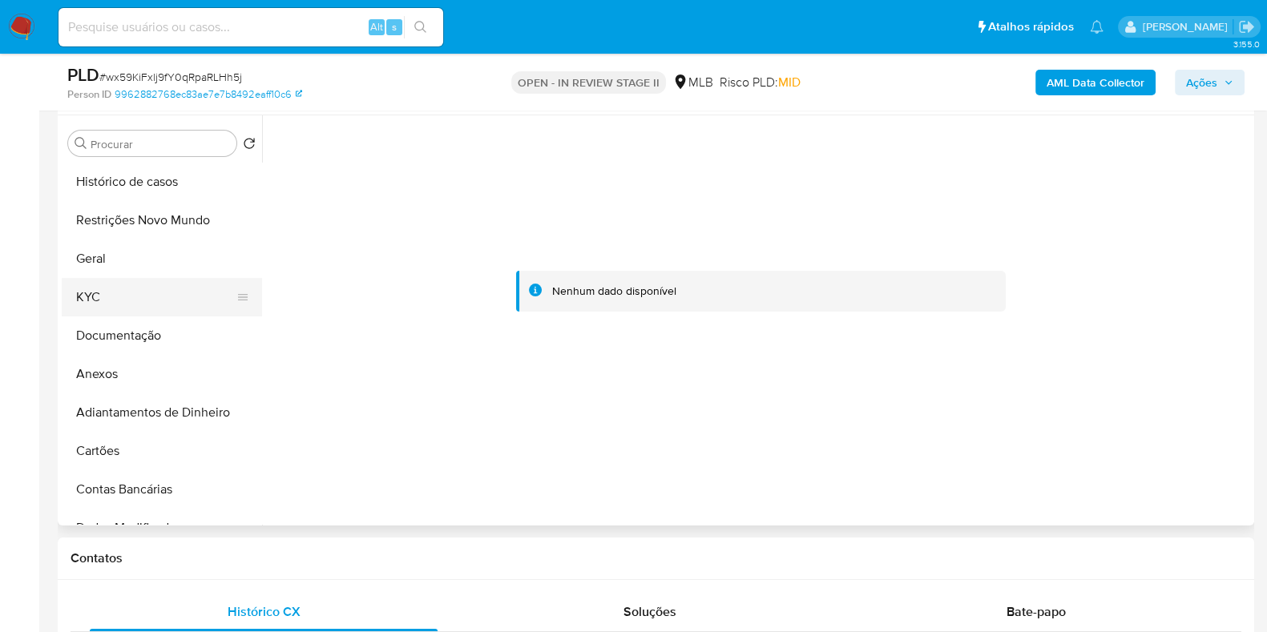
click at [143, 280] on button "KYC" at bounding box center [155, 297] width 187 height 38
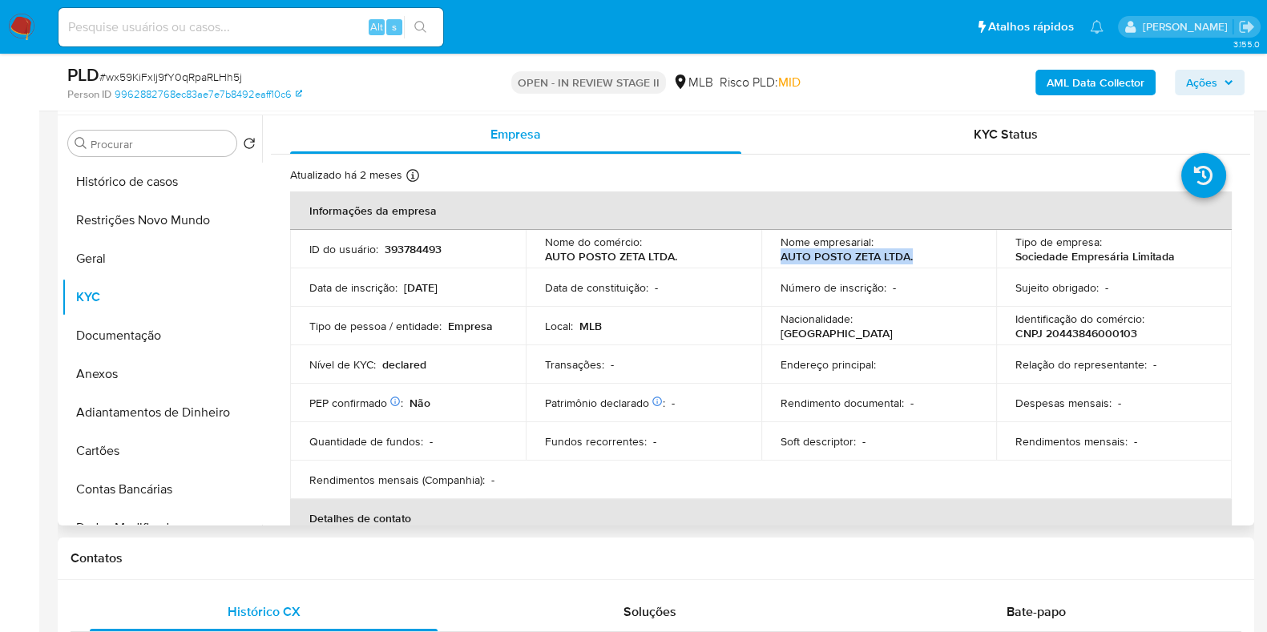
drag, startPoint x: 925, startPoint y: 263, endPoint x: 764, endPoint y: 260, distance: 161.1
click at [764, 260] on td "Nome empresarial : AUTO POSTO ZETA LTDA." at bounding box center [879, 249] width 236 height 38
copy p "AUTO POSTO ZETA LTDA."
click at [152, 363] on button "Anexos" at bounding box center [155, 374] width 187 height 38
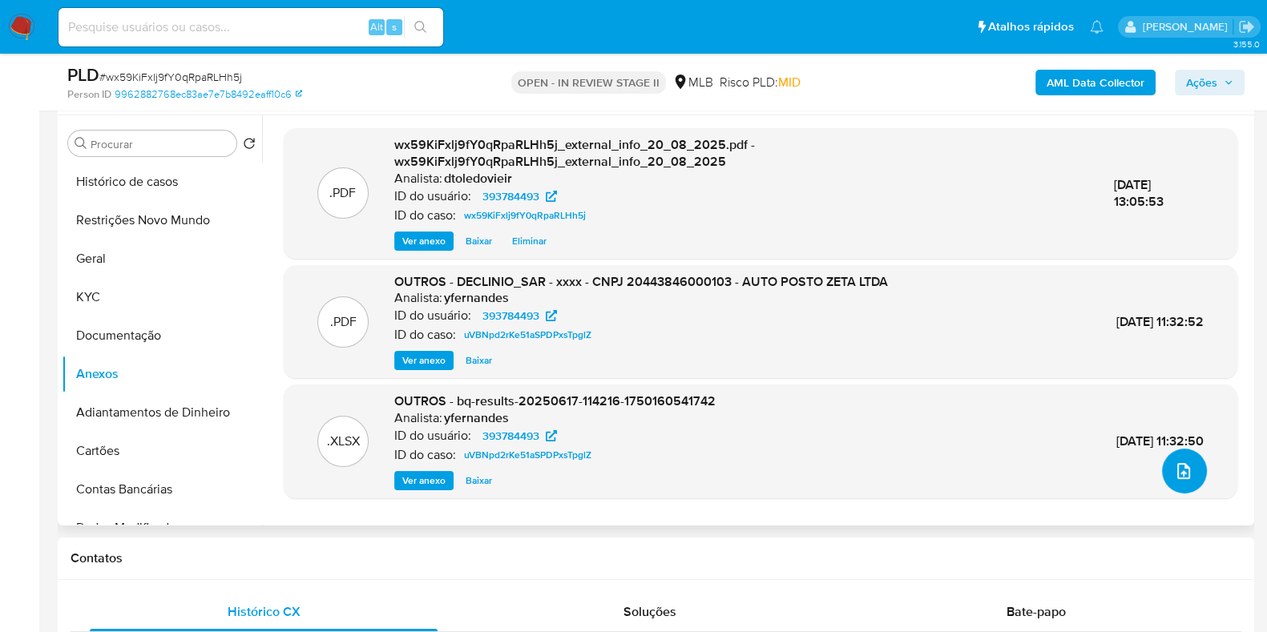
click at [1174, 461] on icon "upload-file" at bounding box center [1183, 470] width 19 height 19
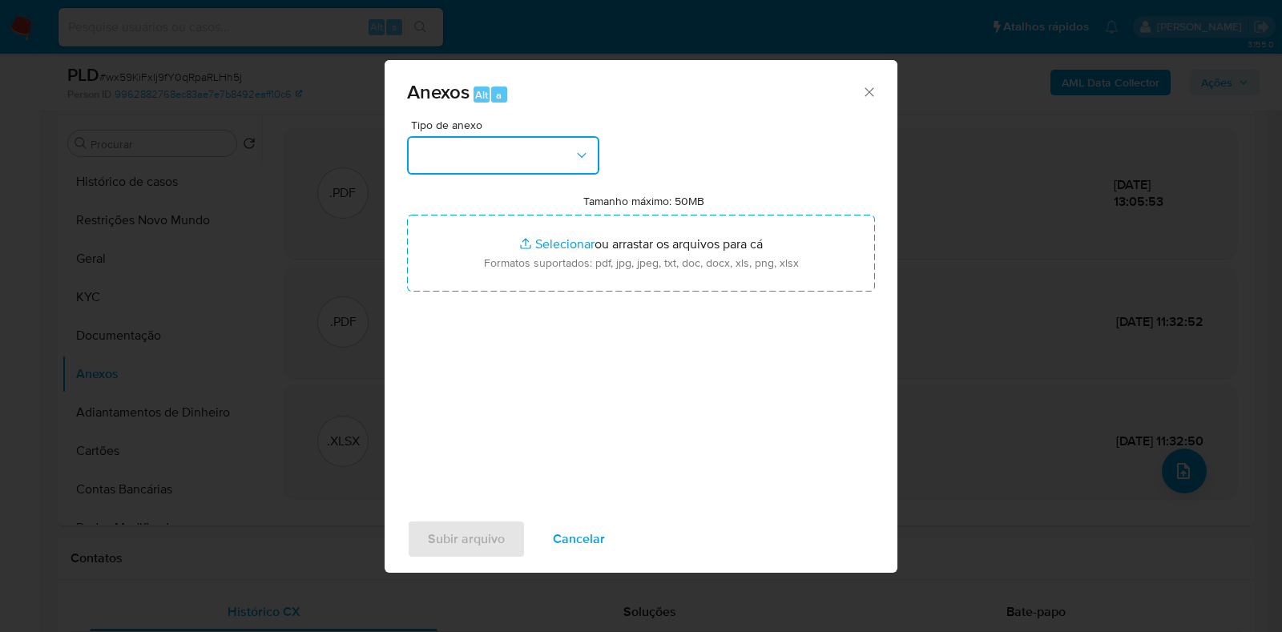
click at [534, 166] on button "button" at bounding box center [503, 155] width 192 height 38
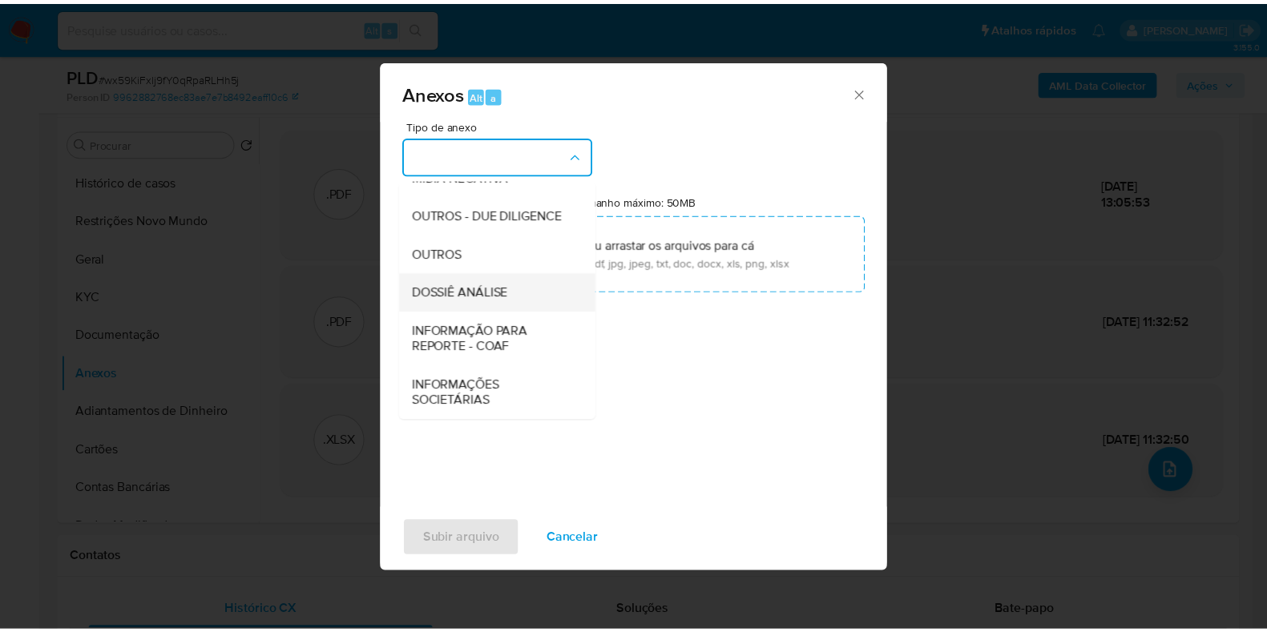
scroll to position [247, 0]
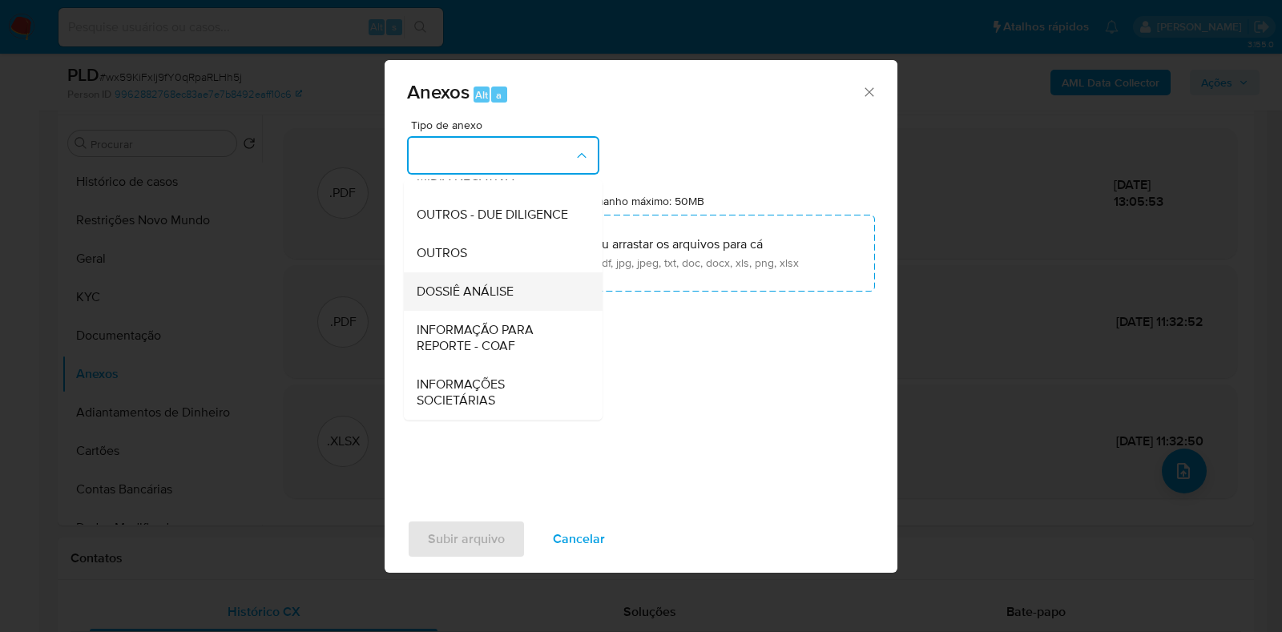
click at [465, 285] on span "DOSSIÊ ANÁLISE" at bounding box center [465, 292] width 97 height 16
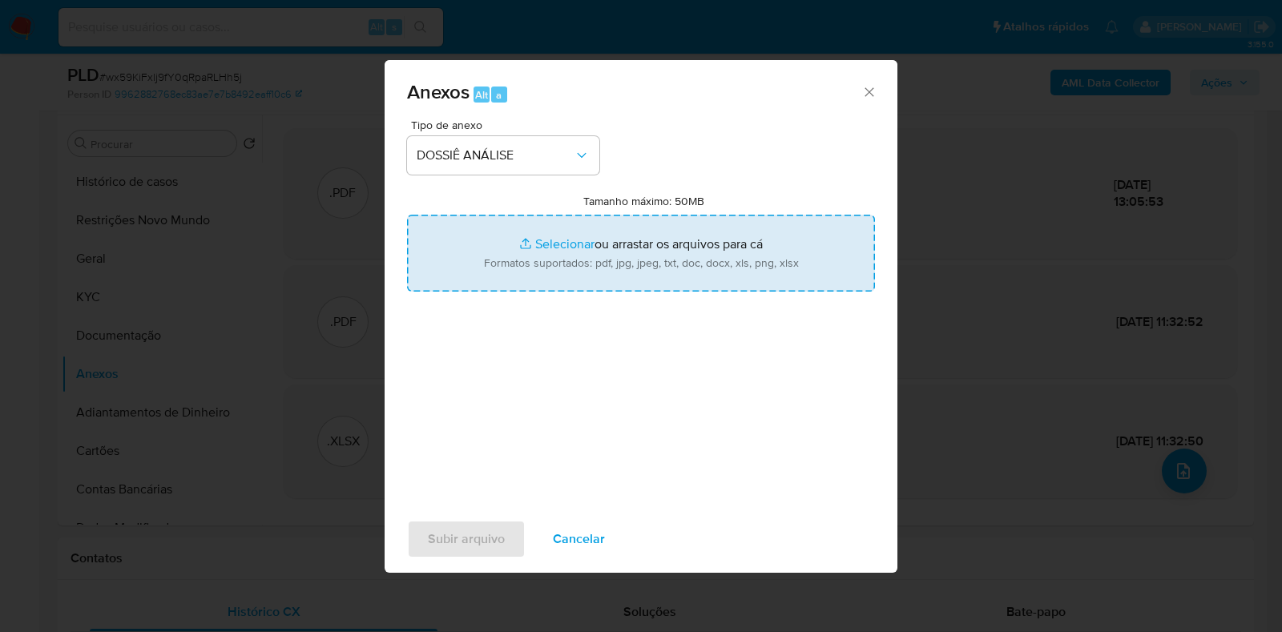
type input "C:\fakepath\CNPJ 20443846000103 - AUTO POSTO ZETA LTDA..pdf"
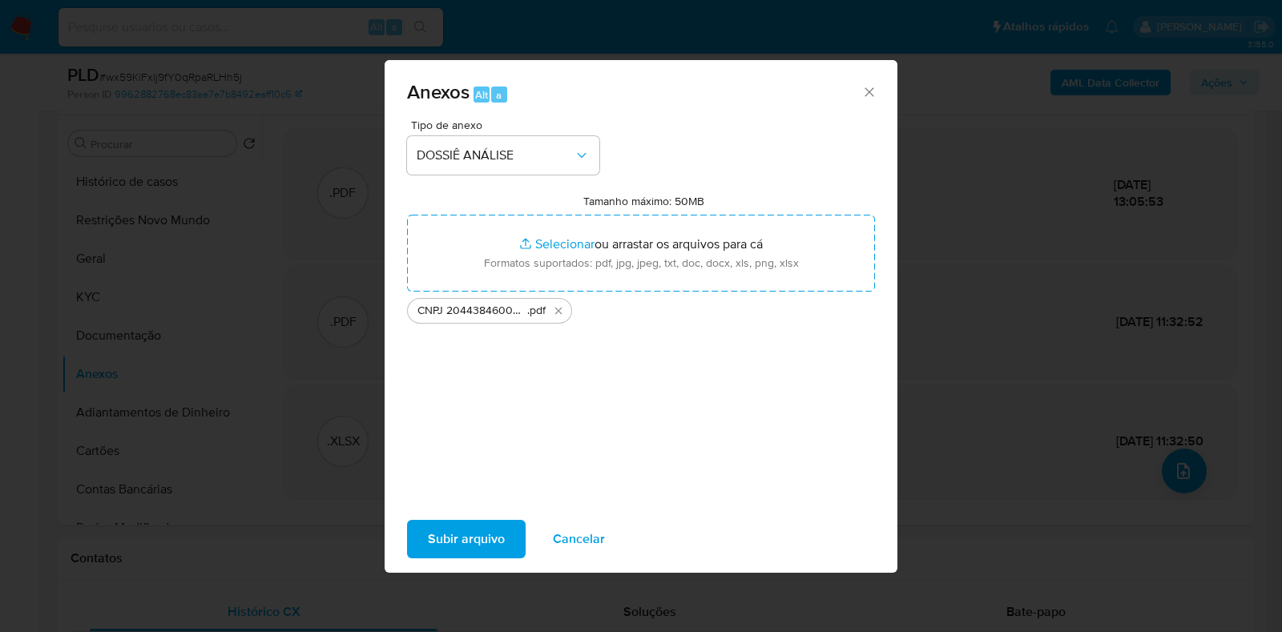
click at [471, 536] on span "Subir arquivo" at bounding box center [466, 539] width 77 height 35
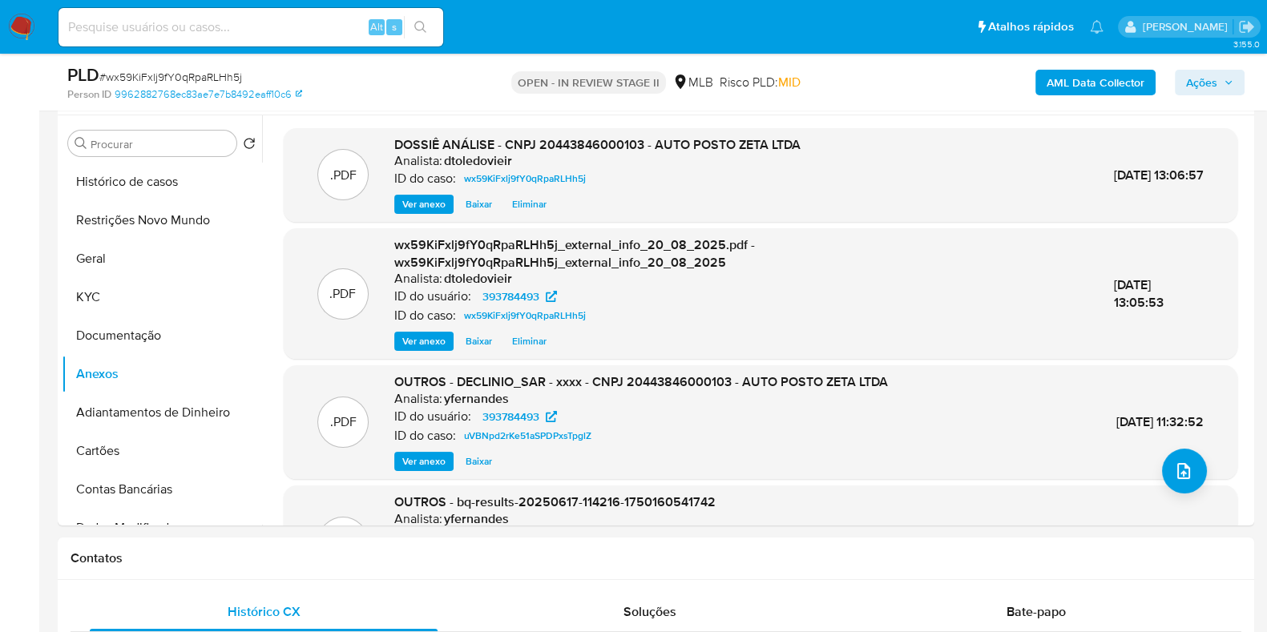
click at [1209, 87] on span "Ações" at bounding box center [1201, 83] width 31 height 26
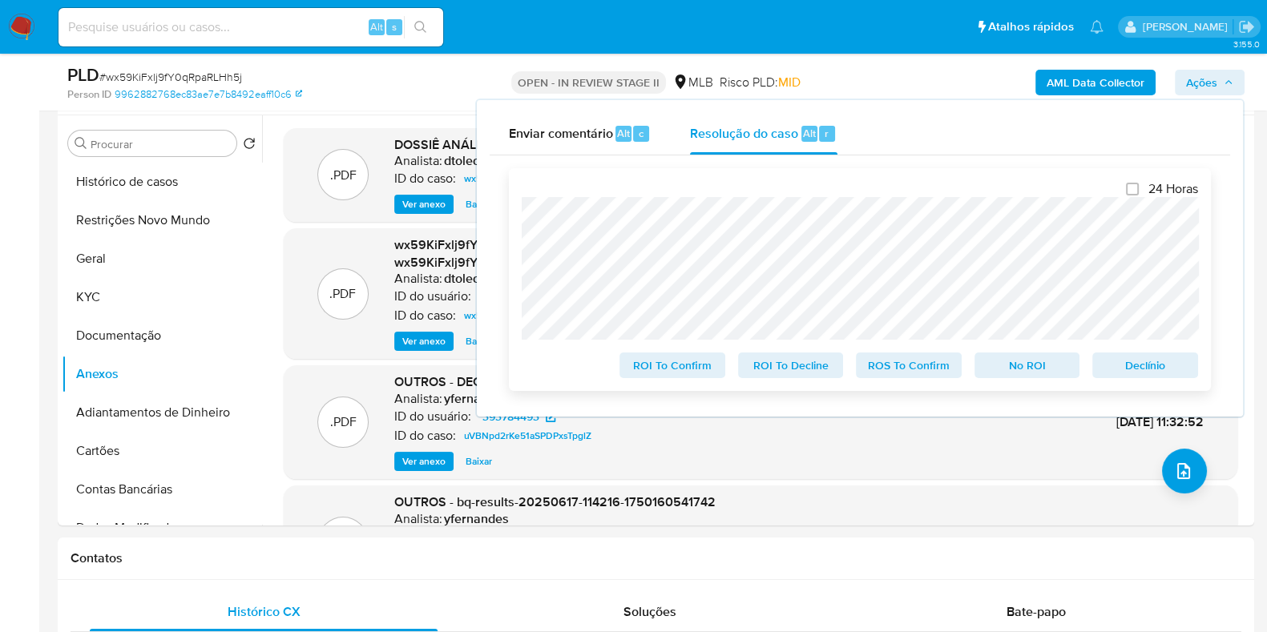
click at [1041, 366] on span "No ROI" at bounding box center [1026, 365] width 83 height 22
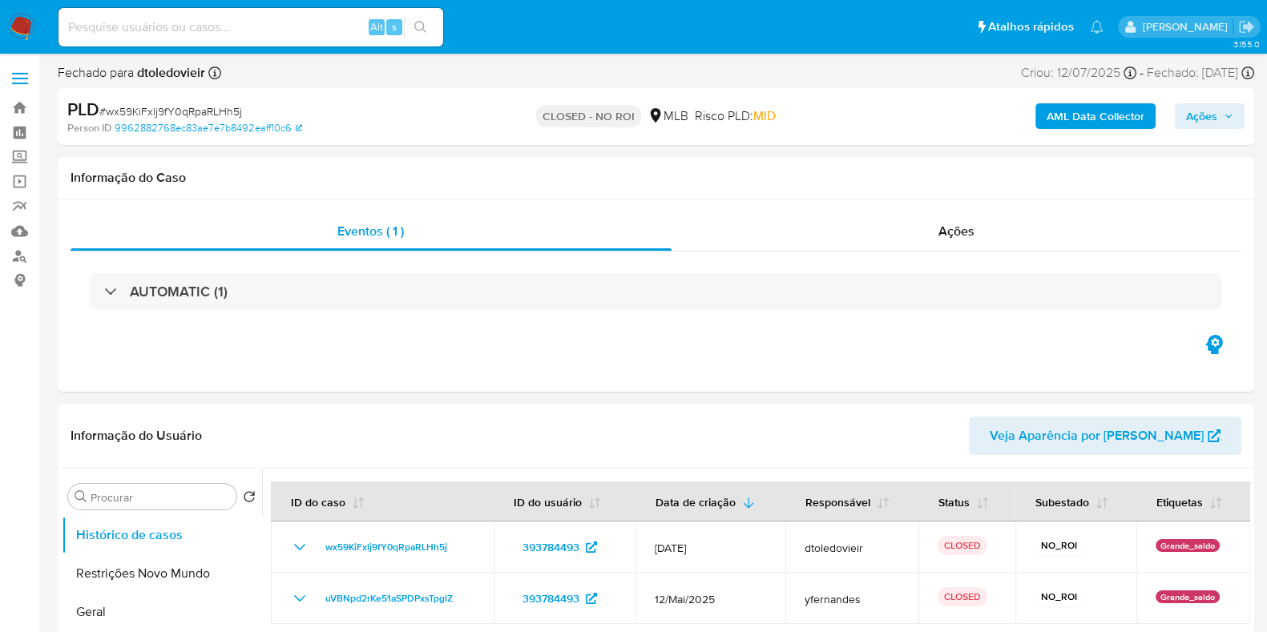
select select "10"
click at [12, 22] on img at bounding box center [21, 27] width 27 height 27
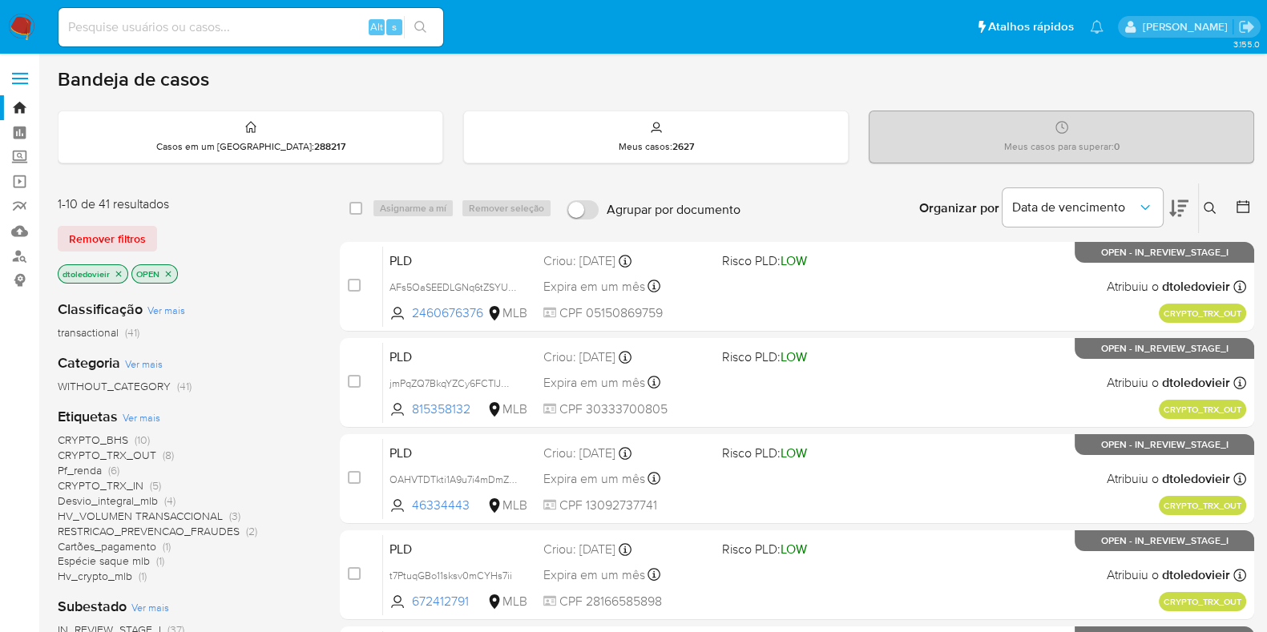
click at [1179, 204] on icon at bounding box center [1178, 208] width 19 height 17
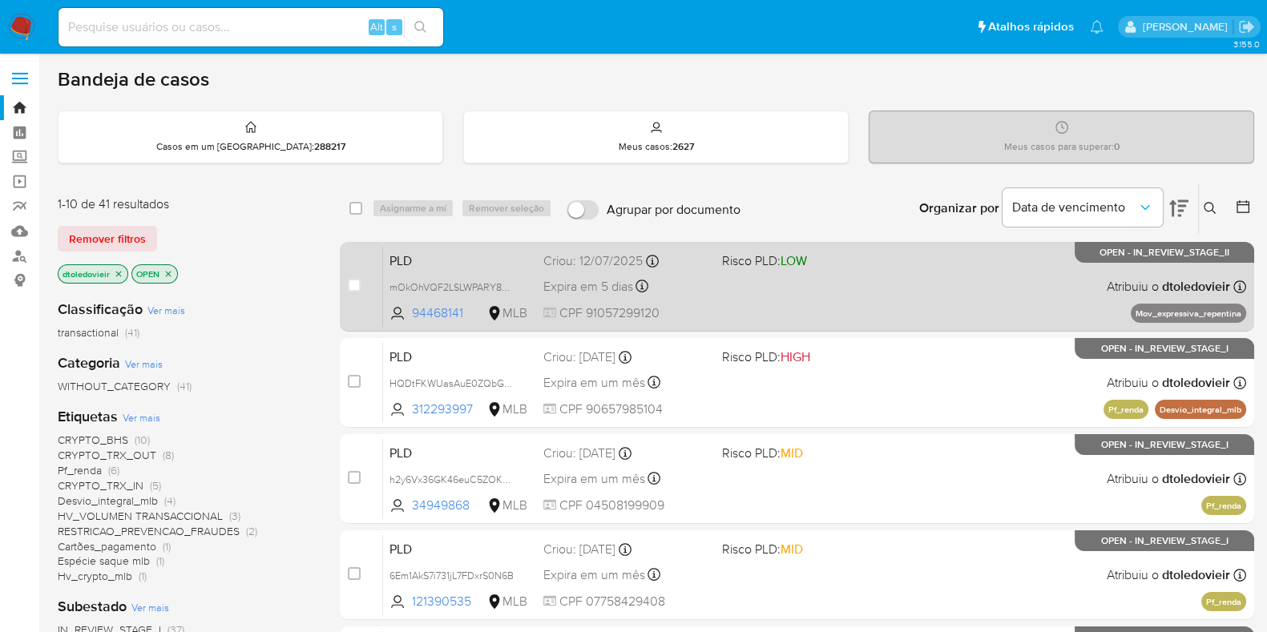
click at [867, 276] on div "PLD mOkOhVQF2LSLWPARY8OMx3Wh 94468141 MLB Risco PLD: LOW Criou: 12/07/2025 Crio…" at bounding box center [814, 286] width 863 height 81
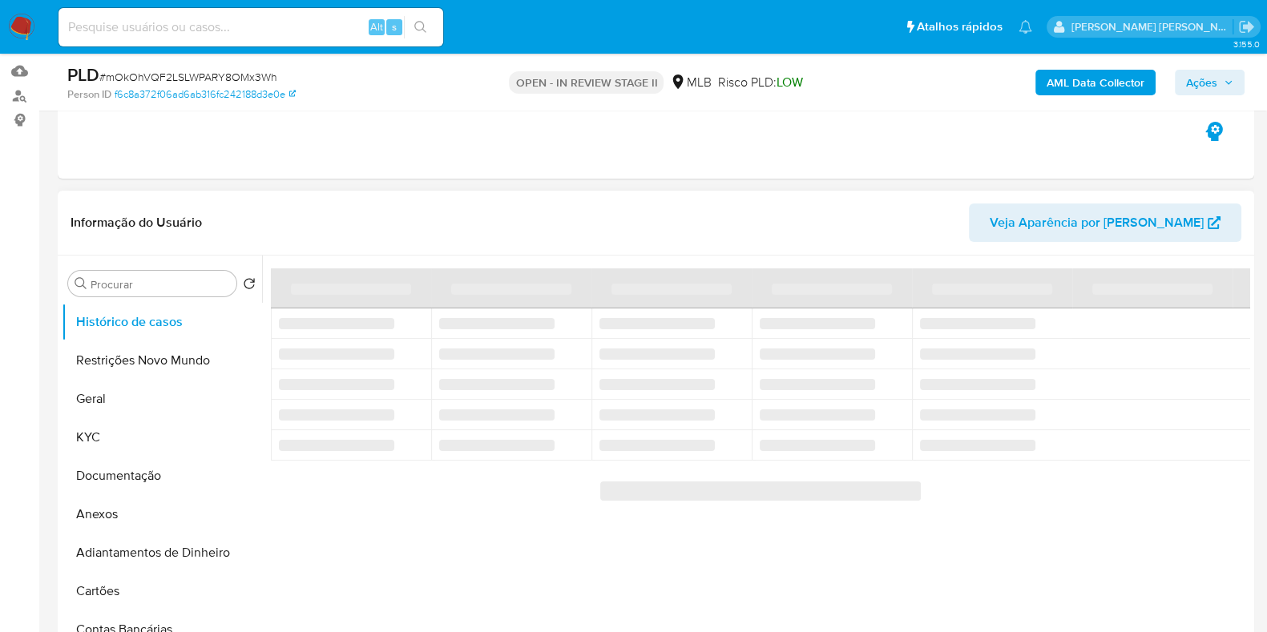
scroll to position [200, 0]
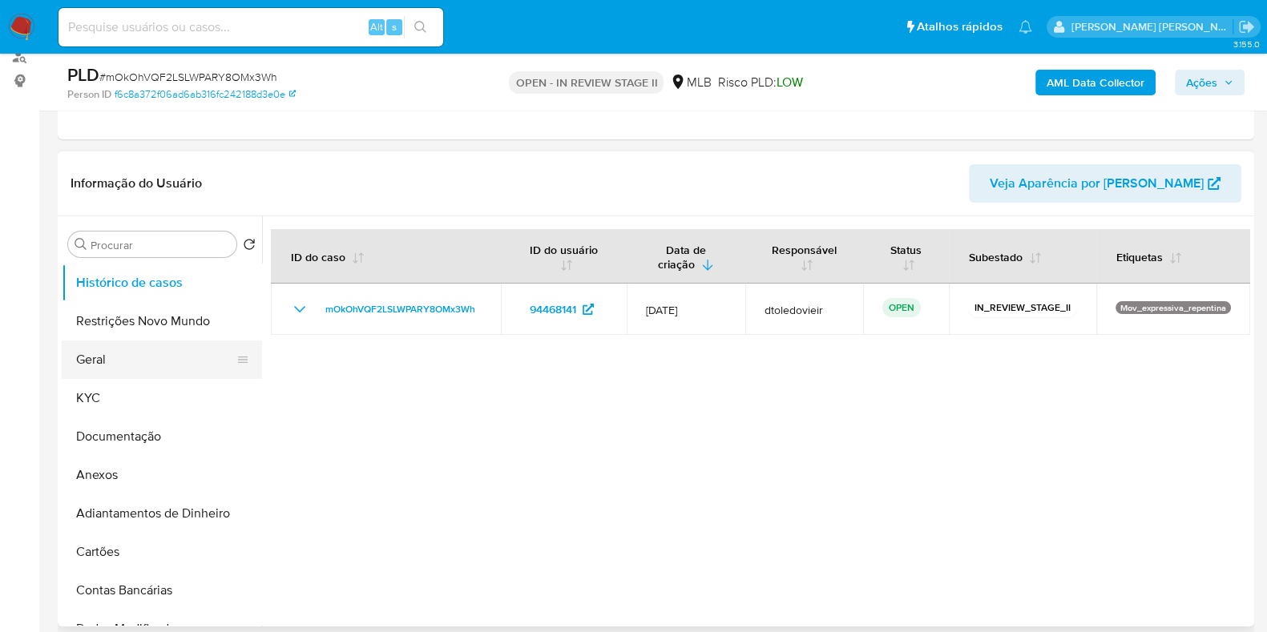
click at [116, 356] on button "Geral" at bounding box center [155, 360] width 187 height 38
select select "10"
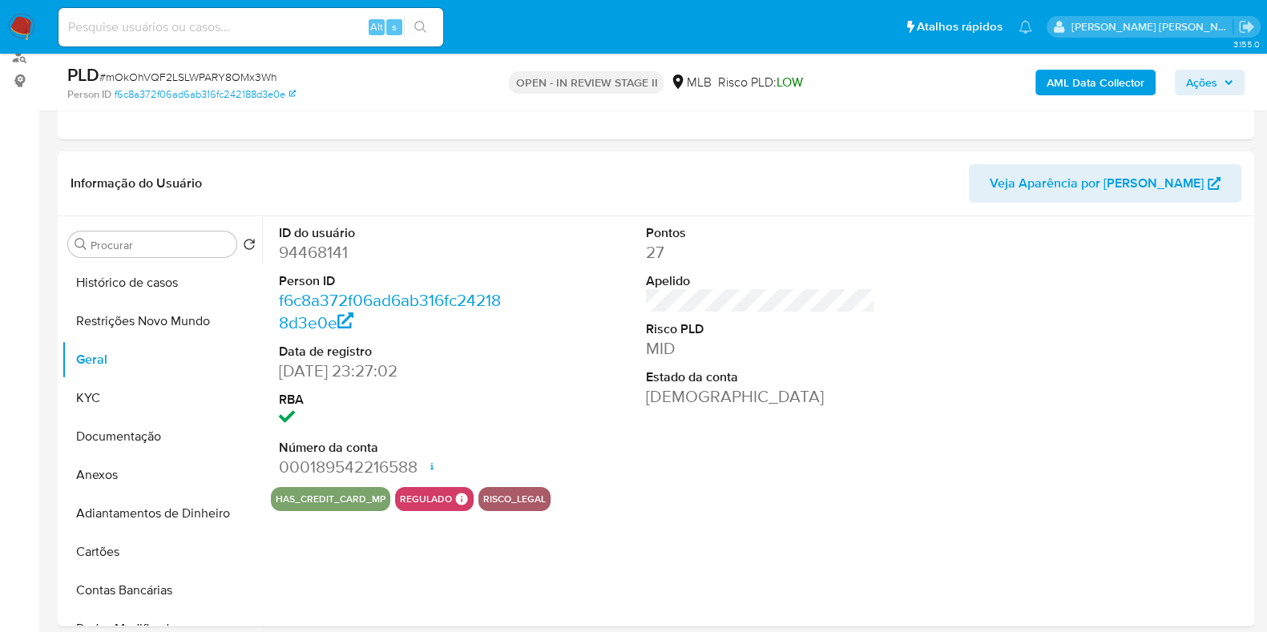
click at [322, 246] on dd "94468141" at bounding box center [393, 252] width 229 height 22
copy dd "94468141"
click at [125, 396] on button "KYC" at bounding box center [155, 398] width 187 height 38
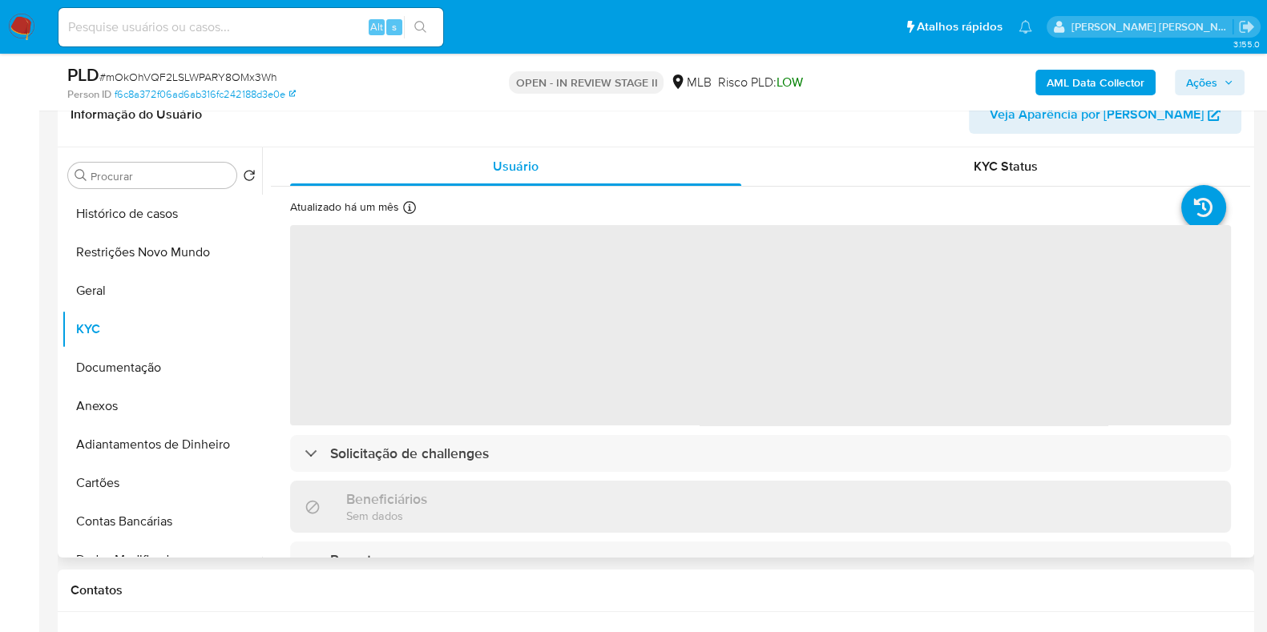
scroll to position [300, 0]
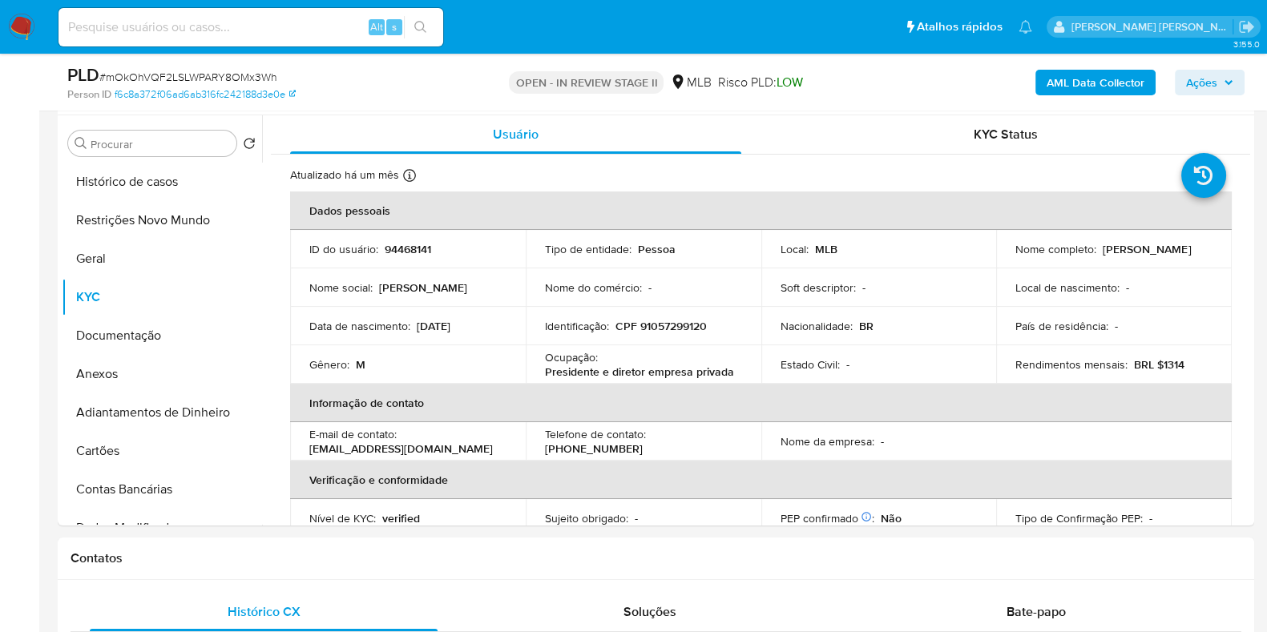
click at [181, 26] on input at bounding box center [250, 27] width 385 height 21
paste input "635477262"
type input "635477262"
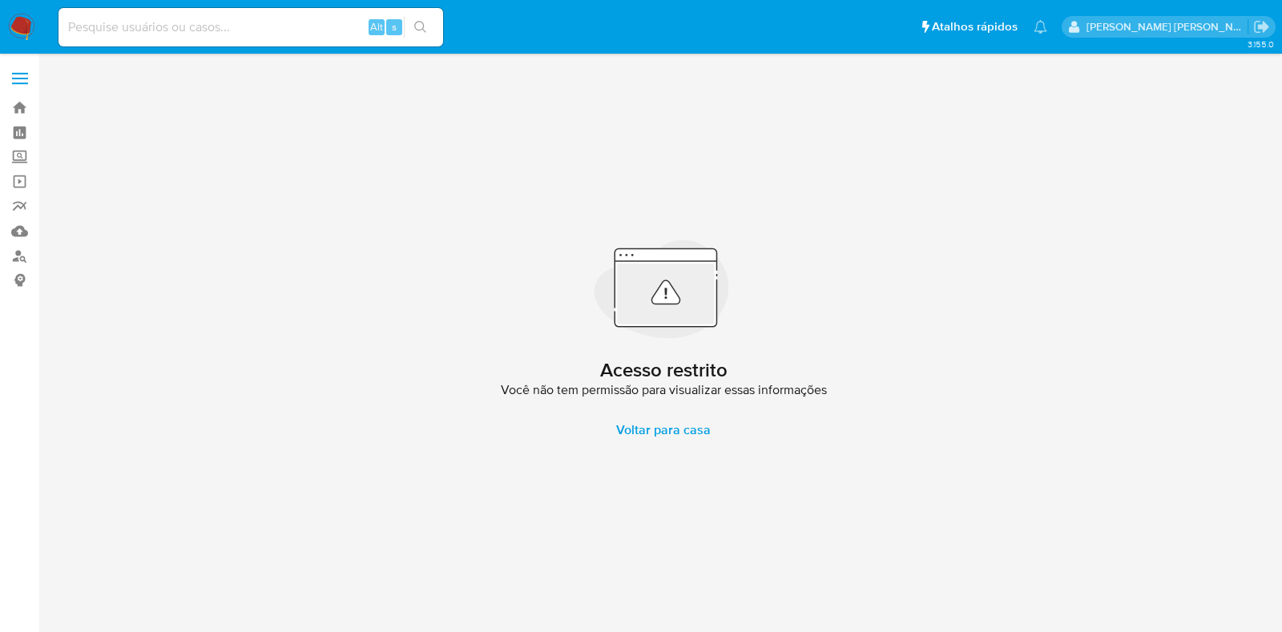
click at [144, 22] on input at bounding box center [250, 27] width 385 height 21
paste input "2377029081"
type input "2377029081"
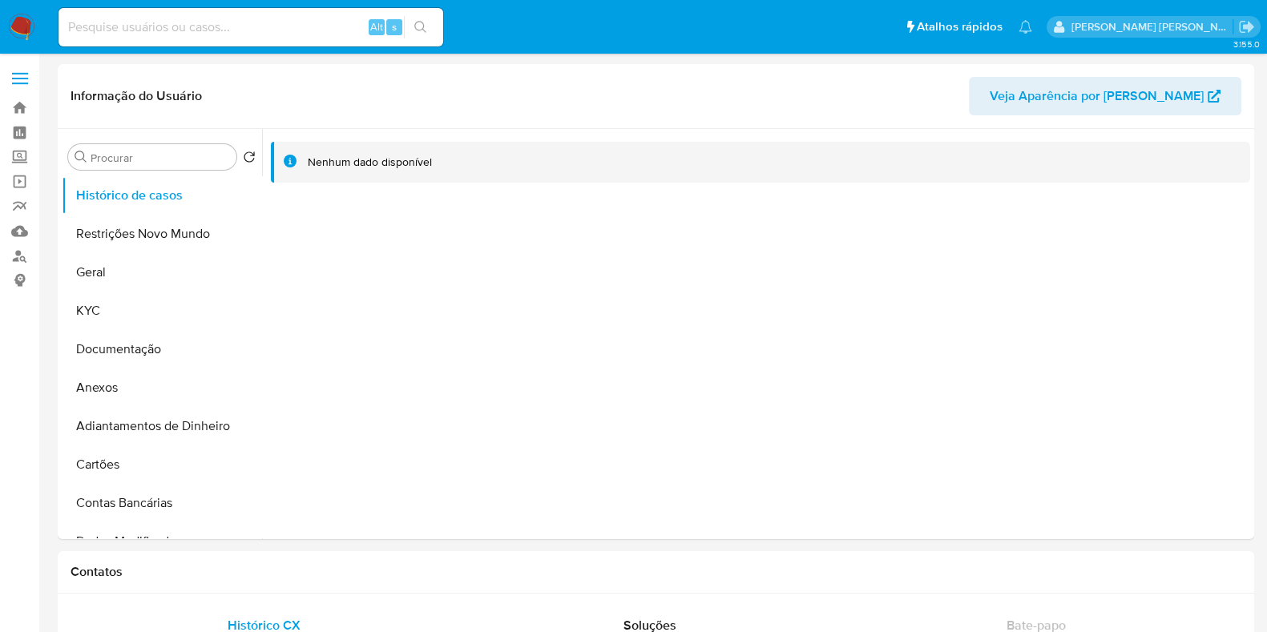
select select "10"
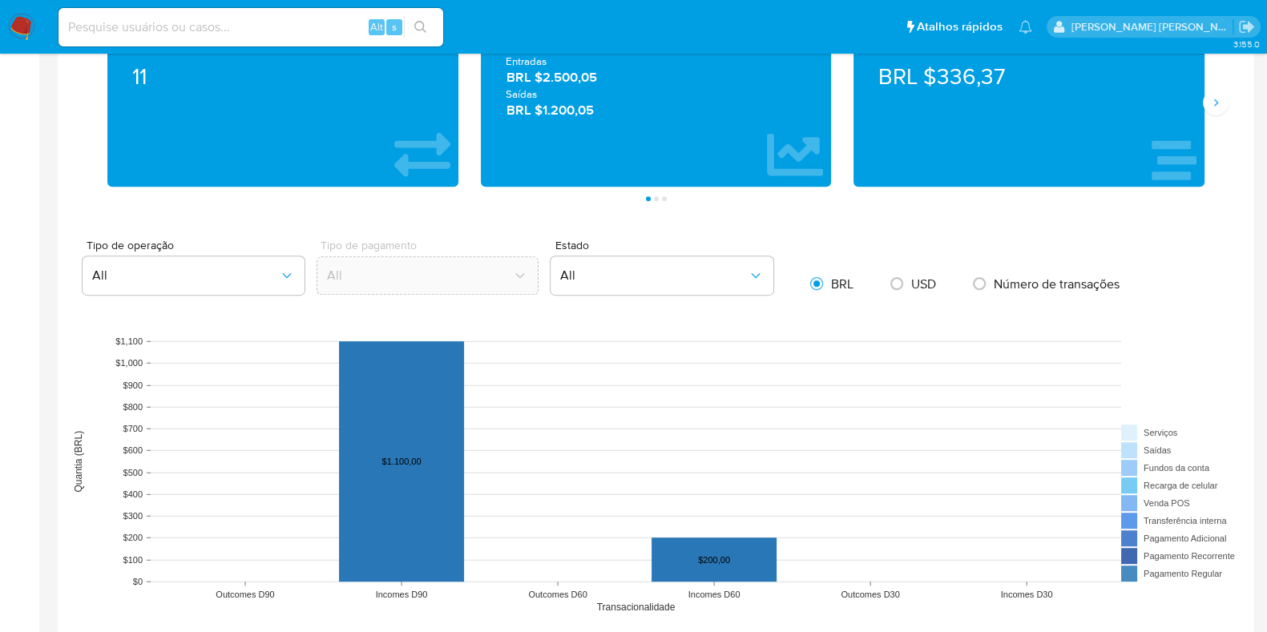
scroll to position [1202, 0]
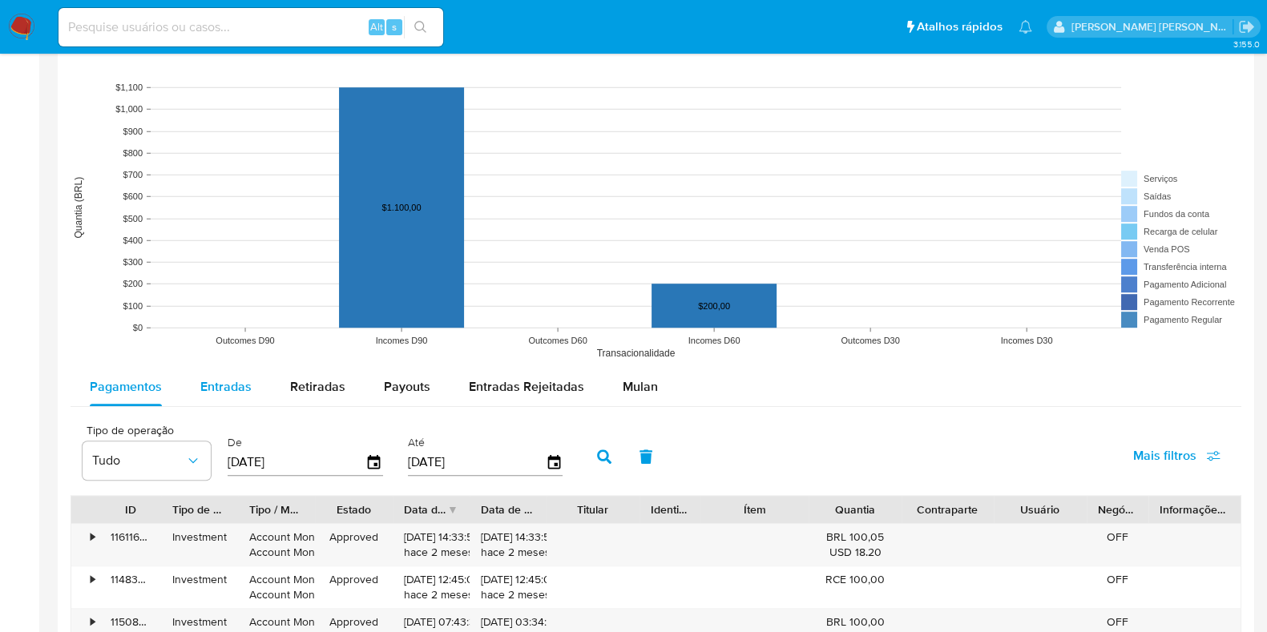
click at [216, 403] on div "Entradas" at bounding box center [225, 387] width 51 height 38
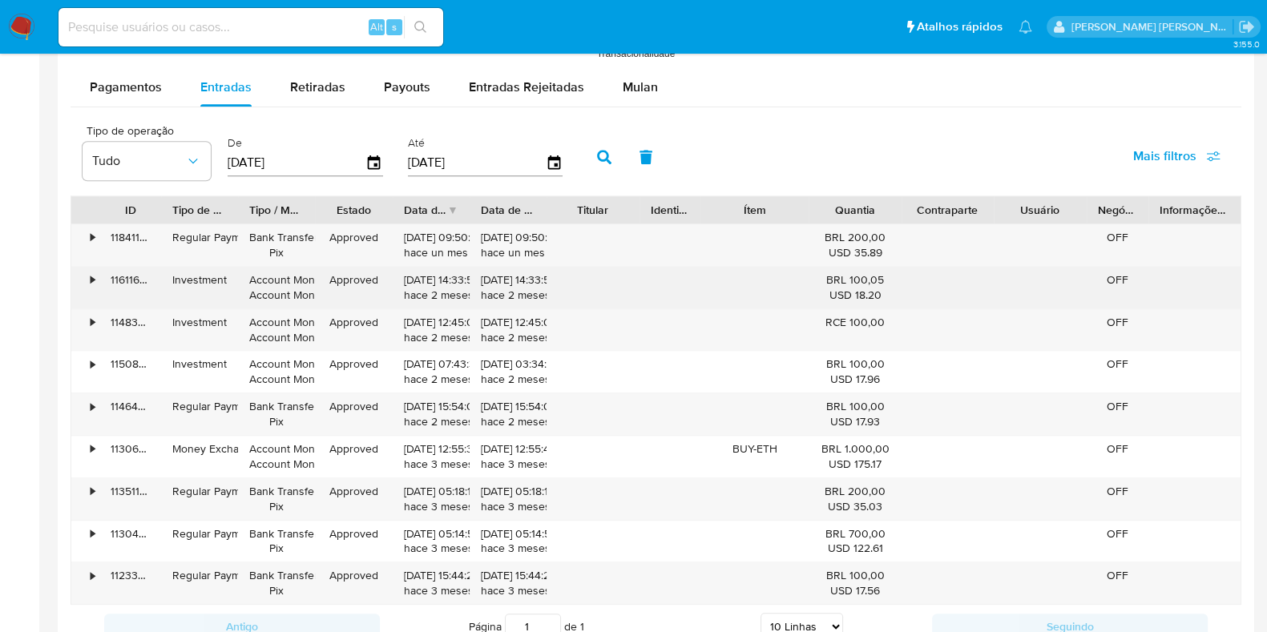
scroll to position [1602, 0]
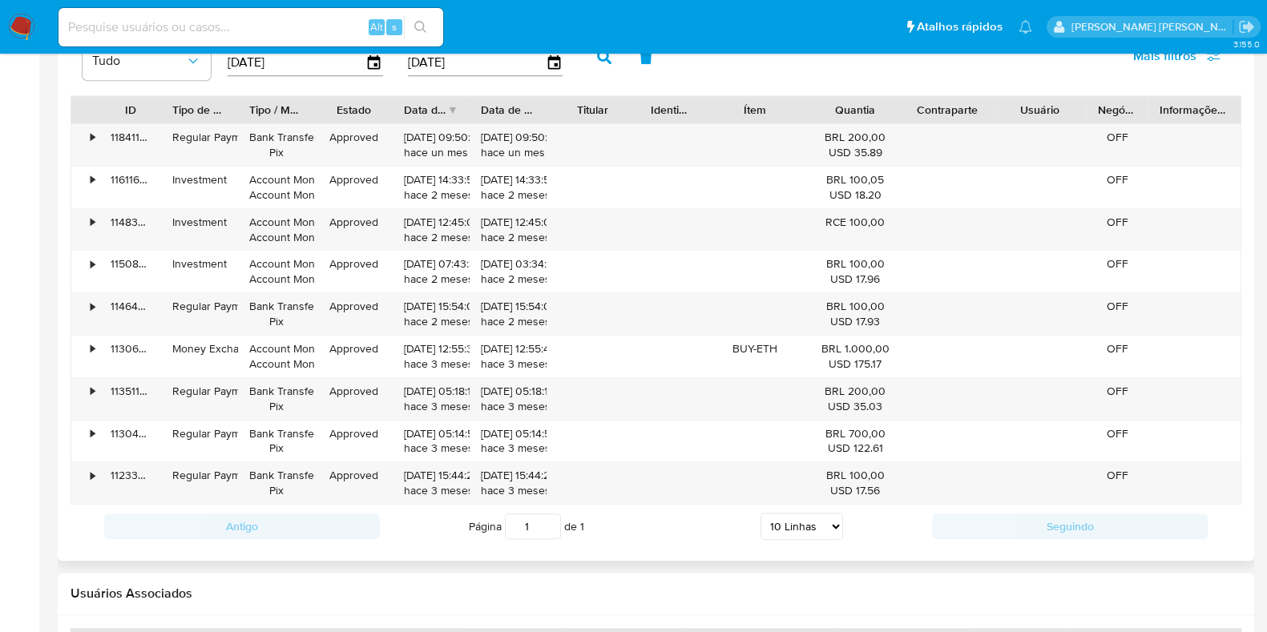
click at [805, 530] on select "5 Linhas 10 Linhas 20 Linhas 25 Linhas 50 Linhas 100 Linhas" at bounding box center [801, 526] width 83 height 27
select select "100"
click at [760, 513] on select "5 Linhas 10 Linhas 20 Linhas 25 Linhas 50 Linhas 100 Linhas" at bounding box center [801, 526] width 83 height 27
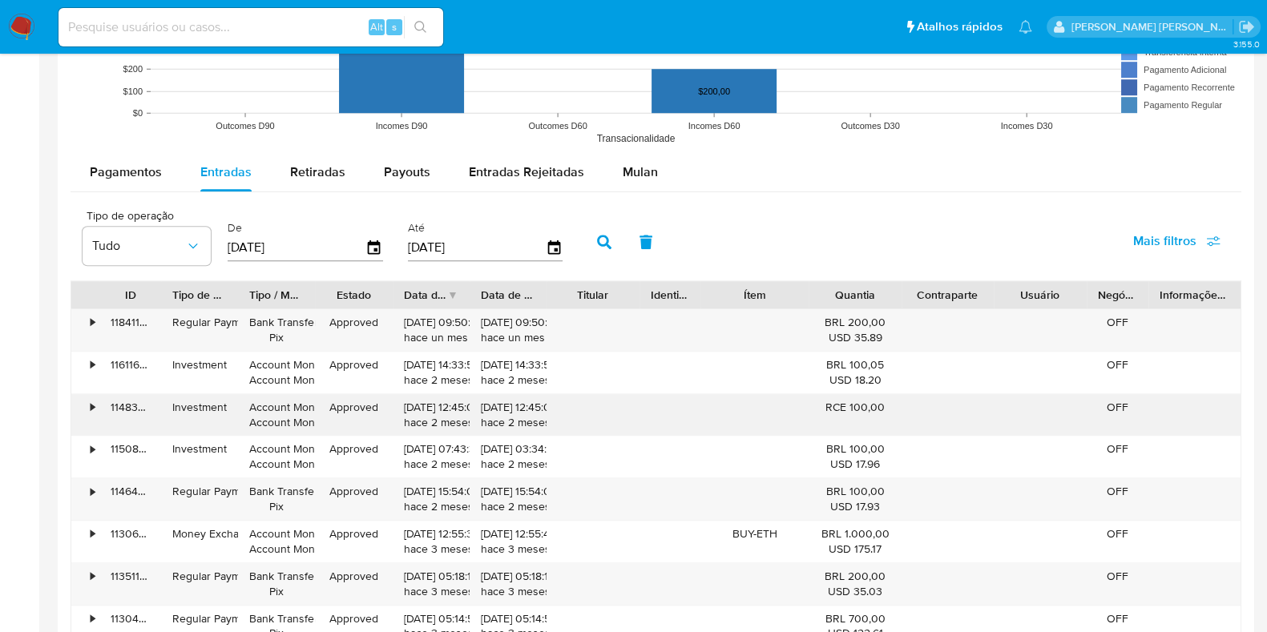
scroll to position [1401, 0]
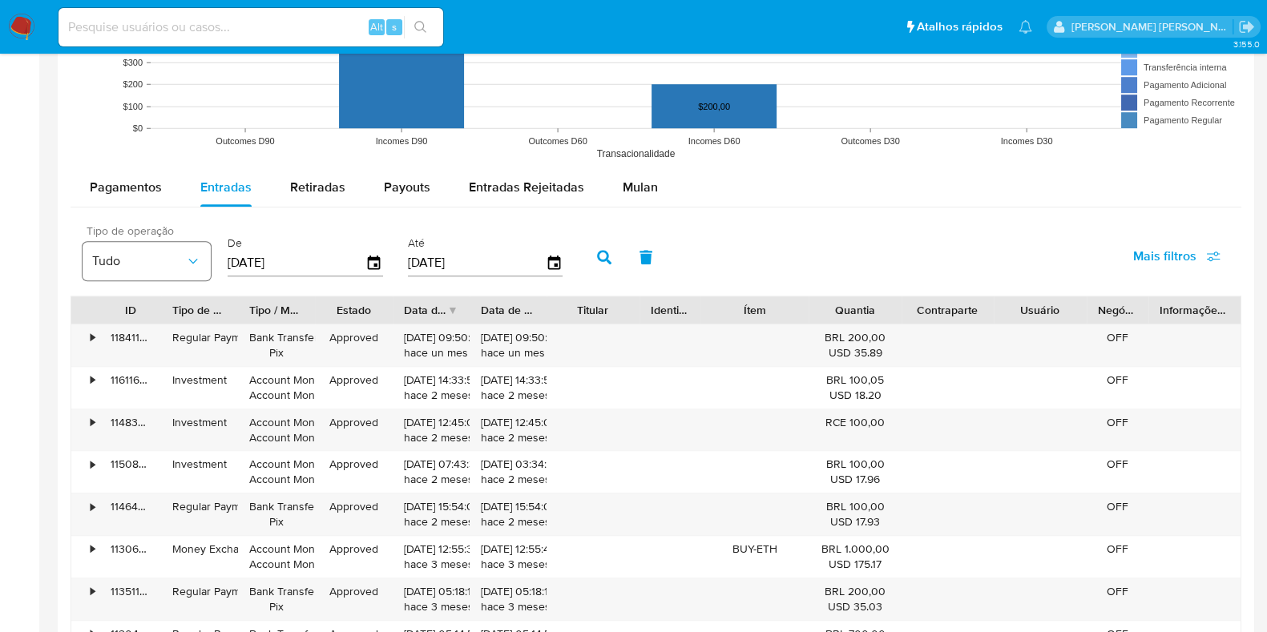
drag, startPoint x: 312, startPoint y: 258, endPoint x: 204, endPoint y: 254, distance: 108.2
click at [205, 255] on div "Tipo de operação Tudo De [DATE] Até [DATE]" at bounding box center [327, 256] width 504 height 64
type input "[DATE]"
click button "button" at bounding box center [604, 257] width 42 height 38
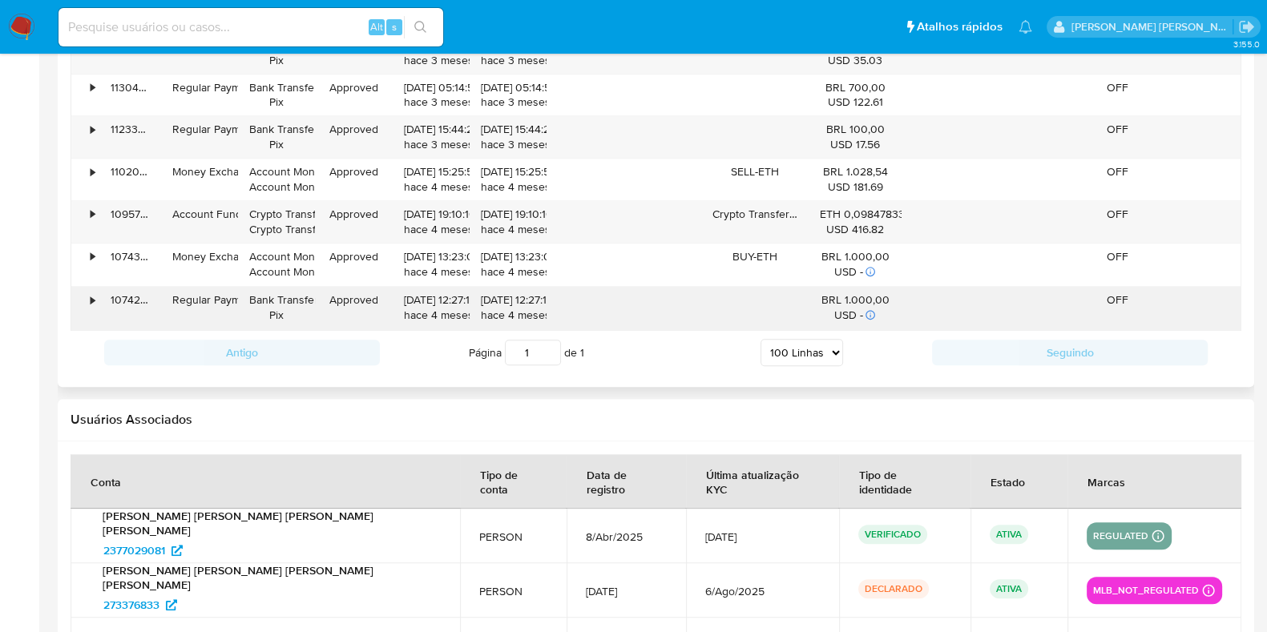
scroll to position [1903, 0]
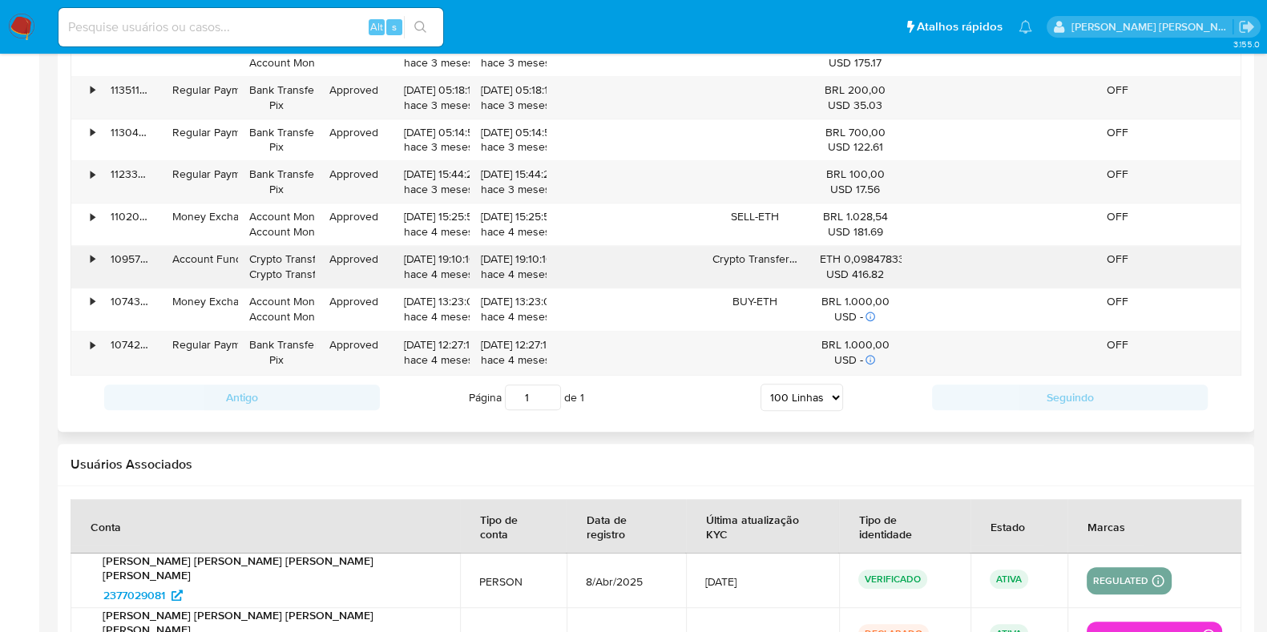
click at [83, 258] on div "•" at bounding box center [85, 267] width 28 height 42
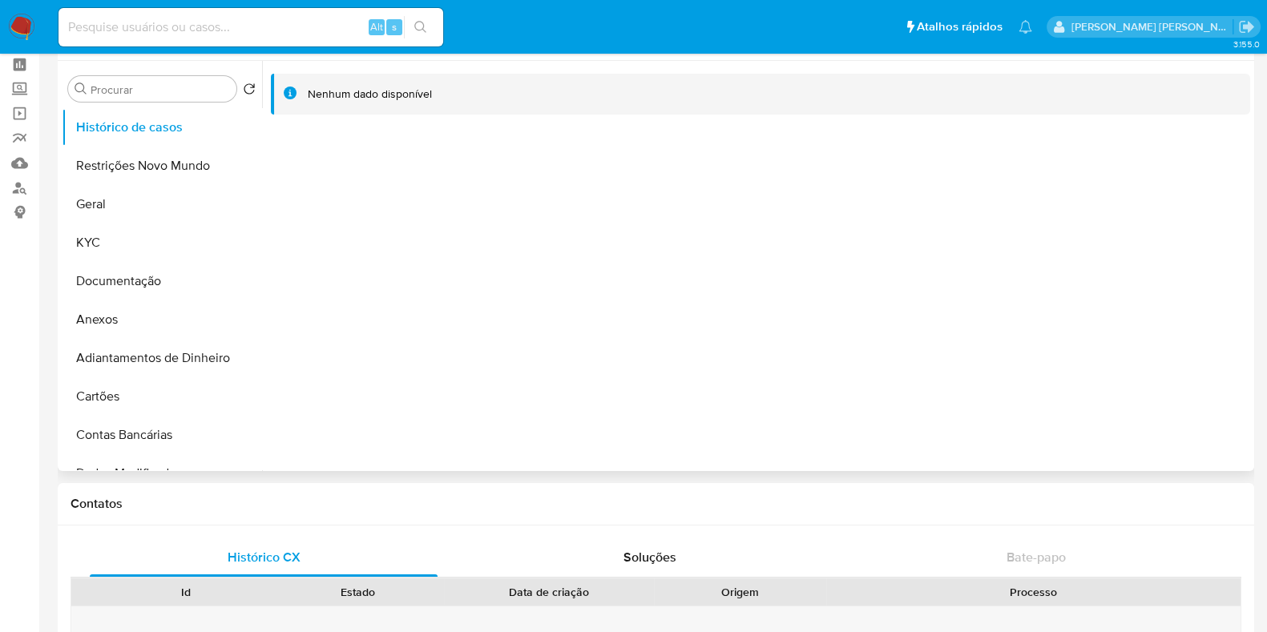
scroll to position [0, 0]
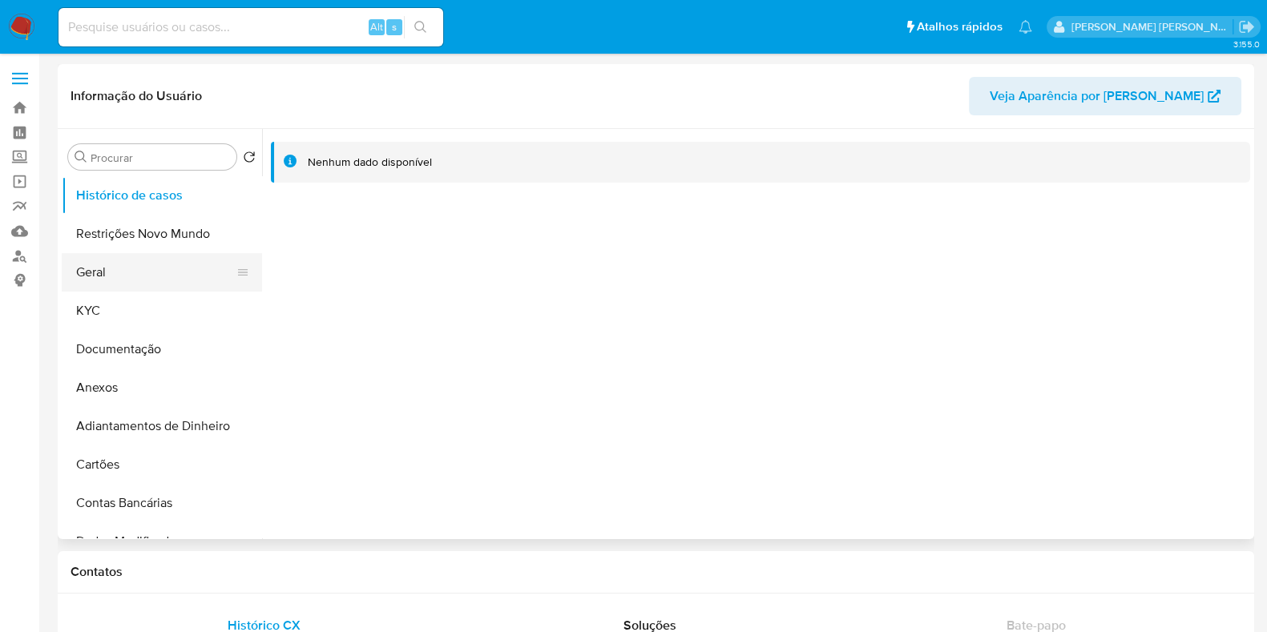
click at [156, 266] on button "Geral" at bounding box center [155, 272] width 187 height 38
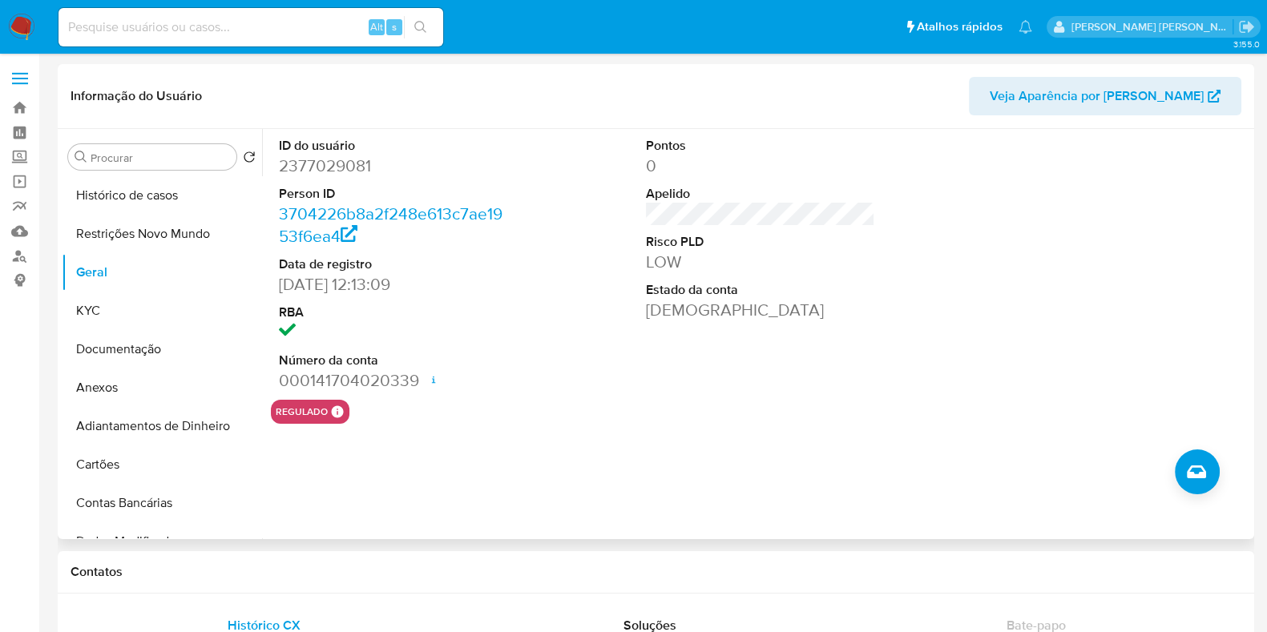
click at [315, 163] on dd "2377029081" at bounding box center [393, 166] width 229 height 22
copy dd "2377029081"
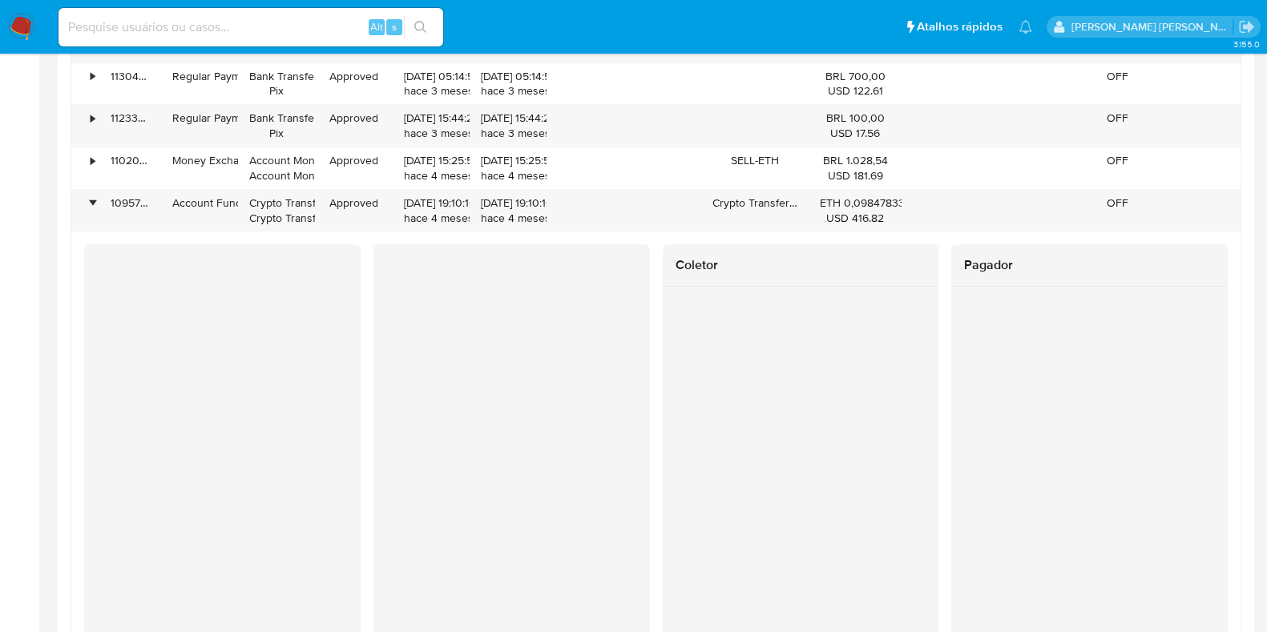
scroll to position [2003, 0]
